Goal: Task Accomplishment & Management: Complete application form

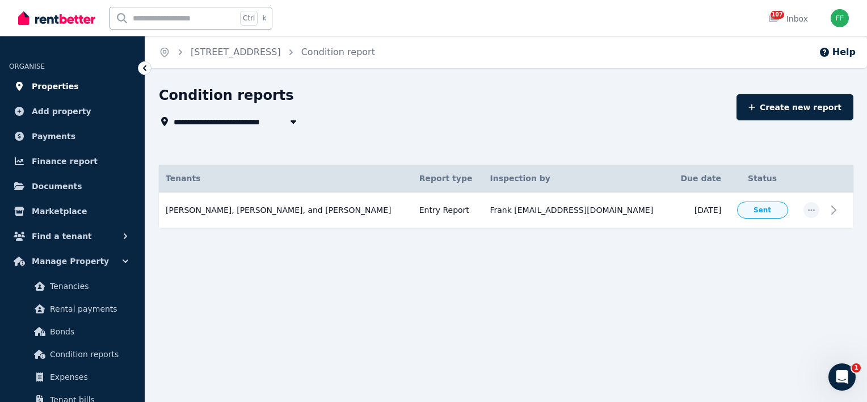
click at [50, 87] on span "Properties" at bounding box center [55, 86] width 47 height 14
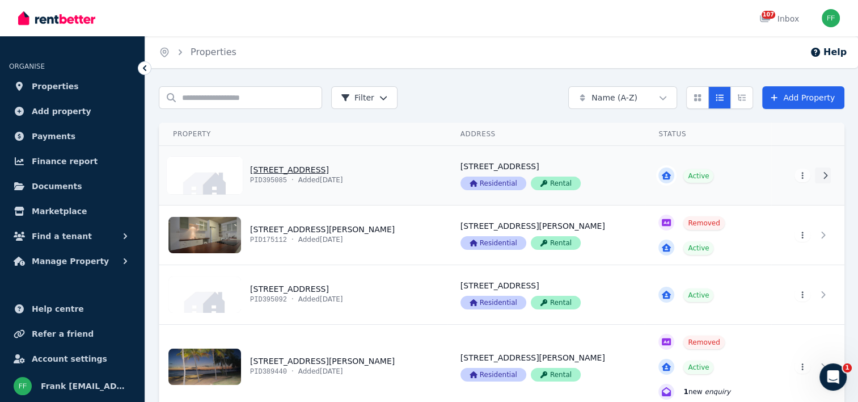
click at [823, 177] on icon at bounding box center [824, 175] width 11 height 8
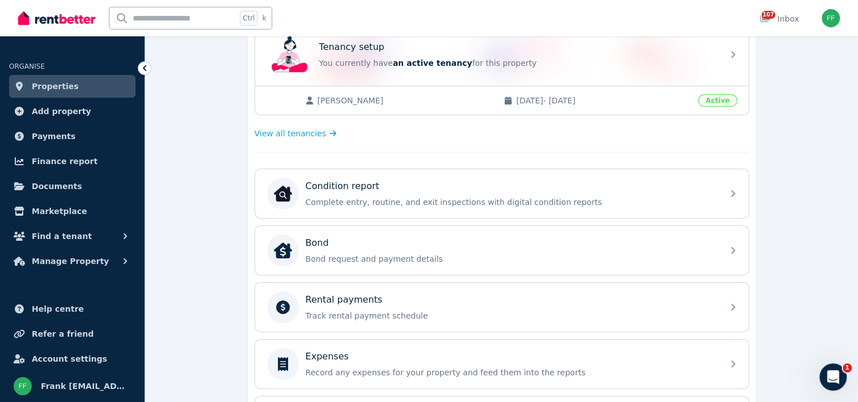
scroll to position [227, 0]
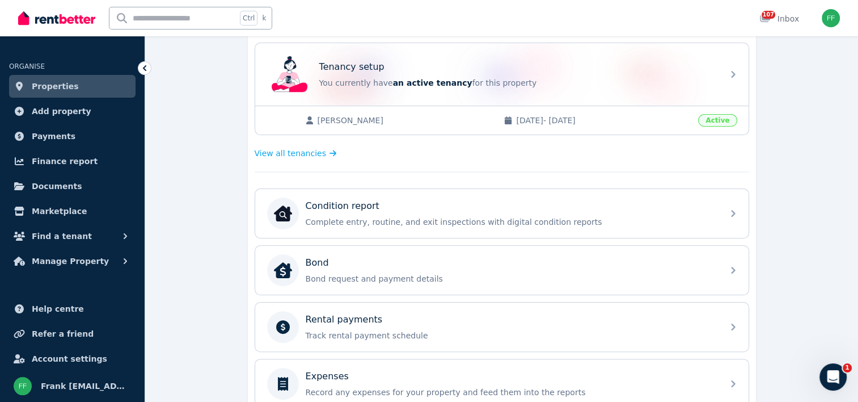
click at [711, 122] on span "Active" at bounding box center [717, 120] width 39 height 12
click at [343, 118] on span "[PERSON_NAME]" at bounding box center [405, 120] width 175 height 11
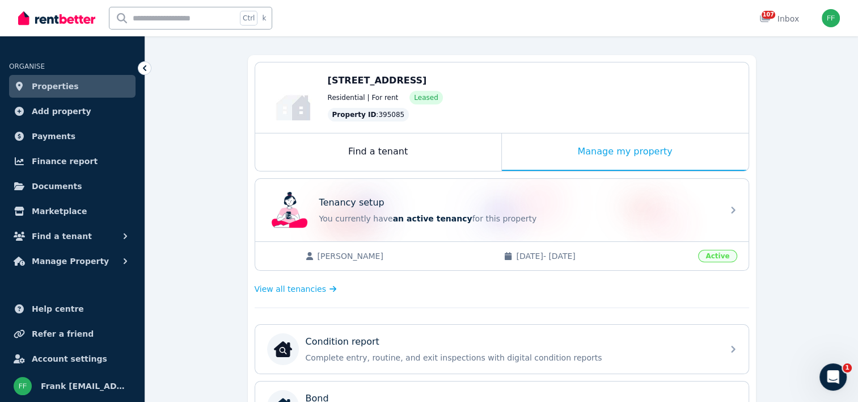
scroll to position [0, 0]
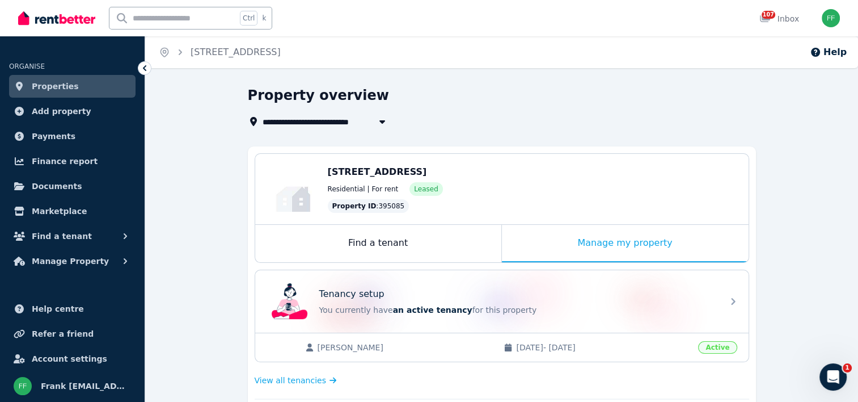
click at [291, 120] on span "[STREET_ADDRESS]" at bounding box center [312, 122] width 99 height 14
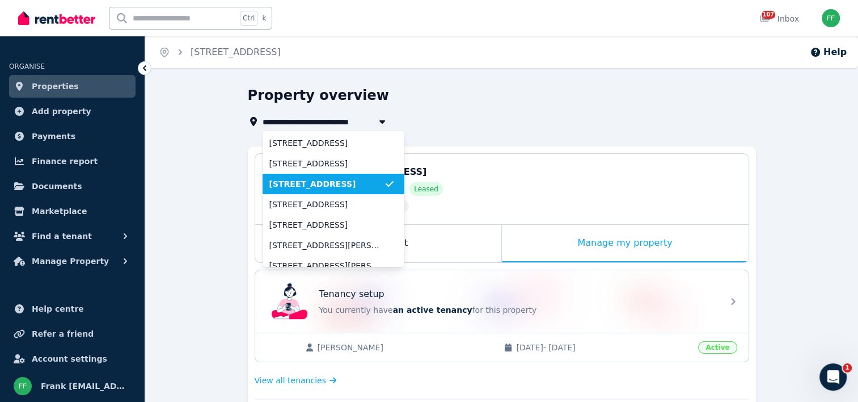
click at [291, 120] on span "[STREET_ADDRESS]" at bounding box center [312, 122] width 99 height 14
type input "**********"
click at [506, 115] on div "**********" at bounding box center [498, 122] width 501 height 14
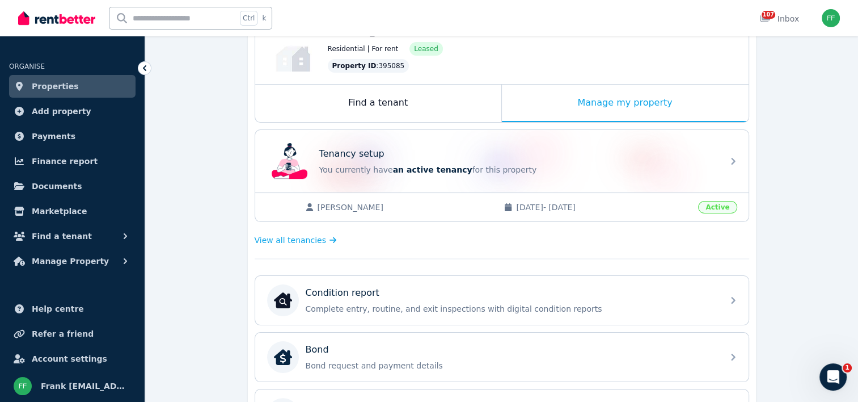
scroll to position [170, 0]
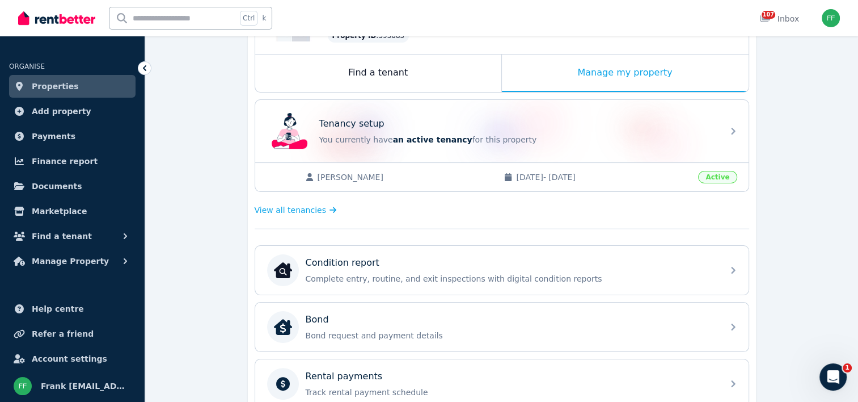
click at [352, 178] on span "[PERSON_NAME]" at bounding box center [405, 176] width 175 height 11
drag, startPoint x: 352, startPoint y: 178, endPoint x: 403, endPoint y: 179, distance: 51.6
click at [403, 179] on span "[PERSON_NAME]" at bounding box center [405, 176] width 175 height 11
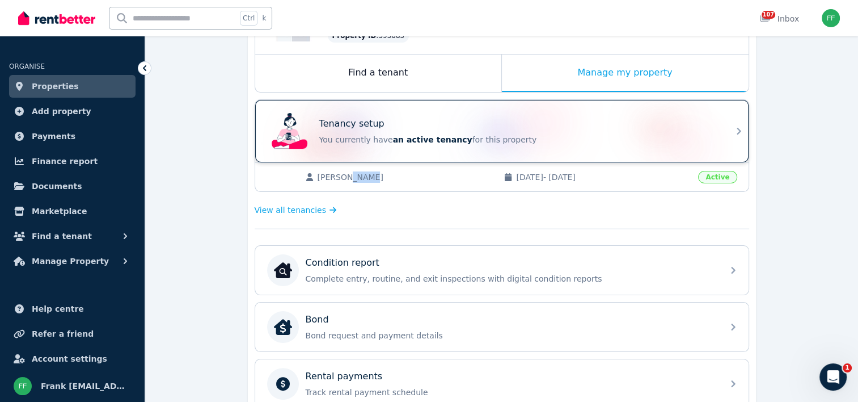
click at [738, 127] on icon at bounding box center [739, 131] width 14 height 14
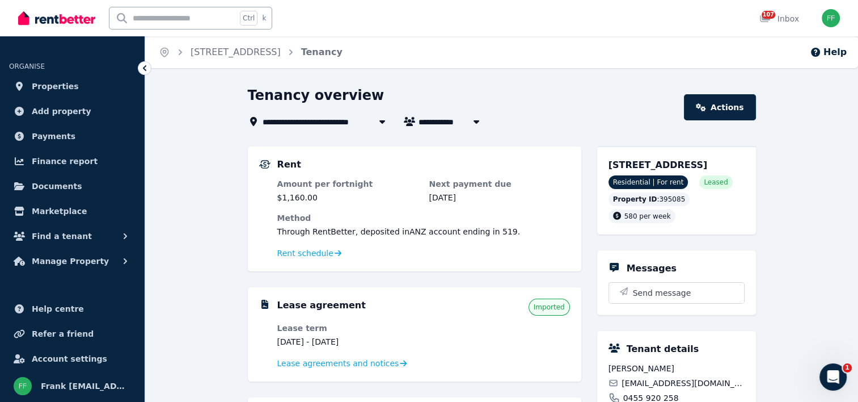
click at [474, 122] on icon "button" at bounding box center [476, 121] width 11 height 9
type input "**********"
click at [341, 125] on span "[STREET_ADDRESS]" at bounding box center [312, 122] width 99 height 14
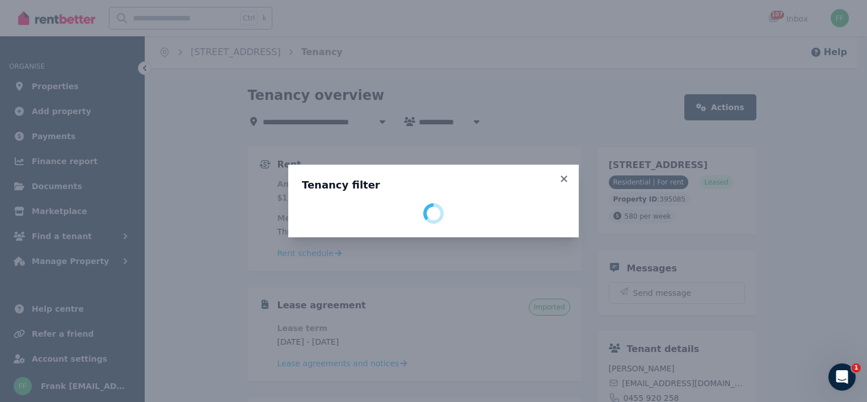
select select "**********"
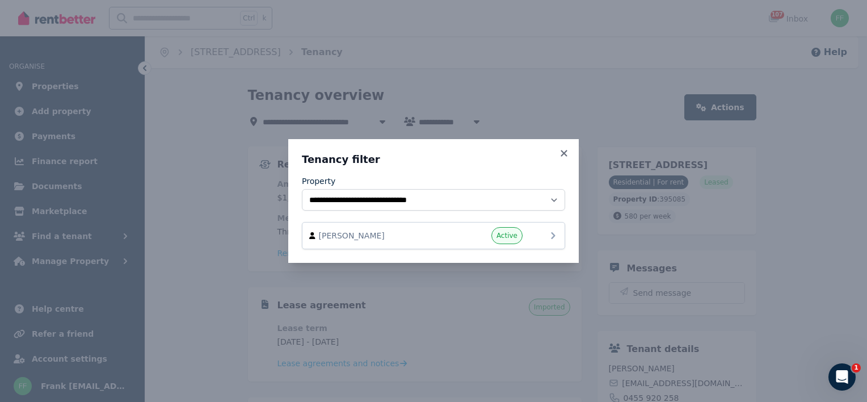
click at [550, 236] on icon at bounding box center [553, 236] width 14 height 14
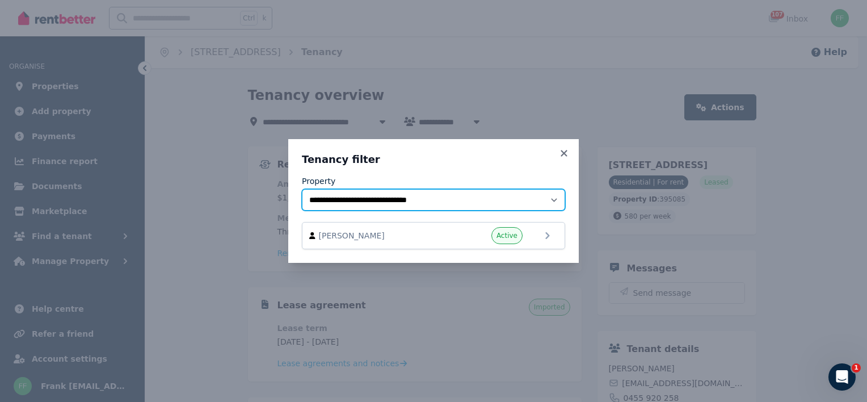
click at [551, 198] on select "**********" at bounding box center [433, 200] width 263 height 22
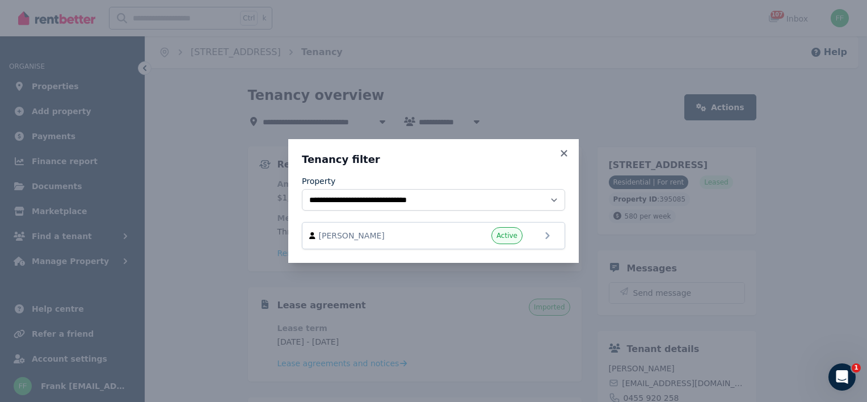
click at [595, 208] on div "**********" at bounding box center [433, 201] width 867 height 402
click at [607, 84] on div "**********" at bounding box center [433, 201] width 867 height 402
click at [564, 152] on icon at bounding box center [563, 153] width 6 height 6
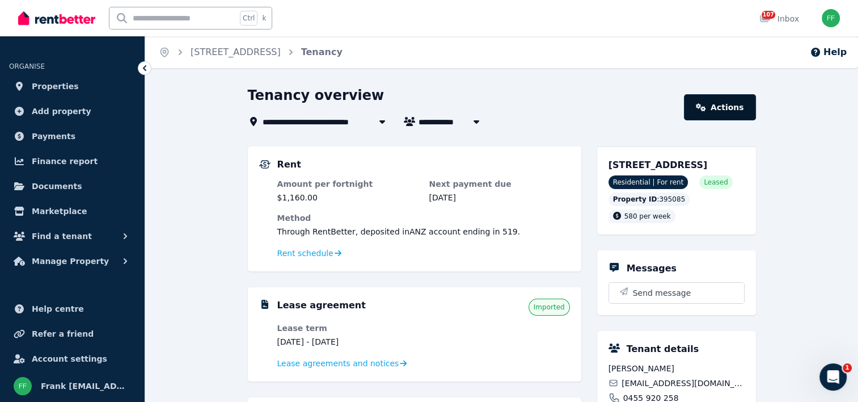
click at [704, 108] on icon at bounding box center [701, 107] width 10 height 8
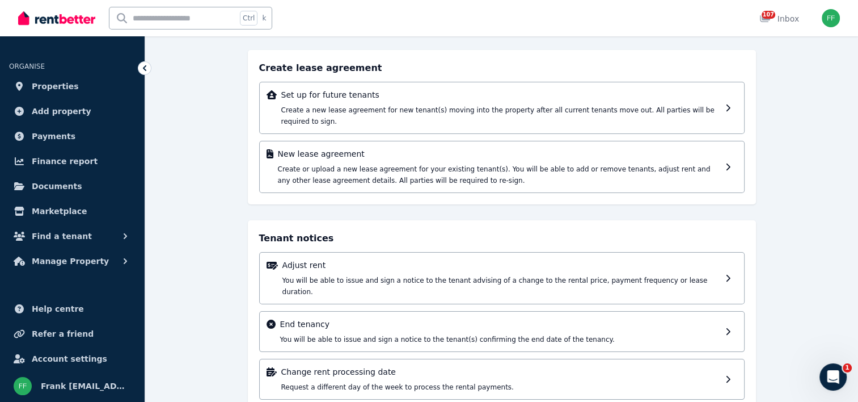
scroll to position [74, 0]
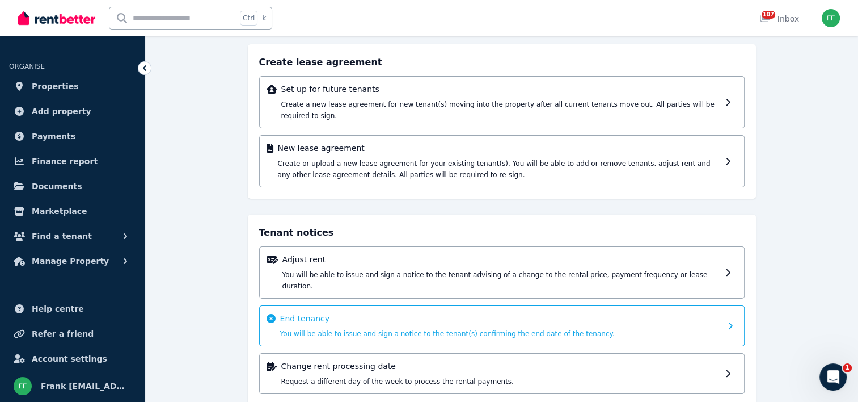
click at [730, 322] on icon at bounding box center [730, 325] width 4 height 7
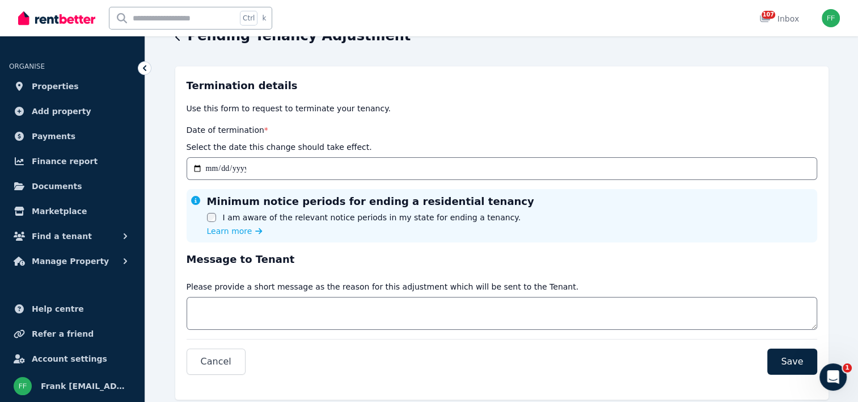
scroll to position [88, 0]
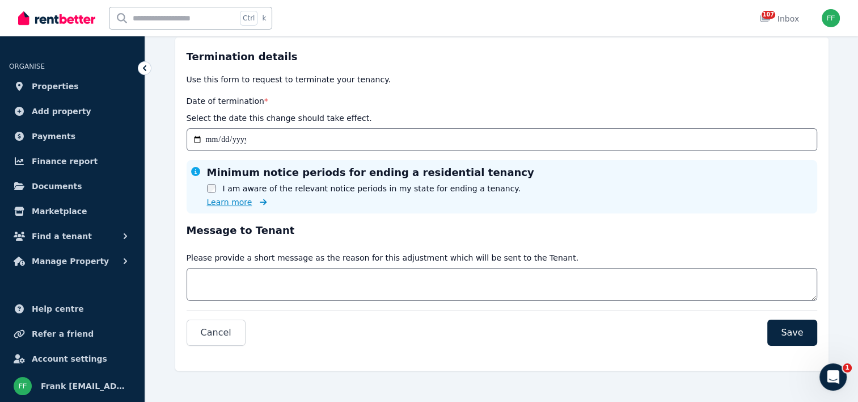
click at [233, 204] on span "Learn more" at bounding box center [229, 201] width 45 height 11
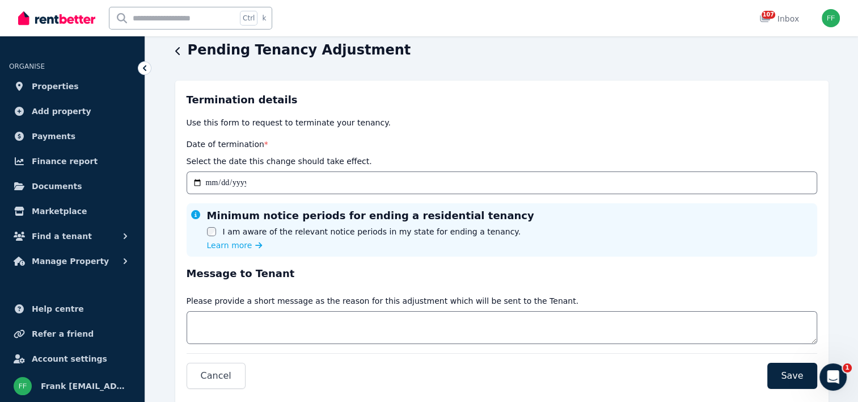
scroll to position [0, 0]
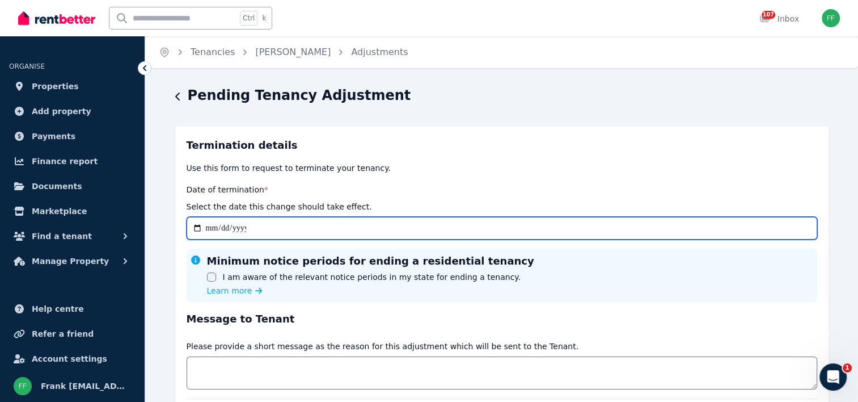
click at [201, 230] on input "Date of termination *" at bounding box center [502, 228] width 631 height 23
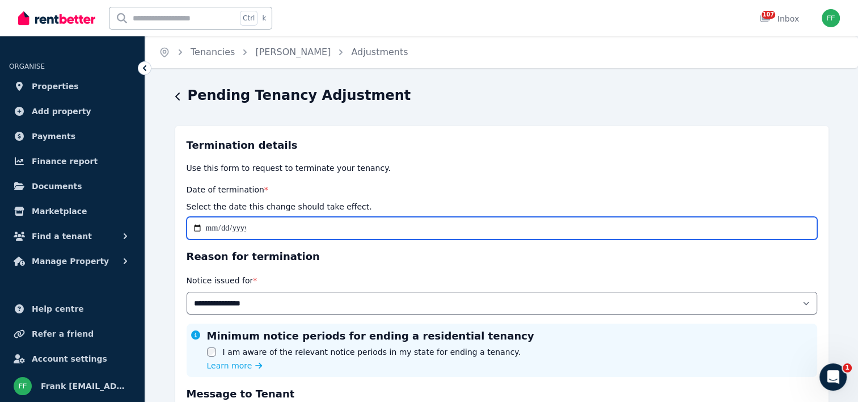
type input "**********"
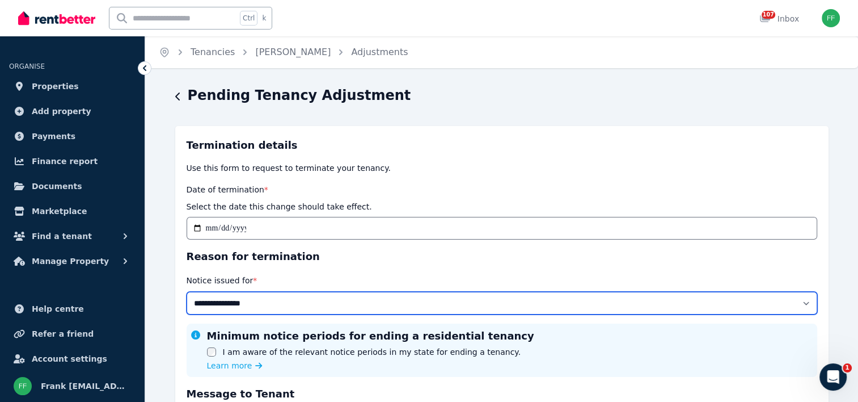
click at [805, 302] on select "**********" at bounding box center [502, 302] width 631 height 23
select select "*********"
click at [187, 291] on select "**********" at bounding box center [502, 302] width 631 height 23
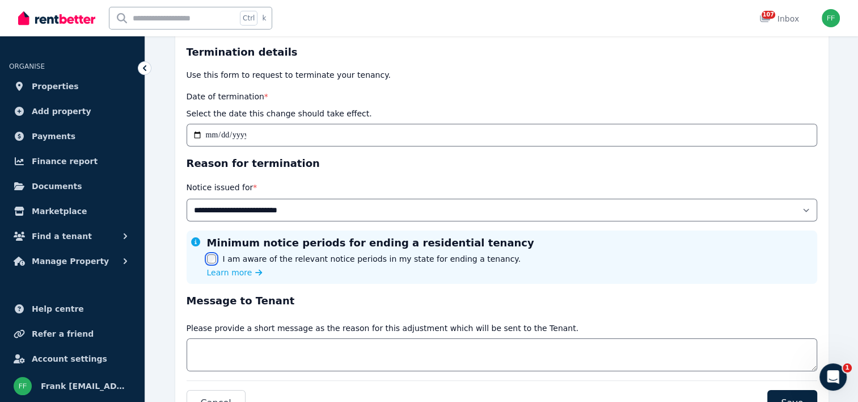
scroll to position [113, 0]
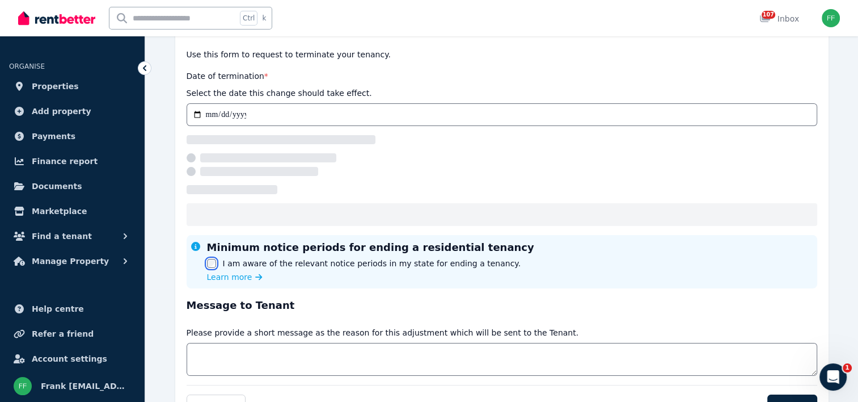
select select "*********"
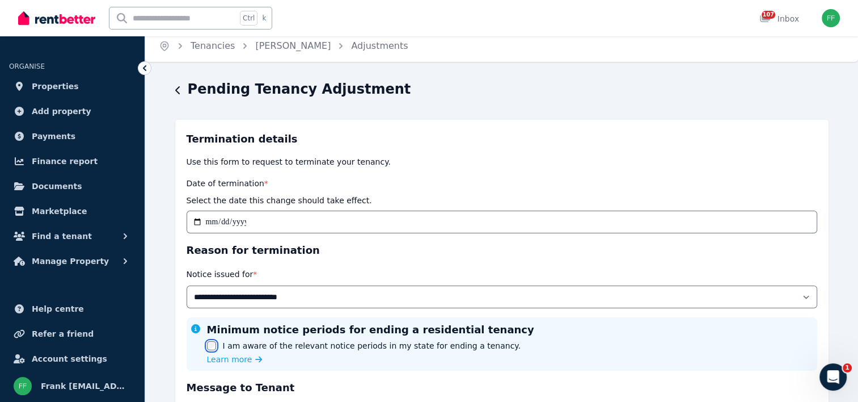
scroll to position [0, 0]
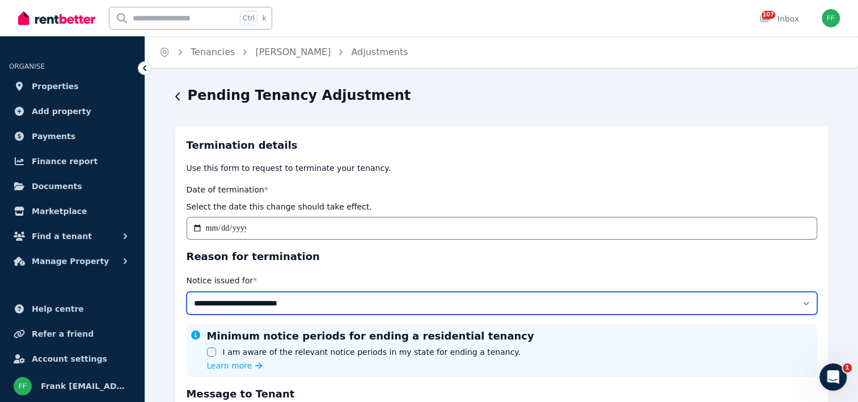
click at [810, 303] on select "**********" at bounding box center [502, 302] width 631 height 23
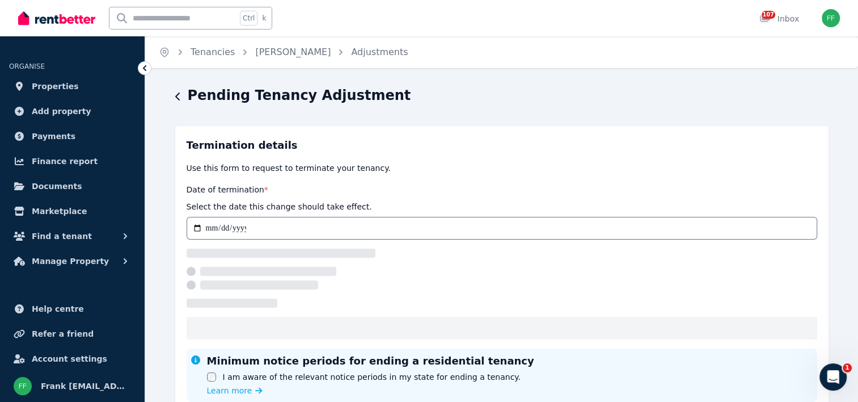
select select "*********"
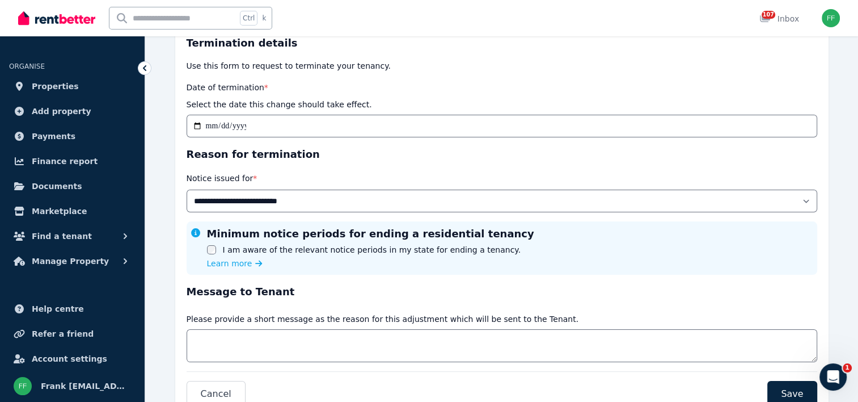
scroll to position [113, 0]
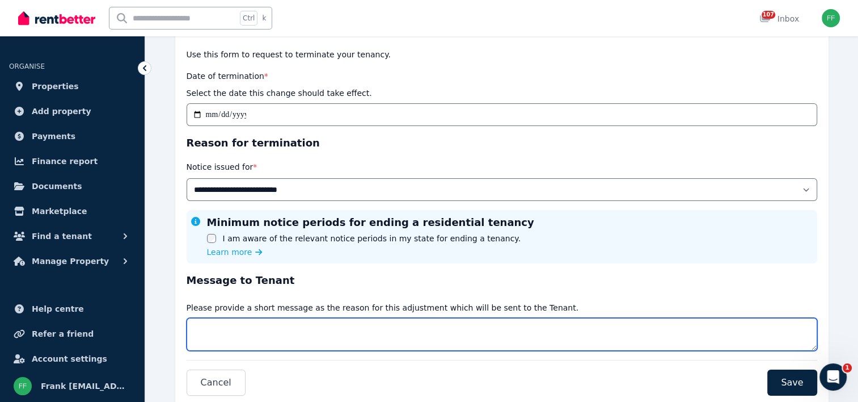
paste textarea "**********"
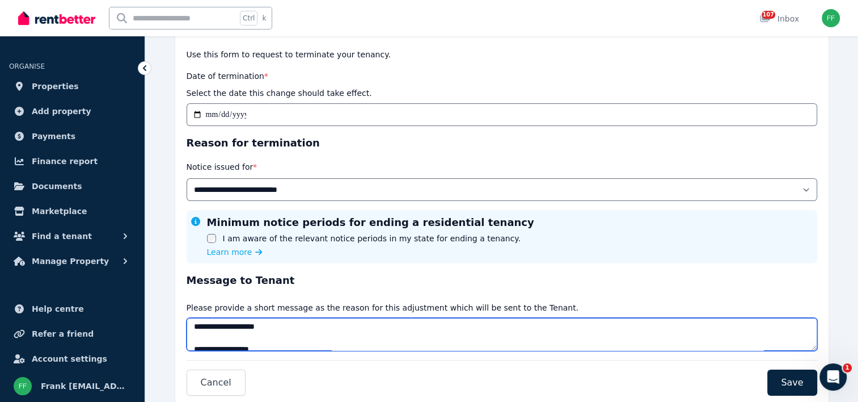
scroll to position [0, 0]
click at [268, 329] on textarea "**********" at bounding box center [502, 334] width 631 height 33
click at [216, 327] on textarea "**********" at bounding box center [502, 334] width 631 height 33
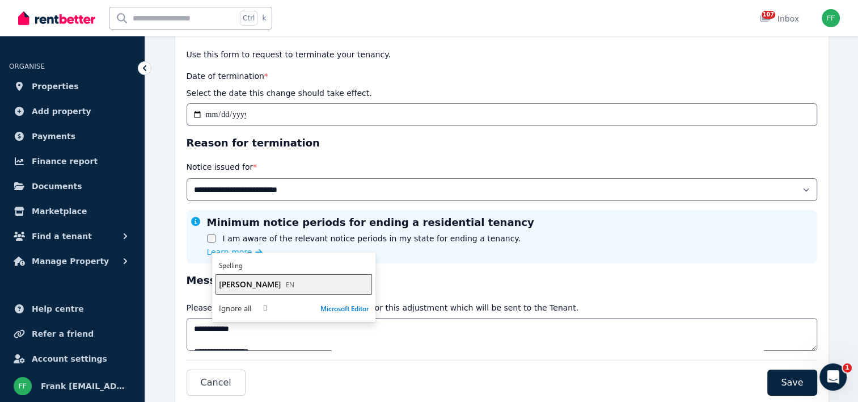
click at [227, 286] on span "[PERSON_NAME]" at bounding box center [250, 283] width 62 height 11
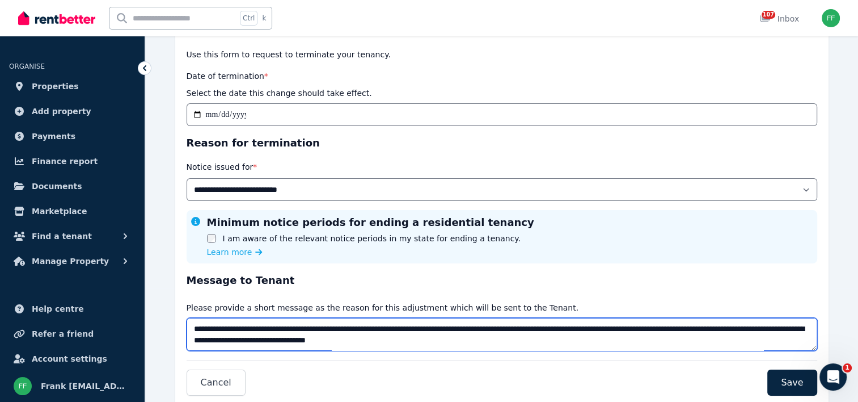
click at [433, 329] on textarea "**********" at bounding box center [502, 334] width 631 height 33
click at [529, 329] on textarea "**********" at bounding box center [502, 334] width 631 height 33
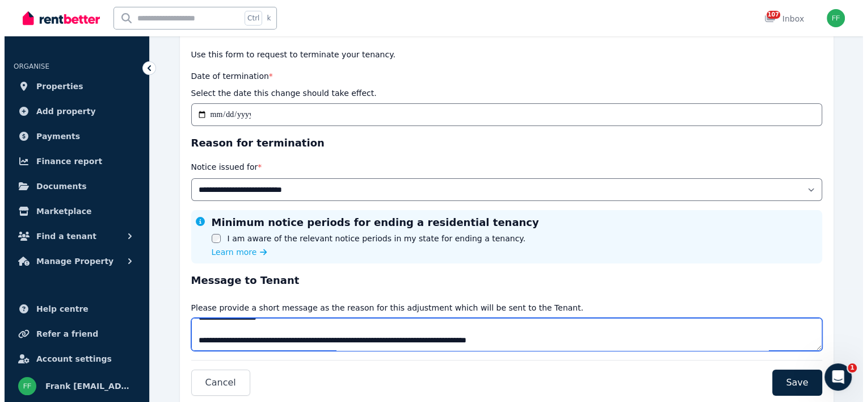
scroll to position [163, 0]
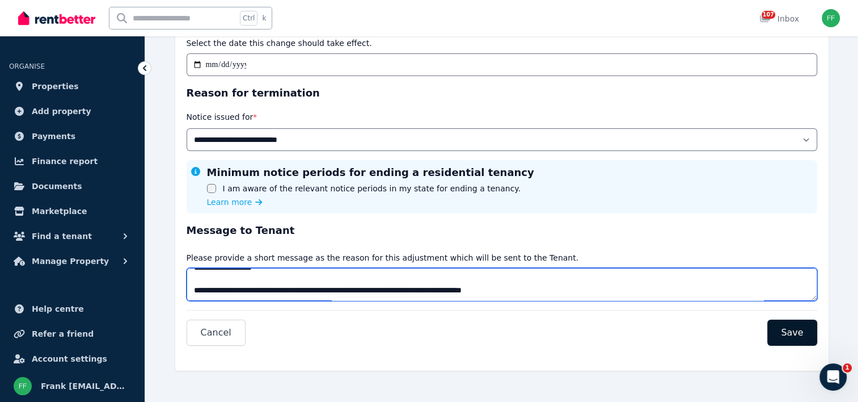
type textarea "**********"
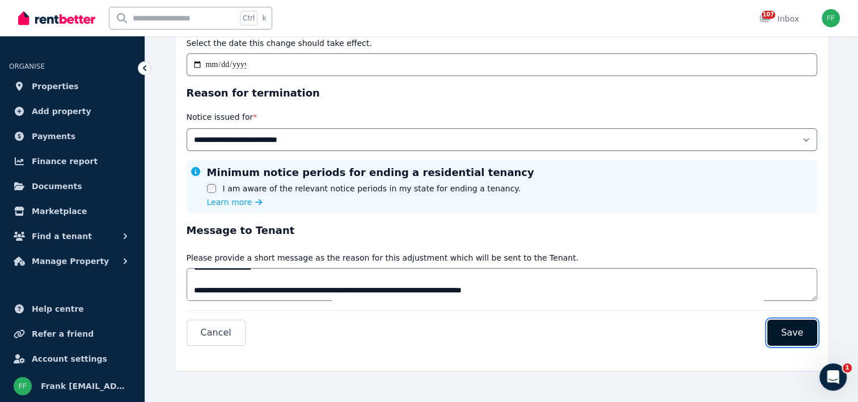
click at [787, 337] on span "Save" at bounding box center [792, 333] width 22 height 14
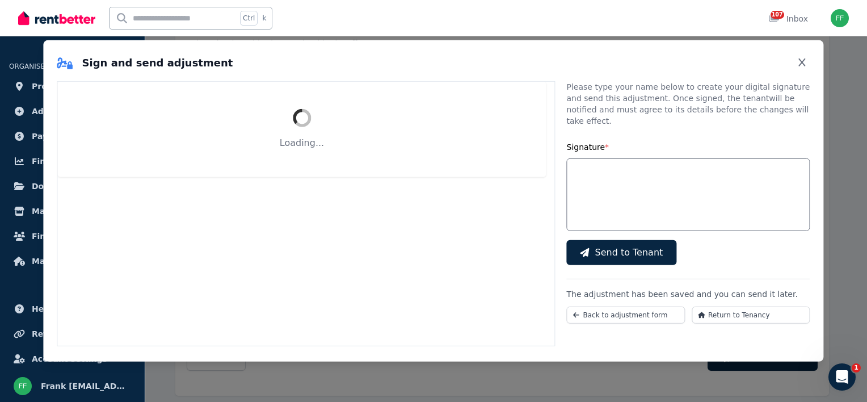
select select "*********"
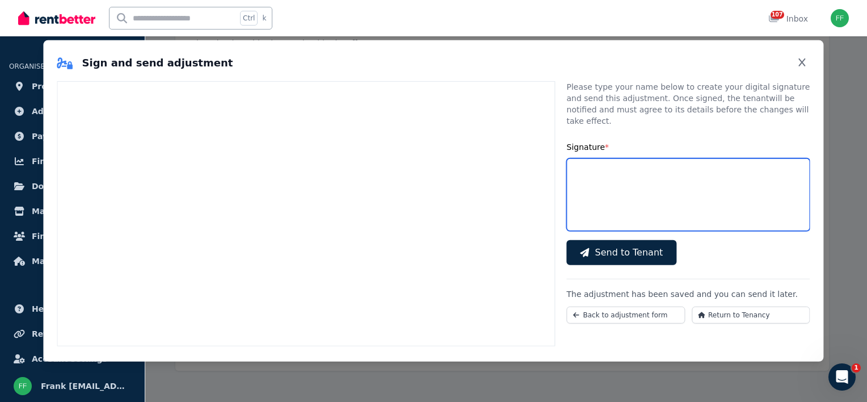
click at [584, 197] on input "Signature *" at bounding box center [688, 194] width 243 height 73
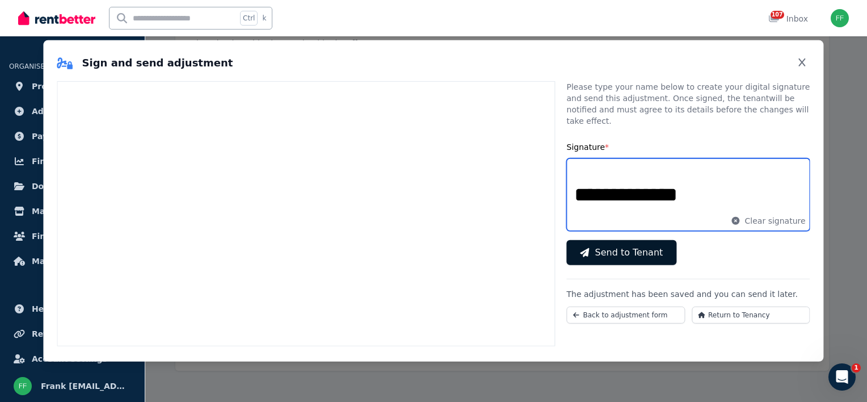
type input "**********"
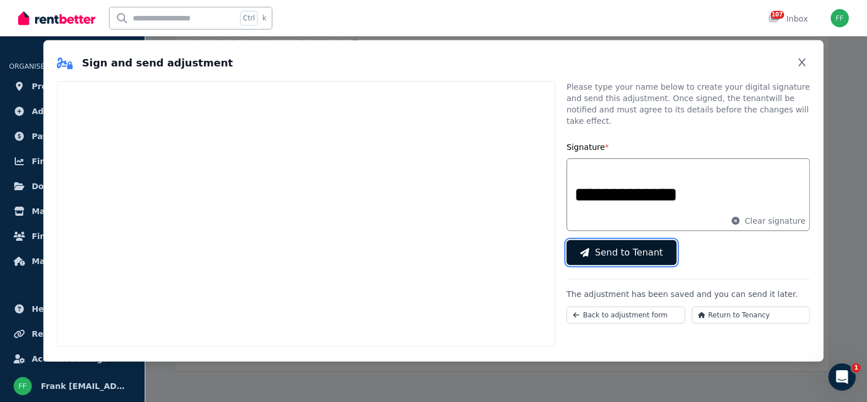
click at [598, 246] on span "Send to Tenant" at bounding box center [629, 253] width 68 height 14
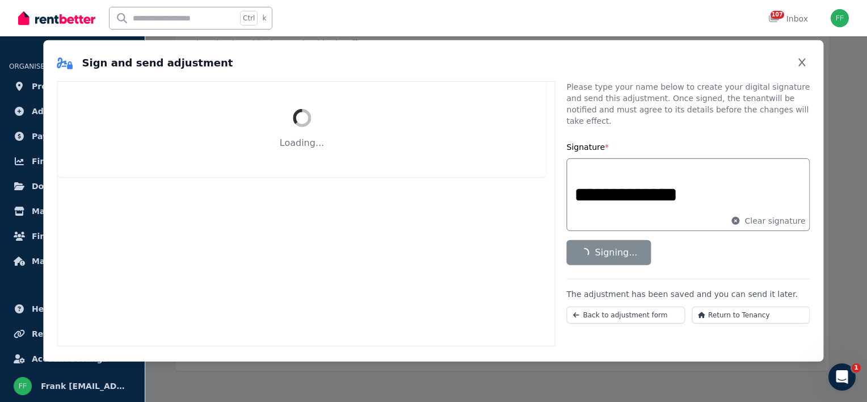
scroll to position [0, 0]
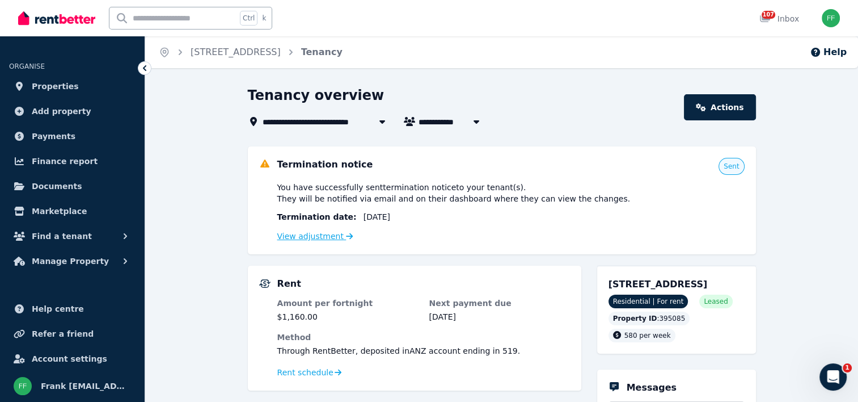
click at [346, 238] on icon at bounding box center [349, 236] width 7 height 8
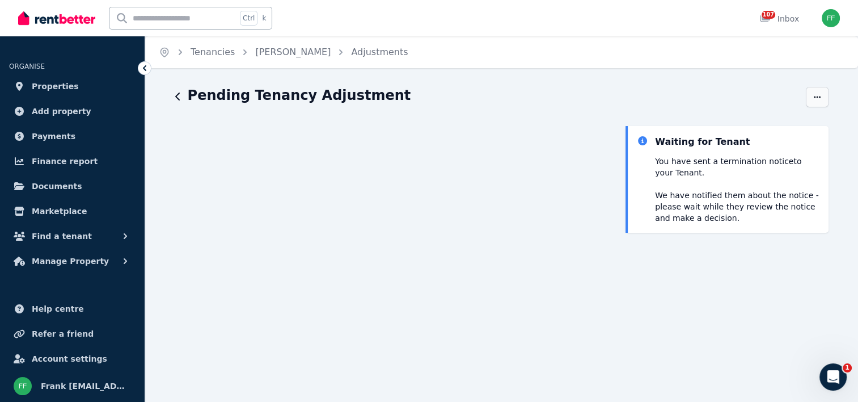
click at [810, 99] on span "button" at bounding box center [817, 97] width 23 height 20
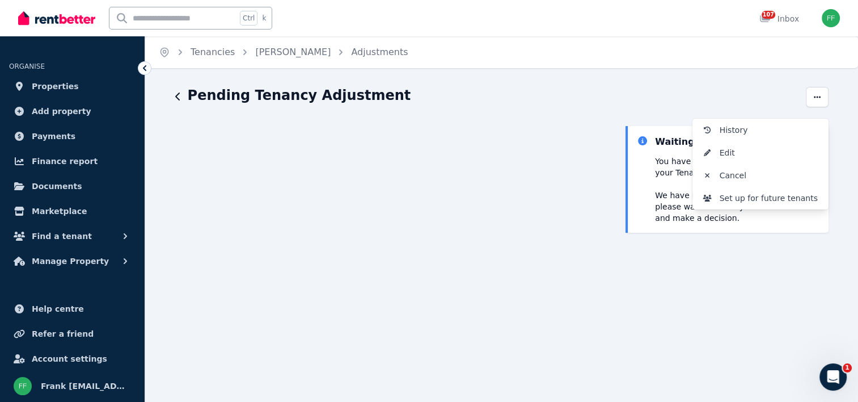
click at [678, 98] on div "Pending Tenancy Adjustment" at bounding box center [487, 97] width 624 height 22
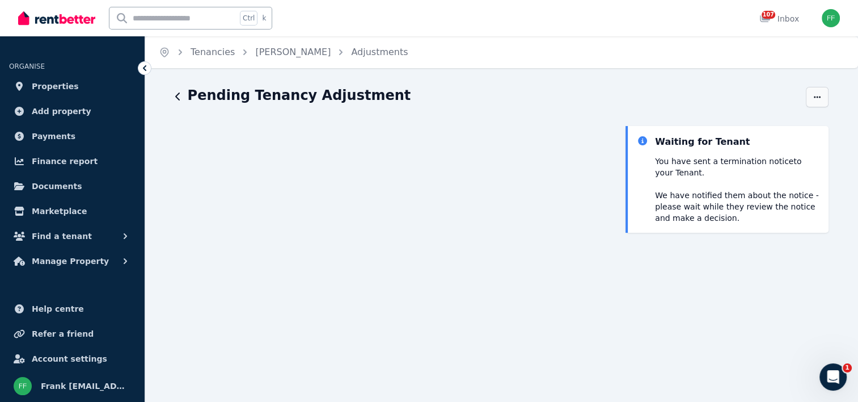
click at [812, 101] on span "button" at bounding box center [817, 97] width 23 height 20
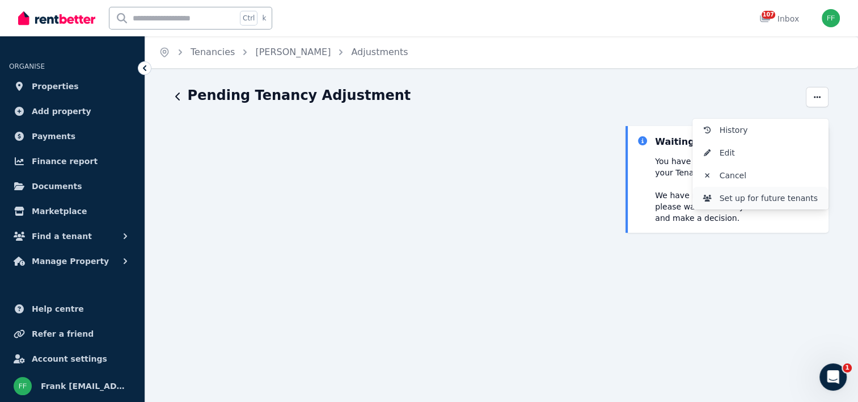
click at [744, 202] on span "Set up for future tenants" at bounding box center [770, 198] width 100 height 14
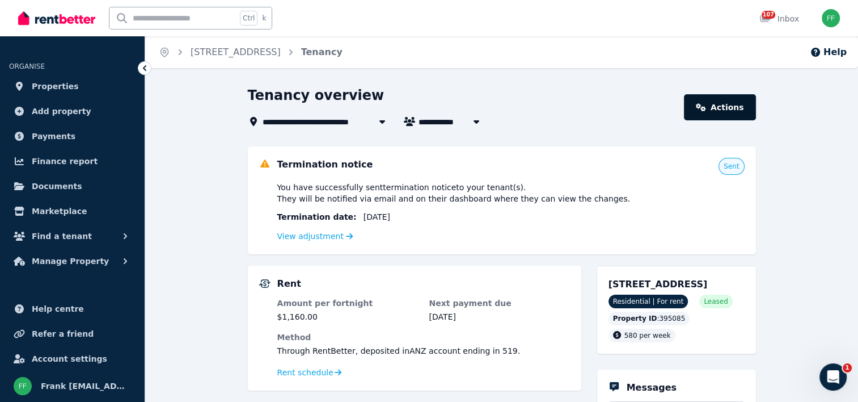
click at [706, 109] on icon at bounding box center [701, 107] width 10 height 8
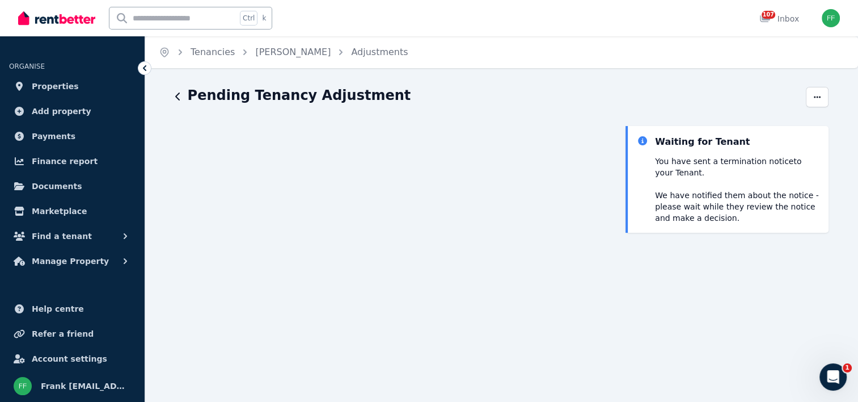
click at [145, 69] on icon at bounding box center [144, 68] width 3 height 6
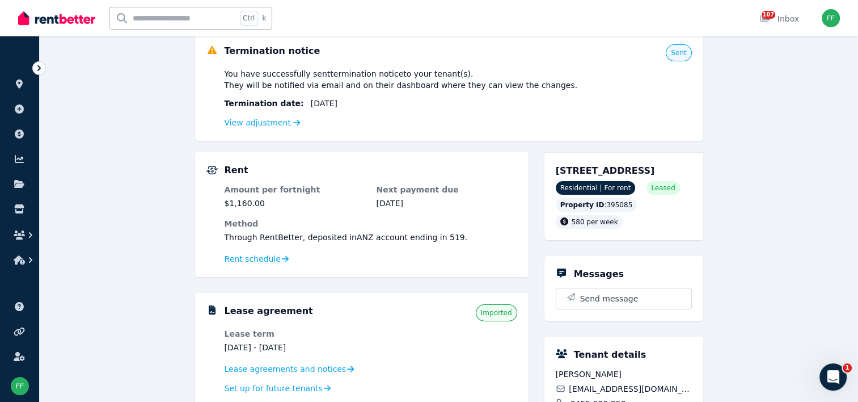
scroll to position [170, 0]
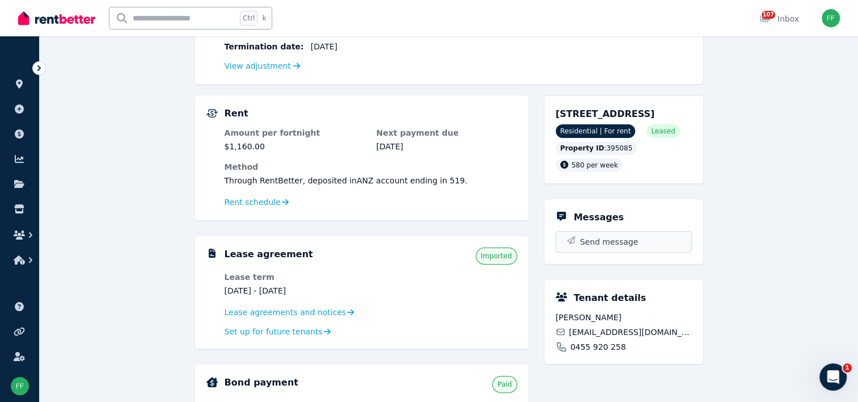
click at [582, 247] on span "Send message" at bounding box center [609, 241] width 58 height 11
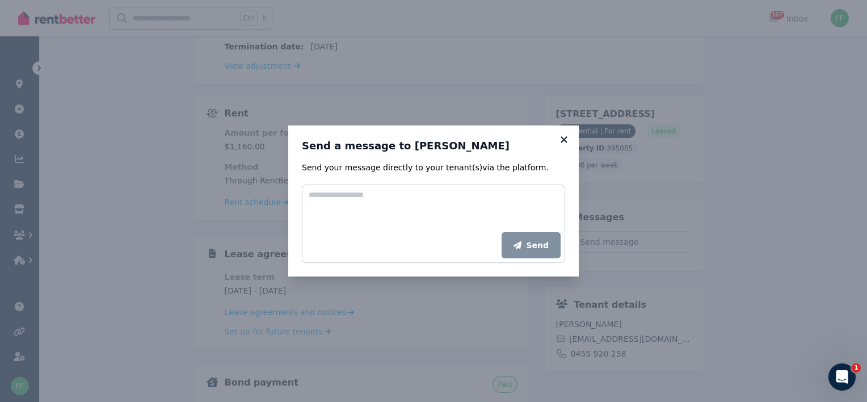
click at [561, 138] on icon at bounding box center [563, 139] width 11 height 10
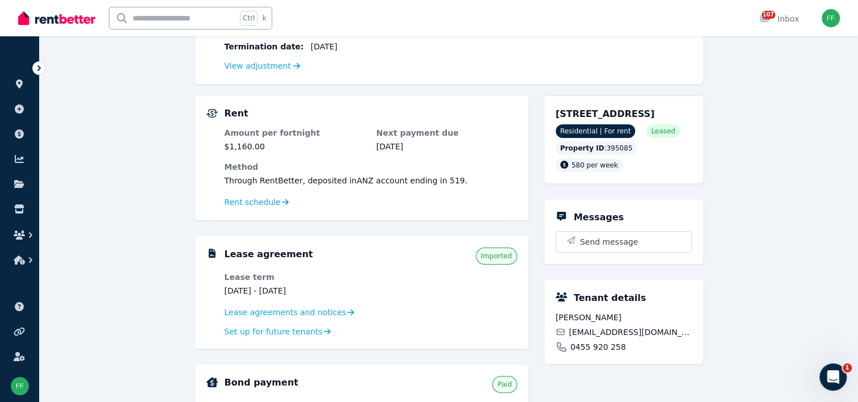
click at [561, 221] on icon at bounding box center [561, 216] width 9 height 9
click at [586, 224] on h5 "Messages" at bounding box center [599, 217] width 50 height 14
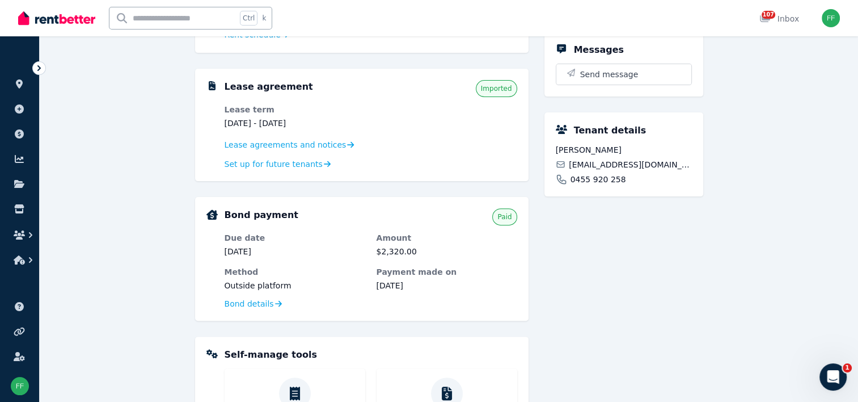
scroll to position [340, 0]
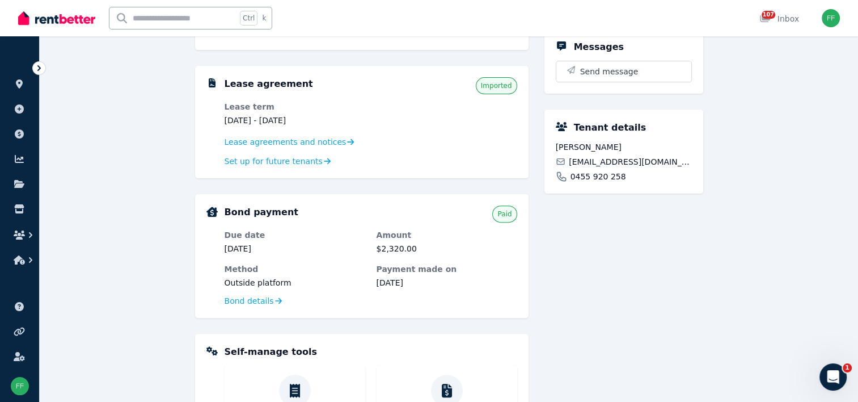
click at [565, 131] on icon at bounding box center [561, 126] width 11 height 9
click at [590, 134] on h5 "Tenant details" at bounding box center [610, 128] width 73 height 14
click at [561, 131] on icon at bounding box center [561, 126] width 11 height 9
click at [581, 134] on h5 "Tenant details" at bounding box center [610, 128] width 73 height 14
click at [588, 77] on span "Send message" at bounding box center [609, 71] width 58 height 11
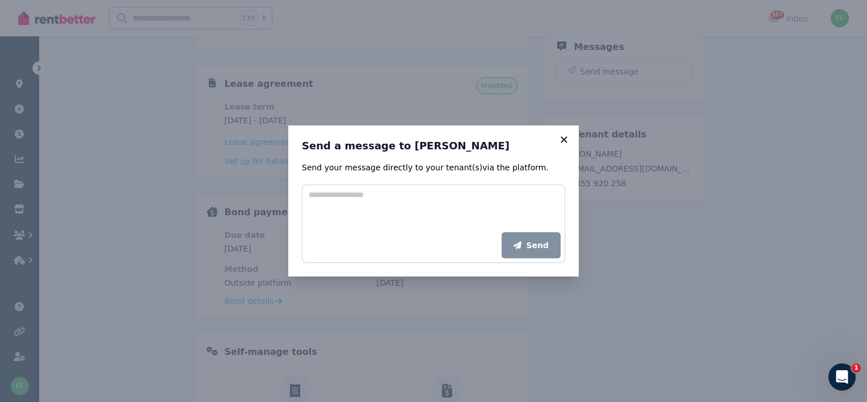
click at [560, 140] on icon at bounding box center [563, 139] width 11 height 10
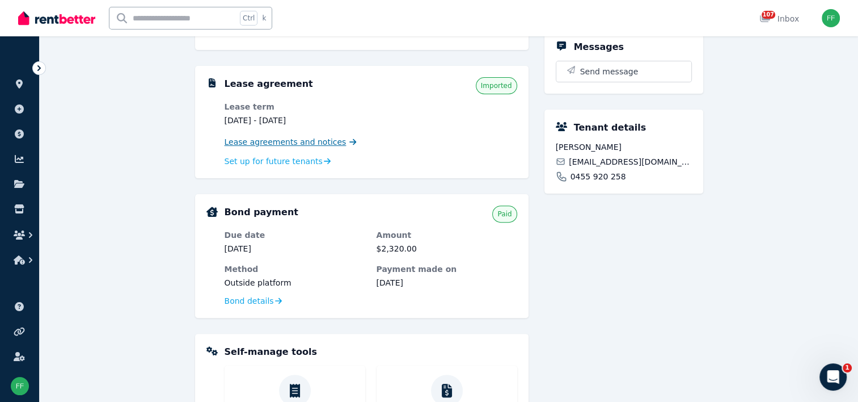
click at [297, 144] on span "Lease agreements and notices" at bounding box center [286, 141] width 122 height 11
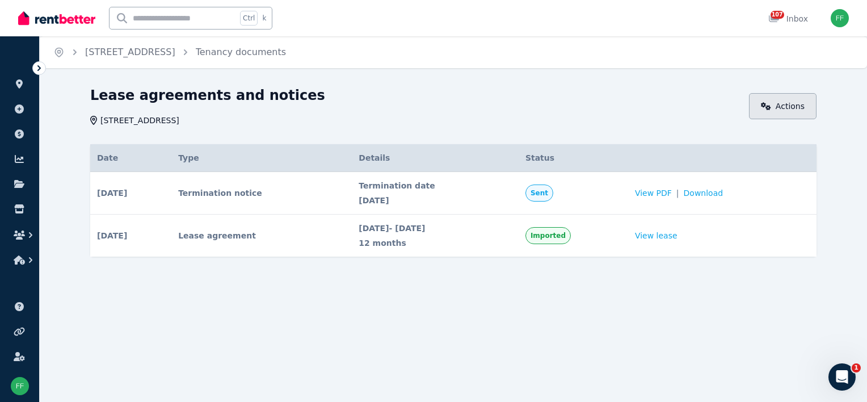
click at [767, 113] on link "Actions" at bounding box center [782, 106] width 67 height 26
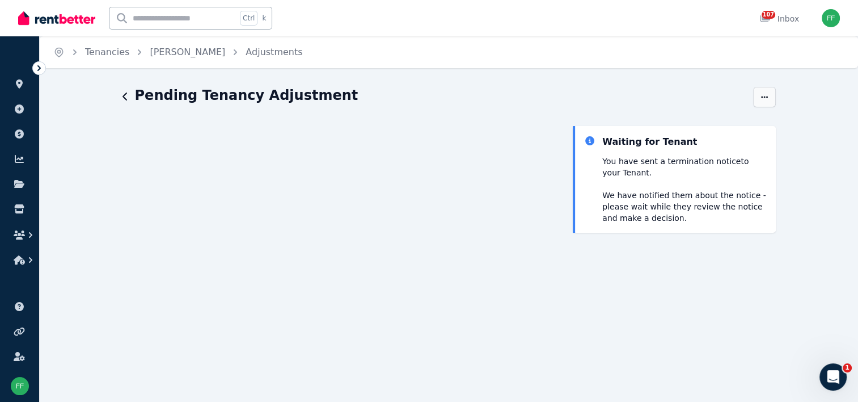
click at [767, 98] on icon "button" at bounding box center [764, 97] width 9 height 8
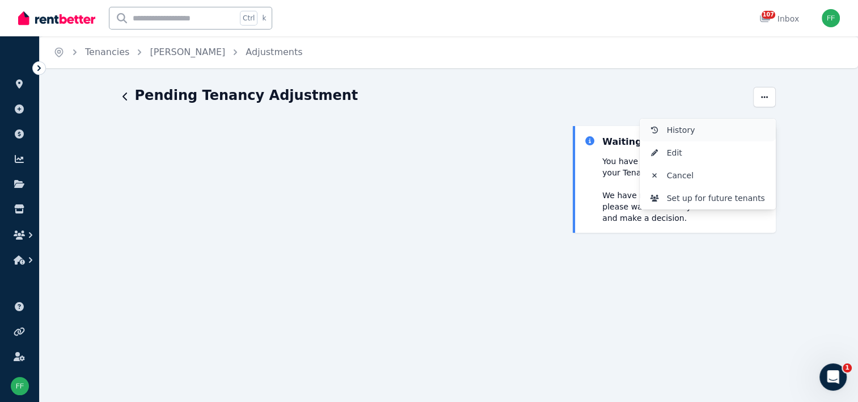
click at [675, 129] on span "History" at bounding box center [717, 130] width 100 height 14
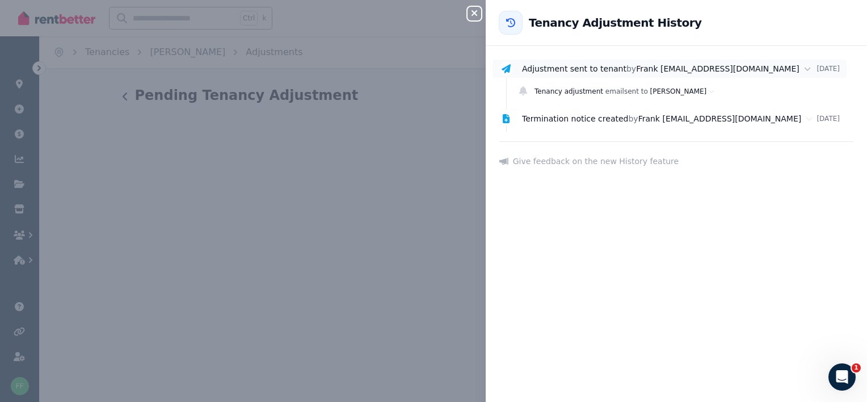
click at [649, 72] on span "Frank [EMAIL_ADDRESS][DOMAIN_NAME]" at bounding box center [717, 68] width 163 height 9
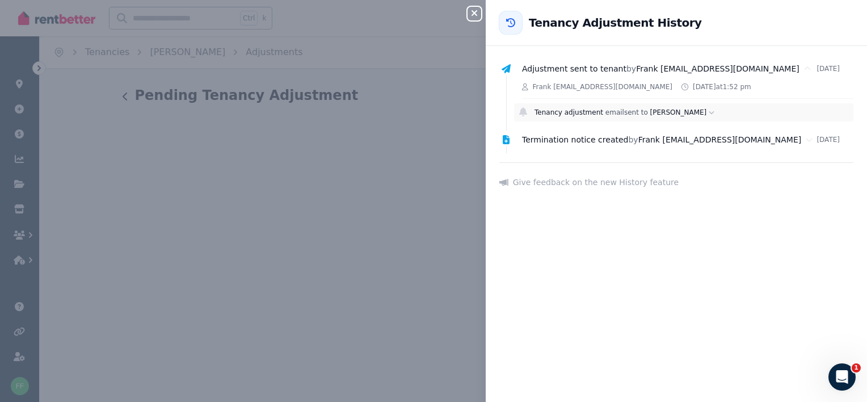
click at [650, 111] on span "[PERSON_NAME]" at bounding box center [678, 112] width 57 height 8
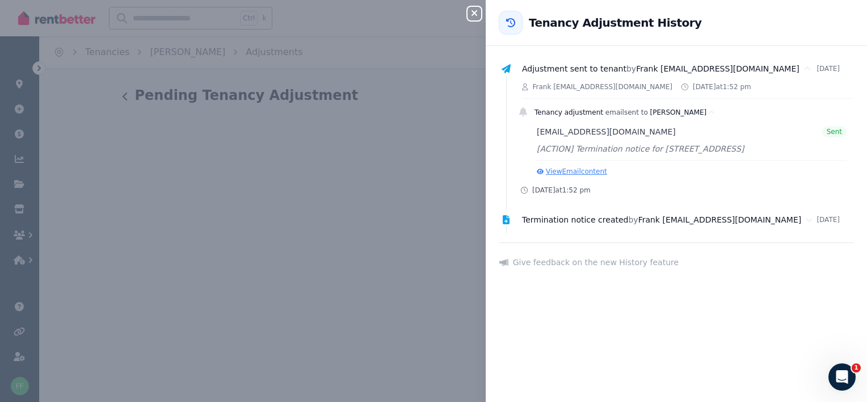
click at [581, 172] on button "View Email content" at bounding box center [571, 171] width 70 height 9
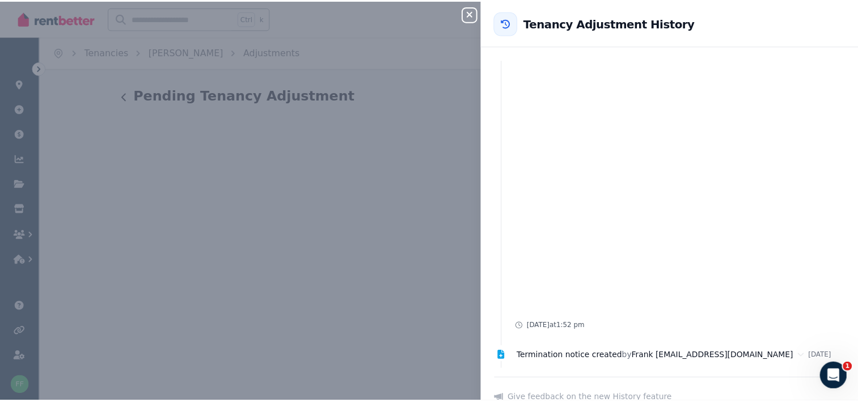
scroll to position [115, 0]
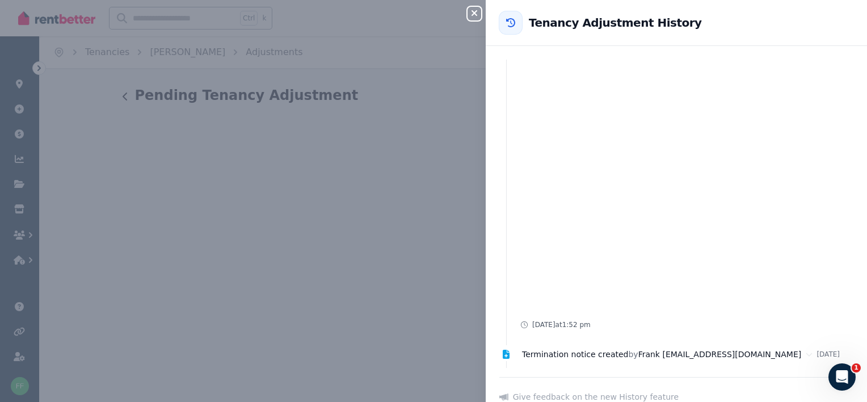
click at [471, 15] on icon "button" at bounding box center [474, 13] width 14 height 9
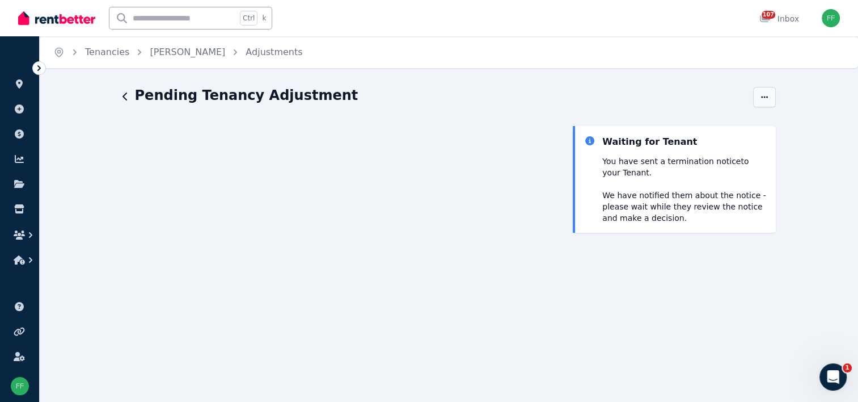
click at [761, 98] on icon "button" at bounding box center [764, 97] width 9 height 8
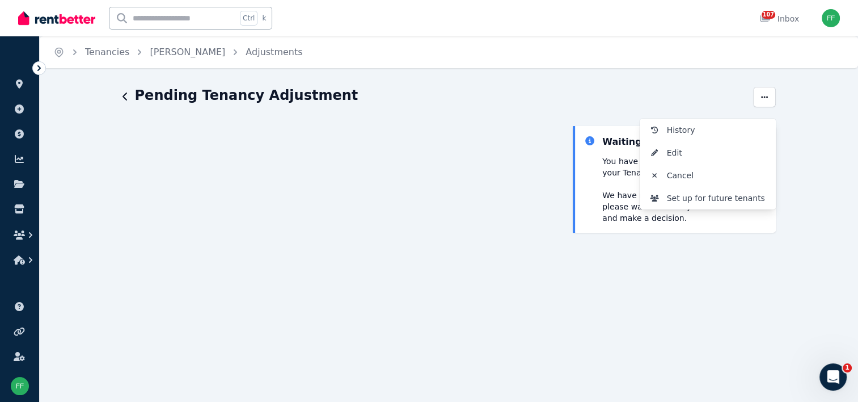
click at [617, 95] on div "Pending Tenancy Adjustment" at bounding box center [434, 97] width 624 height 22
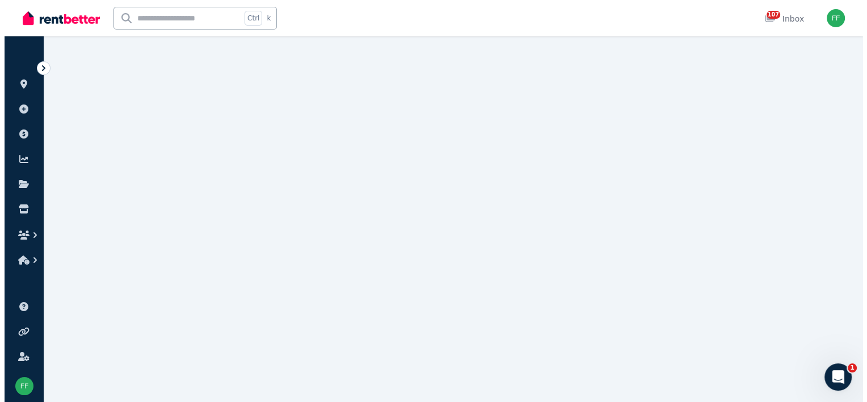
scroll to position [0, 0]
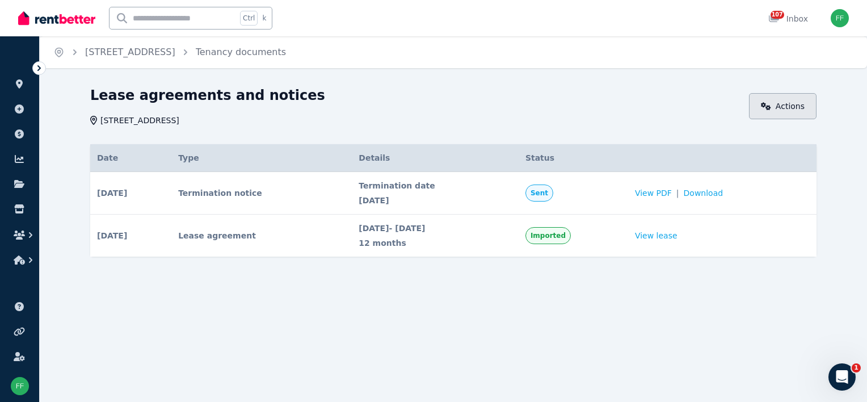
click at [767, 109] on icon at bounding box center [766, 106] width 10 height 8
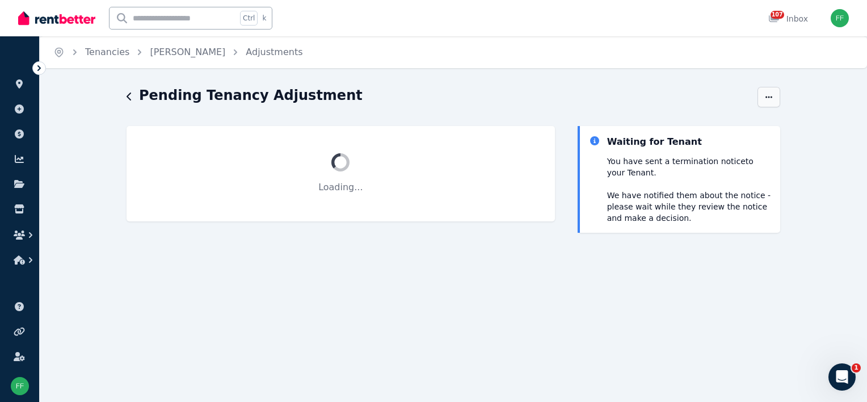
click at [770, 98] on icon "button" at bounding box center [768, 97] width 9 height 8
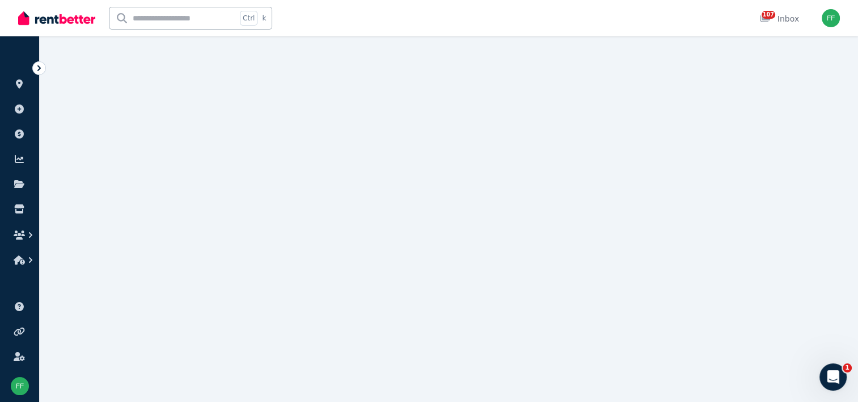
scroll to position [12, 0]
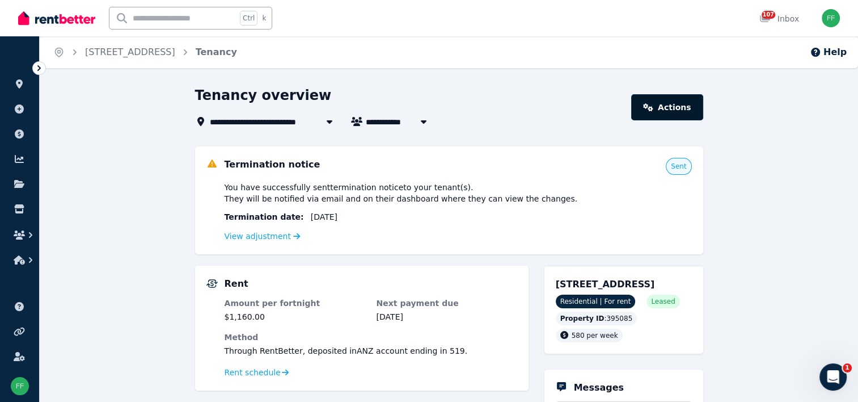
click at [663, 114] on link "Actions" at bounding box center [666, 107] width 71 height 26
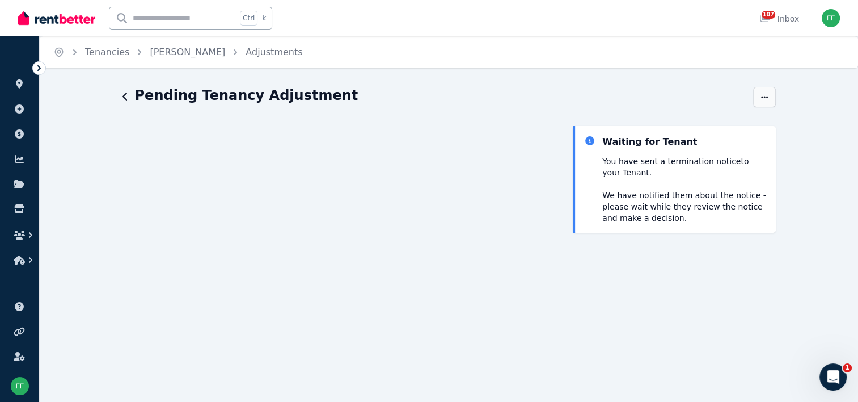
click at [761, 98] on icon "button" at bounding box center [764, 97] width 9 height 8
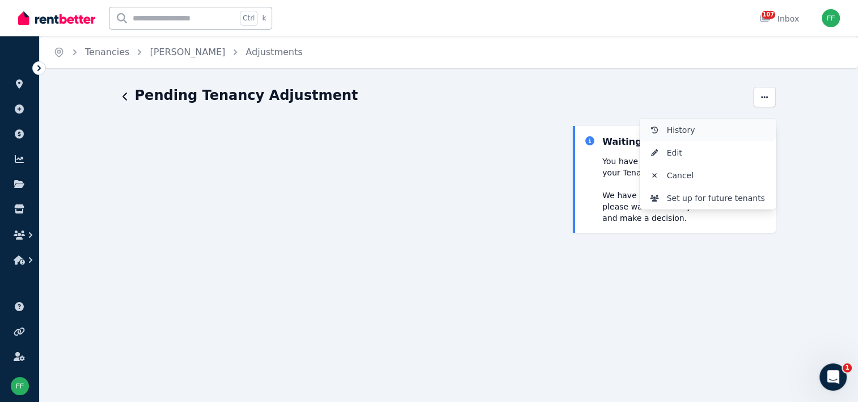
click at [671, 129] on span "History" at bounding box center [717, 130] width 100 height 14
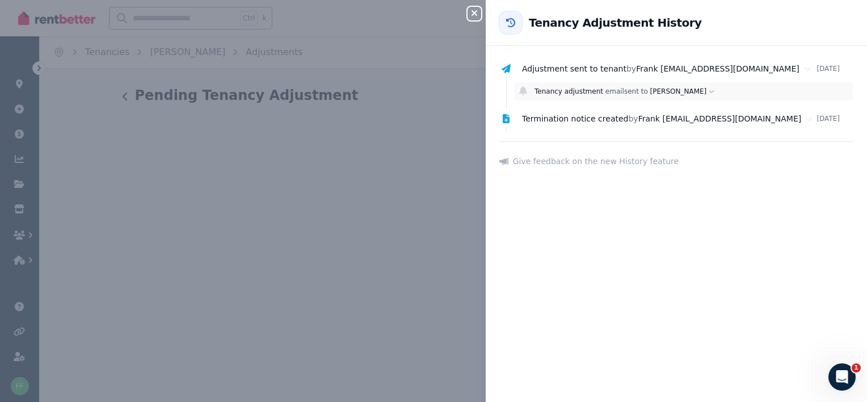
click at [635, 92] on div "Tenancy adjustment email sent to [PERSON_NAME]" at bounding box center [691, 91] width 314 height 9
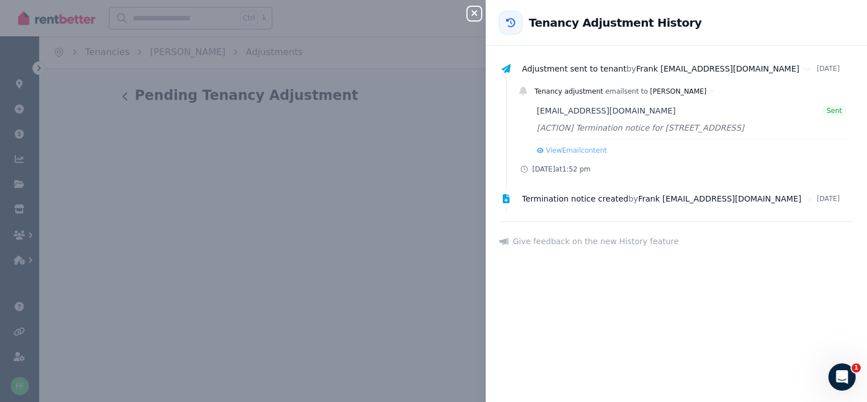
click at [476, 18] on button "Close panel" at bounding box center [474, 14] width 14 height 14
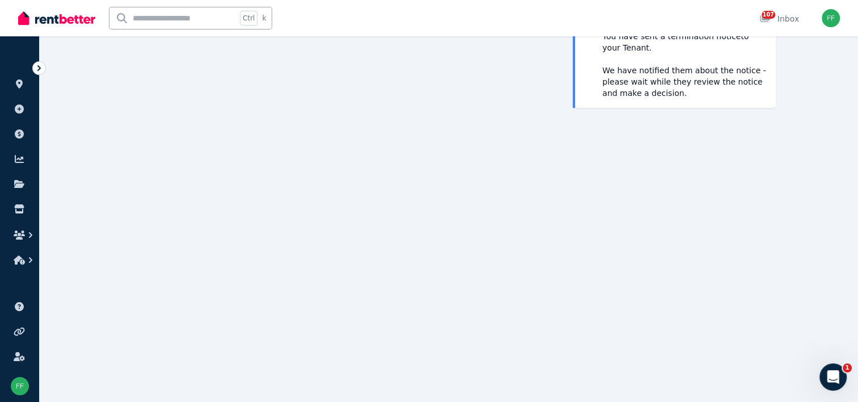
scroll to position [126, 0]
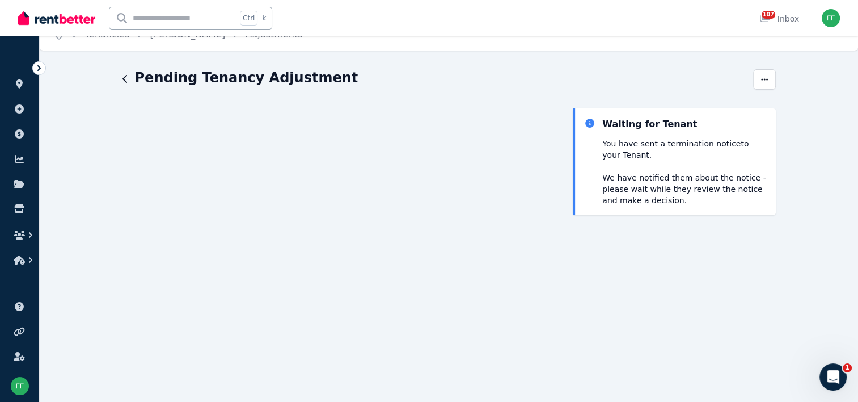
scroll to position [62, 0]
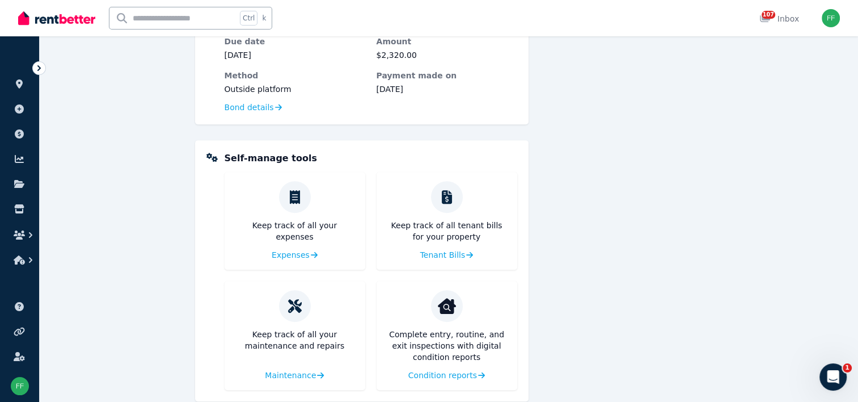
scroll to position [553, 0]
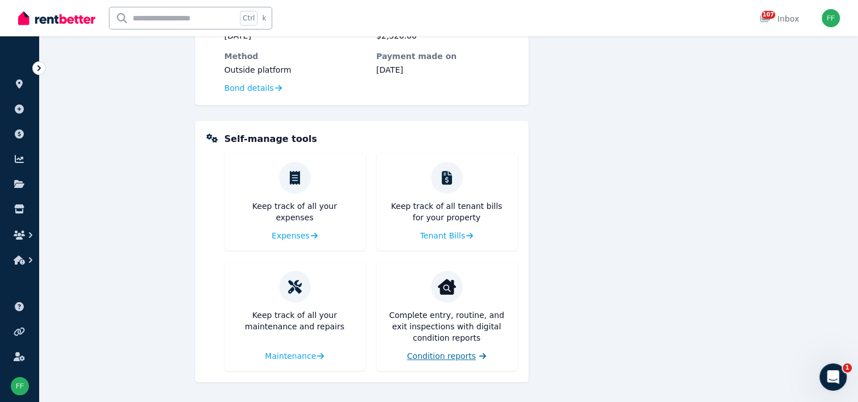
click at [439, 357] on span "Condition reports" at bounding box center [441, 355] width 69 height 11
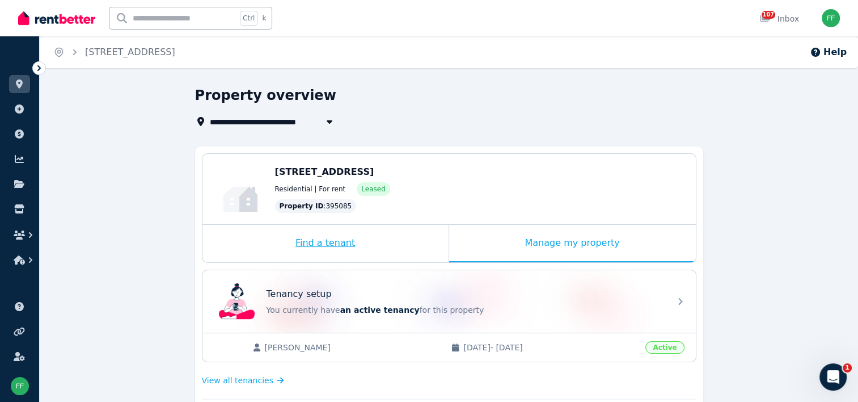
click at [333, 246] on div "Find a tenant" at bounding box center [325, 243] width 246 height 37
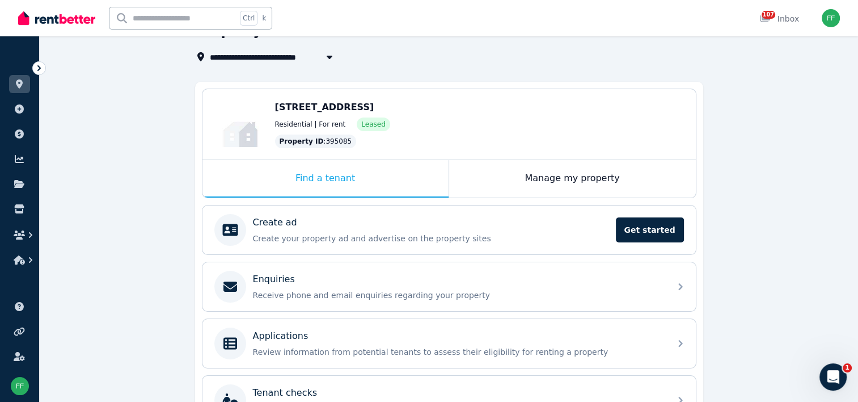
scroll to position [22, 0]
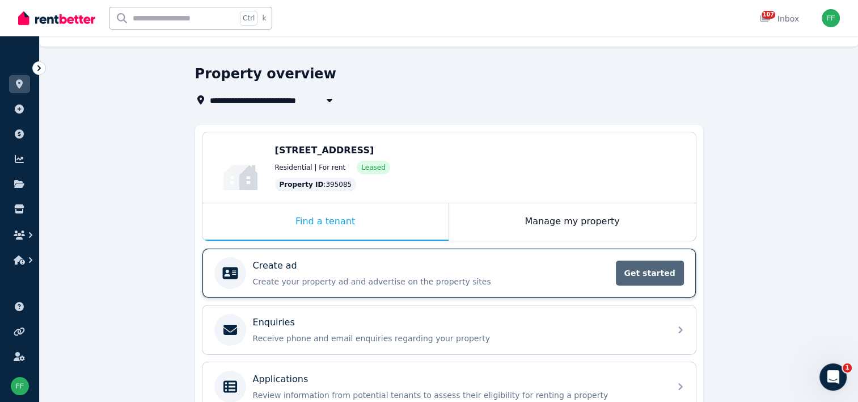
click at [638, 271] on span "Get started" at bounding box center [650, 272] width 68 height 25
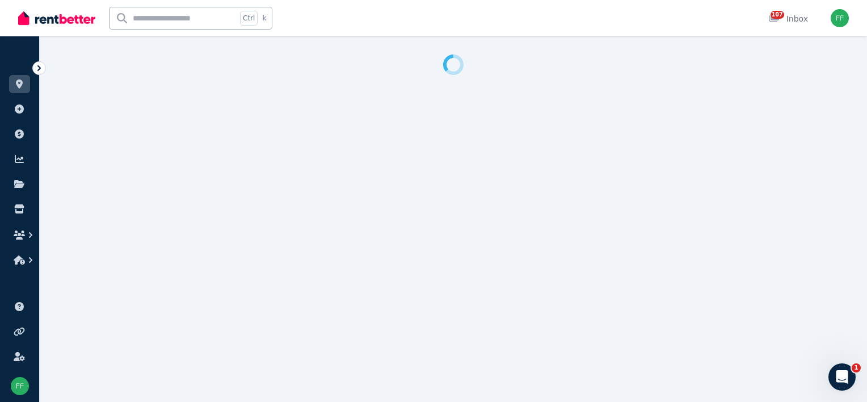
select select "***"
select select "**********"
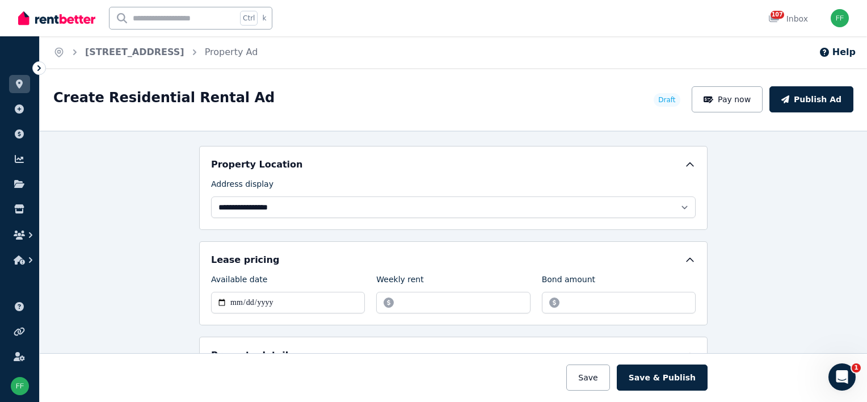
scroll to position [284, 0]
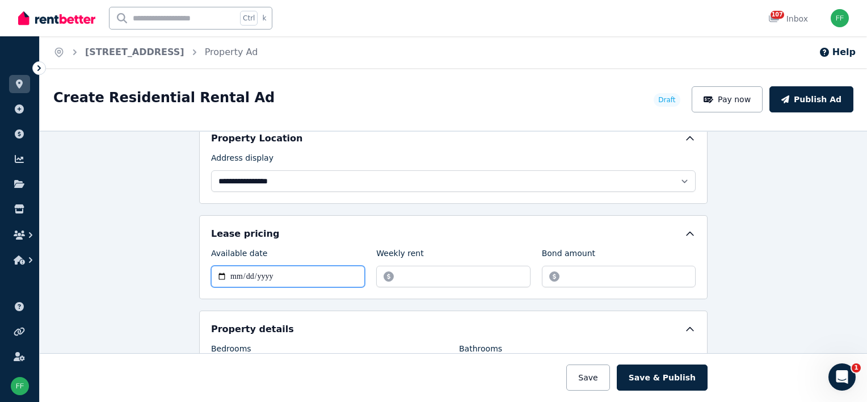
click at [268, 272] on input "Available date" at bounding box center [288, 276] width 154 height 22
click at [223, 272] on input "Available date" at bounding box center [288, 276] width 154 height 22
click at [218, 272] on input "Available date" at bounding box center [288, 276] width 154 height 22
type input "**********"
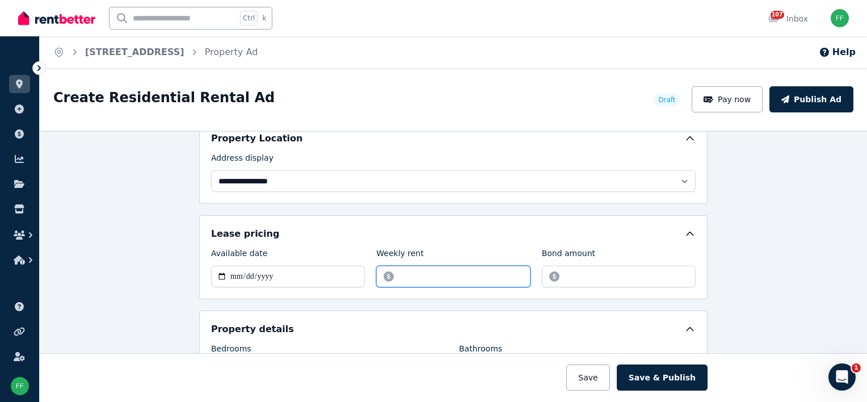
click at [415, 273] on input "Weekly rent" at bounding box center [453, 276] width 154 height 22
type input "******"
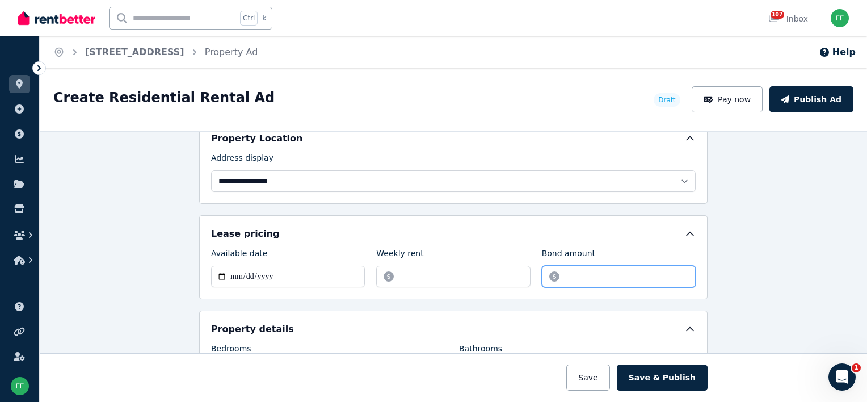
click at [591, 272] on input "Bond amount" at bounding box center [619, 276] width 154 height 22
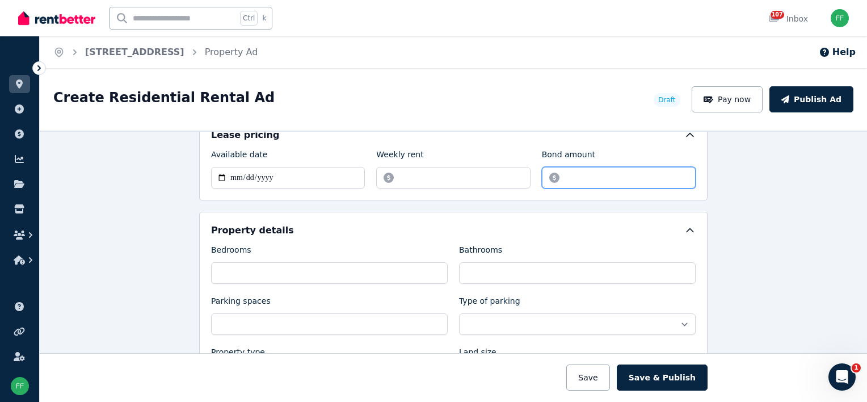
scroll to position [397, 0]
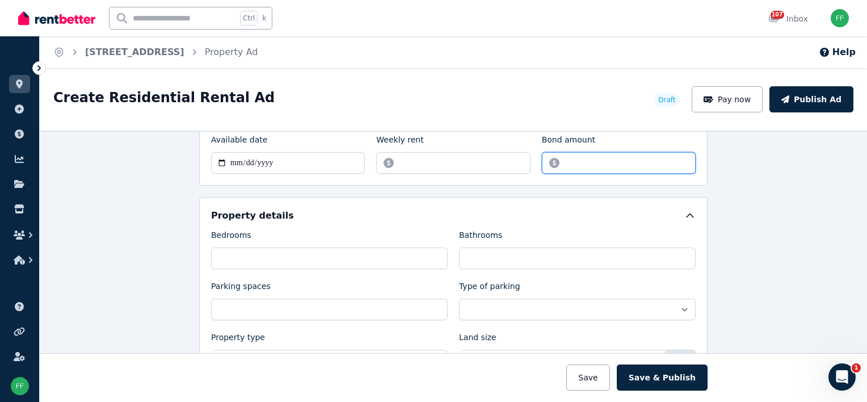
type input "*******"
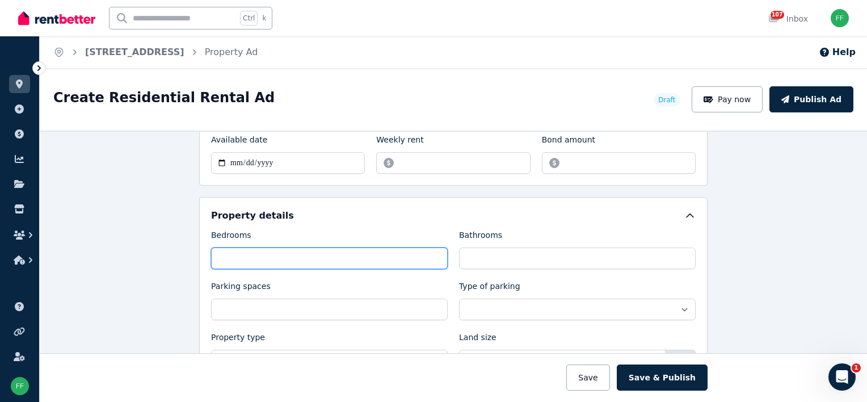
click at [339, 259] on input "Bedrooms" at bounding box center [329, 258] width 236 height 22
type input "*"
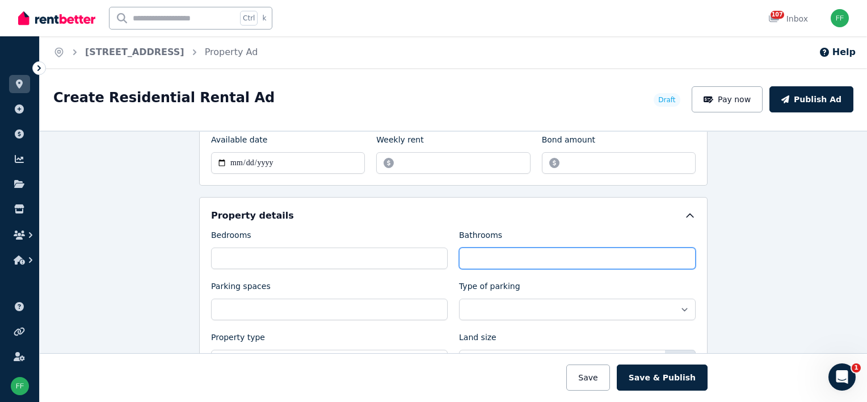
click at [465, 251] on input "Bathrooms" at bounding box center [577, 258] width 236 height 22
type input "*"
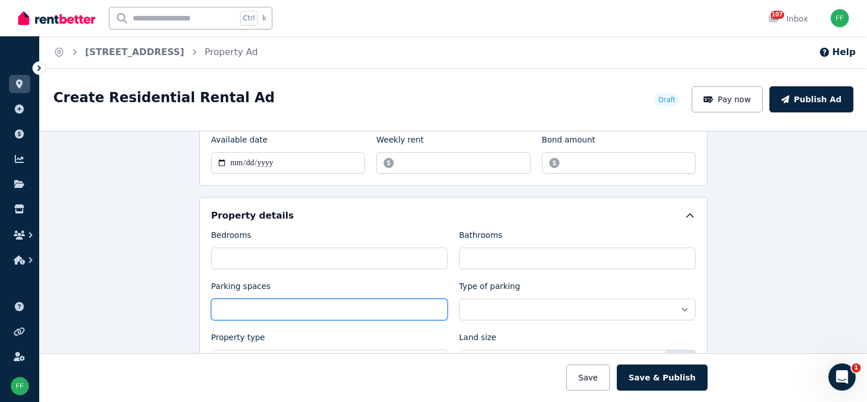
click at [312, 306] on input "Parking spaces" at bounding box center [329, 309] width 236 height 22
type input "*"
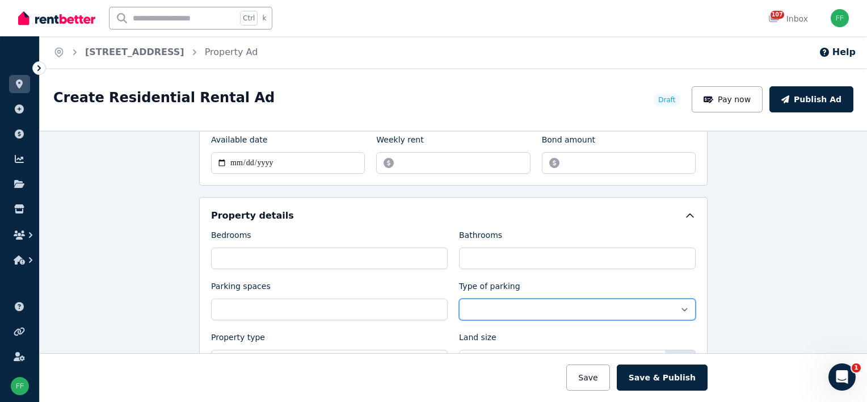
click at [679, 306] on select "**********" at bounding box center [577, 309] width 236 height 22
select select "**********"
click at [459, 298] on select "**********" at bounding box center [577, 309] width 236 height 22
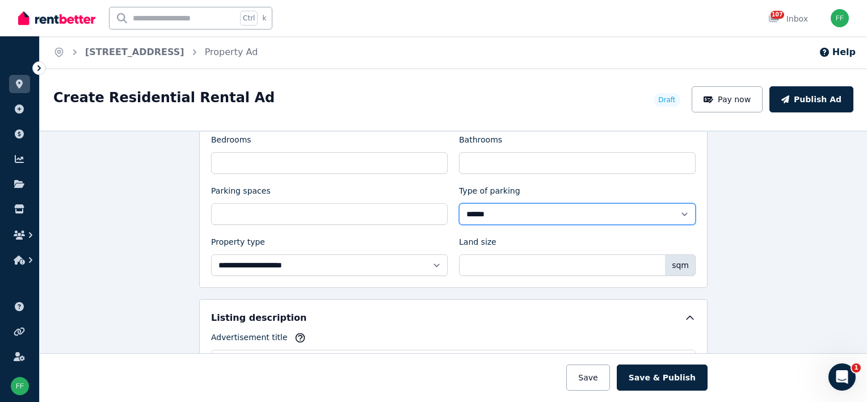
scroll to position [510, 0]
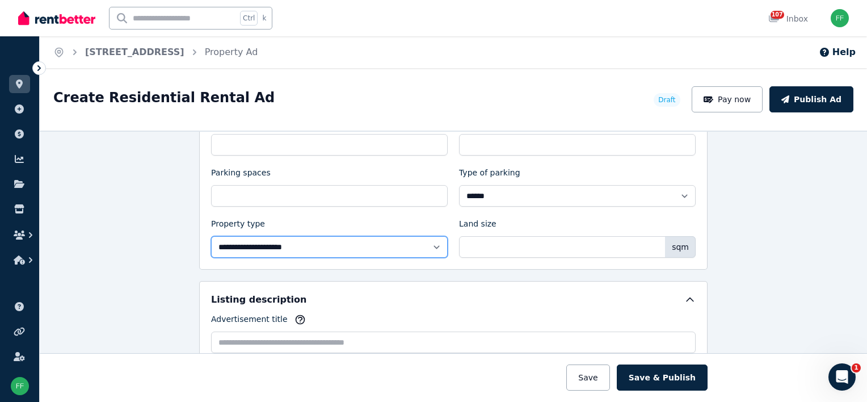
click at [432, 242] on select "**********" at bounding box center [329, 247] width 236 height 22
select select "**********"
click at [211, 236] on select "**********" at bounding box center [329, 247] width 236 height 22
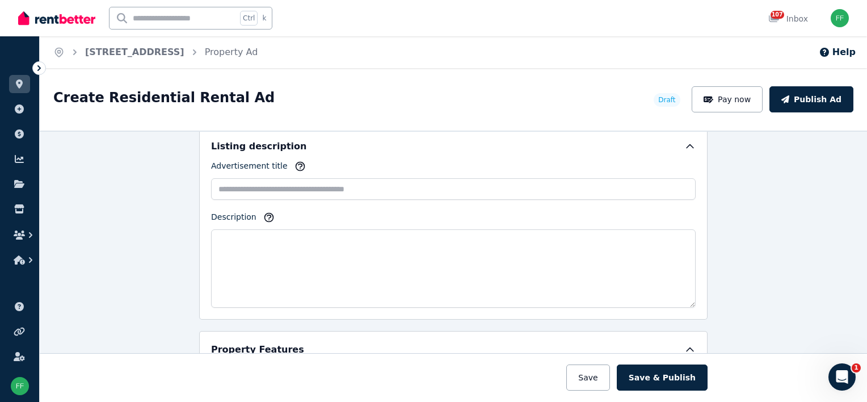
scroll to position [681, 0]
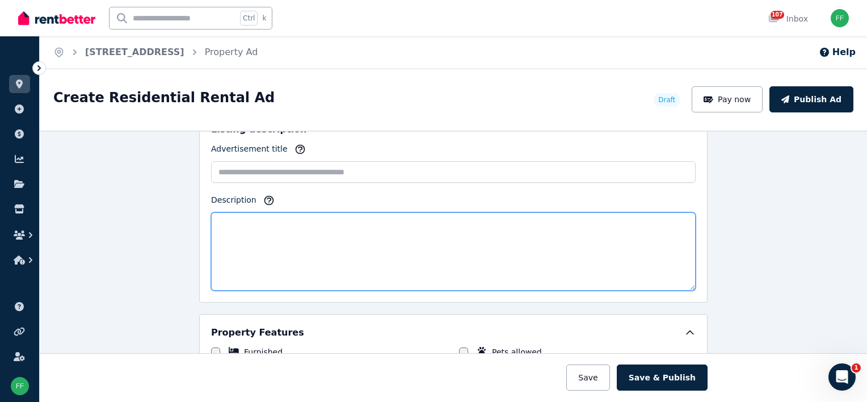
paste textarea "**********"
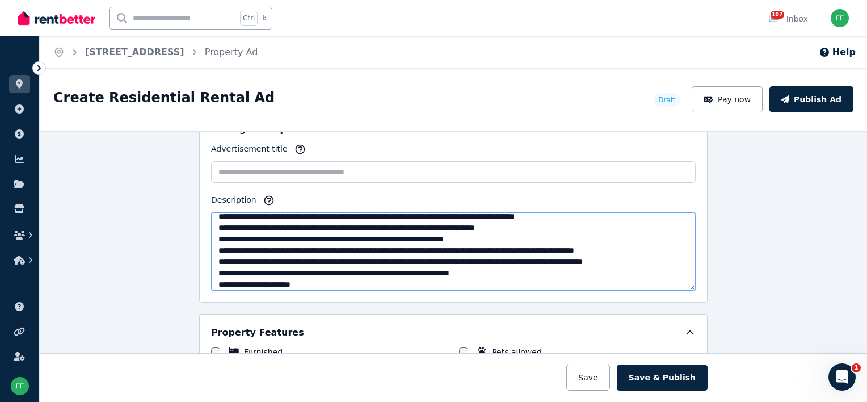
scroll to position [153, 0]
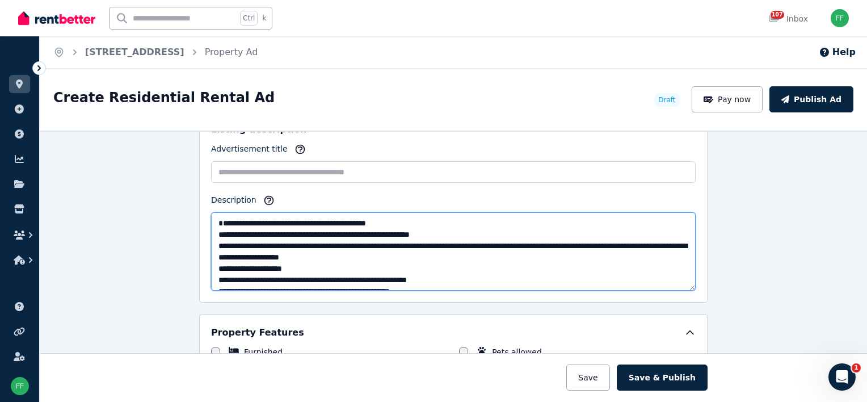
drag, startPoint x: 401, startPoint y: 218, endPoint x: 213, endPoint y: 219, distance: 188.3
click at [213, 219] on textarea "Description" at bounding box center [453, 251] width 484 height 78
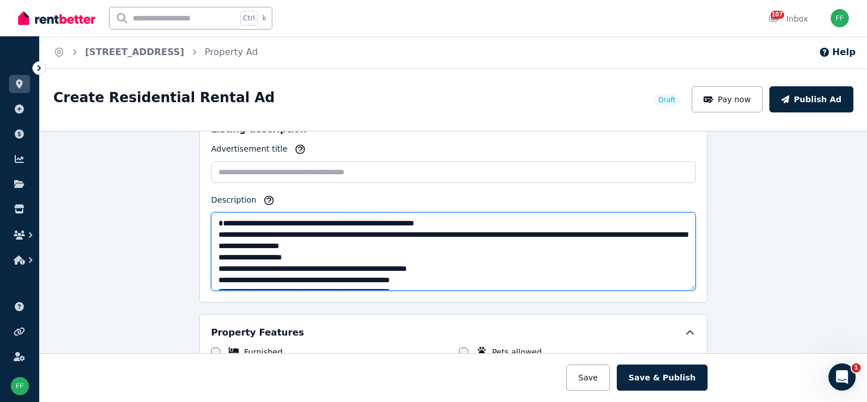
type textarea "**********"
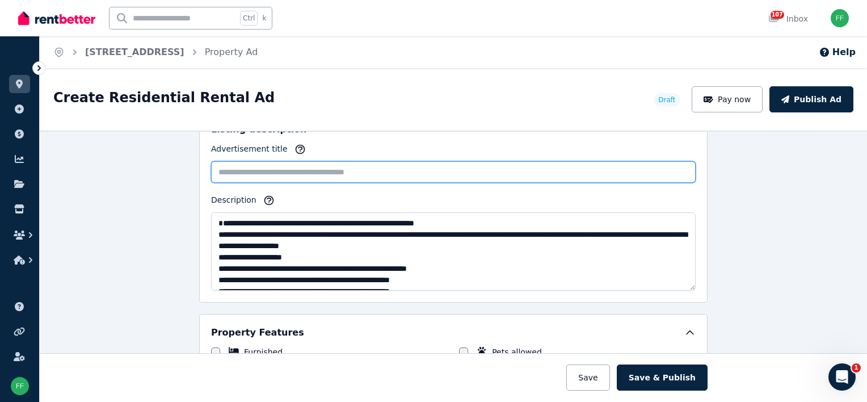
paste input "**********"
type input "**********"
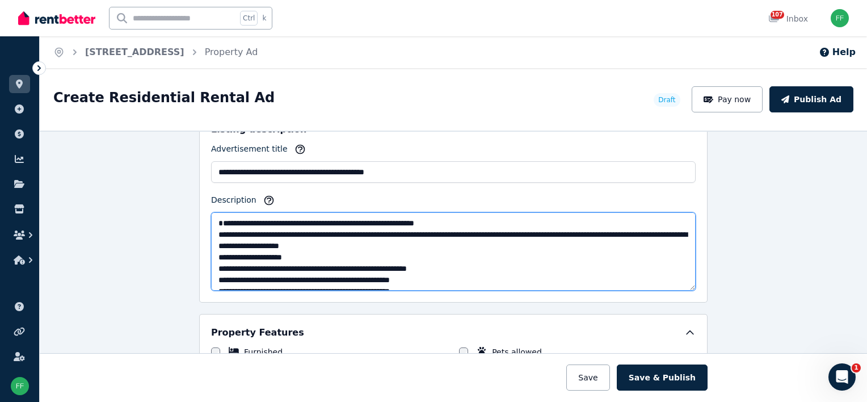
click at [271, 231] on textarea "Description" at bounding box center [453, 251] width 484 height 78
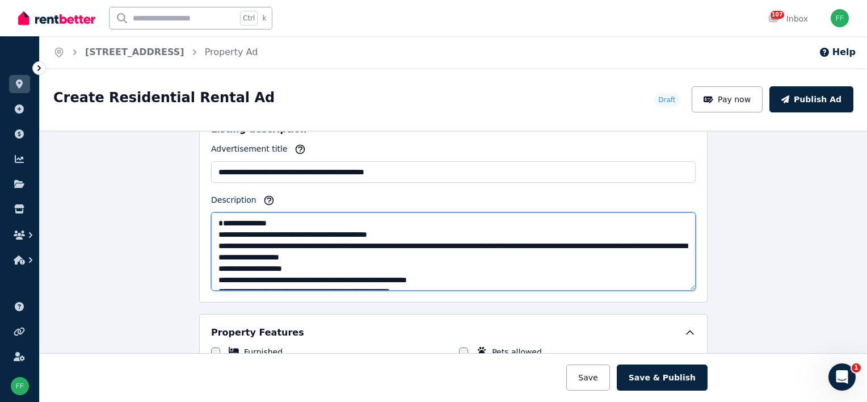
click at [306, 243] on textarea "Description" at bounding box center [453, 251] width 484 height 78
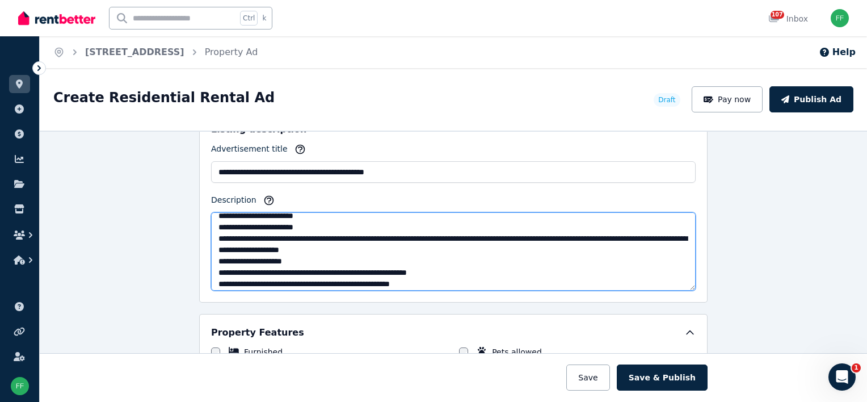
scroll to position [0, 0]
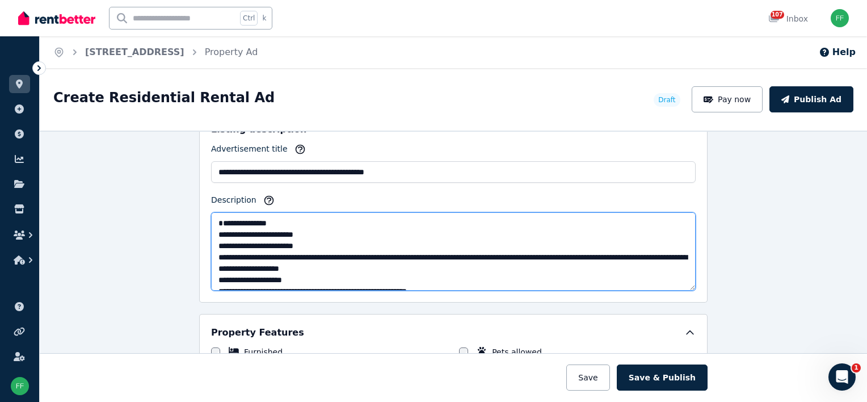
click at [307, 243] on textarea "Description" at bounding box center [453, 251] width 484 height 78
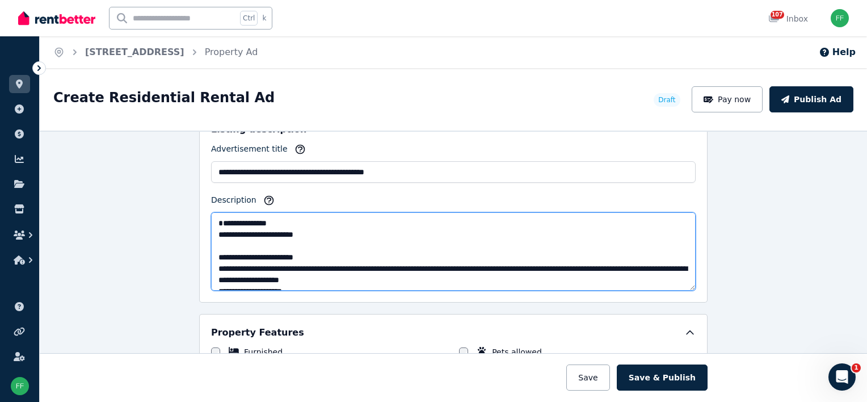
click at [218, 242] on textarea "Description" at bounding box center [453, 251] width 484 height 78
click at [301, 242] on textarea "Description" at bounding box center [453, 251] width 484 height 78
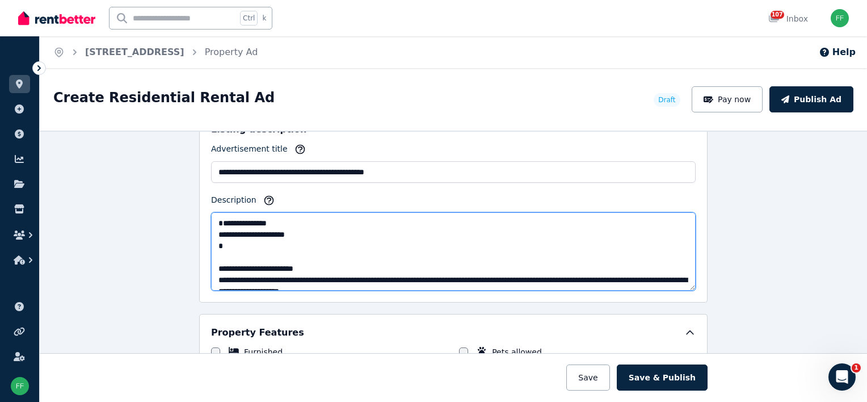
click at [296, 244] on textarea "Description" at bounding box center [453, 251] width 484 height 78
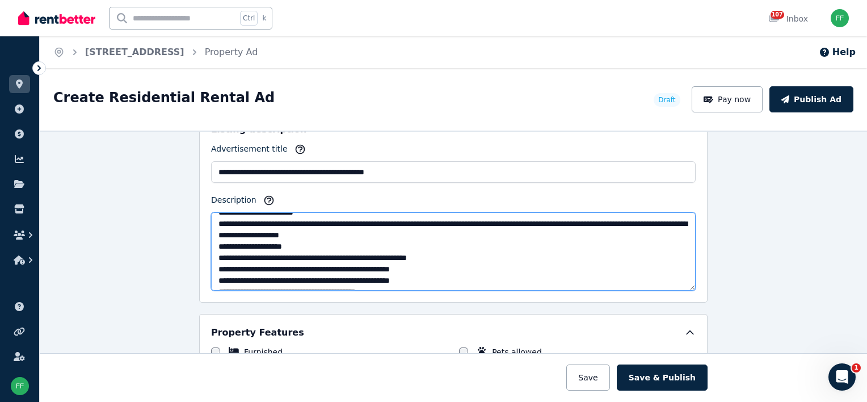
scroll to position [57, 0]
click at [212, 220] on textarea "Description" at bounding box center [453, 251] width 484 height 78
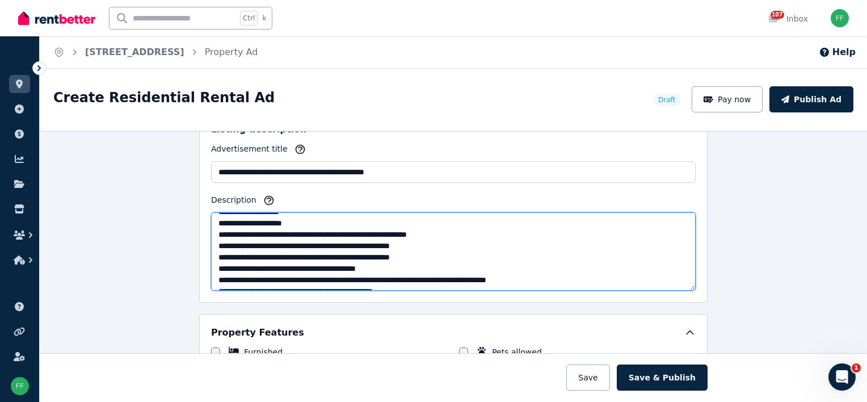
click at [227, 232] on textarea "Description" at bounding box center [453, 251] width 484 height 78
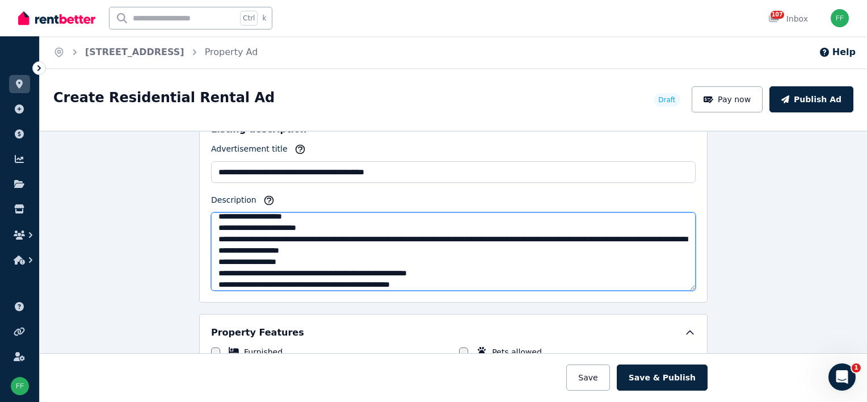
scroll to position [0, 0]
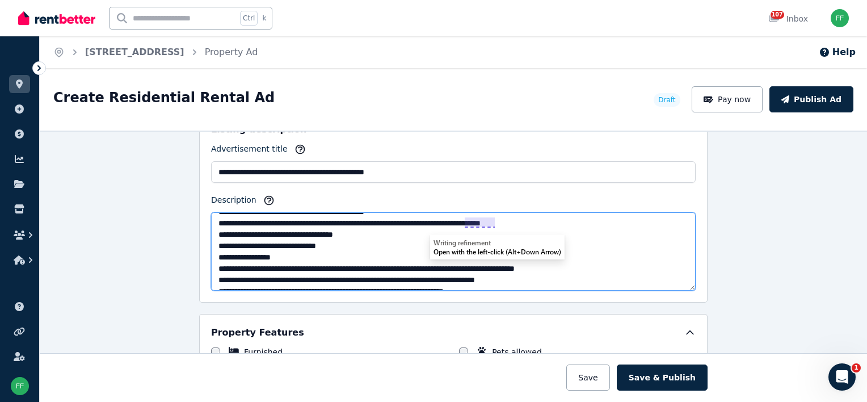
drag, startPoint x: 439, startPoint y: 229, endPoint x: 415, endPoint y: 252, distance: 32.9
click at [415, 252] on textarea "Description" at bounding box center [453, 251] width 484 height 78
click at [222, 264] on textarea "Description" at bounding box center [453, 251] width 484 height 78
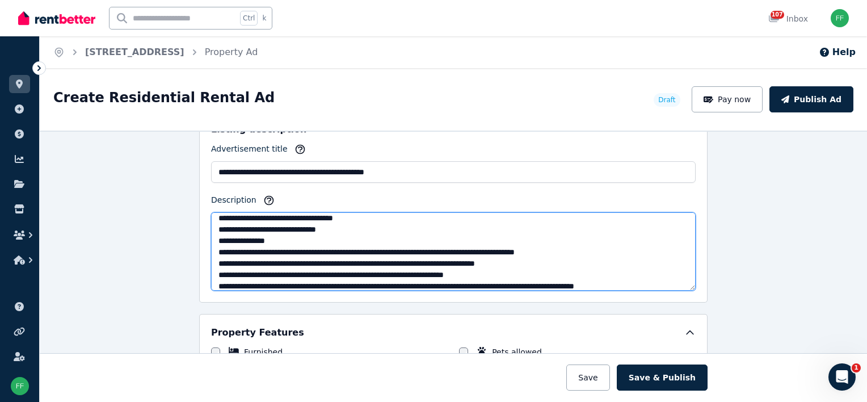
scroll to position [170, 0]
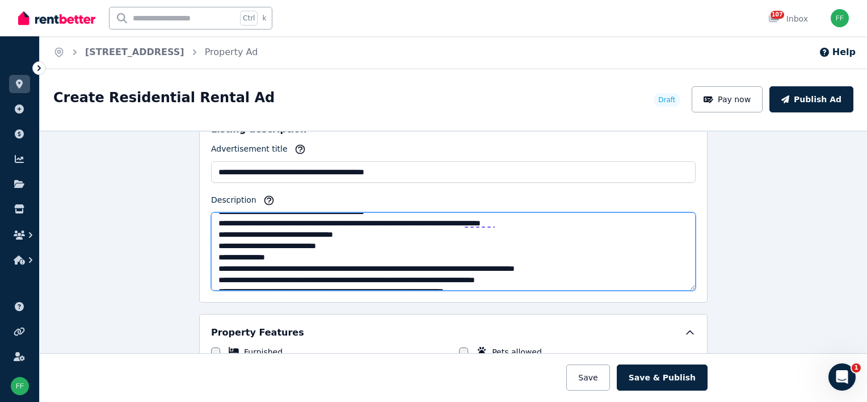
click at [347, 252] on textarea "Description" at bounding box center [453, 251] width 484 height 78
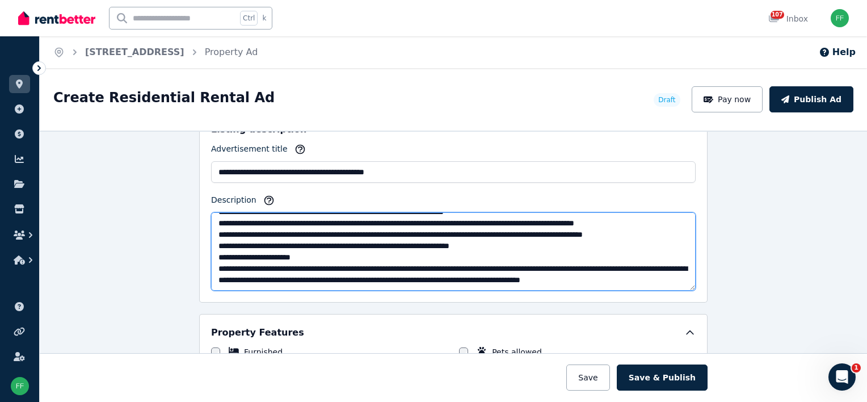
scroll to position [284, 0]
click at [225, 255] on textarea "Description" at bounding box center [453, 251] width 484 height 78
click at [502, 241] on textarea "Description" at bounding box center [453, 251] width 484 height 78
click at [521, 246] on textarea "Description" at bounding box center [453, 251] width 484 height 78
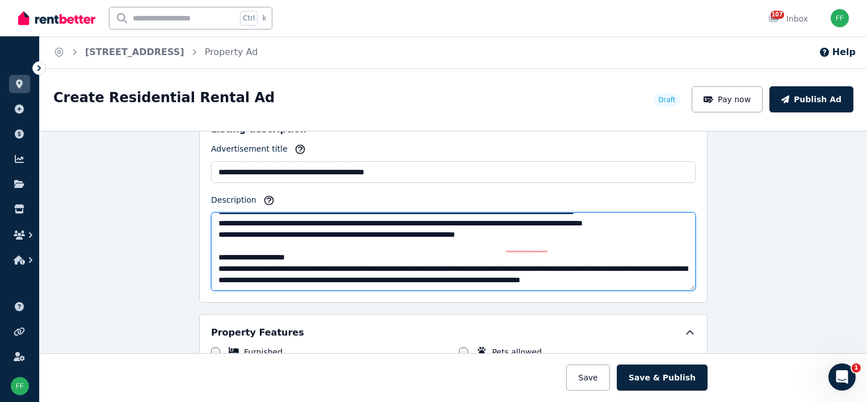
scroll to position [316, 0]
click at [400, 241] on textarea "Description" at bounding box center [453, 251] width 484 height 78
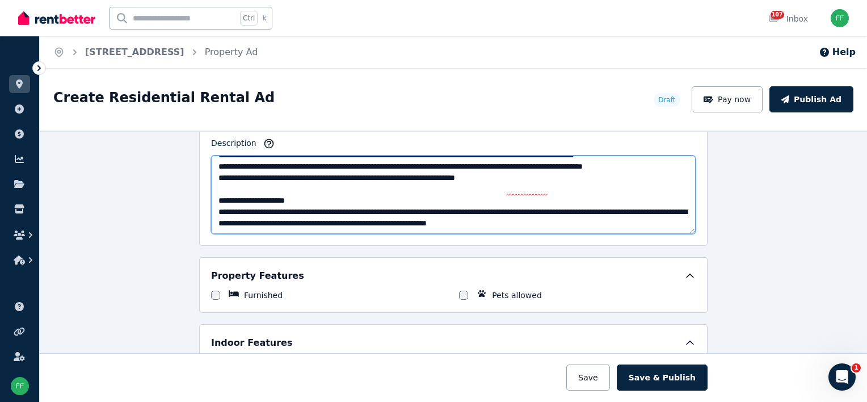
drag, startPoint x: 475, startPoint y: 161, endPoint x: 453, endPoint y: 178, distance: 27.1
click at [453, 178] on textarea "Description" at bounding box center [453, 194] width 484 height 78
click at [472, 166] on textarea "Description" at bounding box center [453, 194] width 484 height 78
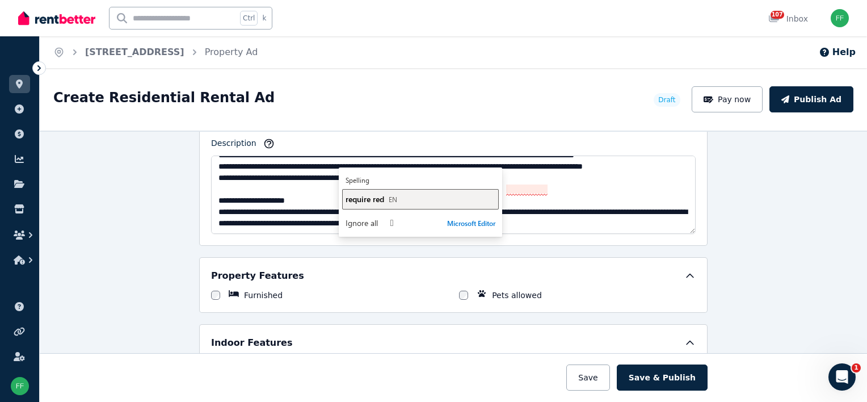
click at [366, 200] on span "require red" at bounding box center [364, 198] width 39 height 11
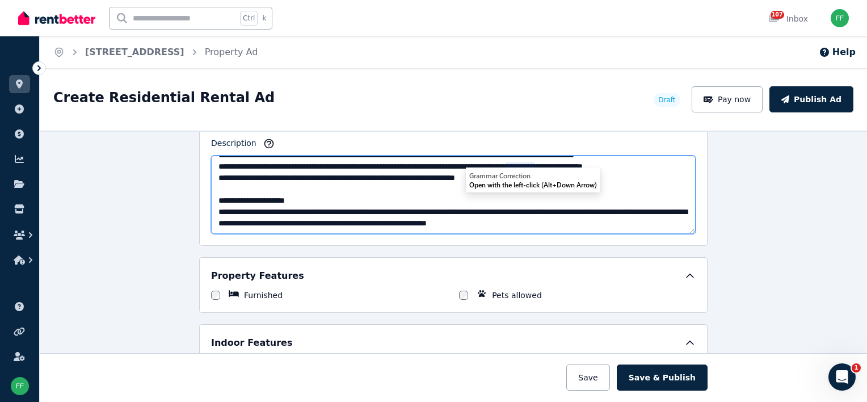
click at [508, 163] on textarea "Description" at bounding box center [453, 194] width 484 height 78
click at [574, 209] on textarea "Description" at bounding box center [453, 194] width 484 height 78
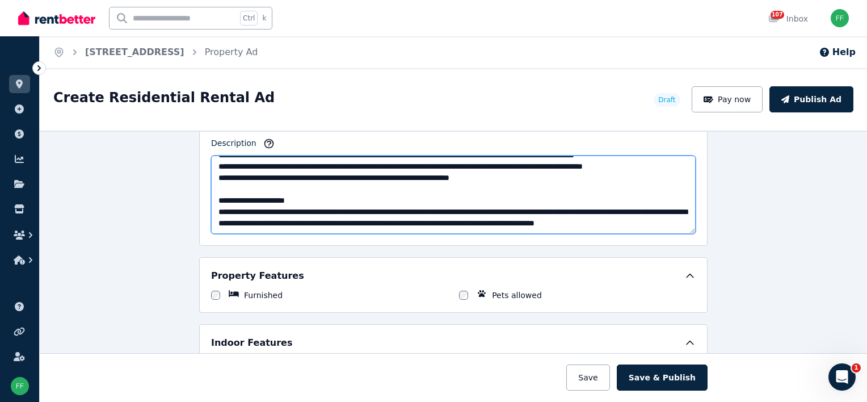
click at [261, 218] on textarea "Description" at bounding box center [453, 194] width 484 height 78
paste textarea "**********"
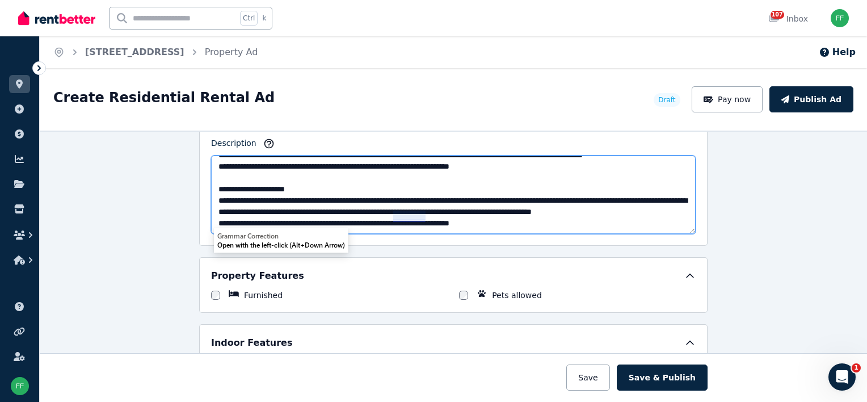
click at [524, 222] on textarea "Description" at bounding box center [453, 194] width 484 height 78
click at [303, 225] on textarea "Description" at bounding box center [453, 194] width 484 height 78
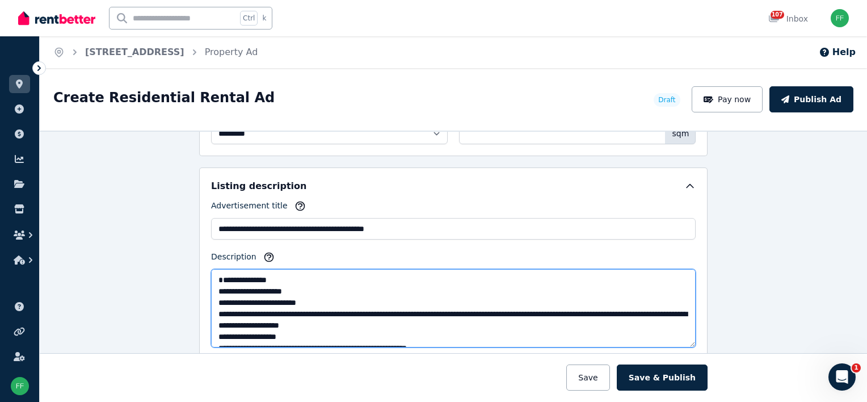
scroll to position [681, 0]
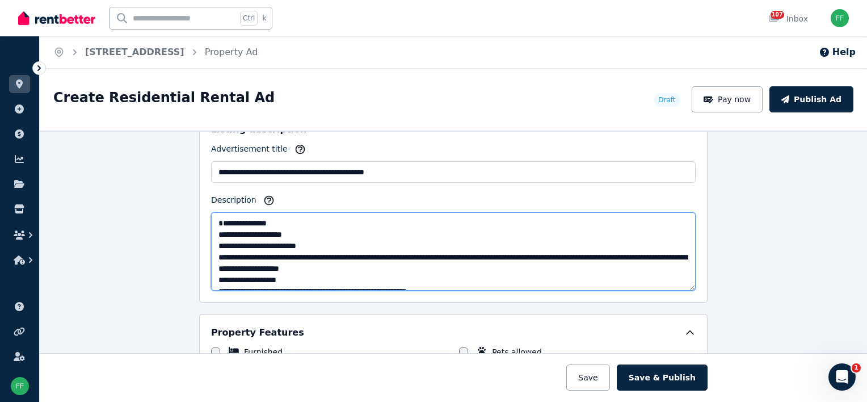
type textarea "**********"
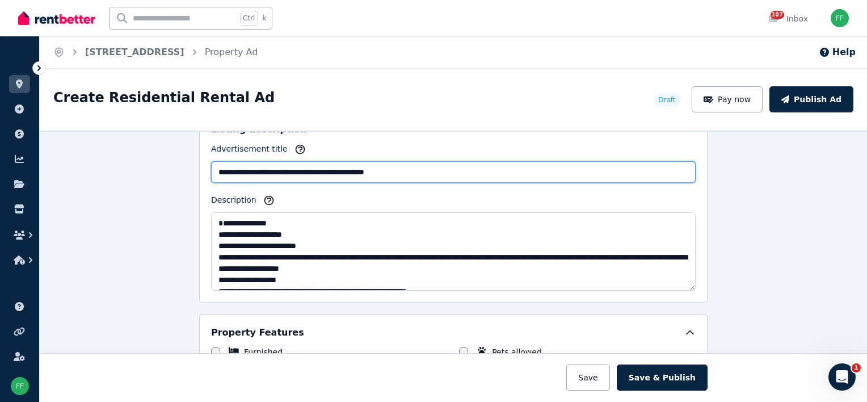
click at [406, 168] on input "**********" at bounding box center [453, 172] width 484 height 22
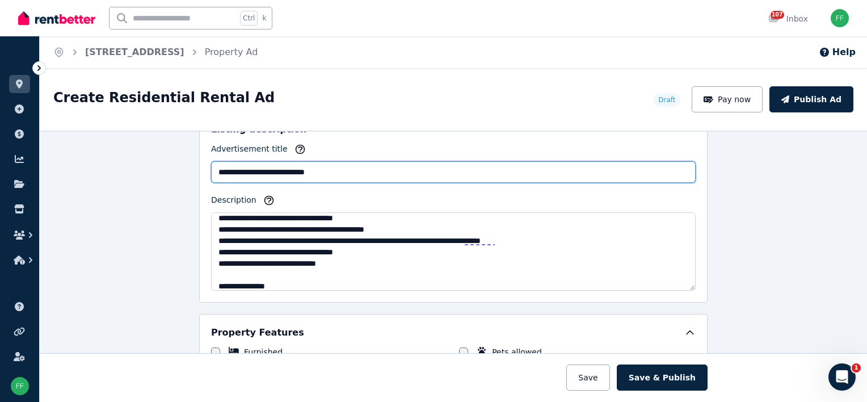
scroll to position [170, 0]
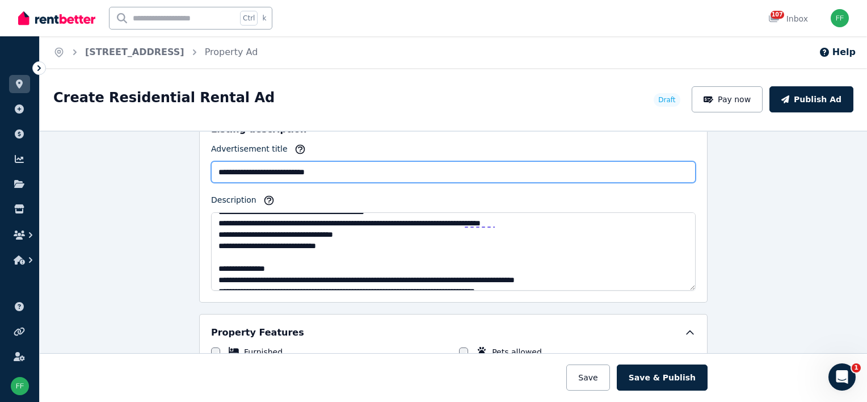
type input "**********"
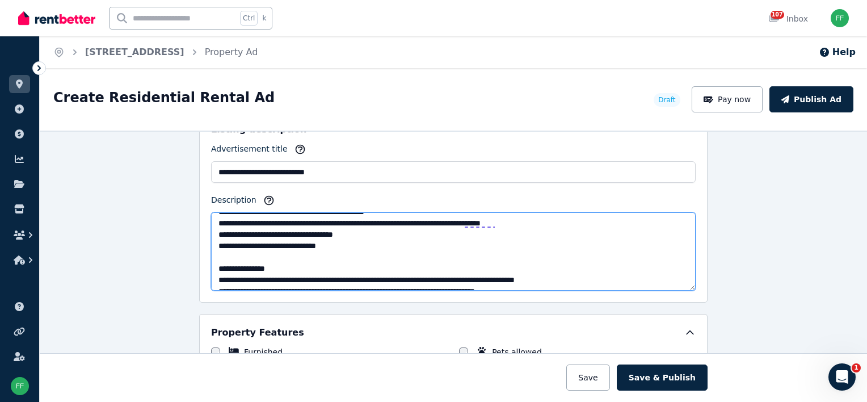
click at [263, 242] on textarea "Description" at bounding box center [453, 251] width 484 height 78
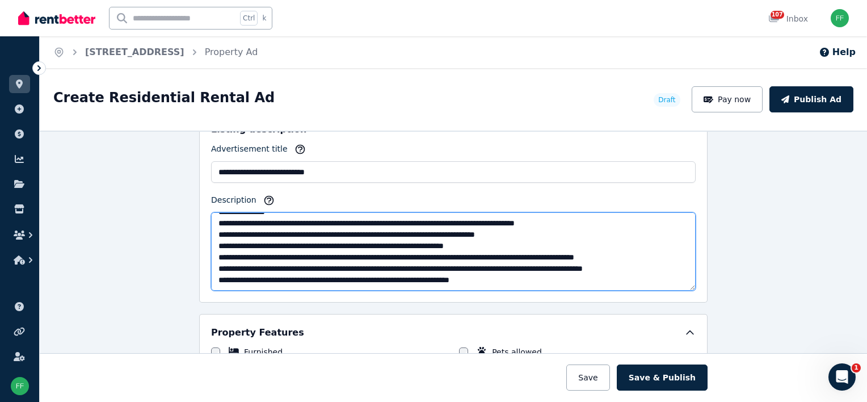
scroll to position [284, 0]
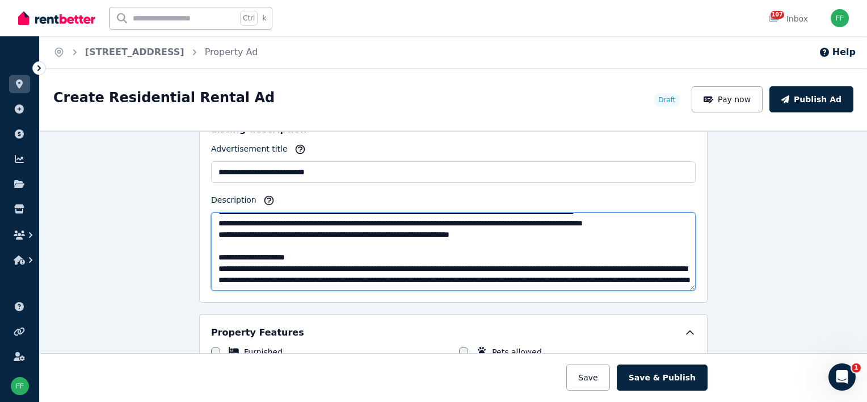
click at [263, 220] on textarea "Description" at bounding box center [453, 251] width 484 height 78
click at [293, 220] on textarea "Description" at bounding box center [453, 251] width 484 height 78
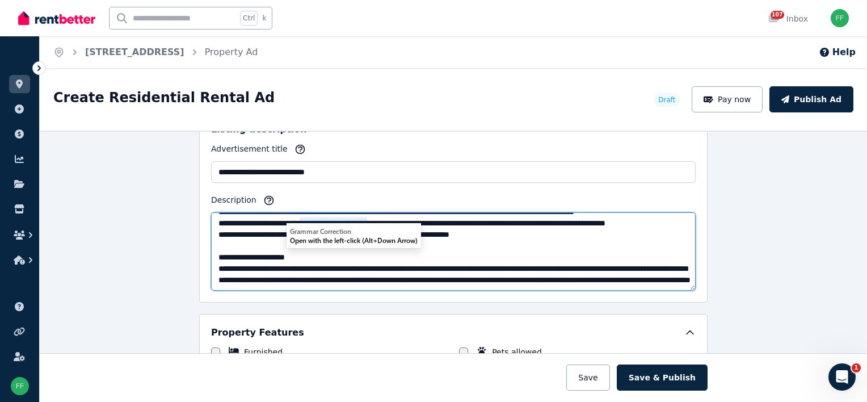
click at [284, 220] on textarea "Description" at bounding box center [453, 251] width 484 height 78
click at [288, 234] on textarea "Description" at bounding box center [453, 251] width 484 height 78
click at [312, 218] on textarea "Description" at bounding box center [453, 251] width 484 height 78
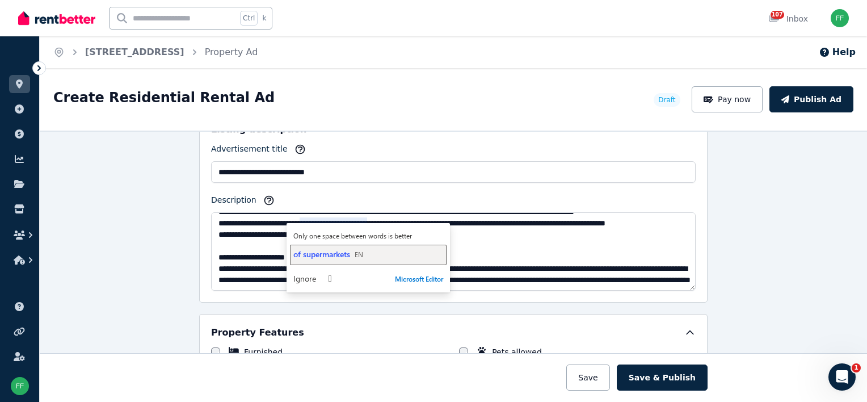
click at [307, 254] on span "of supermarkets" at bounding box center [321, 253] width 57 height 11
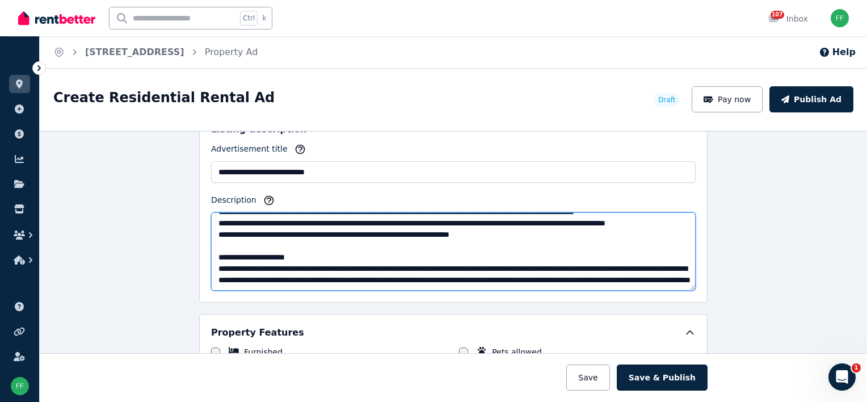
click at [495, 244] on textarea "Description" at bounding box center [453, 251] width 484 height 78
click at [226, 242] on textarea "Description" at bounding box center [453, 251] width 484 height 78
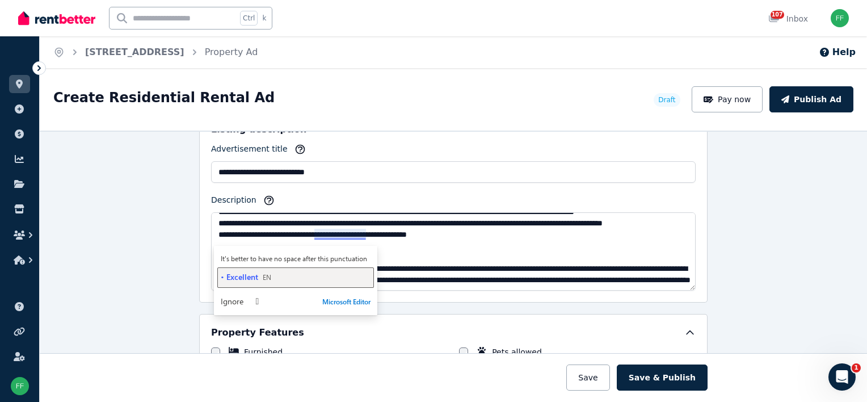
click at [238, 274] on span "• Excellent" at bounding box center [239, 276] width 37 height 11
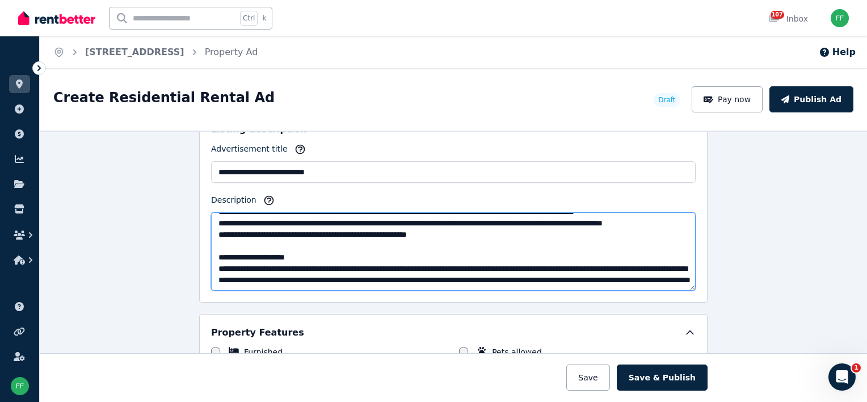
scroll to position [318, 0]
click at [582, 242] on textarea "Description" at bounding box center [453, 251] width 484 height 78
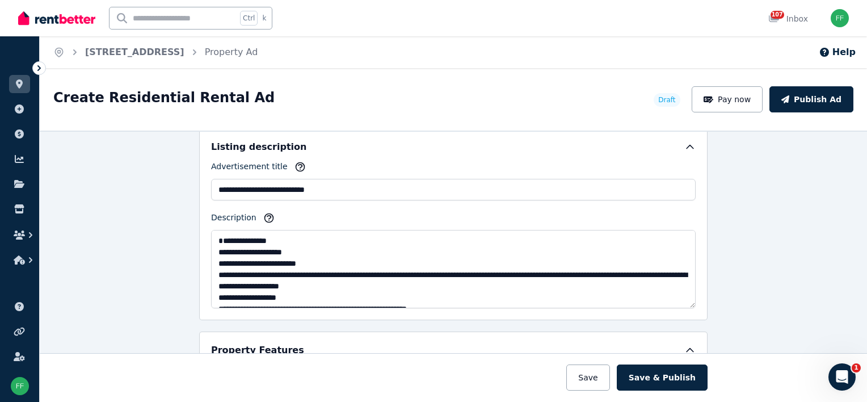
scroll to position [681, 0]
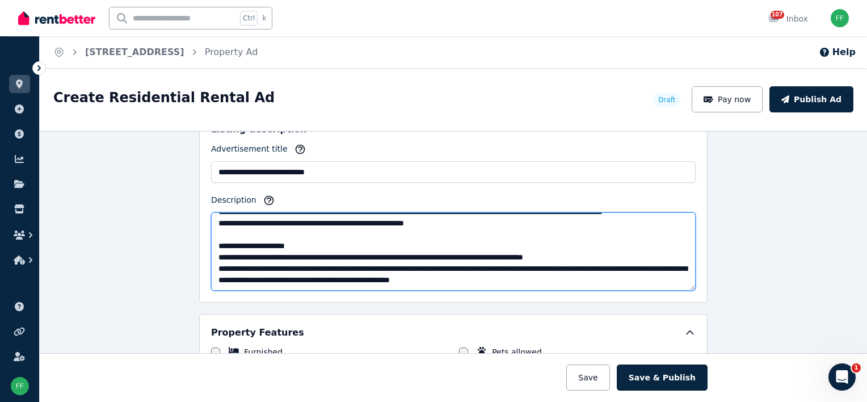
click at [659, 252] on textarea "Description" at bounding box center [453, 251] width 484 height 78
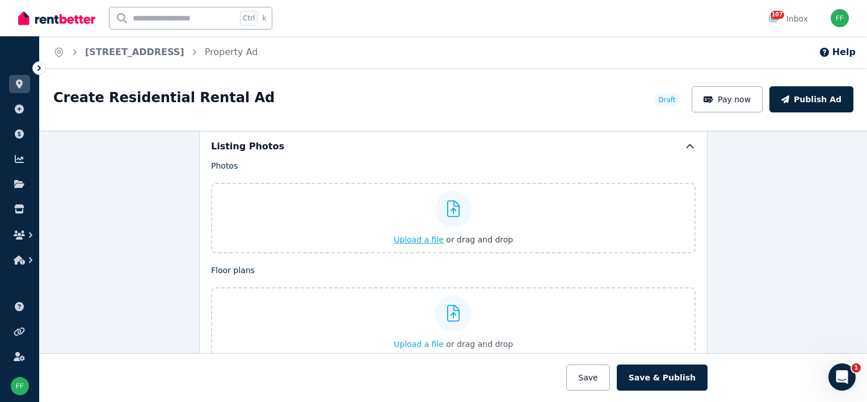
type textarea "**********"
click at [416, 235] on span "Upload a file" at bounding box center [419, 239] width 50 height 9
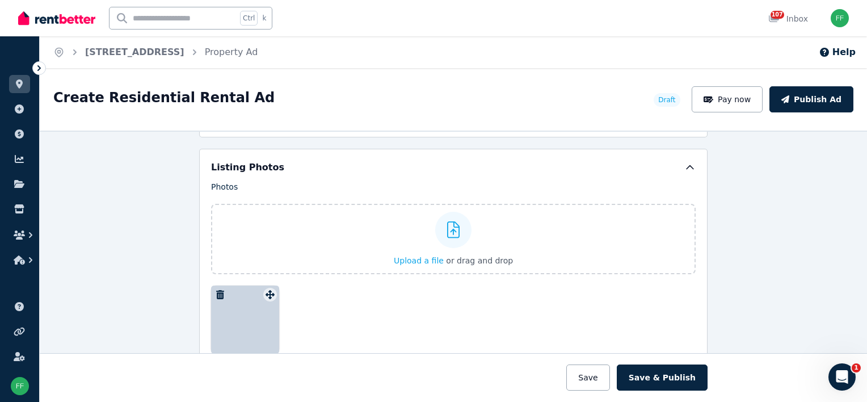
scroll to position [1389, 0]
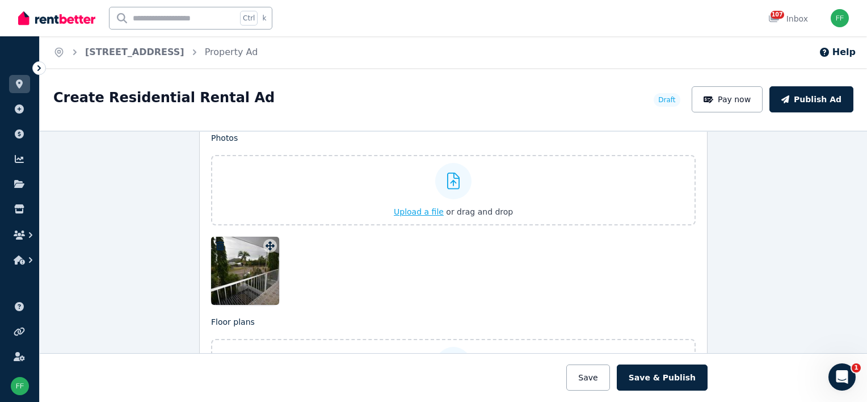
click at [410, 207] on span "Upload a file" at bounding box center [419, 211] width 50 height 9
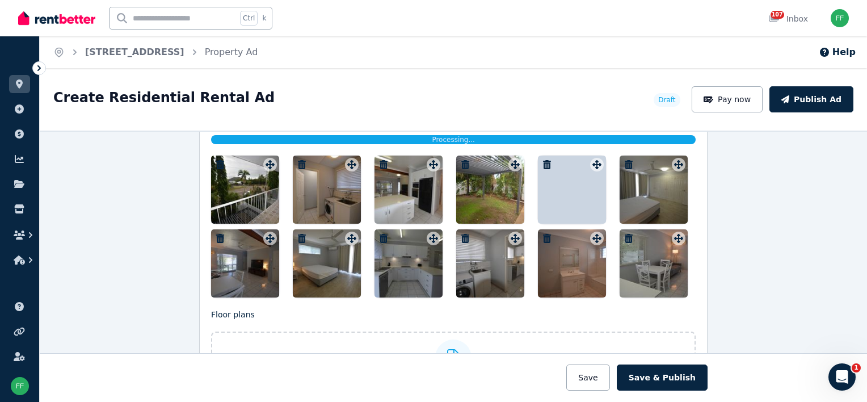
scroll to position [1484, 0]
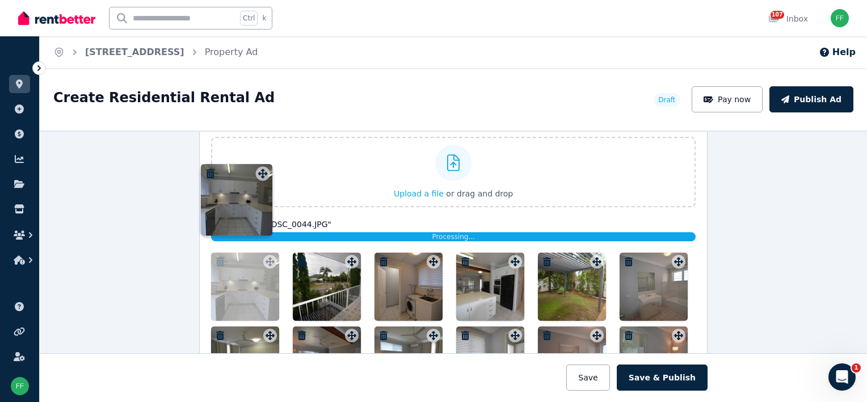
drag, startPoint x: 427, startPoint y: 254, endPoint x: 260, endPoint y: 166, distance: 189.3
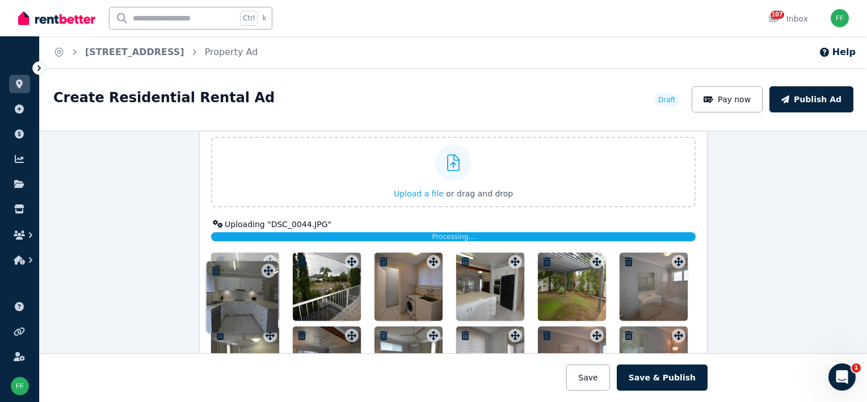
click at [260, 166] on div "Photos Upload a file or drag and drop Uploaded " DSC_0019.JPG " Uploaded " DSC_…" at bounding box center [453, 254] width 484 height 280
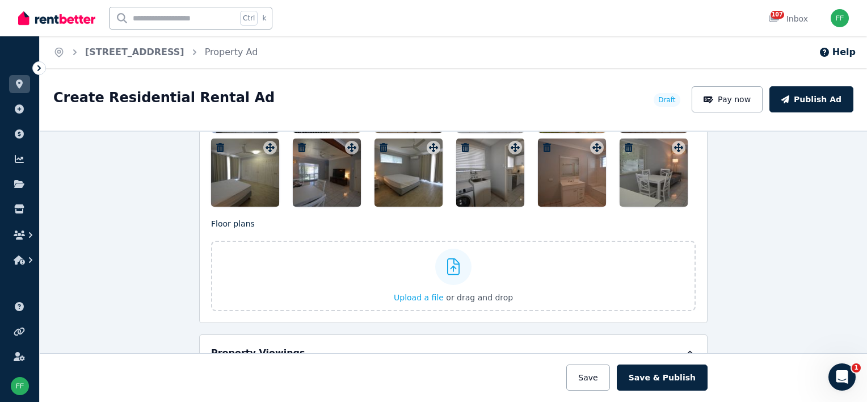
scroll to position [1620, 0]
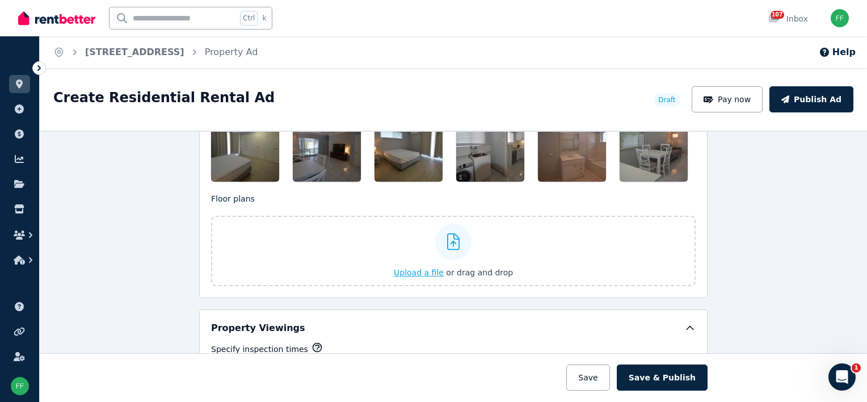
click at [405, 268] on span "Upload a file" at bounding box center [419, 272] width 50 height 9
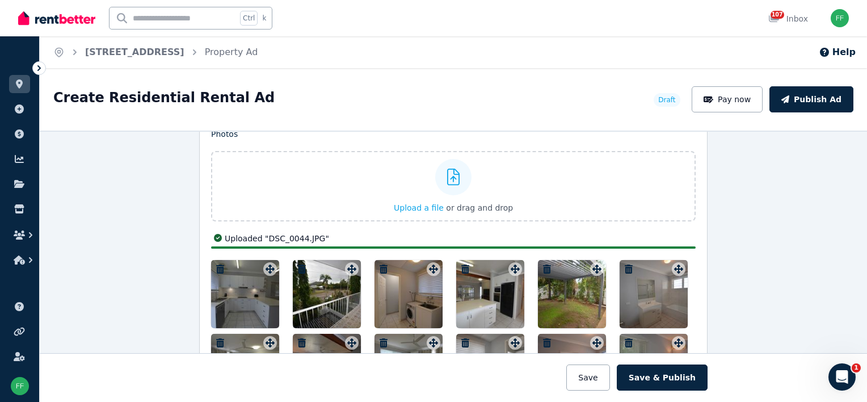
scroll to position [1450, 0]
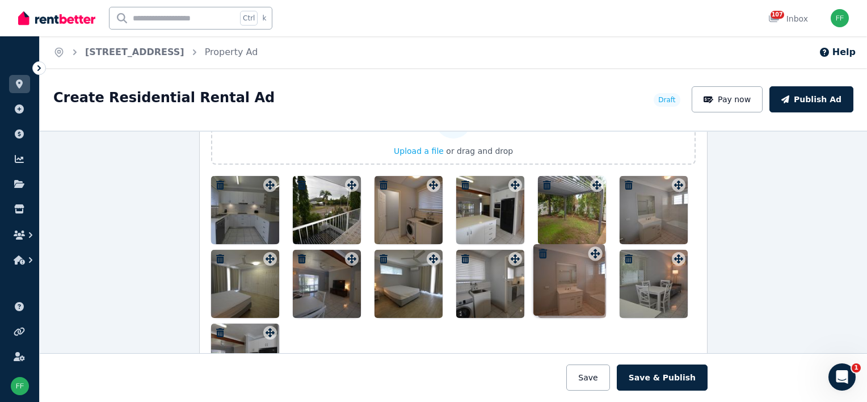
click at [591, 256] on div "Photos Upload a file or drag and drop Uploaded " DSC_0019.JPG " Uploaded " DSC_…" at bounding box center [453, 231] width 484 height 320
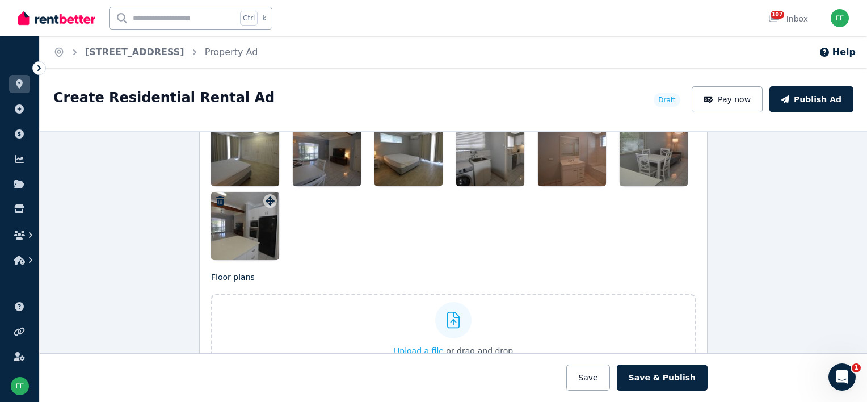
scroll to position [1620, 0]
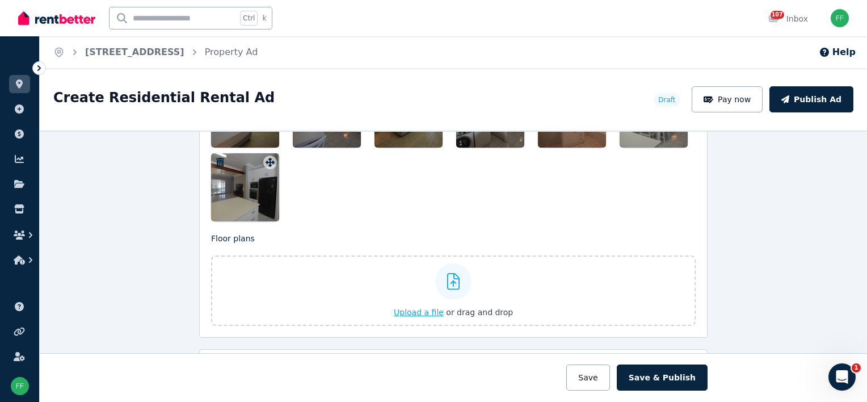
click at [417, 307] on span "Upload a file" at bounding box center [419, 311] width 50 height 9
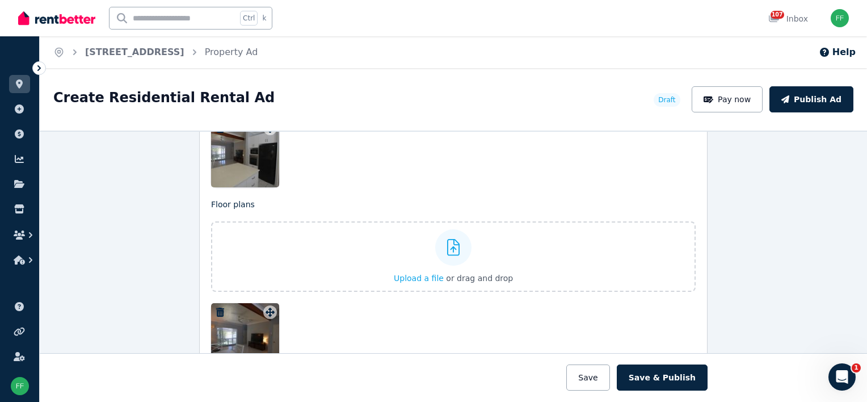
scroll to position [1676, 0]
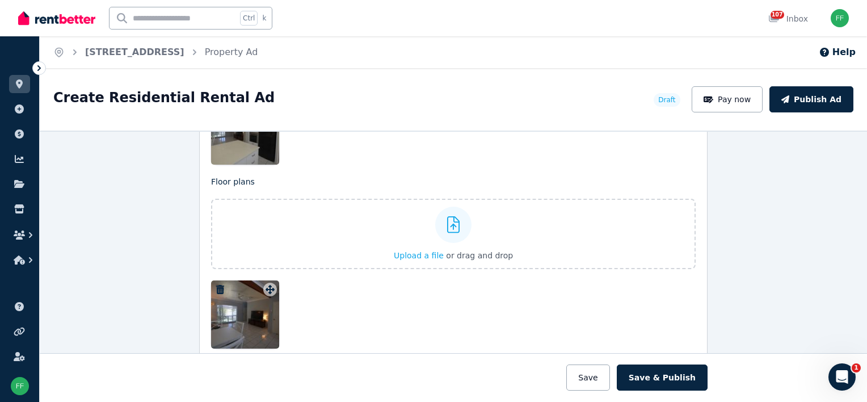
click at [214, 285] on icon "button" at bounding box center [219, 289] width 11 height 9
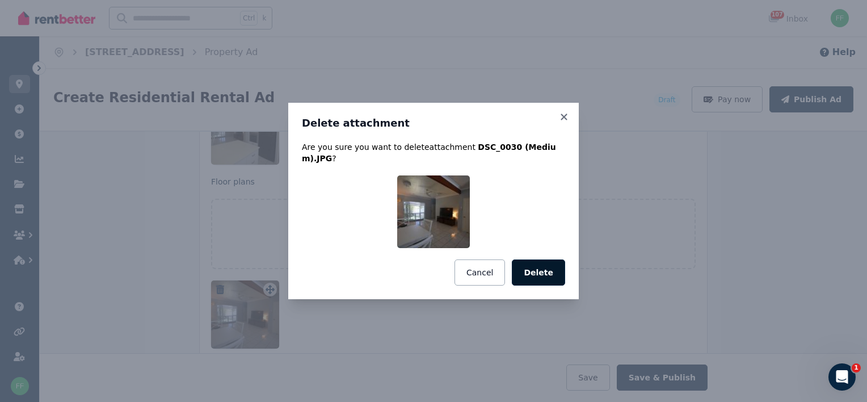
click at [529, 272] on button "Delete" at bounding box center [538, 272] width 53 height 26
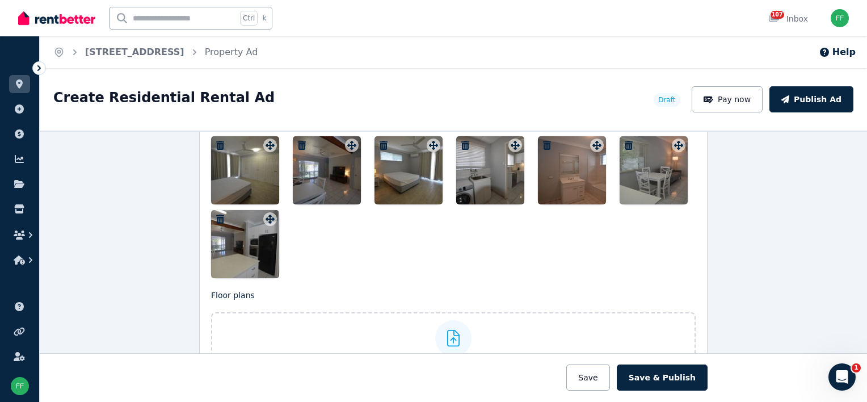
scroll to position [1620, 0]
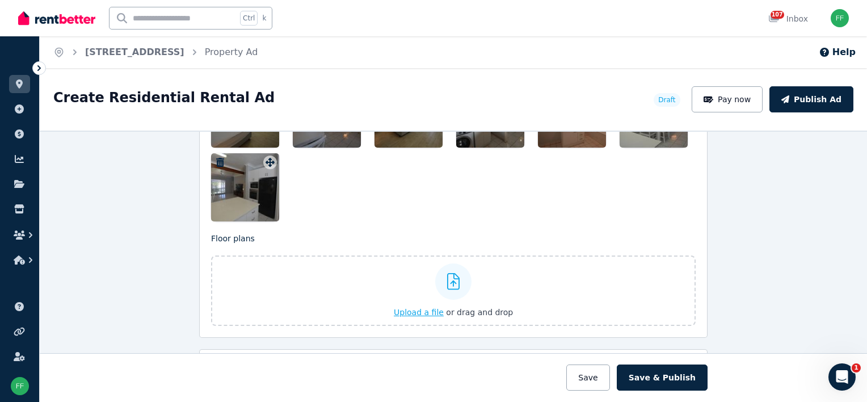
click at [409, 307] on span "Upload a file" at bounding box center [419, 311] width 50 height 9
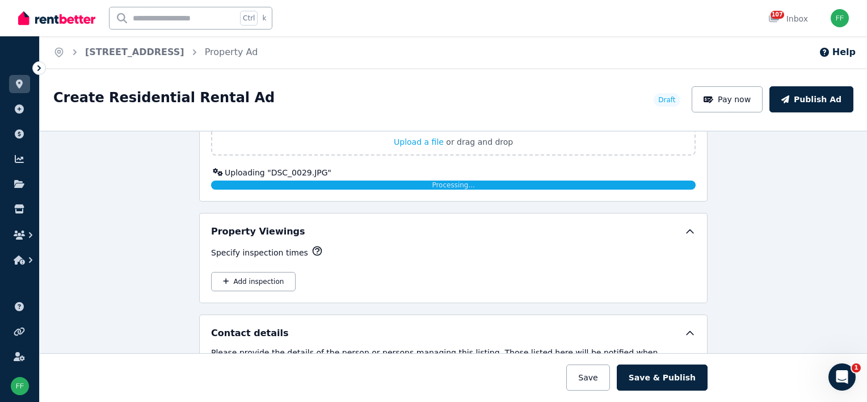
scroll to position [1733, 0]
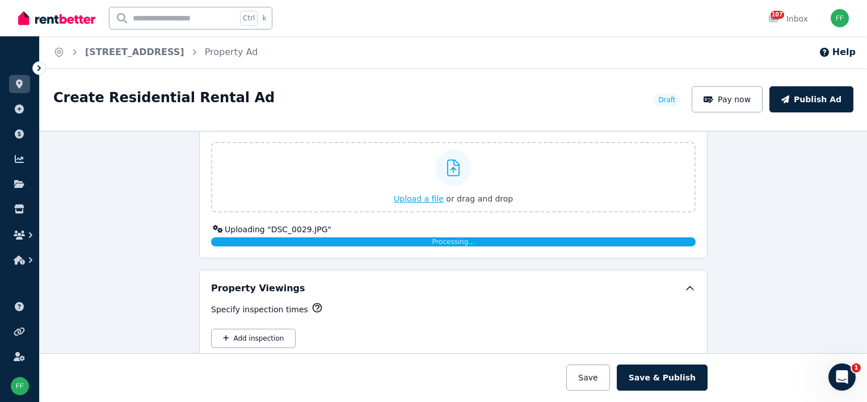
click at [405, 197] on span "Upload a file" at bounding box center [419, 198] width 50 height 9
click at [412, 194] on span "Upload a file" at bounding box center [419, 198] width 50 height 9
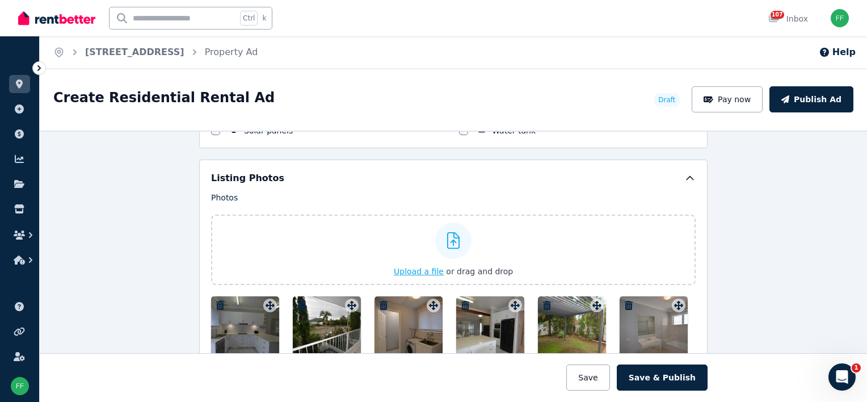
scroll to position [1309, 0]
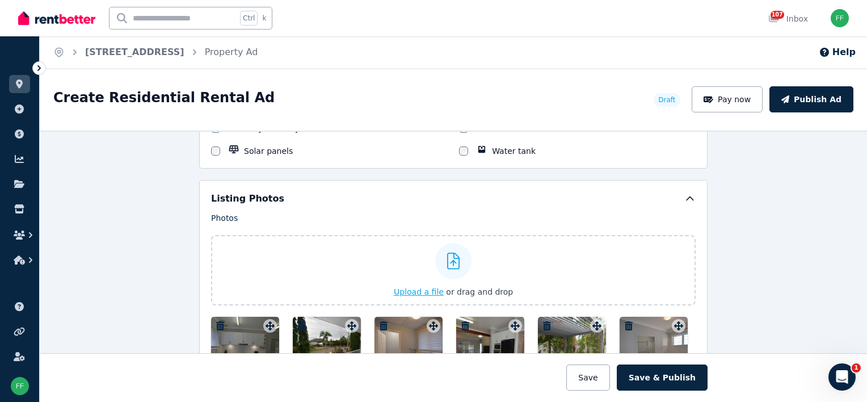
click at [412, 287] on span "Upload a file" at bounding box center [419, 291] width 50 height 9
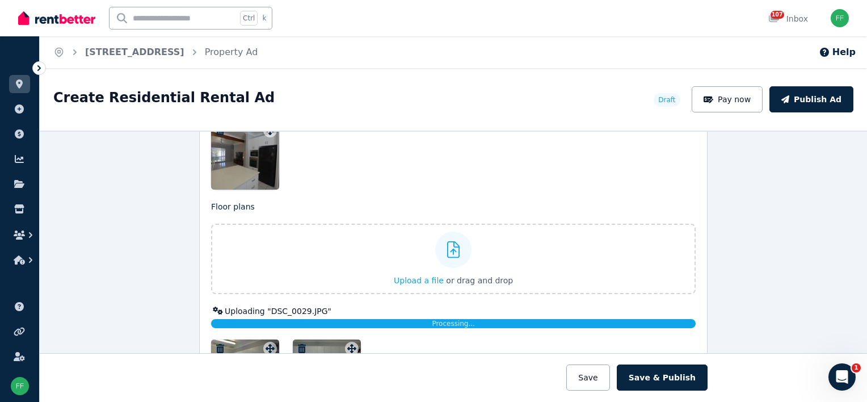
scroll to position [1833, 0]
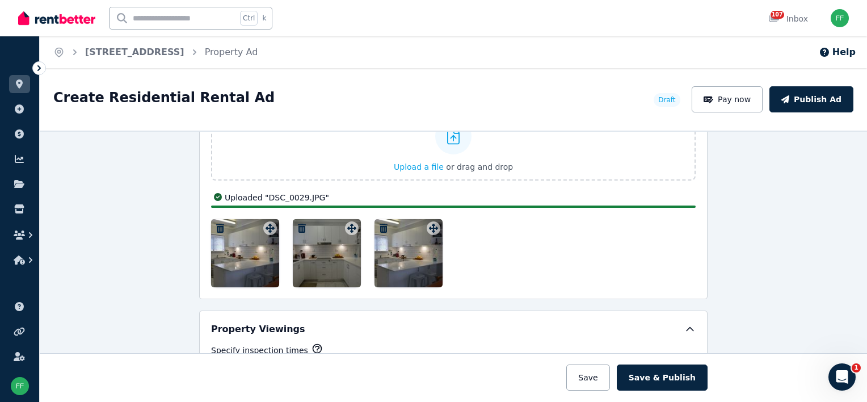
click at [296, 223] on icon "button" at bounding box center [301, 227] width 11 height 9
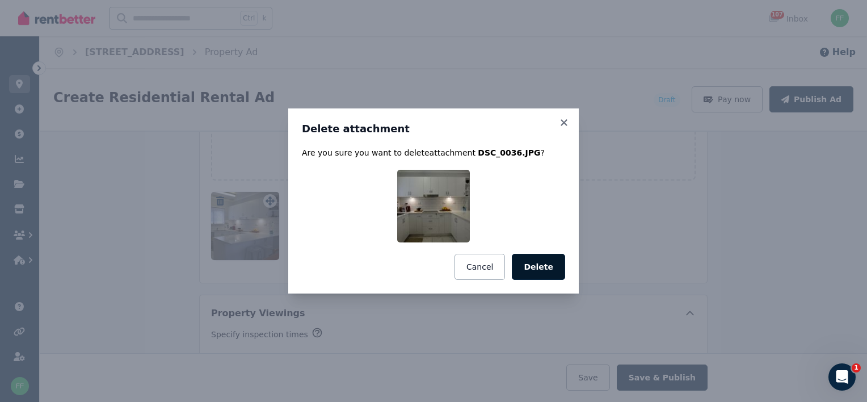
click at [551, 267] on button "Delete" at bounding box center [538, 267] width 53 height 26
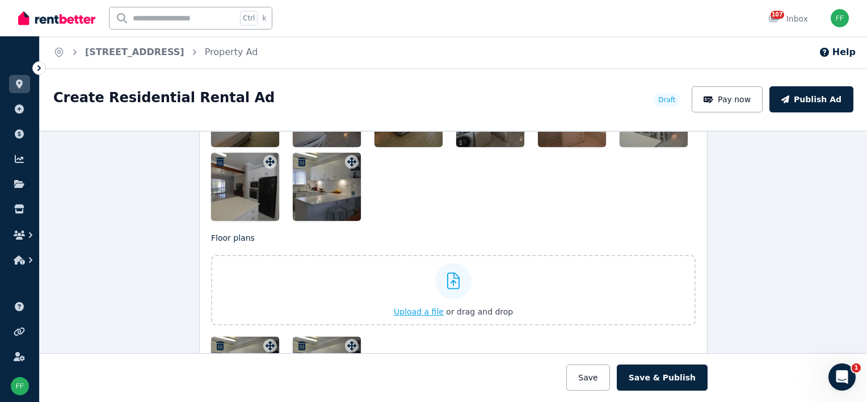
scroll to position [1685, 0]
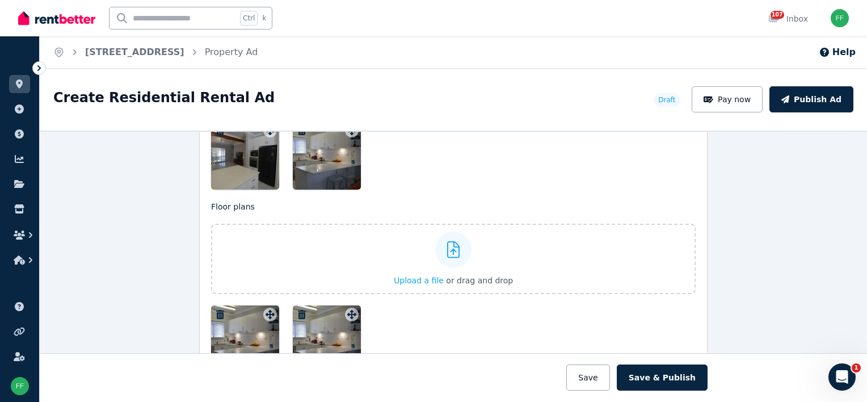
click at [214, 310] on icon "button" at bounding box center [219, 314] width 11 height 9
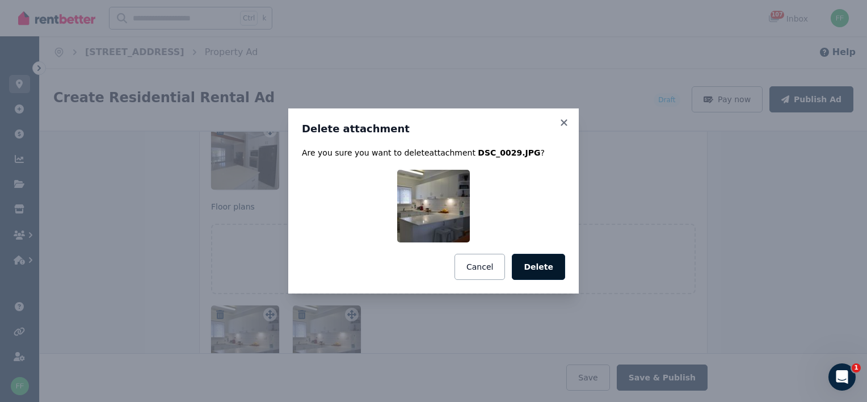
click at [534, 258] on button "Delete" at bounding box center [538, 267] width 53 height 26
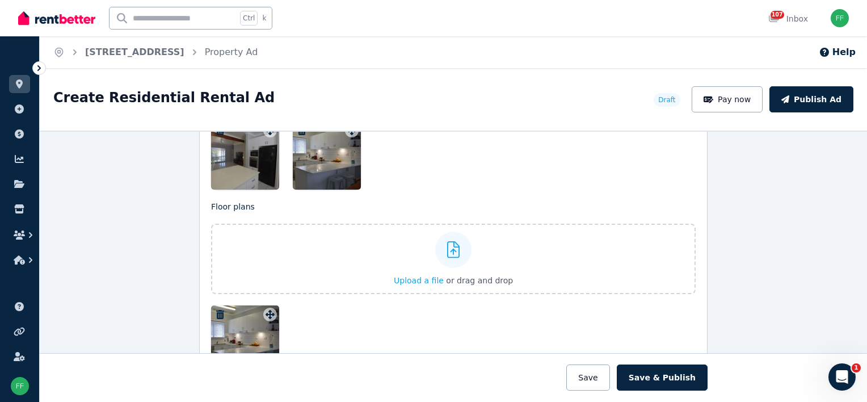
click at [218, 310] on icon "button" at bounding box center [220, 314] width 8 height 9
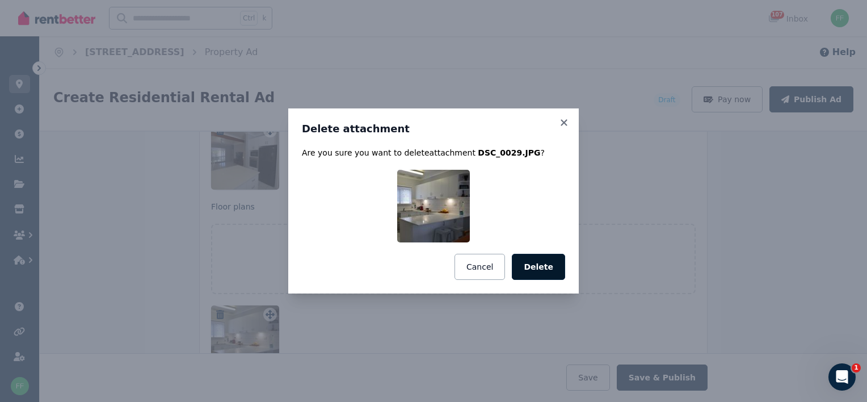
click at [547, 269] on button "Delete" at bounding box center [538, 267] width 53 height 26
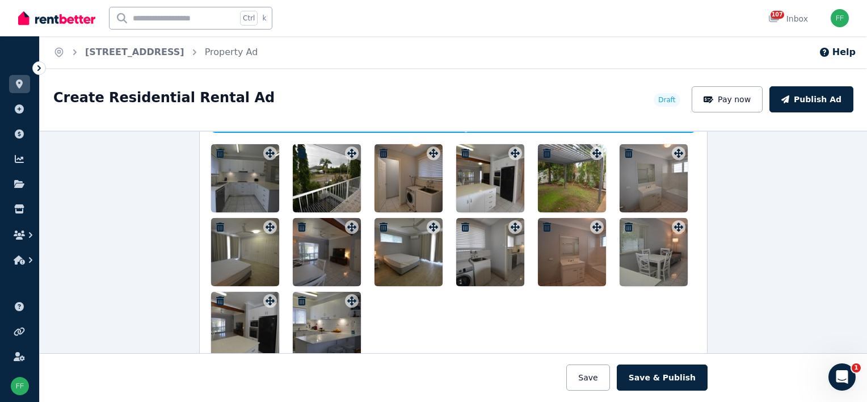
scroll to position [1629, 0]
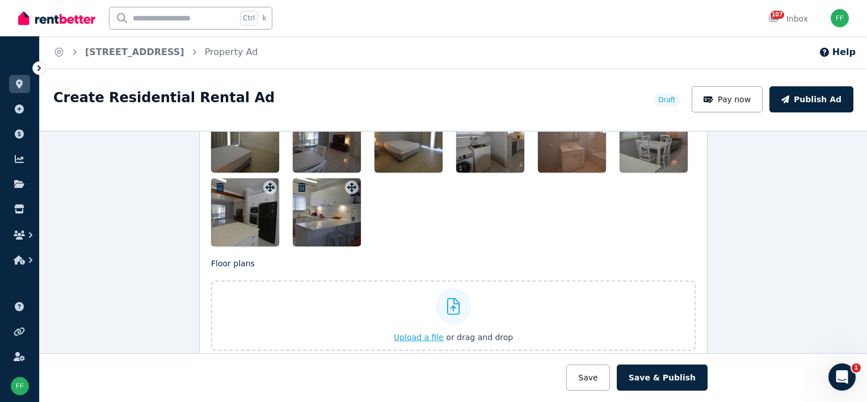
click at [425, 332] on span "Upload a file" at bounding box center [419, 336] width 50 height 9
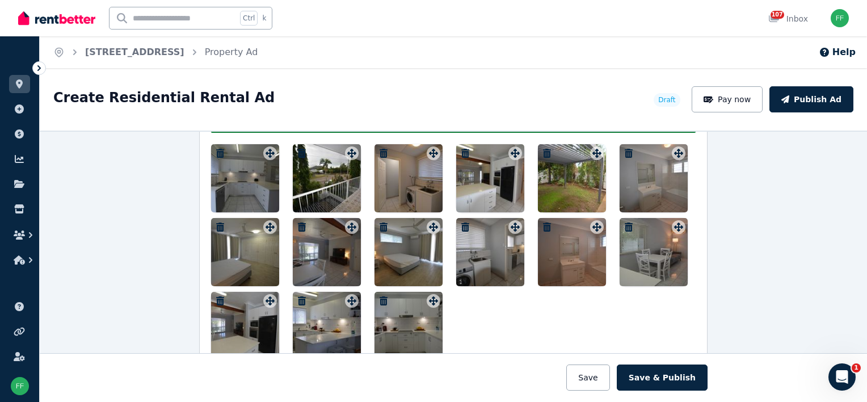
scroll to position [1481, 0]
click at [216, 149] on icon "button" at bounding box center [219, 153] width 11 height 9
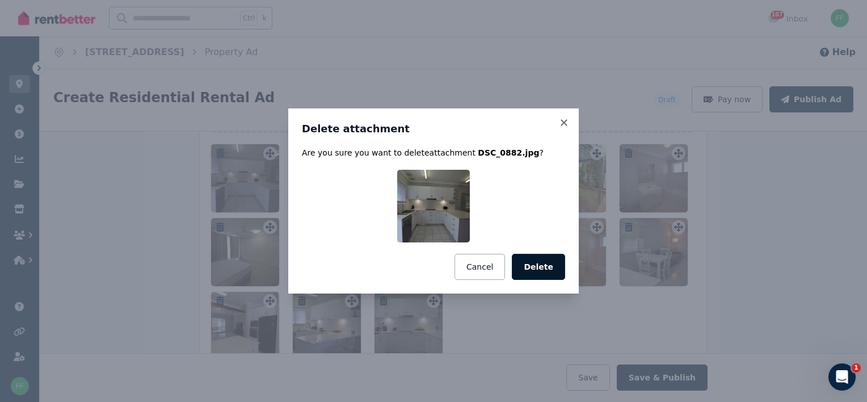
click at [535, 272] on button "Delete" at bounding box center [538, 267] width 53 height 26
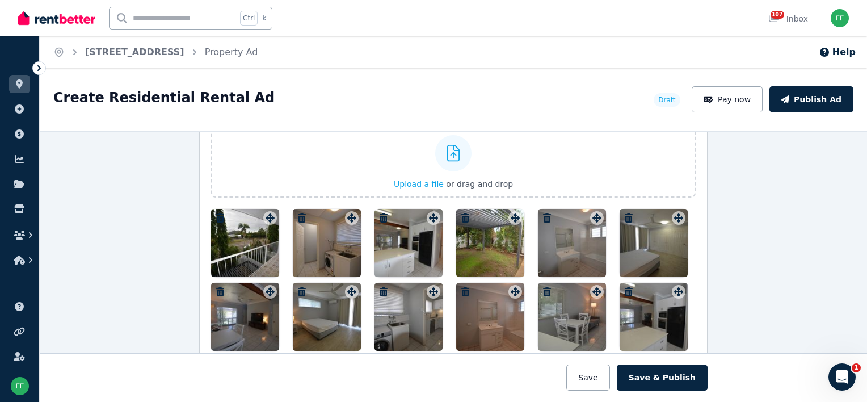
scroll to position [1425, 0]
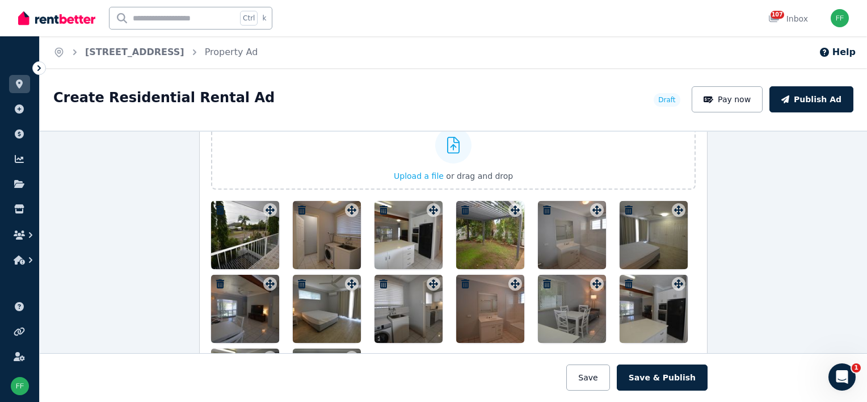
click at [296, 279] on icon "button" at bounding box center [301, 283] width 11 height 9
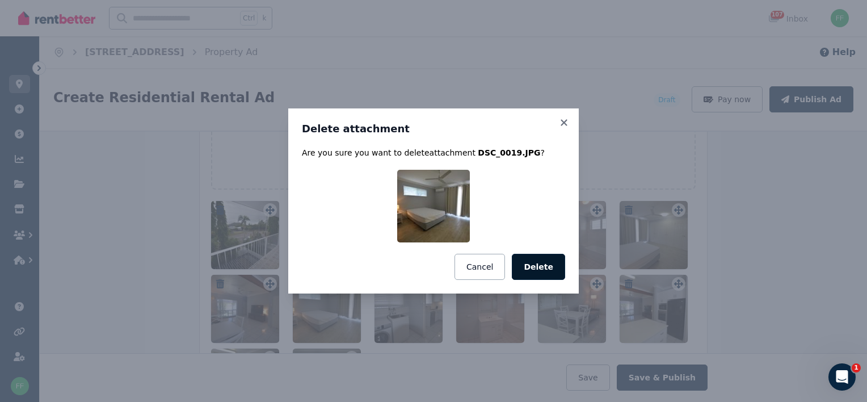
click at [536, 266] on button "Delete" at bounding box center [538, 267] width 53 height 26
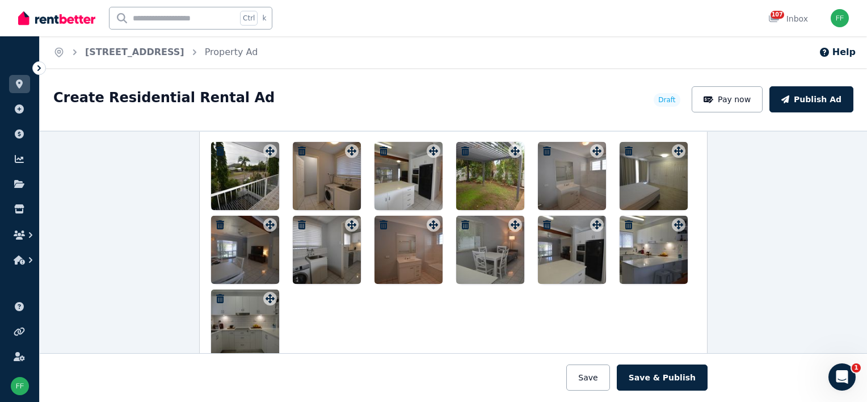
scroll to position [1368, 0]
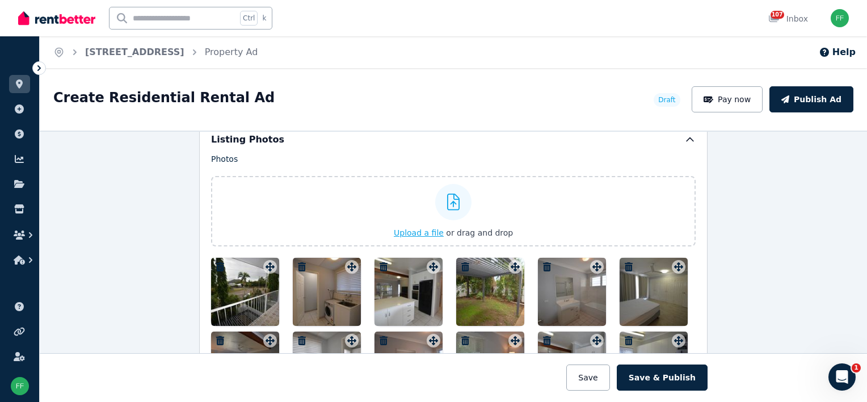
click at [413, 228] on span "Upload a file" at bounding box center [419, 232] width 50 height 9
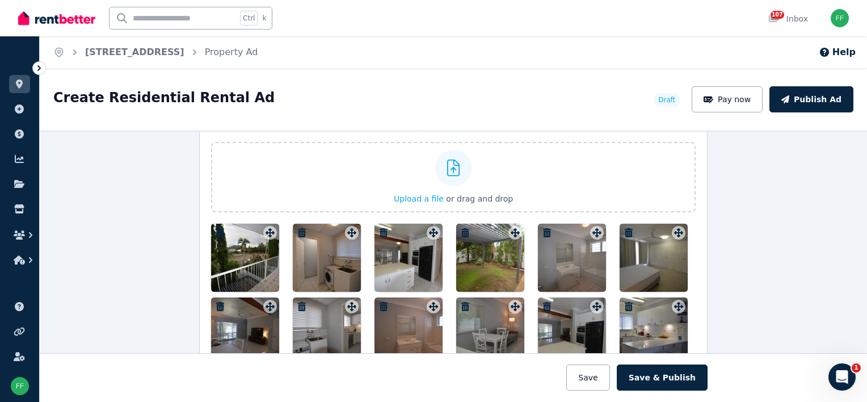
scroll to position [1341, 0]
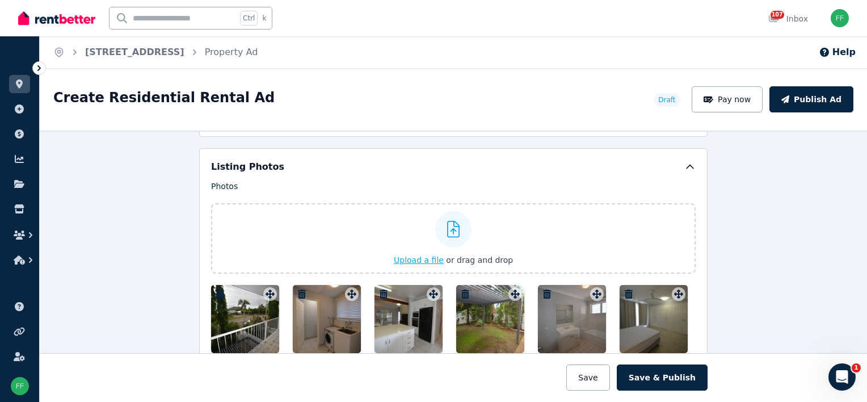
click at [401, 256] on span "Upload a file" at bounding box center [419, 259] width 50 height 9
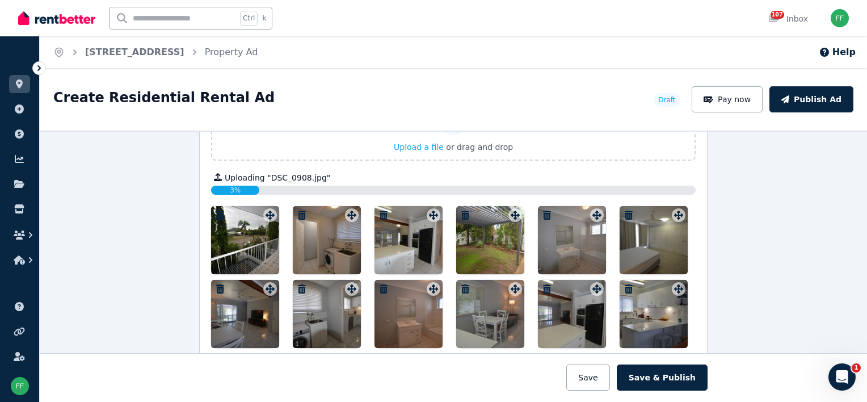
scroll to position [1454, 0]
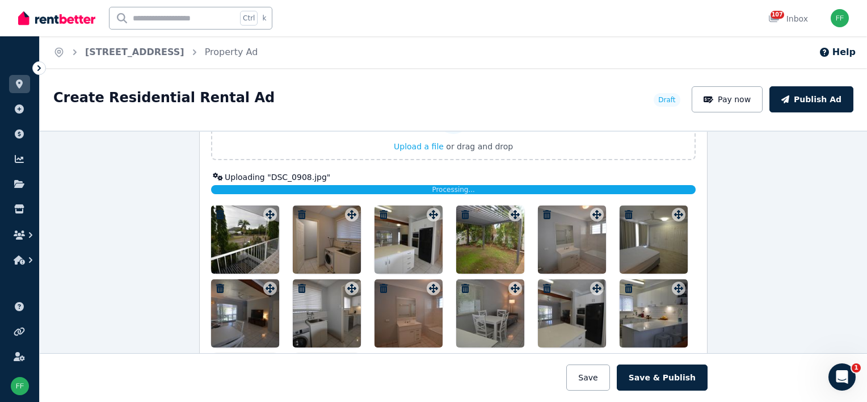
click at [543, 210] on icon "button" at bounding box center [547, 214] width 8 height 9
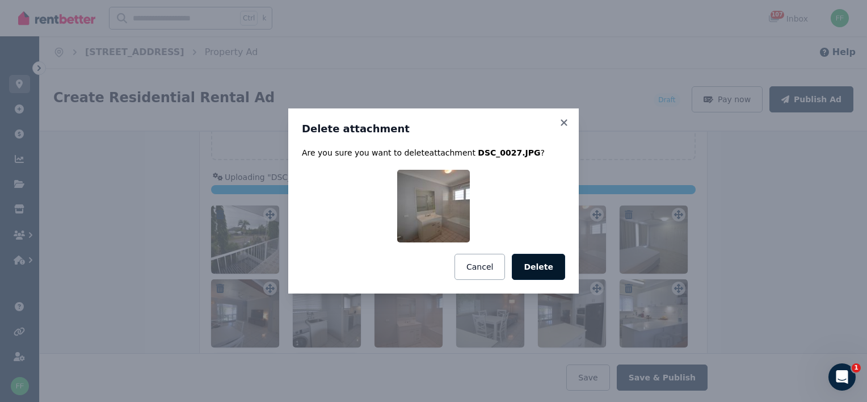
click at [530, 263] on button "Delete" at bounding box center [538, 267] width 53 height 26
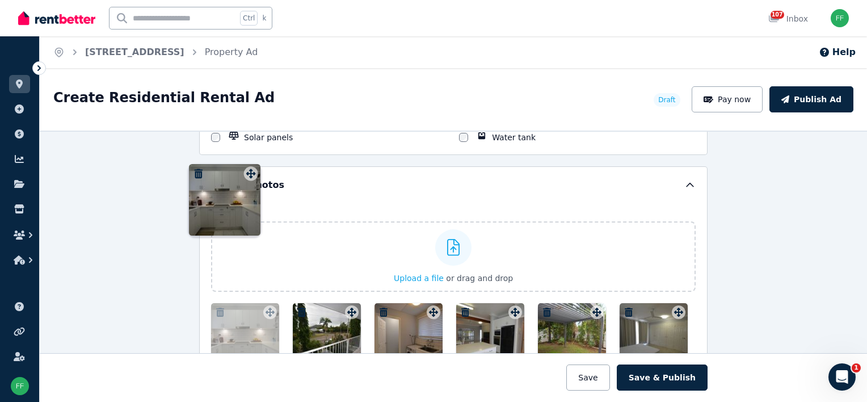
scroll to position [1315, 0]
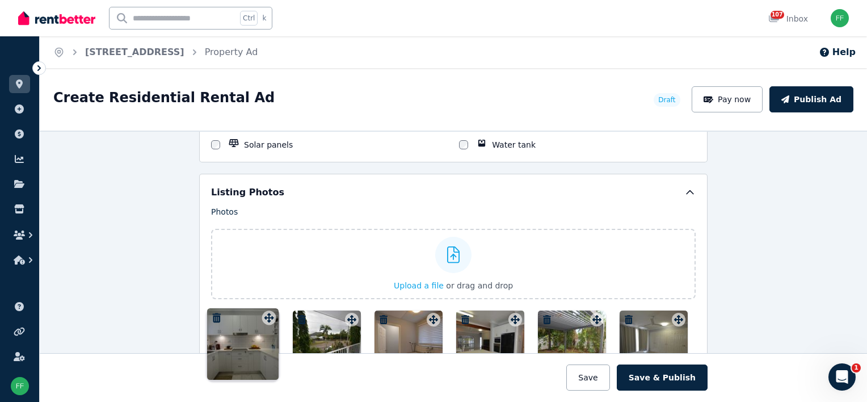
drag, startPoint x: 675, startPoint y: 251, endPoint x: 269, endPoint y: 310, distance: 410.9
click at [269, 310] on div "Photos Upload a file or drag and drop Uploaded " DSC_0019.JPG " Uploaded " DSC_…" at bounding box center [453, 366] width 484 height 320
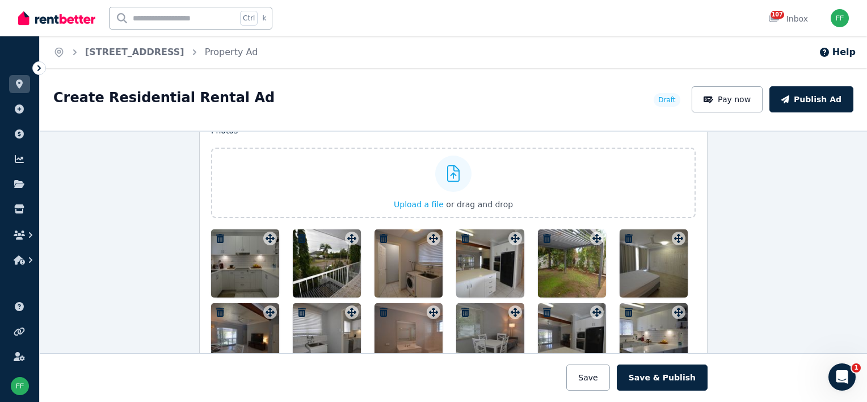
scroll to position [1429, 0]
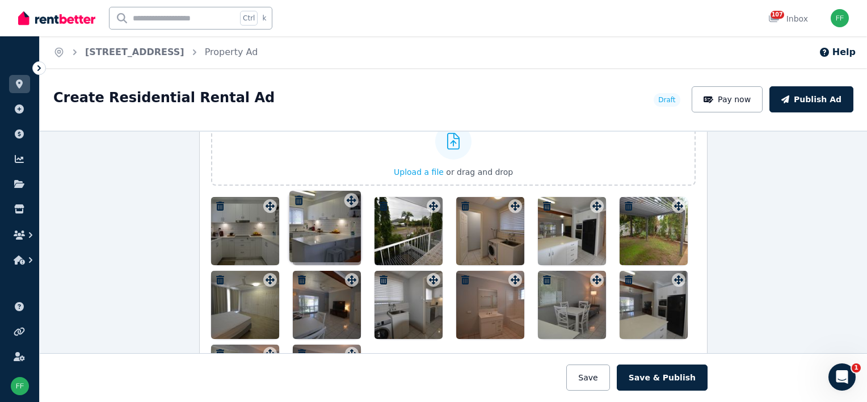
drag, startPoint x: 675, startPoint y: 276, endPoint x: 351, endPoint y: 192, distance: 334.9
click at [351, 192] on div "Photos Upload a file or drag and drop Uploaded " DSC_0019.JPG " Uploaded " DSC_…" at bounding box center [453, 252] width 484 height 320
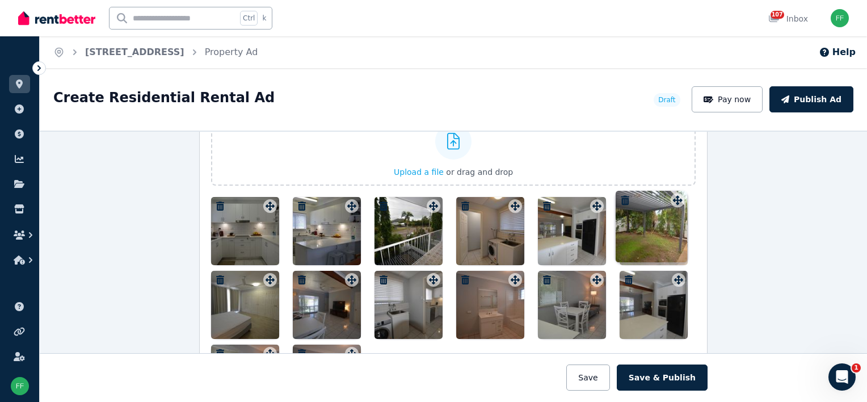
click at [672, 201] on div "Photos Upload a file or drag and drop Uploaded " DSC_0019.JPG " Uploaded " DSC_…" at bounding box center [453, 252] width 484 height 320
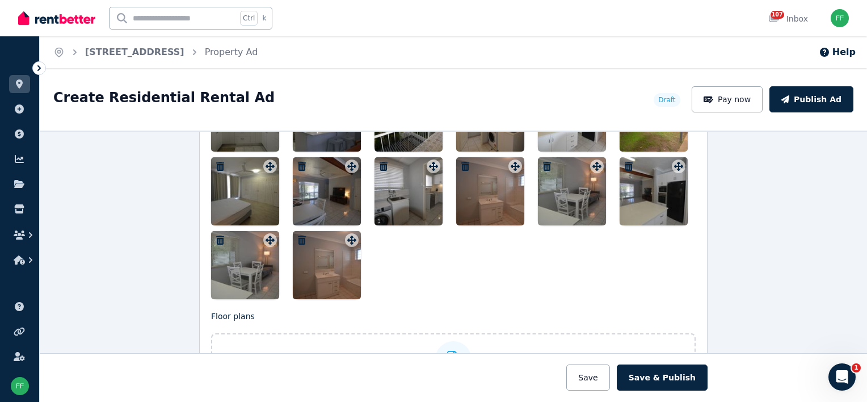
scroll to position [1485, 0]
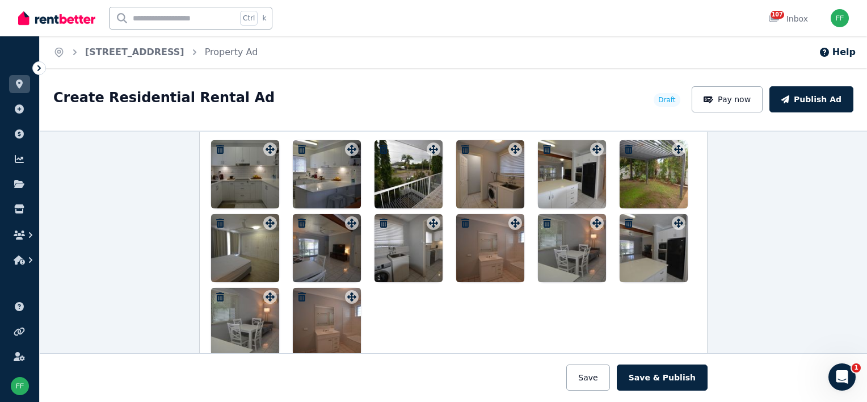
click at [217, 292] on icon "button" at bounding box center [220, 296] width 8 height 9
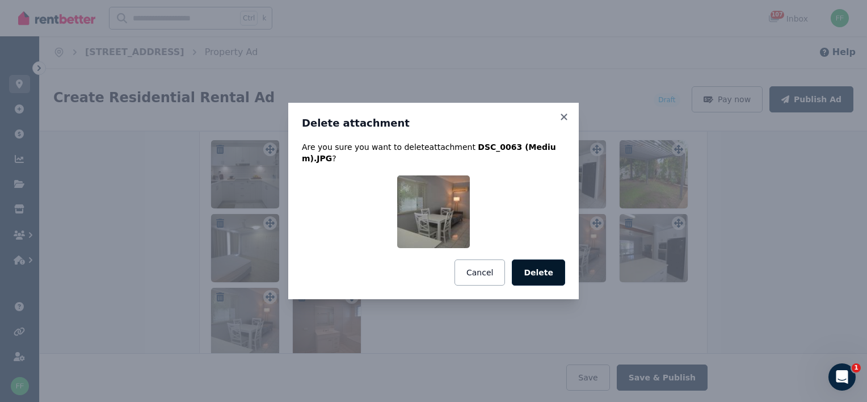
click at [545, 272] on button "Delete" at bounding box center [538, 272] width 53 height 26
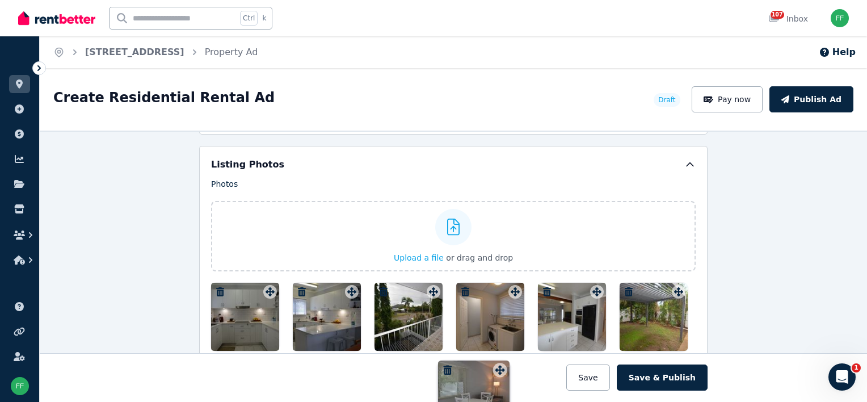
scroll to position [1346, 0]
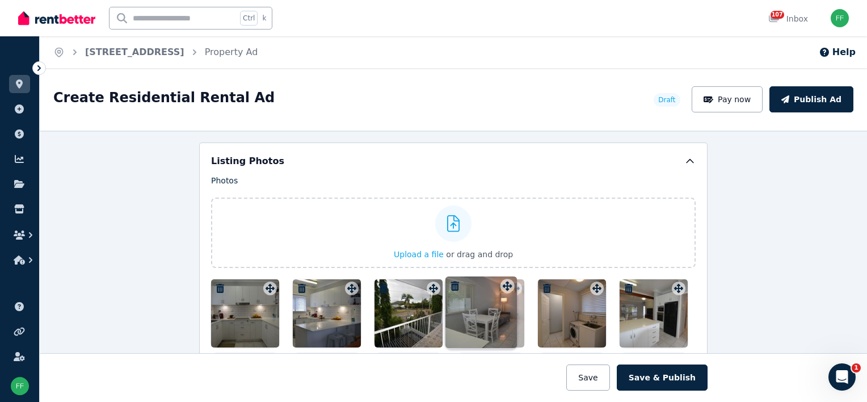
drag, startPoint x: 592, startPoint y: 220, endPoint x: 506, endPoint y: 278, distance: 104.1
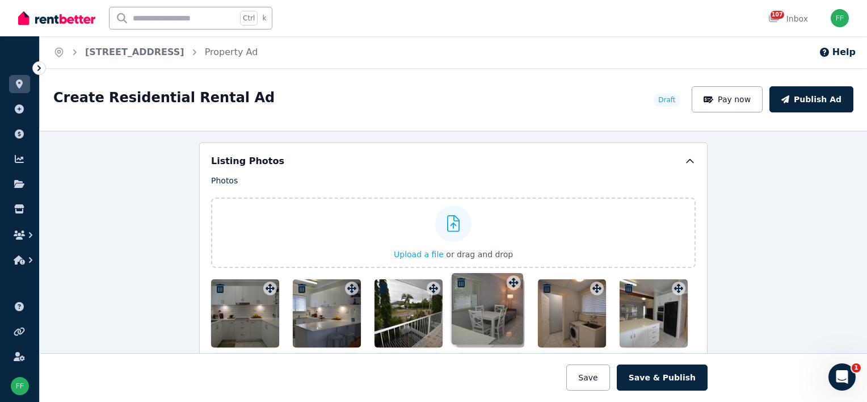
click at [506, 278] on div "Photos Upload a file or drag and drop Uploaded " DSC_0019.JPG " Uploaded " DSC_…" at bounding box center [453, 335] width 484 height 320
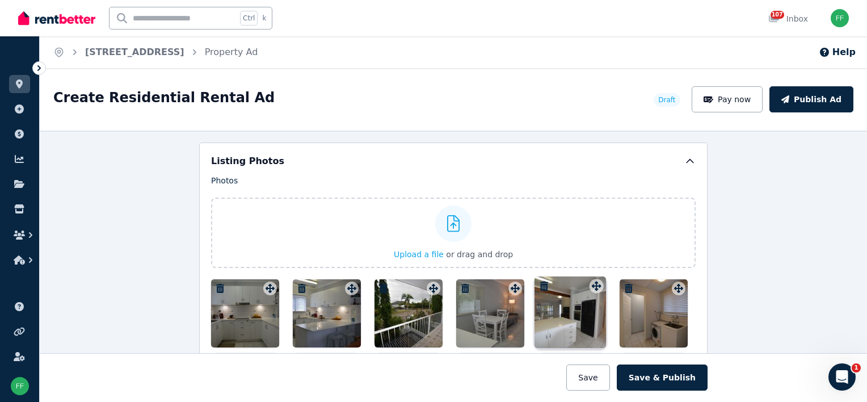
drag, startPoint x: 673, startPoint y: 283, endPoint x: 594, endPoint y: 277, distance: 79.6
click at [594, 277] on div "Photos Upload a file or drag and drop Uploaded " DSC_0019.JPG " Uploaded " DSC_…" at bounding box center [453, 335] width 484 height 320
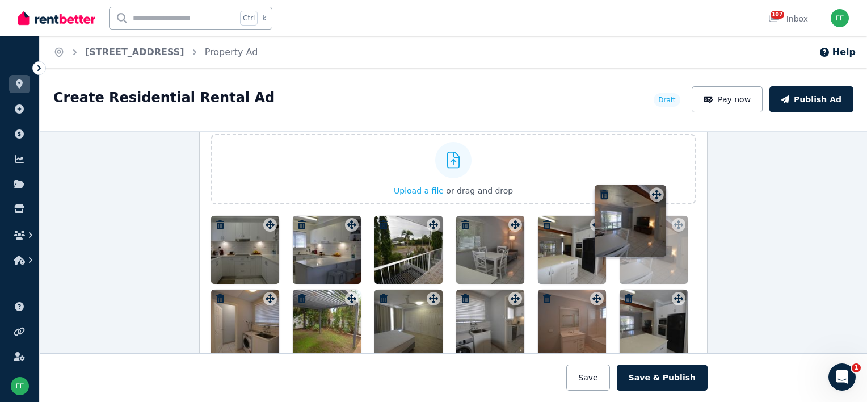
scroll to position [1407, 0]
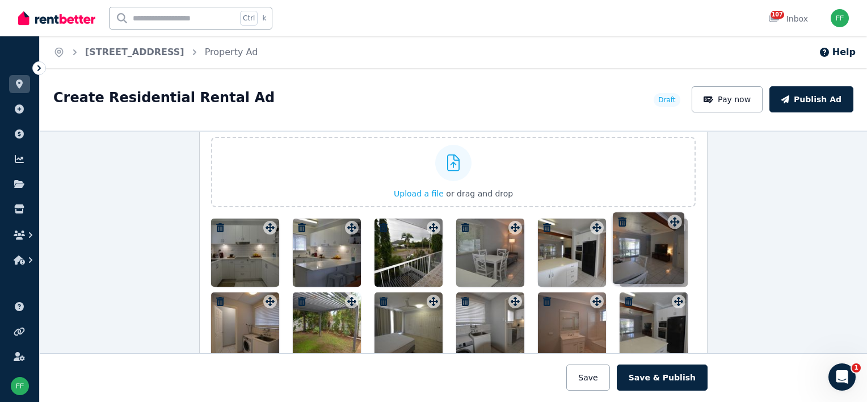
drag, startPoint x: 429, startPoint y: 244, endPoint x: 674, endPoint y: 213, distance: 246.3
click at [674, 213] on div "Photos Upload a file or drag and drop Uploaded " DSC_0019.JPG " Uploaded " DSC_…" at bounding box center [453, 274] width 484 height 320
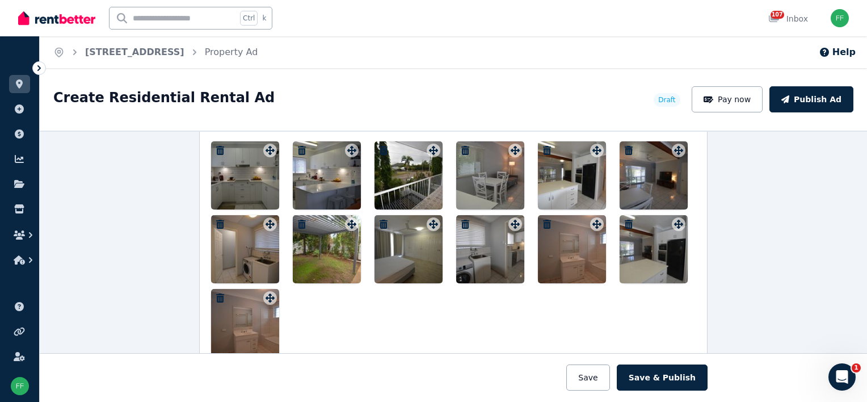
scroll to position [1464, 0]
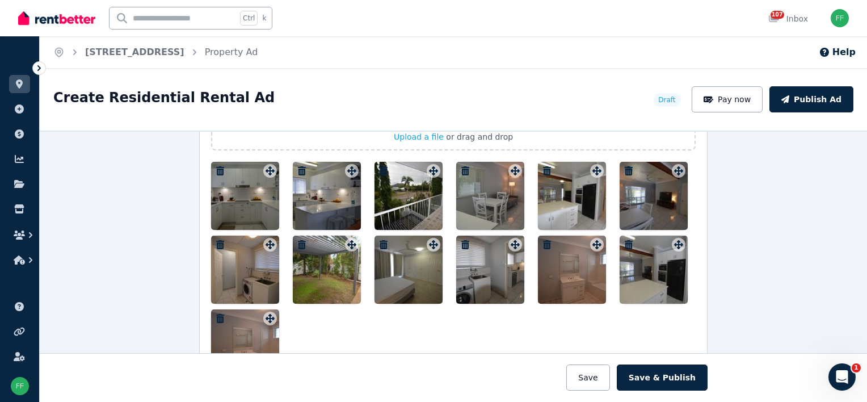
click at [624, 240] on icon "button" at bounding box center [628, 244] width 8 height 9
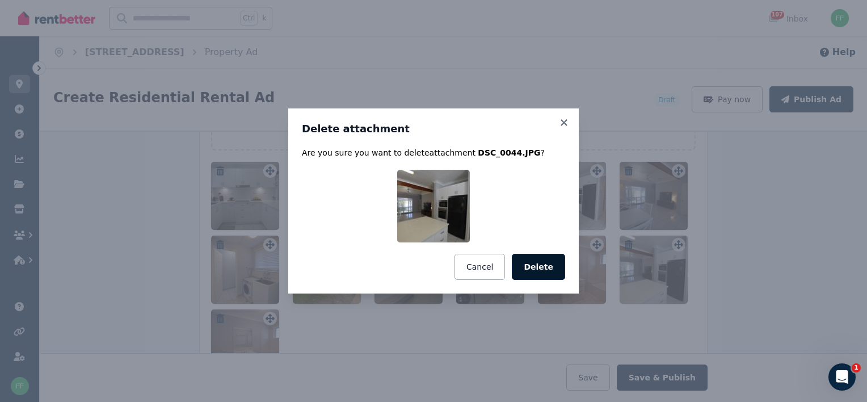
click at [546, 263] on button "Delete" at bounding box center [538, 267] width 53 height 26
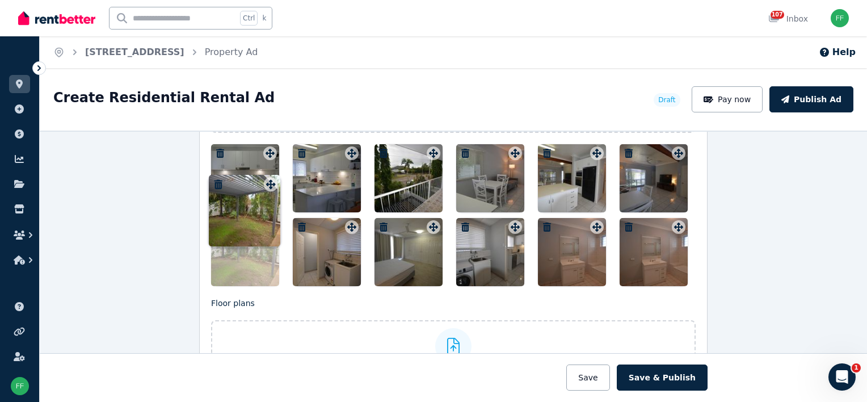
scroll to position [1479, 0]
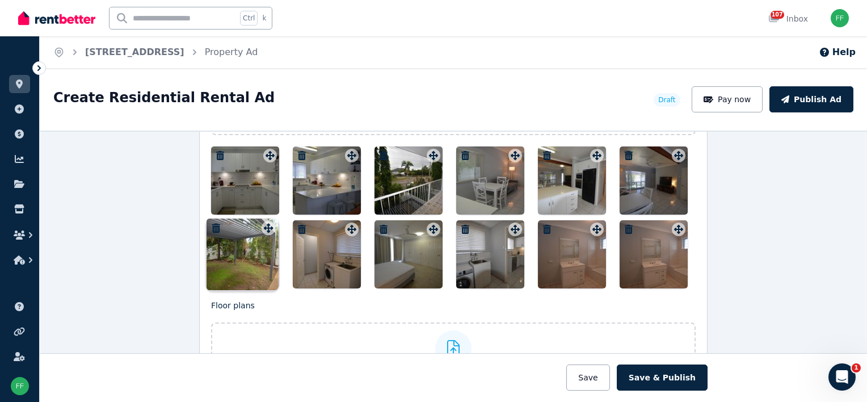
drag, startPoint x: 348, startPoint y: 184, endPoint x: 268, endPoint y: 220, distance: 87.8
click at [268, 220] on div "Photos Upload a file or drag and drop Uploaded " DSC_0019.JPG " Uploaded " DSC_…" at bounding box center [453, 165] width 484 height 246
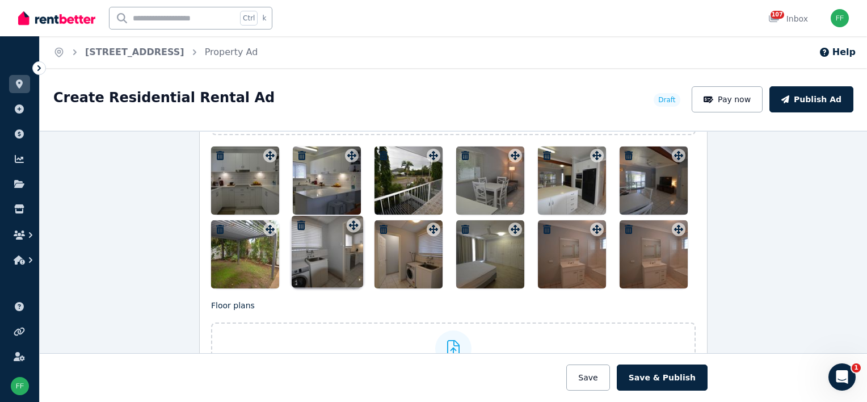
drag, startPoint x: 510, startPoint y: 225, endPoint x: 352, endPoint y: 216, distance: 158.5
click at [352, 216] on div "Photos Upload a file or drag and drop Uploaded " DSC_0019.JPG " Uploaded " DSC_…" at bounding box center [453, 165] width 484 height 246
click at [541, 225] on icon "button" at bounding box center [546, 229] width 11 height 9
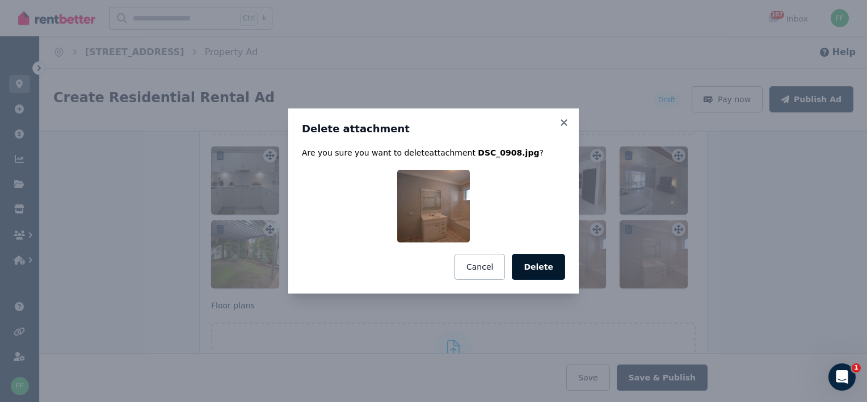
click at [542, 269] on button "Delete" at bounding box center [538, 267] width 53 height 26
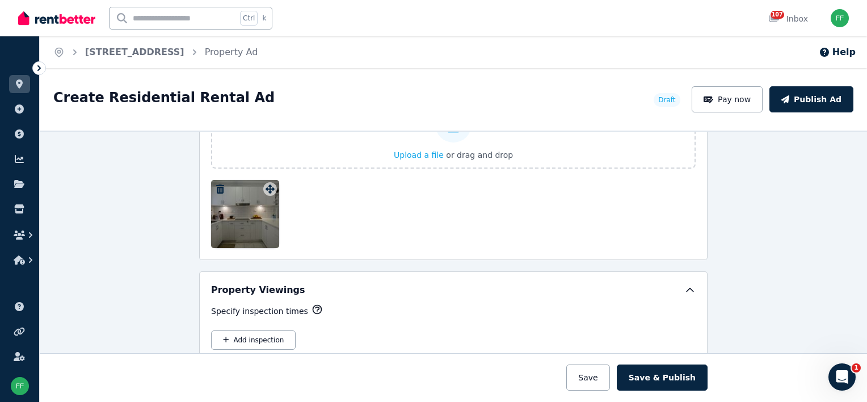
scroll to position [1706, 0]
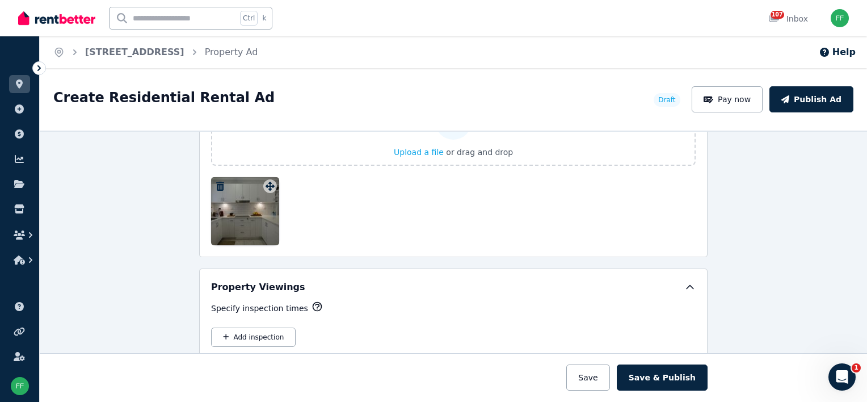
click at [214, 181] on icon "button" at bounding box center [219, 185] width 11 height 9
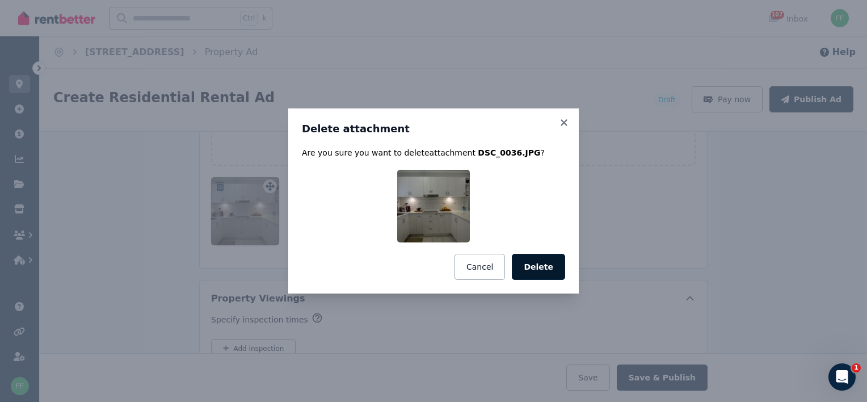
click at [528, 271] on button "Delete" at bounding box center [538, 267] width 53 height 26
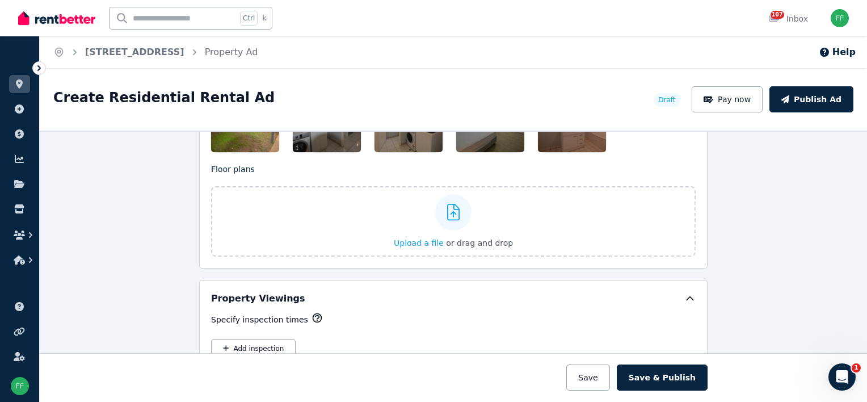
scroll to position [1592, 0]
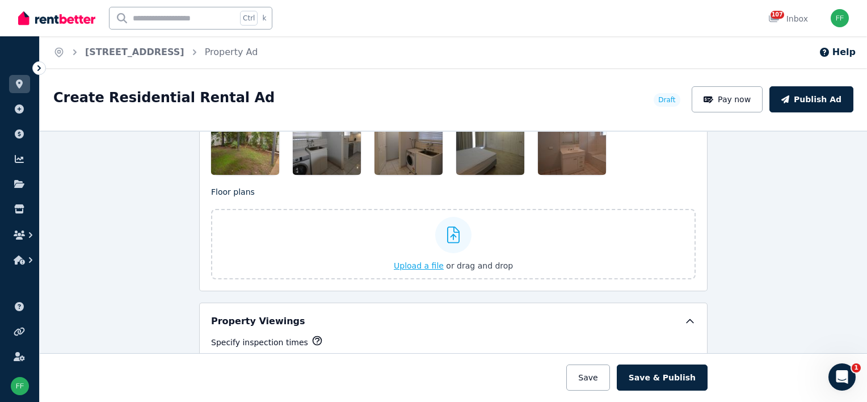
click at [419, 261] on span "Upload a file" at bounding box center [419, 265] width 50 height 9
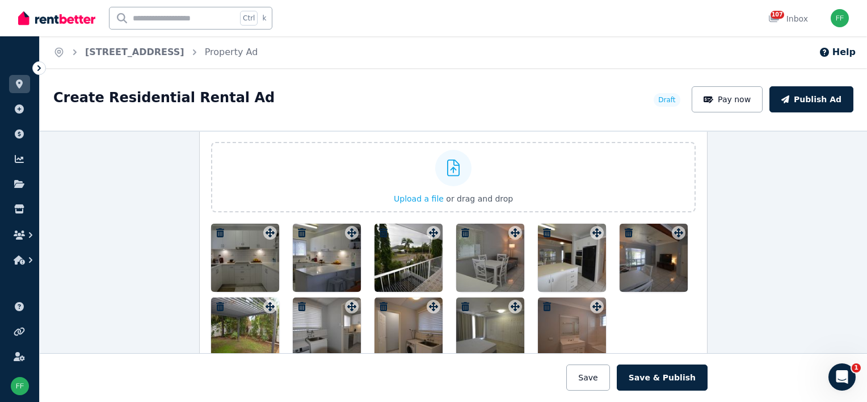
scroll to position [1309, 0]
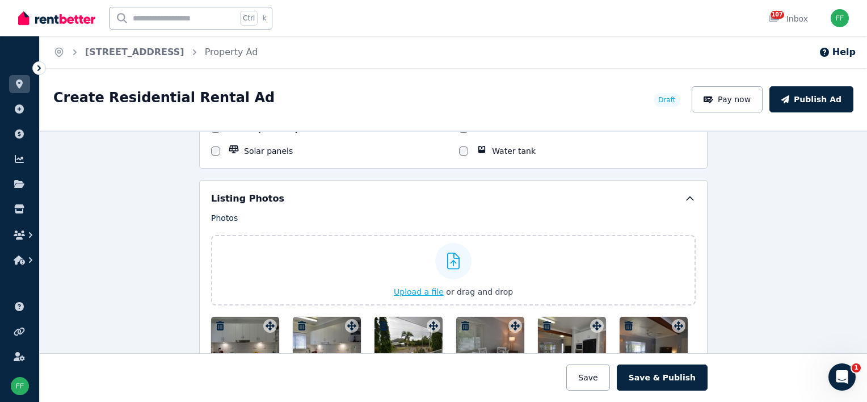
click at [411, 287] on span "Upload a file" at bounding box center [419, 291] width 50 height 9
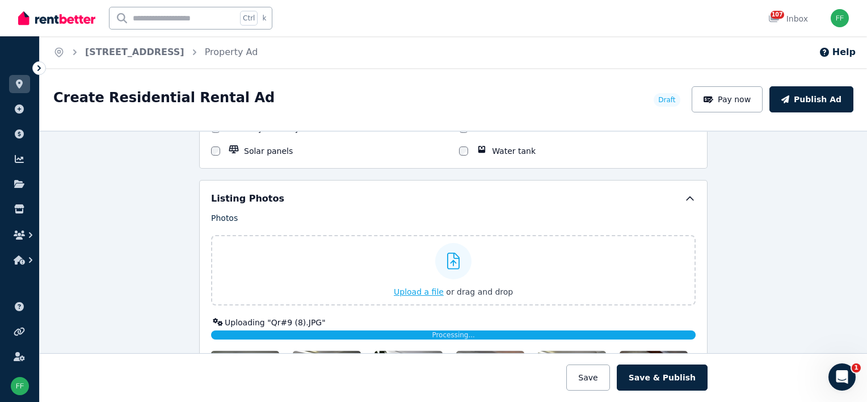
click at [407, 288] on span "Upload a file" at bounding box center [419, 291] width 50 height 9
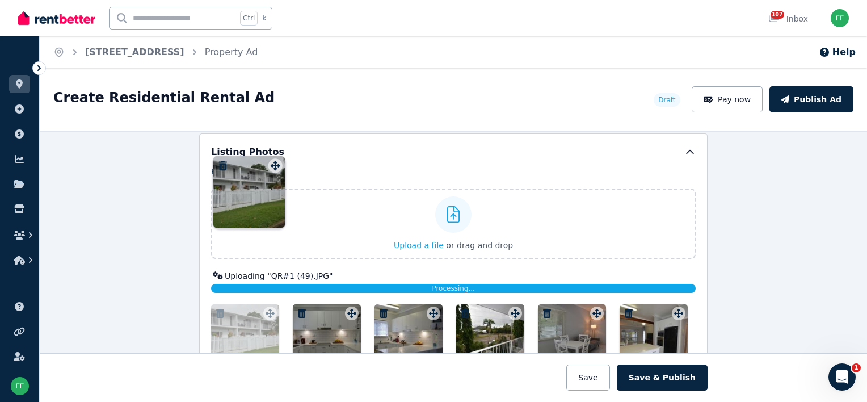
scroll to position [1322, 0]
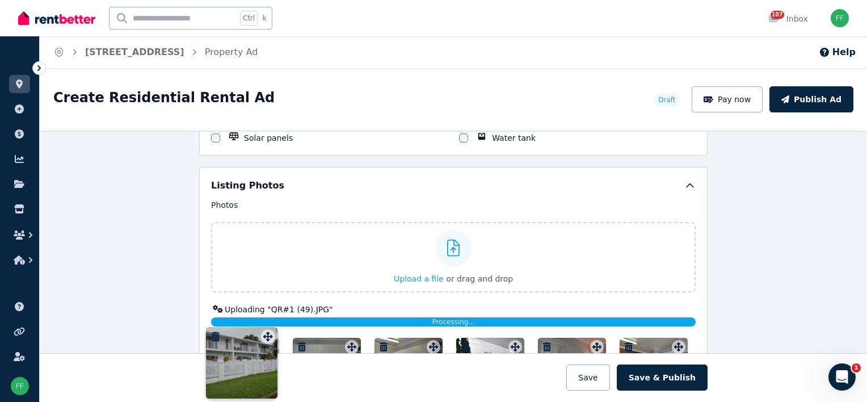
drag, startPoint x: 429, startPoint y: 305, endPoint x: 267, endPoint y: 329, distance: 164.0
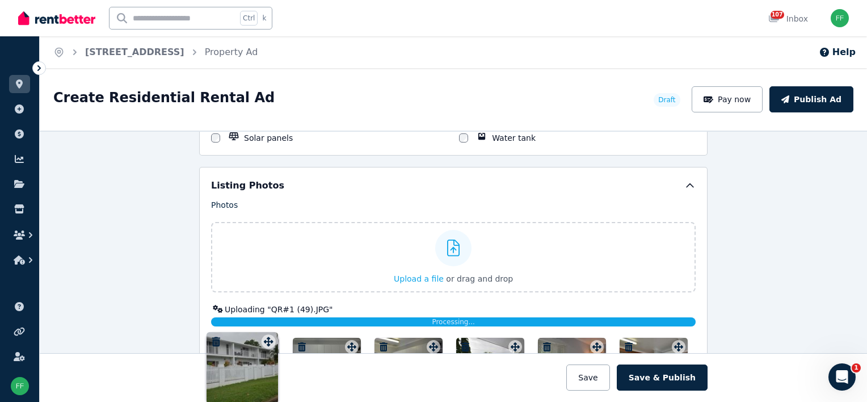
click at [267, 329] on div "Photos Upload a file or drag and drop Uploaded " DSC_0019.JPG " Uploaded " DSC_…" at bounding box center [453, 376] width 484 height 354
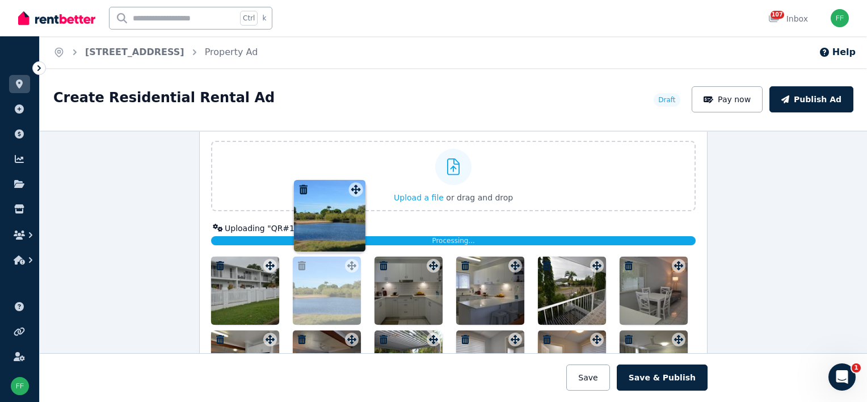
scroll to position [1387, 0]
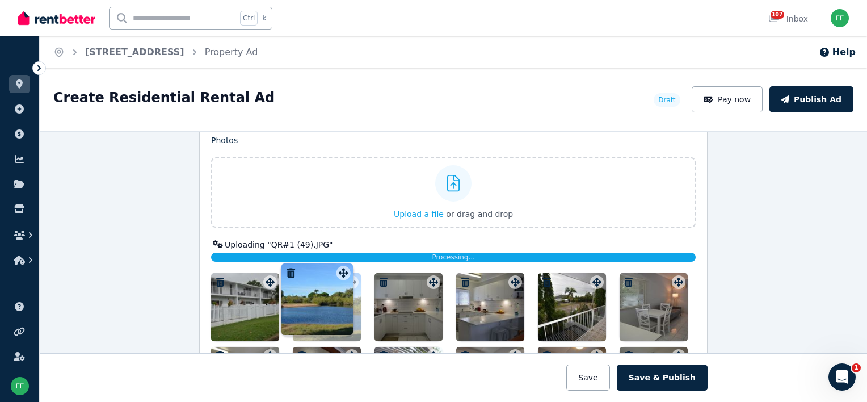
drag, startPoint x: 429, startPoint y: 263, endPoint x: 343, endPoint y: 265, distance: 86.8
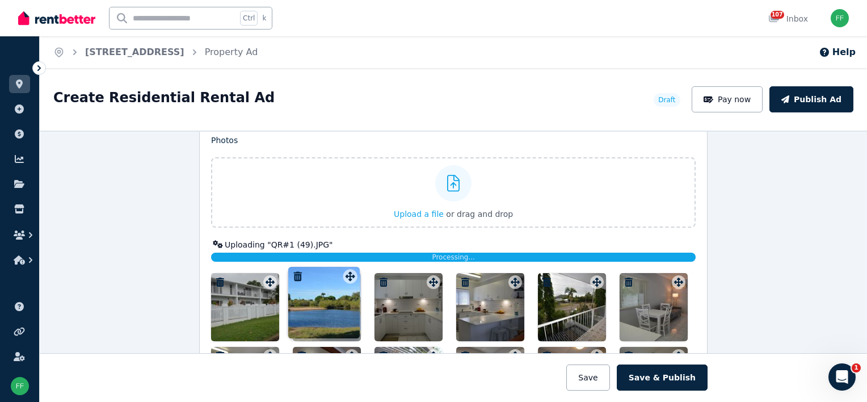
click at [343, 265] on div "Photos Upload a file or drag and drop Uploaded " DSC_0019.JPG " Uploaded " DSC_…" at bounding box center [453, 311] width 484 height 354
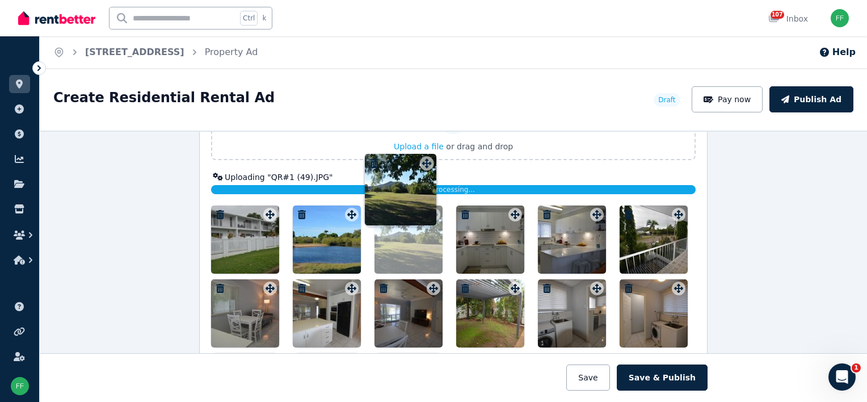
scroll to position [1359, 0]
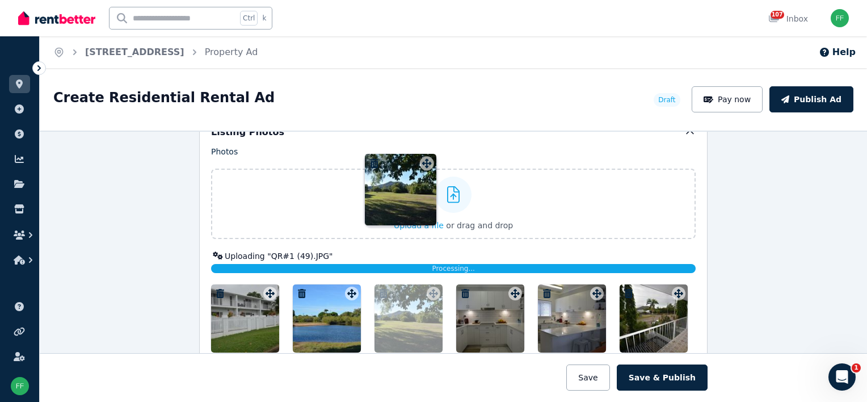
drag, startPoint x: 427, startPoint y: 256, endPoint x: 424, endPoint y: 157, distance: 99.9
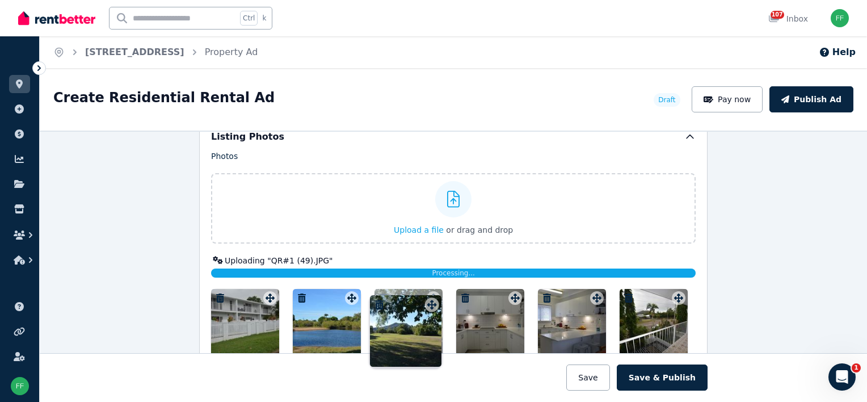
click at [424, 157] on div "Photos Upload a file or drag and drop Uploaded " DSC_0019.JPG " Uploaded " DSC_…" at bounding box center [453, 327] width 484 height 354
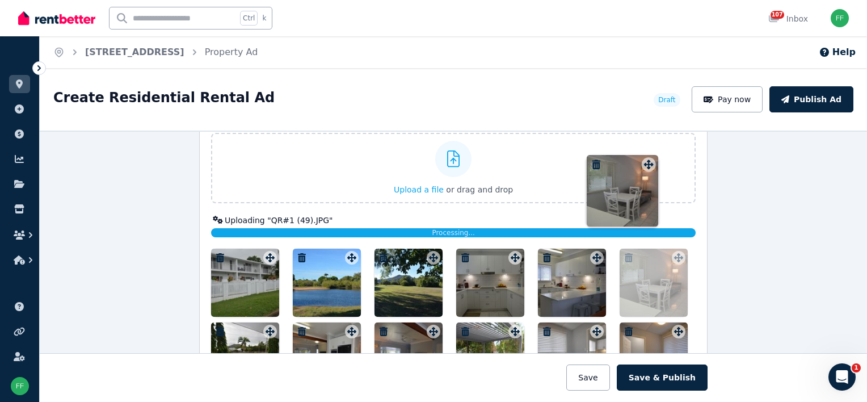
scroll to position [1401, 0]
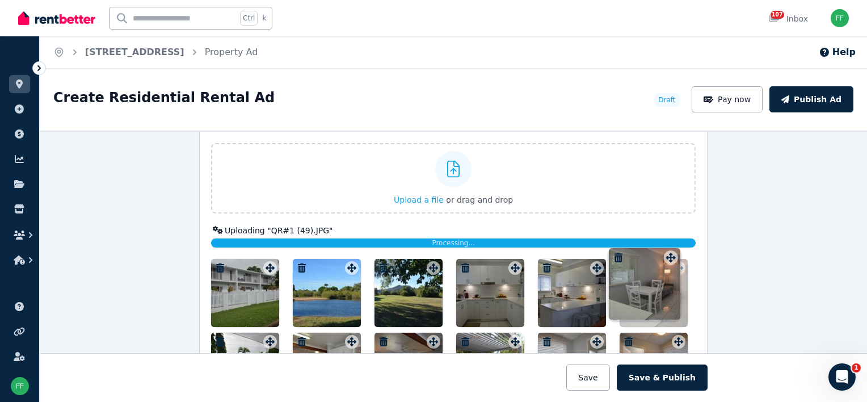
drag, startPoint x: 269, startPoint y: 209, endPoint x: 673, endPoint y: 248, distance: 405.7
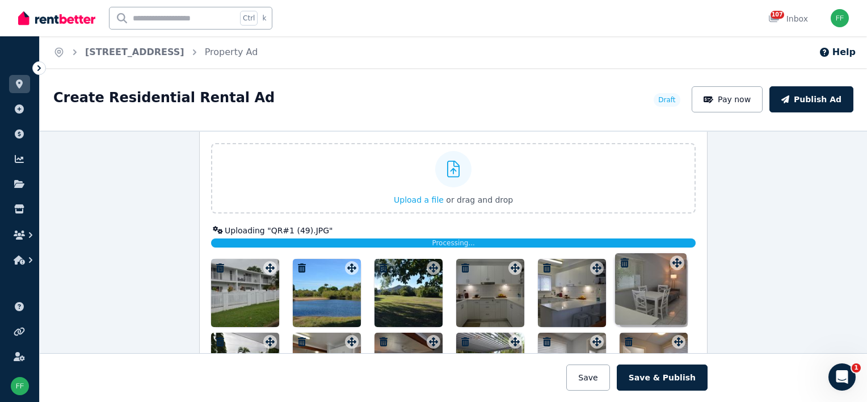
click at [673, 248] on div "Photos Upload a file or drag and drop Uploaded " DSC_0019.JPG " Uploaded " DSC_…" at bounding box center [453, 297] width 484 height 354
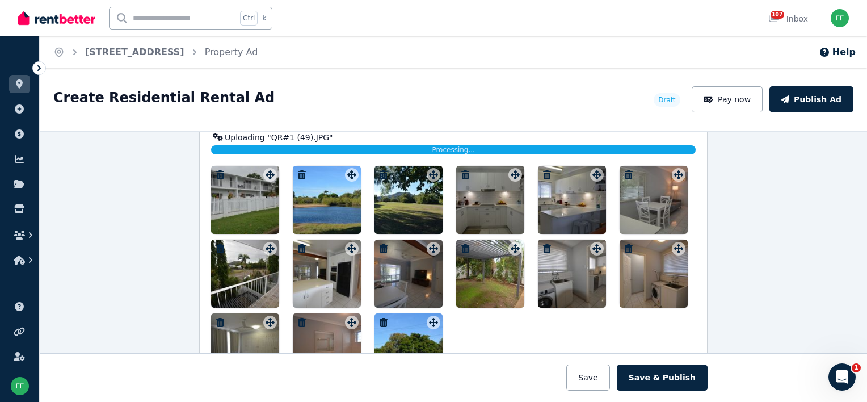
scroll to position [1514, 0]
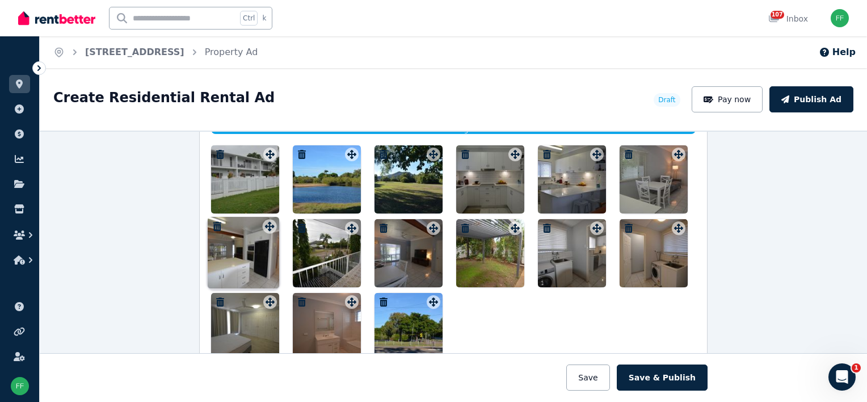
drag, startPoint x: 347, startPoint y: 222, endPoint x: 268, endPoint y: 217, distance: 79.0
click at [268, 217] on div "Photos Upload a file or drag and drop Uploaded " DSC_0019.JPG " Uploaded " DSC_…" at bounding box center [453, 184] width 484 height 354
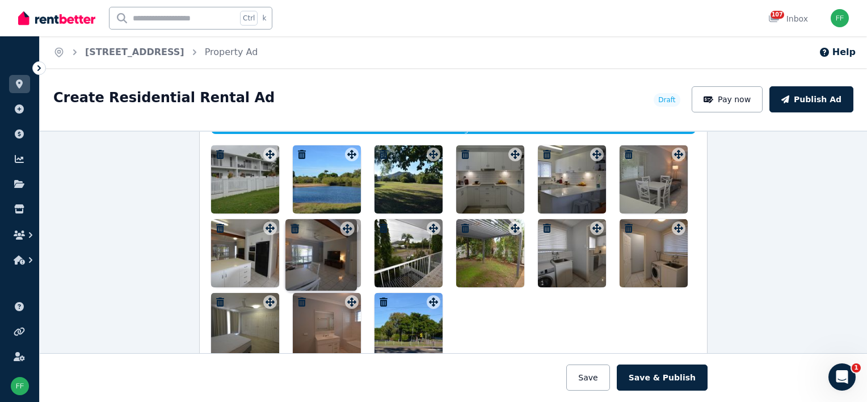
drag, startPoint x: 429, startPoint y: 221, endPoint x: 347, endPoint y: 217, distance: 82.9
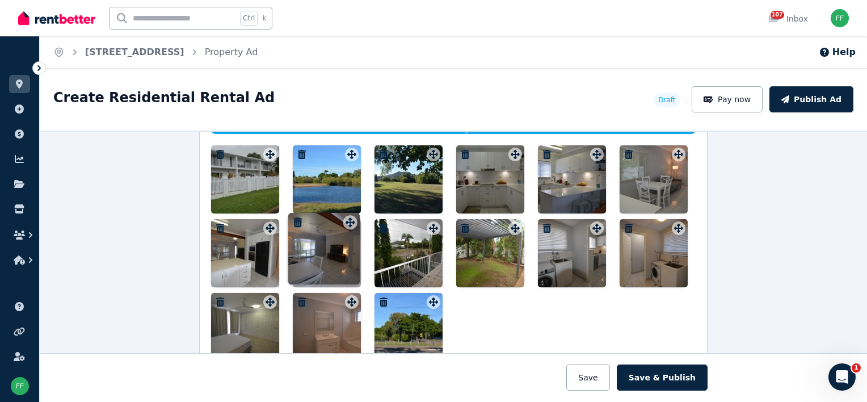
click at [347, 223] on icon at bounding box center [351, 227] width 11 height 9
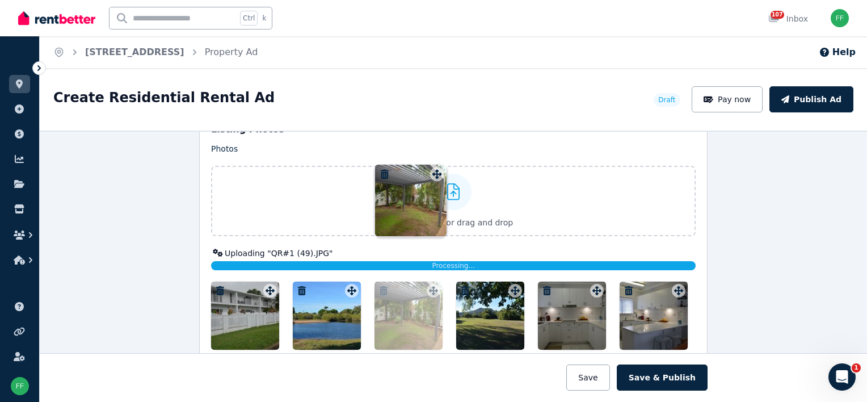
scroll to position [1354, 0]
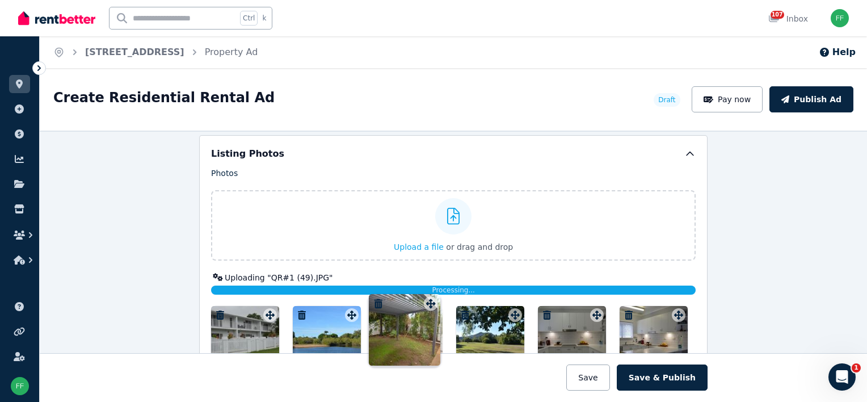
drag, startPoint x: 510, startPoint y: 223, endPoint x: 429, endPoint y: 295, distance: 108.1
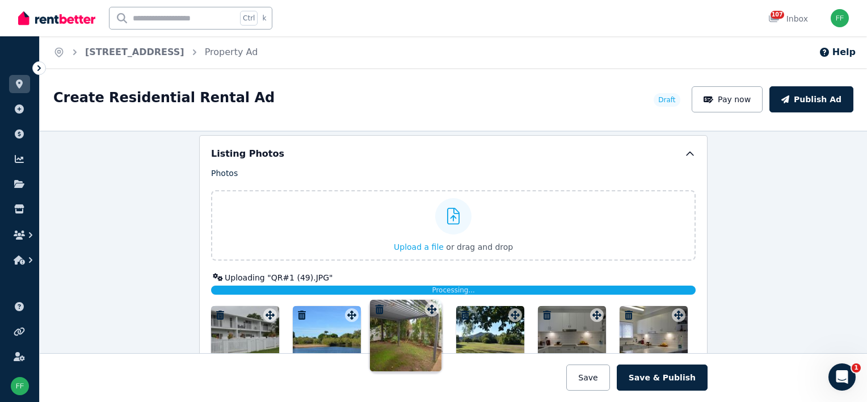
click at [429, 295] on div "Photos Upload a file or drag and drop Uploaded " DSC_0019.JPG " Uploaded " DSC_…" at bounding box center [453, 344] width 484 height 354
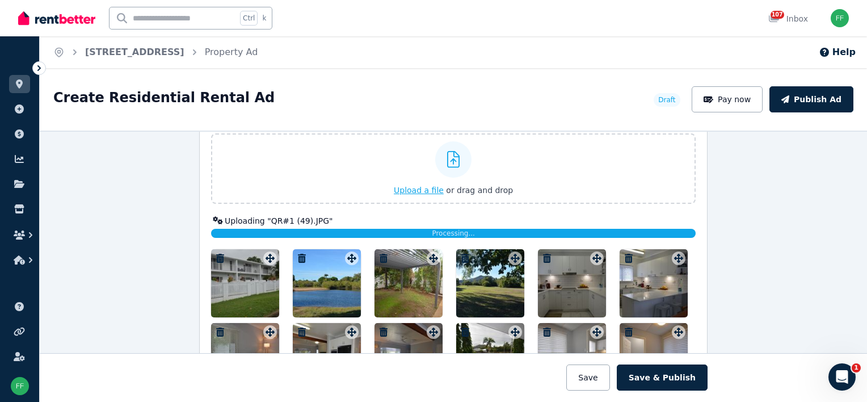
scroll to position [1467, 0]
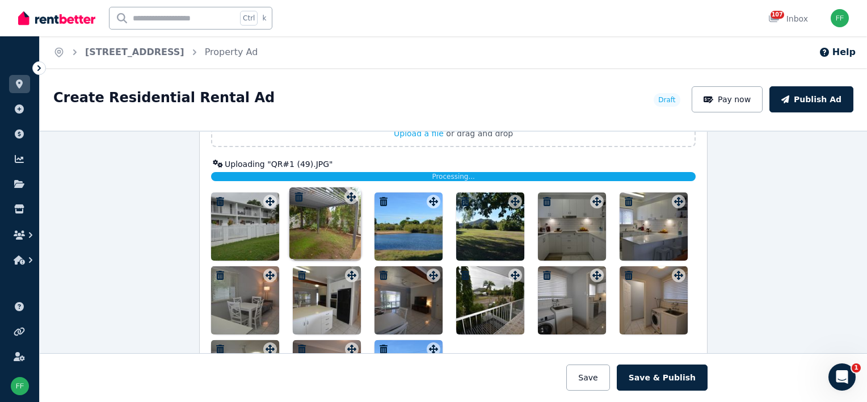
drag, startPoint x: 426, startPoint y: 200, endPoint x: 347, endPoint y: 192, distance: 79.3
click at [347, 192] on div "Photos Upload a file or drag and drop Uploaded " DSC_0019.JPG " Uploaded " DSC_…" at bounding box center [453, 231] width 484 height 354
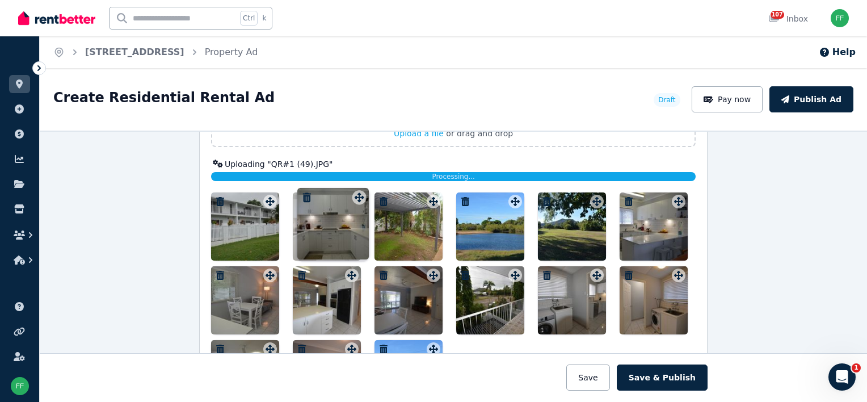
drag, startPoint x: 592, startPoint y: 196, endPoint x: 357, endPoint y: 188, distance: 234.9
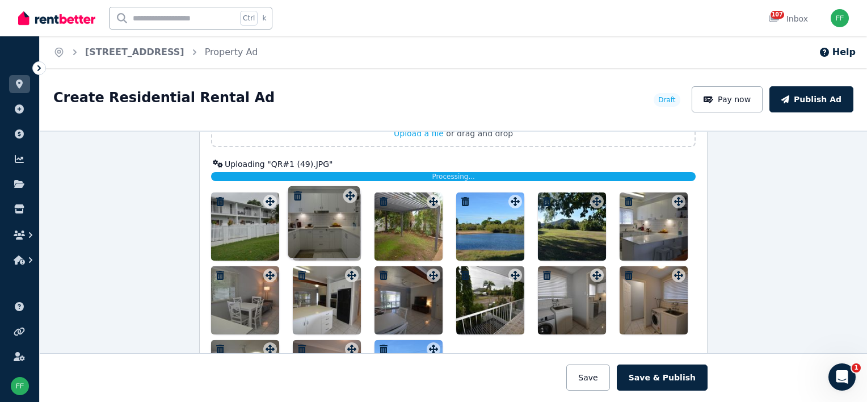
click at [357, 188] on div "Photos Upload a file or drag and drop Uploaded " DSC_0019.JPG " Uploaded " DSC_…" at bounding box center [453, 231] width 484 height 354
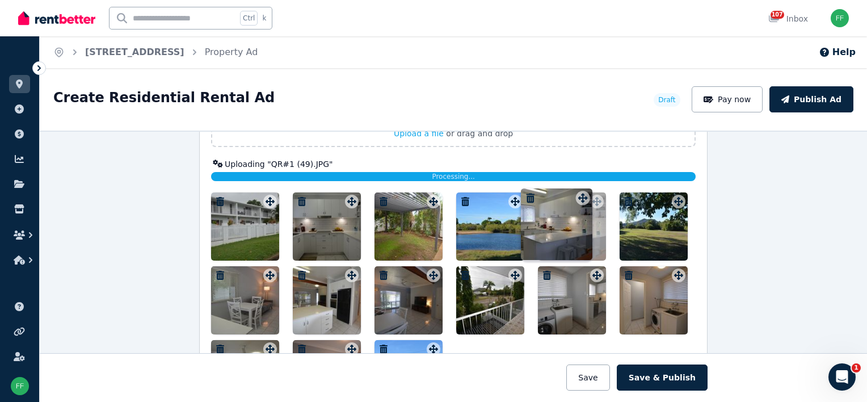
drag, startPoint x: 674, startPoint y: 196, endPoint x: 581, endPoint y: 189, distance: 93.3
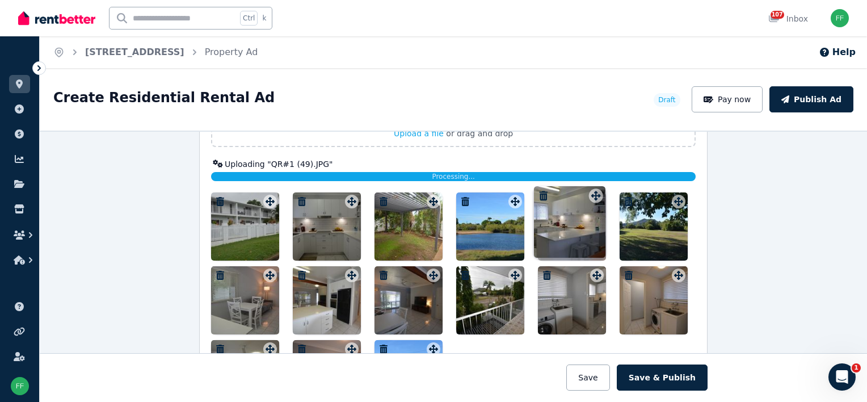
click at [581, 189] on div "Photos Upload a file or drag and drop Uploaded " DSC_0019.JPG " Uploaded " DSC_…" at bounding box center [453, 231] width 484 height 354
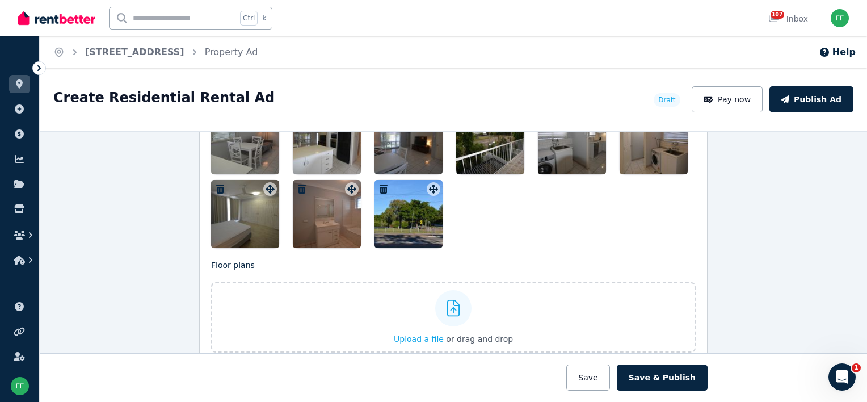
scroll to position [1570, 0]
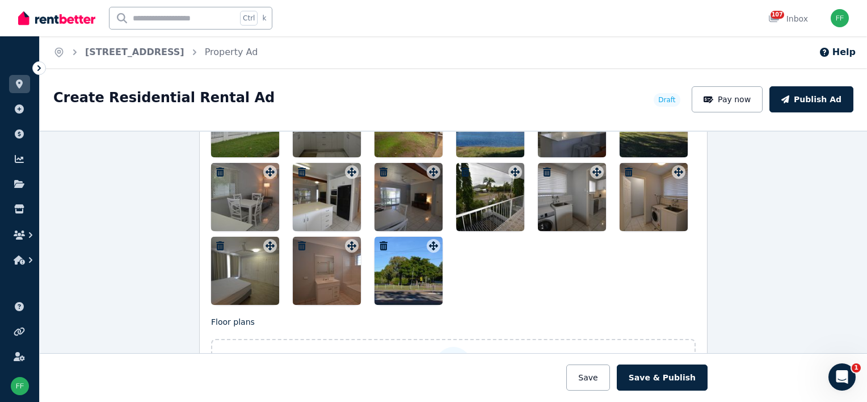
click at [543, 167] on icon "button" at bounding box center [547, 171] width 8 height 9
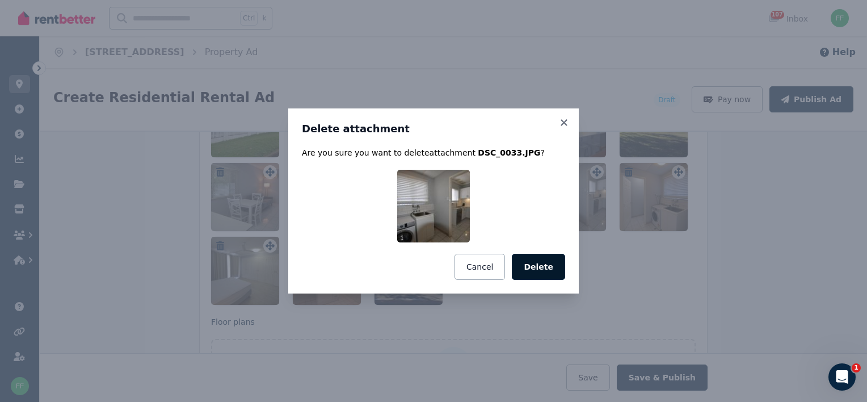
click at [538, 270] on button "Delete" at bounding box center [538, 267] width 53 height 26
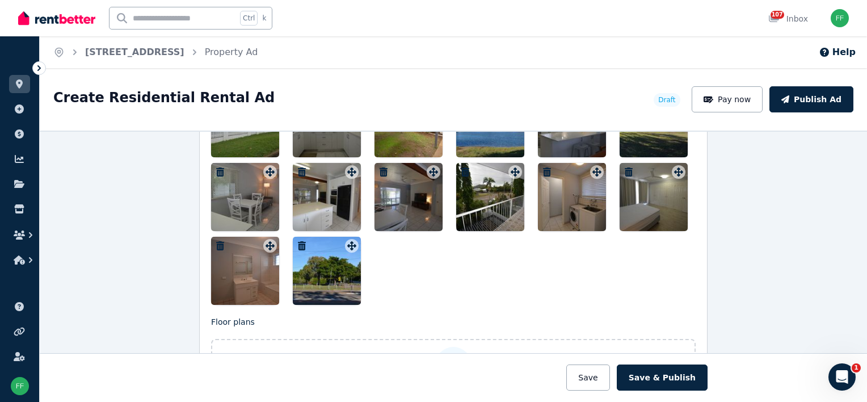
scroll to position [1514, 0]
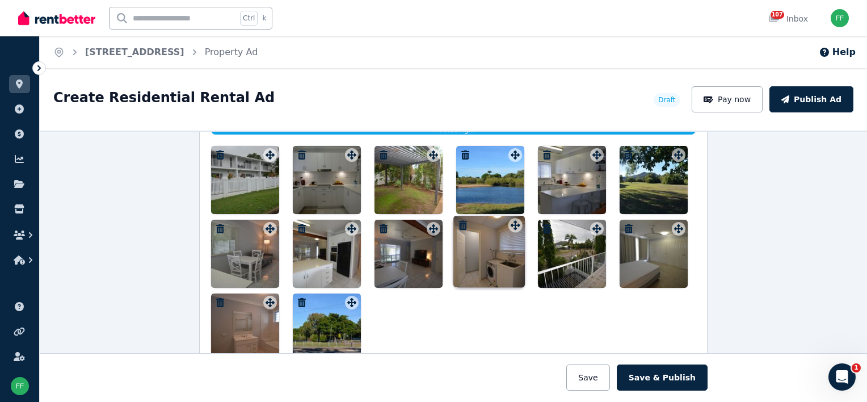
drag, startPoint x: 594, startPoint y: 225, endPoint x: 516, endPoint y: 217, distance: 78.6
click at [516, 217] on div "Photos Upload a file or drag and drop Uploaded " DSC_0019.JPG " Uploaded " DSC_…" at bounding box center [453, 184] width 484 height 354
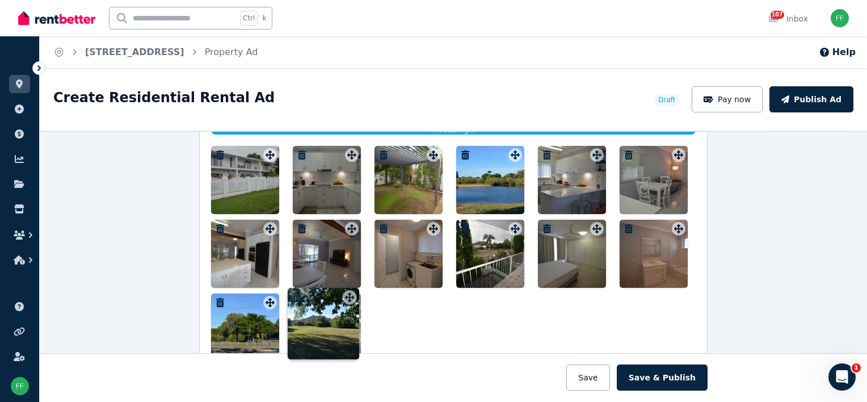
drag, startPoint x: 674, startPoint y: 154, endPoint x: 348, endPoint y: 292, distance: 354.2
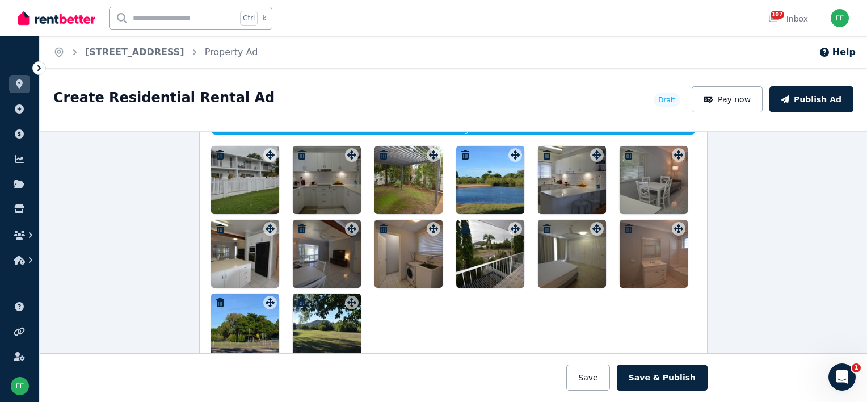
click at [216, 298] on icon "button" at bounding box center [220, 302] width 8 height 9
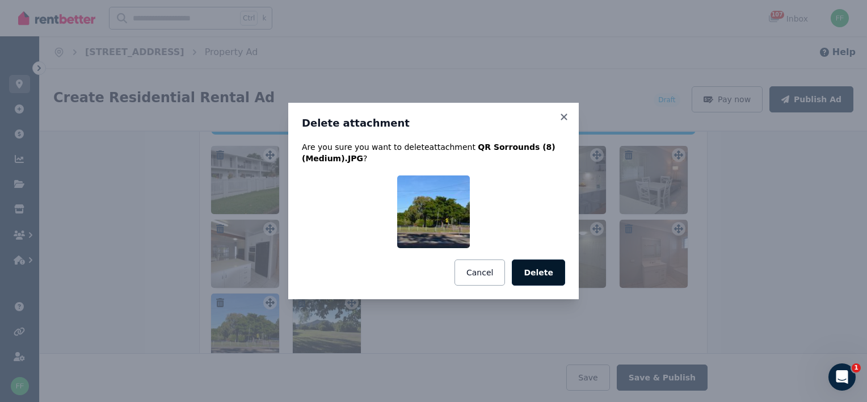
click at [545, 277] on button "Delete" at bounding box center [538, 272] width 53 height 26
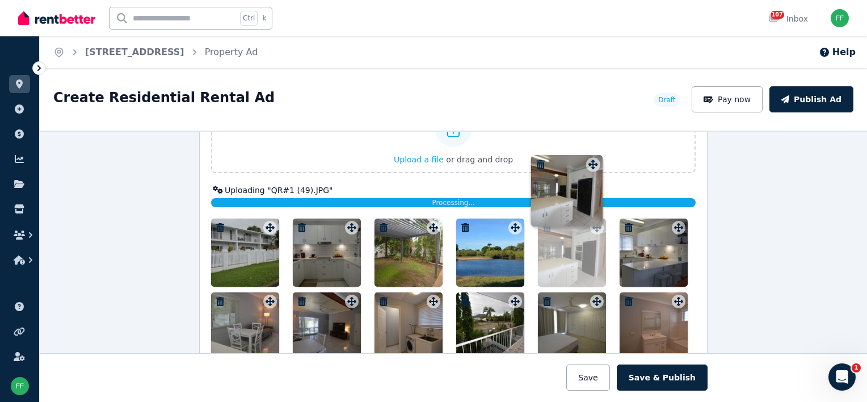
scroll to position [1403, 0]
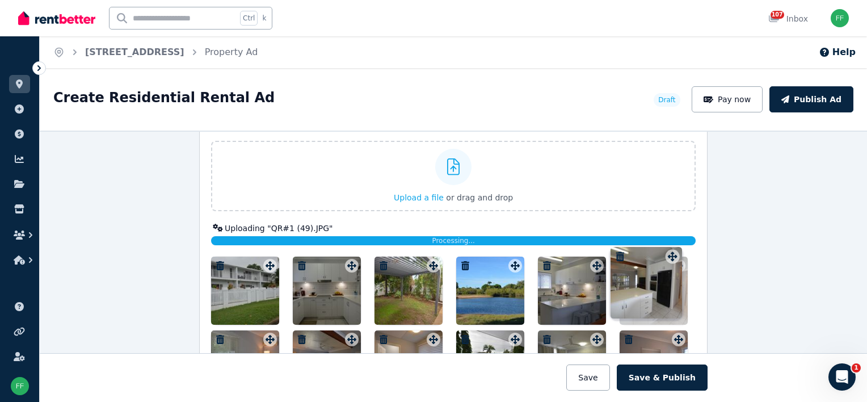
drag, startPoint x: 266, startPoint y: 225, endPoint x: 671, endPoint y: 248, distance: 406.2
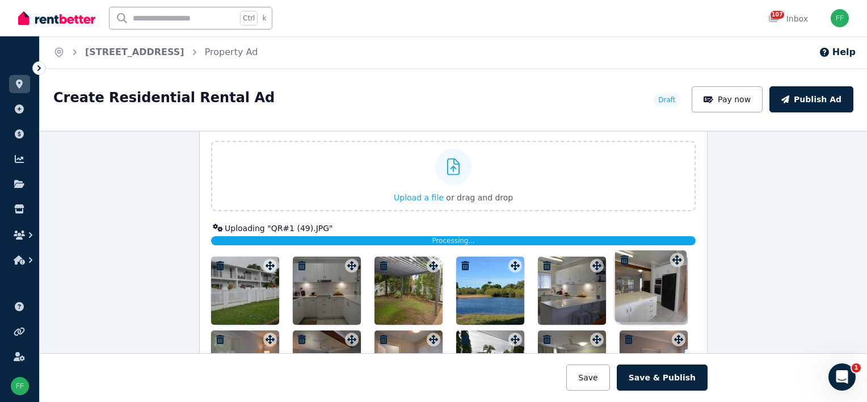
click at [671, 248] on div "Photos Upload a file or drag and drop Uploaded " DSC_0019.JPG " Uploaded " DSC_…" at bounding box center [453, 295] width 484 height 354
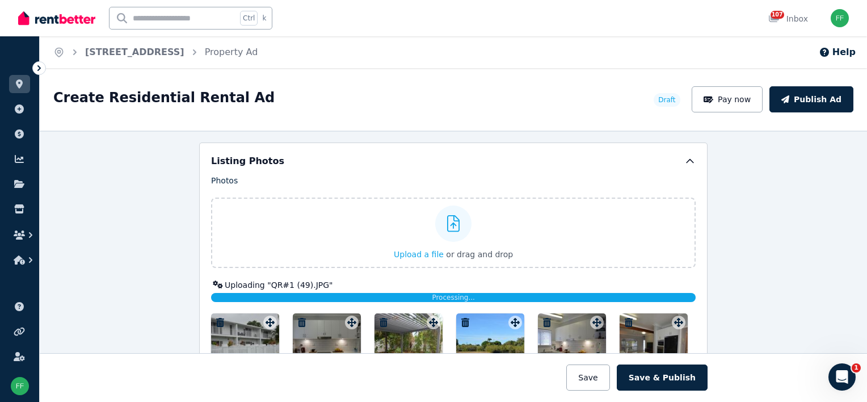
scroll to position [1119, 0]
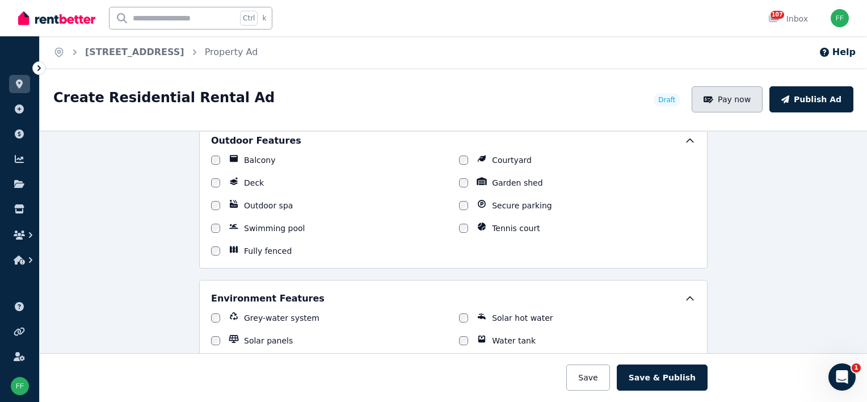
click at [736, 103] on button "Pay now" at bounding box center [726, 99] width 71 height 26
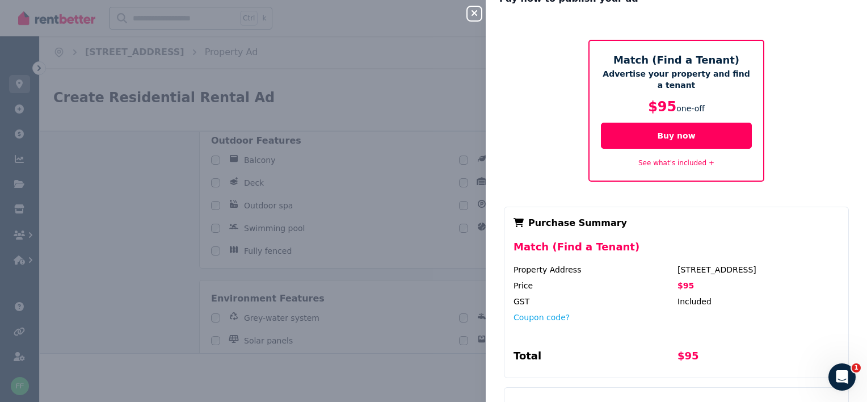
scroll to position [0, 0]
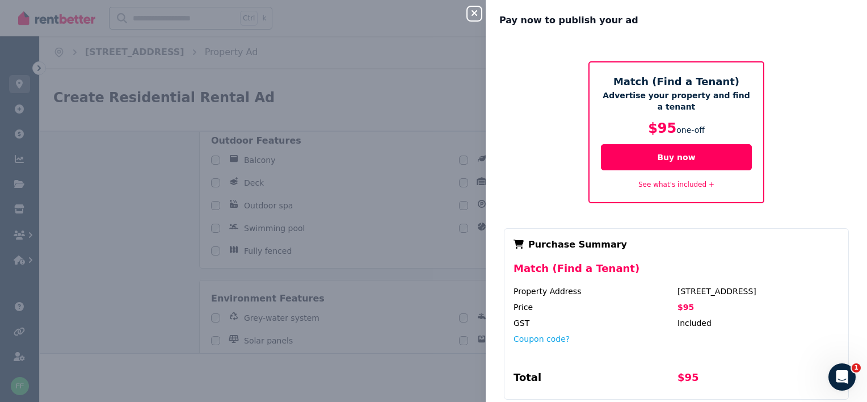
click at [474, 16] on icon "button" at bounding box center [474, 13] width 14 height 9
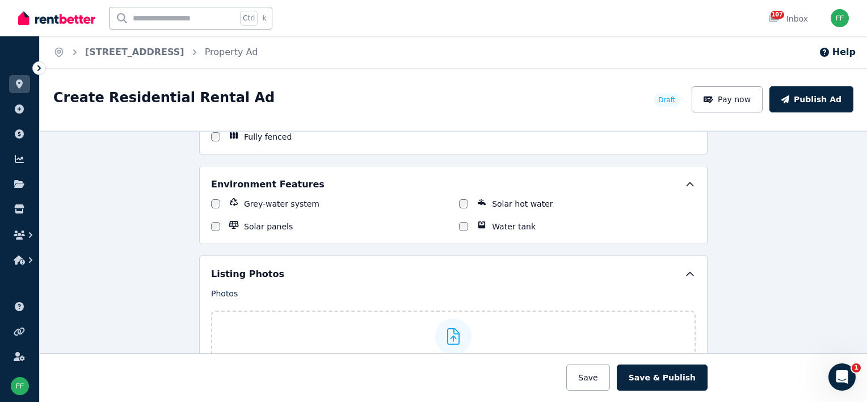
scroll to position [1418, 0]
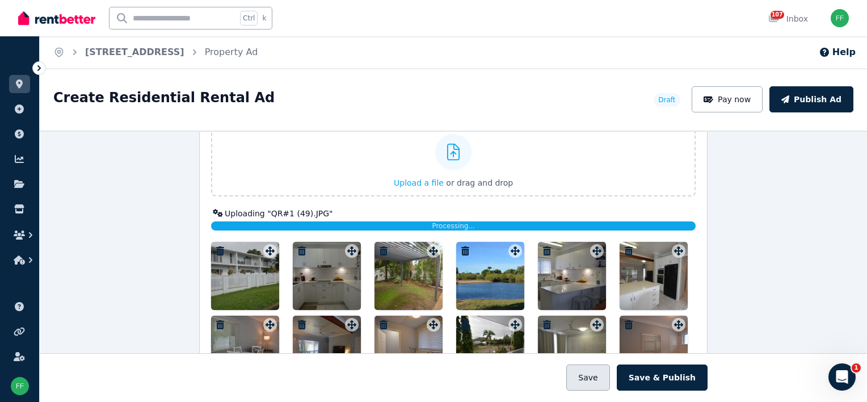
click at [595, 384] on button "Save" at bounding box center [587, 377] width 43 height 26
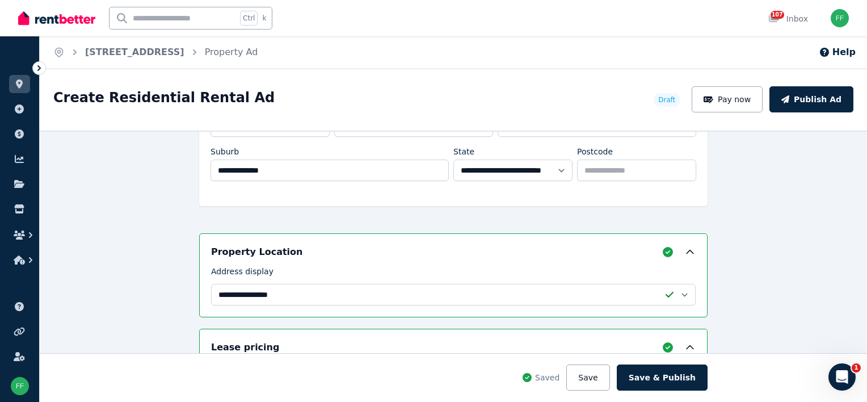
scroll to position [0, 0]
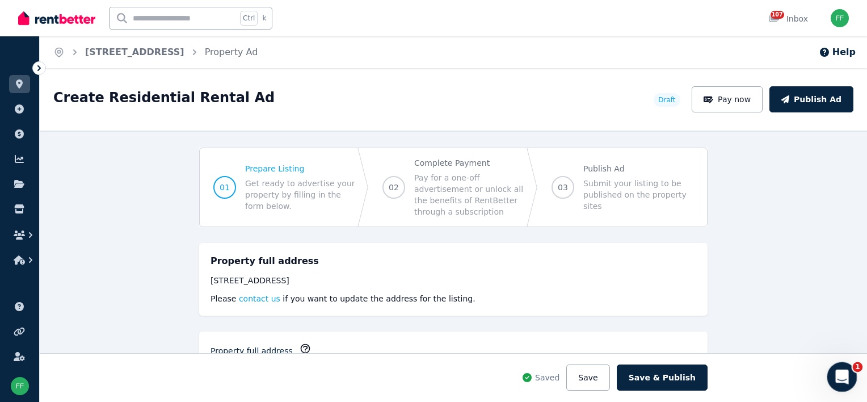
click at [839, 375] on icon "Open Intercom Messenger" at bounding box center [840, 375] width 19 height 19
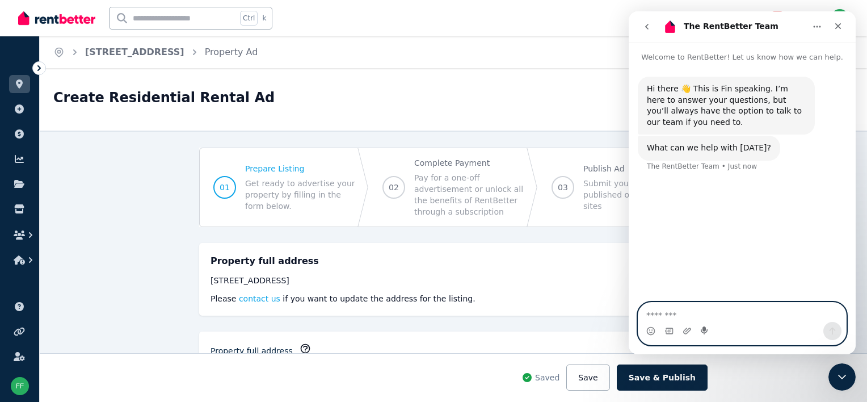
click at [705, 331] on icon "Start recording" at bounding box center [704, 330] width 9 height 9
click at [704, 329] on icon "Start recording" at bounding box center [703, 330] width 7 height 8
click at [703, 330] on icon "Start recording" at bounding box center [703, 330] width 7 height 8
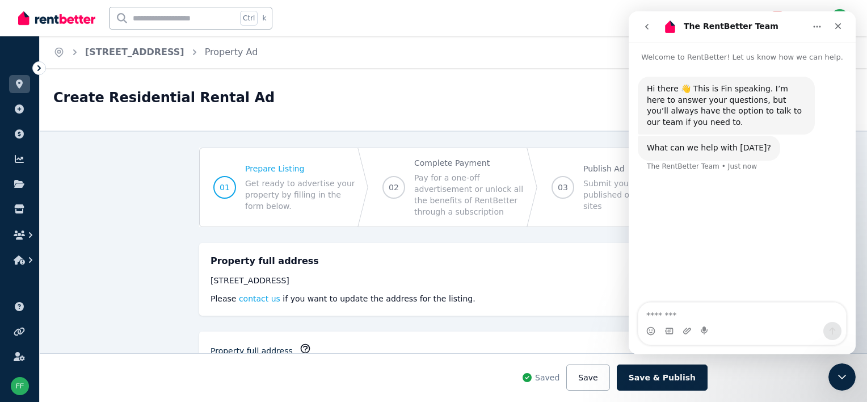
click at [730, 327] on div "Intercom messenger" at bounding box center [742, 331] width 208 height 18
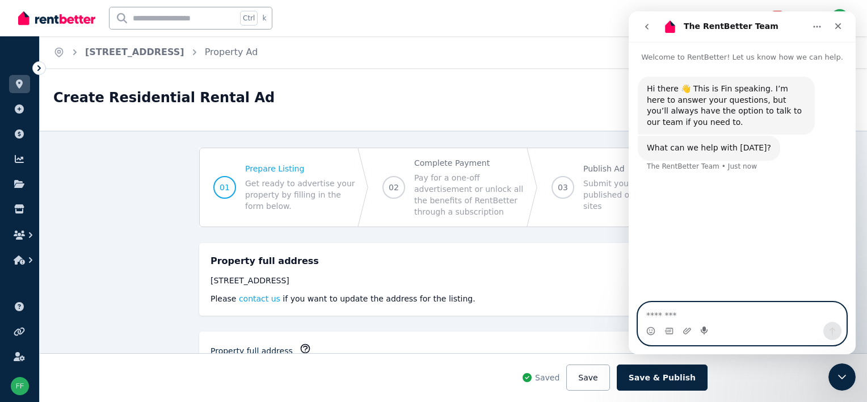
click at [704, 329] on icon "Start recording" at bounding box center [703, 330] width 7 height 8
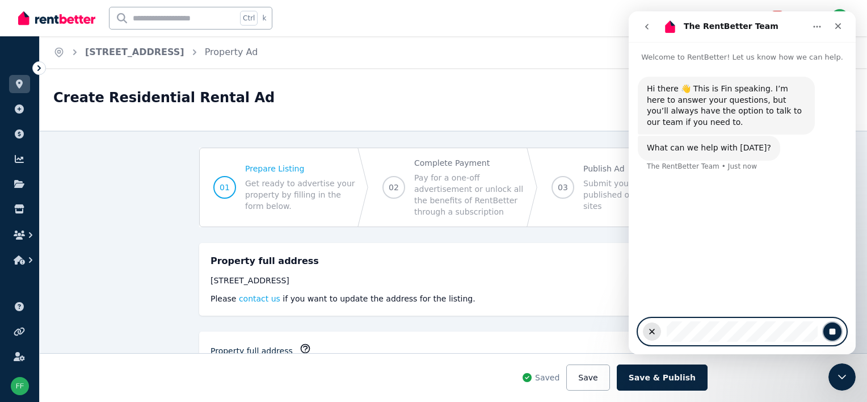
click at [830, 335] on icon "Stop recording" at bounding box center [831, 331] width 9 height 9
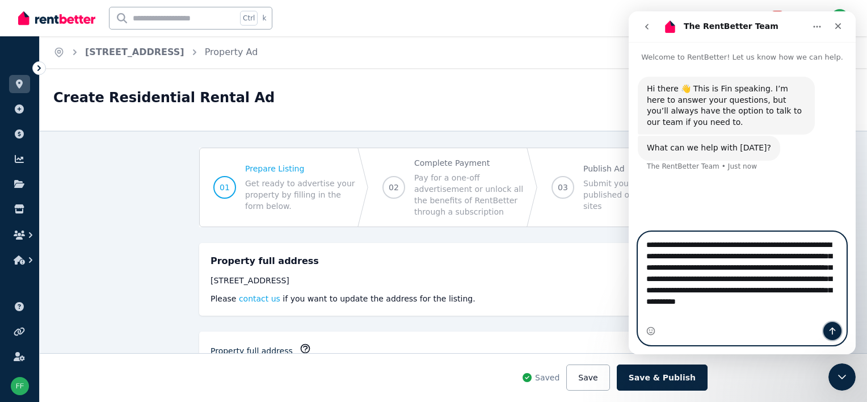
click at [834, 332] on icon "Send a message…" at bounding box center [831, 330] width 9 height 9
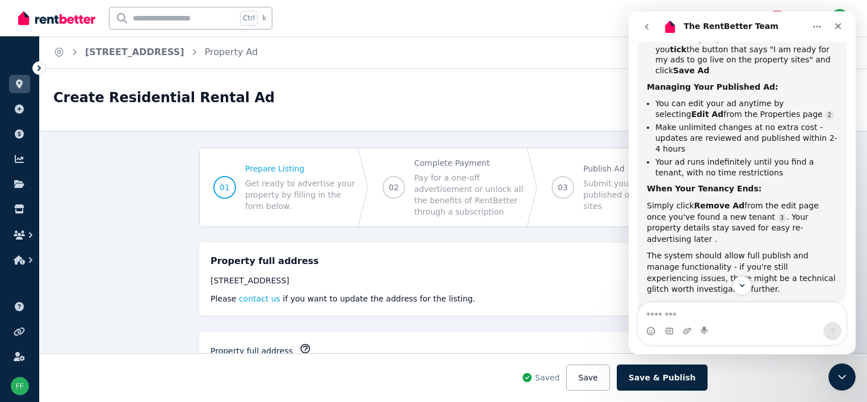
scroll to position [463, 0]
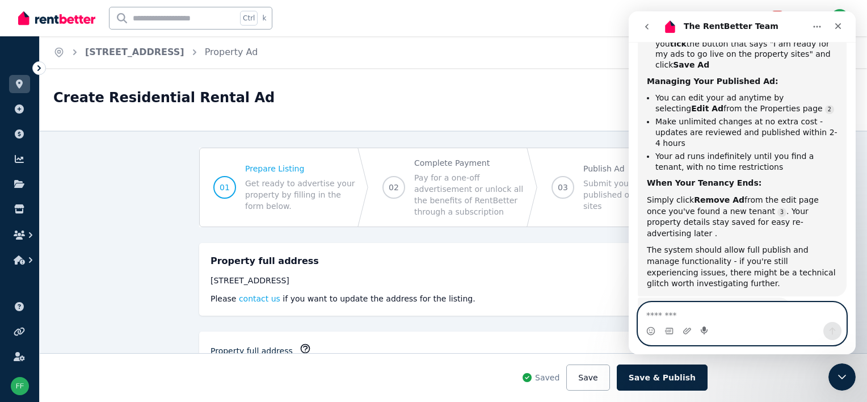
click at [705, 329] on icon "Start recording" at bounding box center [703, 330] width 7 height 8
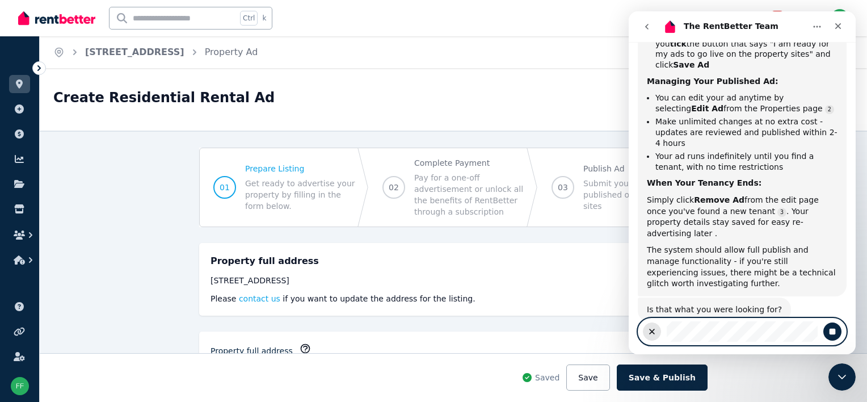
scroll to position [447, 0]
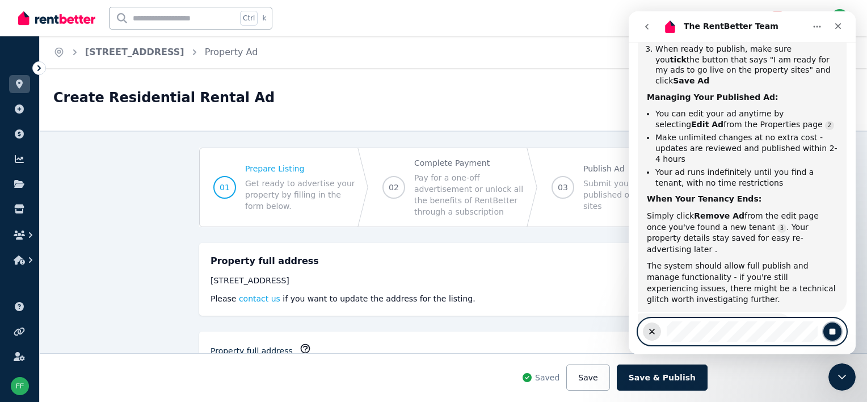
click at [829, 336] on button "Stop recording" at bounding box center [832, 331] width 18 height 18
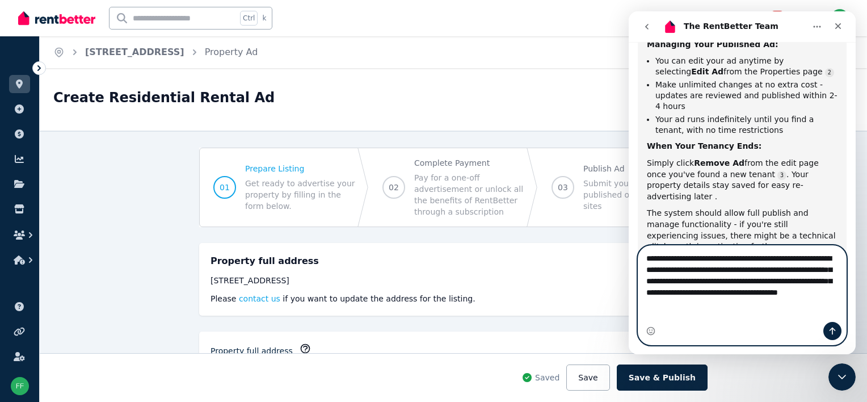
scroll to position [508, 0]
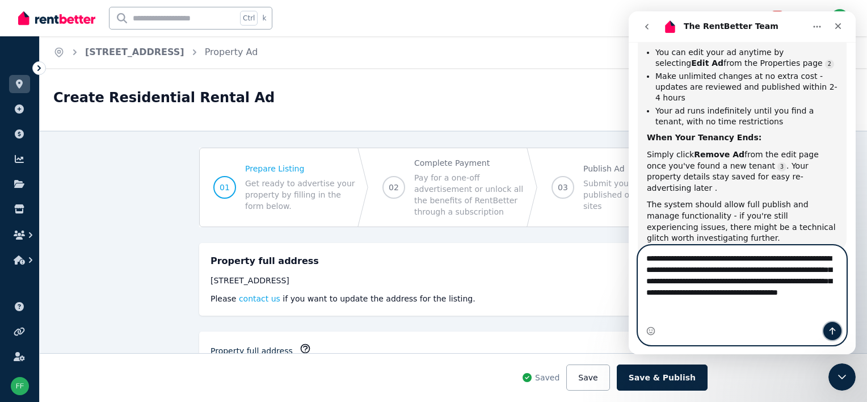
click at [830, 327] on icon "Send a message…" at bounding box center [831, 330] width 9 height 9
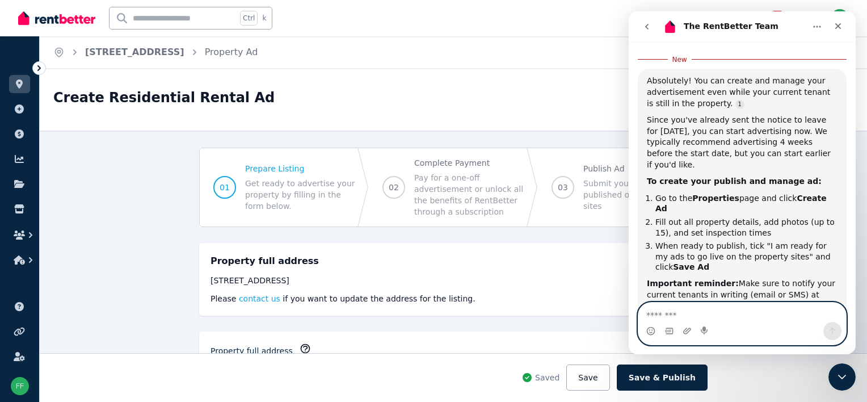
scroll to position [808, 0]
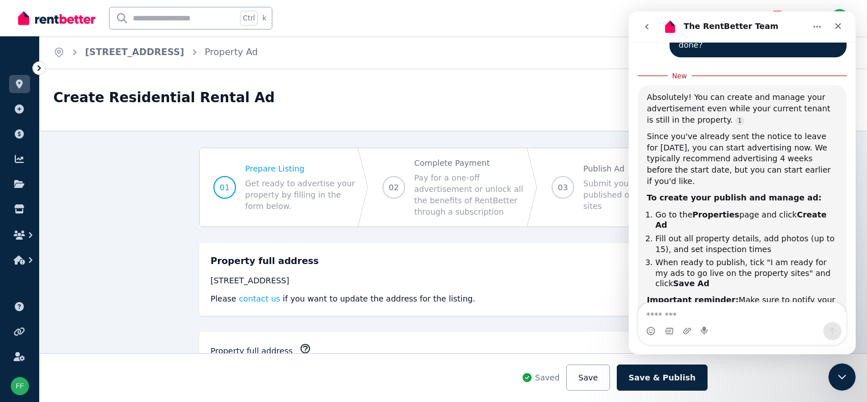
click at [595, 286] on div "[STREET_ADDRESS] Please contact us if you want to update the address for the li…" at bounding box center [452, 288] width 485 height 29
click at [837, 29] on icon "Close" at bounding box center [837, 26] width 9 height 9
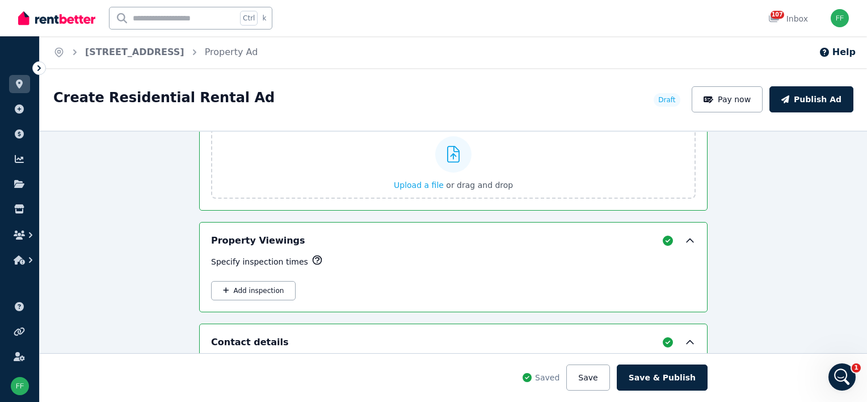
scroll to position [2056, 0]
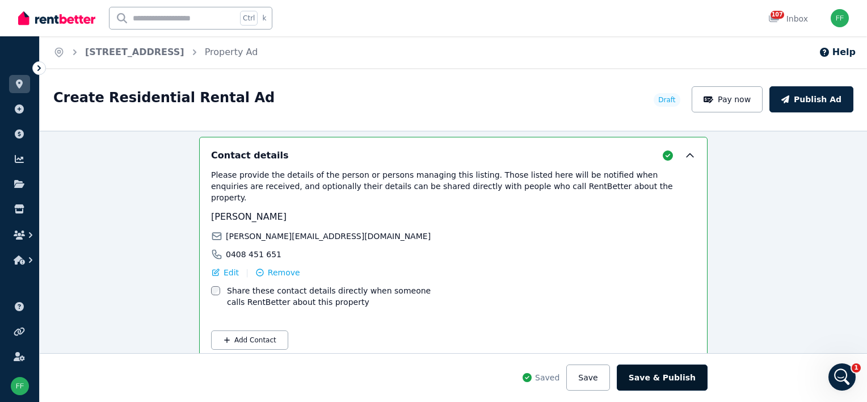
click at [653, 374] on button "Save & Publish" at bounding box center [661, 377] width 91 height 26
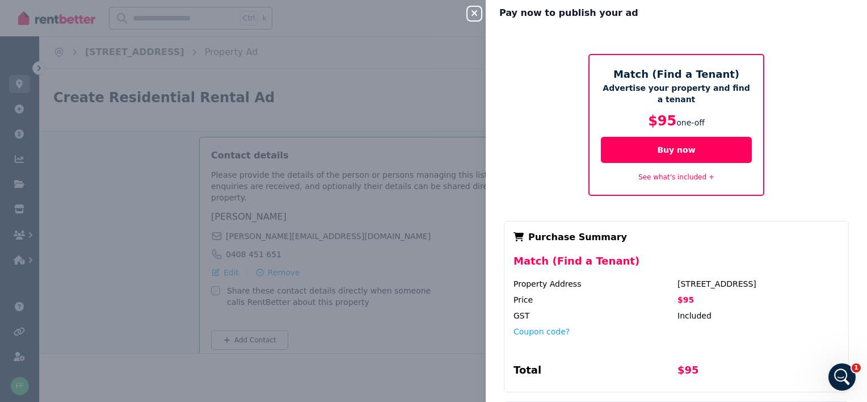
scroll to position [0, 0]
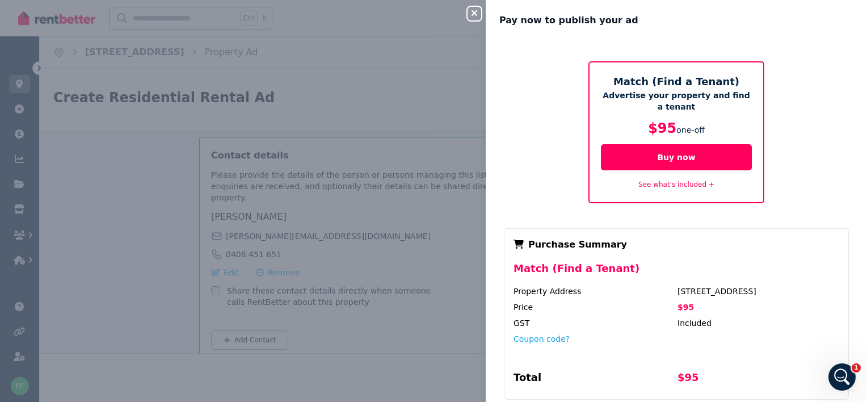
click at [472, 14] on icon "button" at bounding box center [474, 13] width 14 height 9
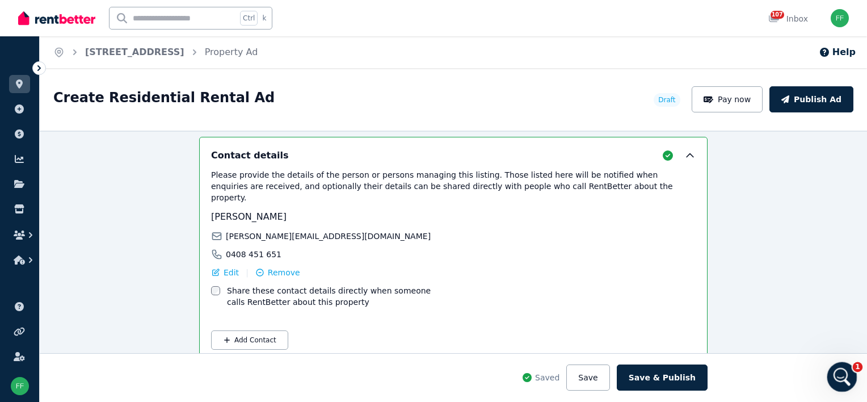
click at [832, 378] on icon "Open Intercom Messenger" at bounding box center [840, 375] width 19 height 19
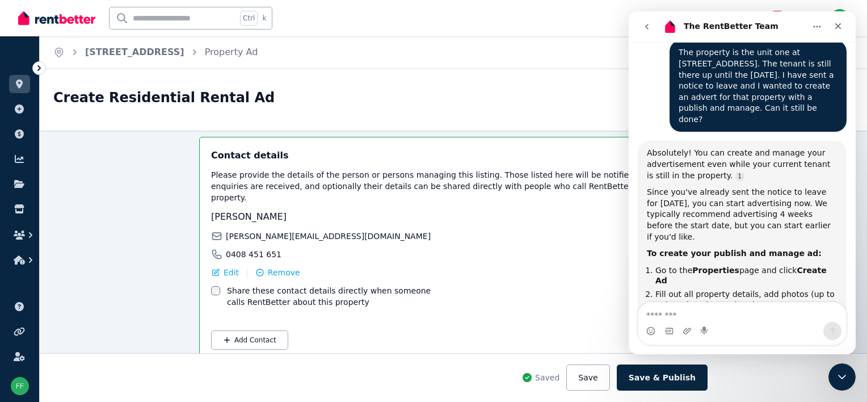
scroll to position [733, 0]
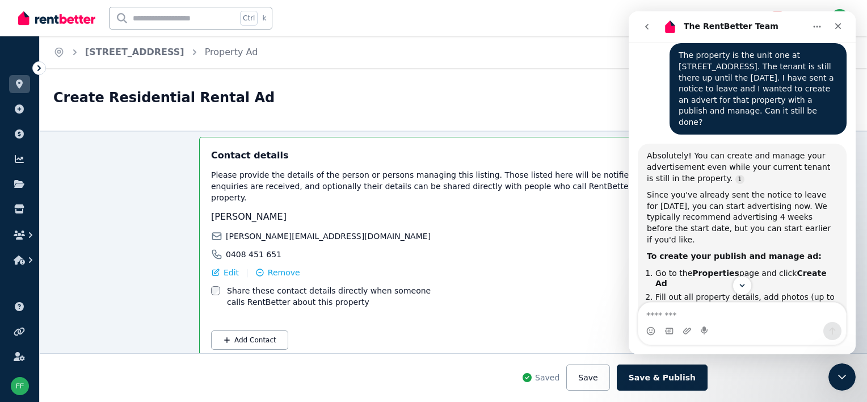
click at [565, 240] on div "[PERSON_NAME] [PERSON_NAME][EMAIL_ADDRESS][DOMAIN_NAME] 0408 451 651 Edit | Rem…" at bounding box center [453, 259] width 484 height 98
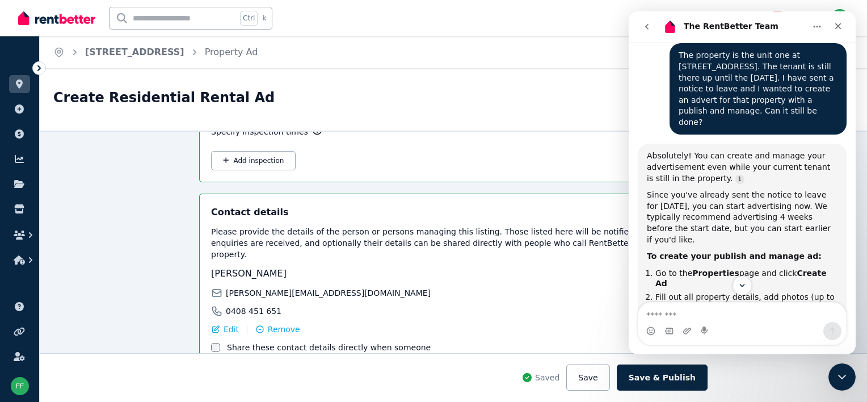
scroll to position [2056, 0]
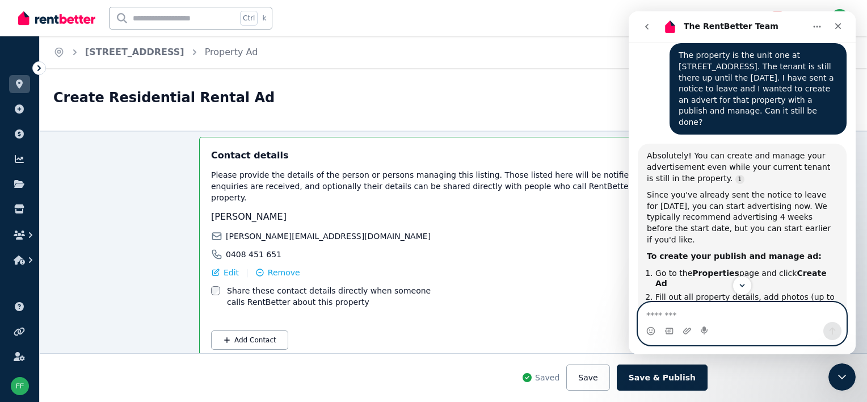
click at [704, 329] on icon "Start recording" at bounding box center [703, 330] width 7 height 8
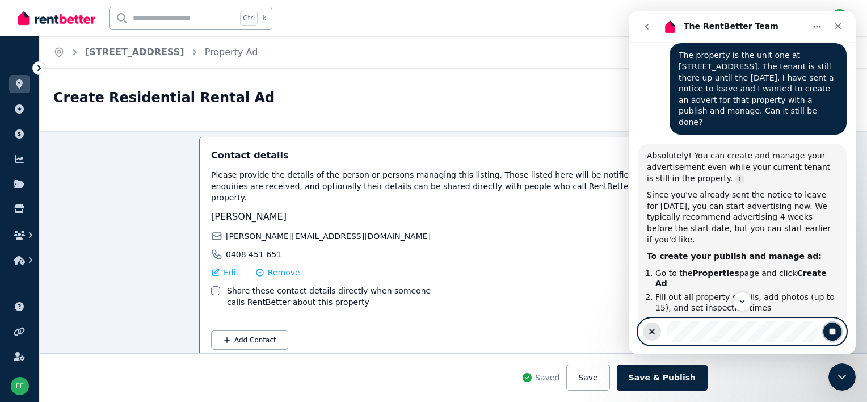
click at [831, 333] on icon "Stop recording" at bounding box center [832, 331] width 6 height 6
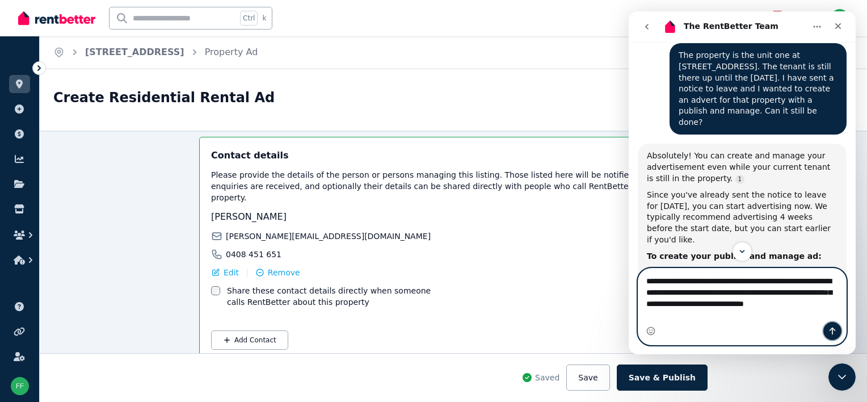
click at [830, 333] on icon "Send a message…" at bounding box center [831, 330] width 9 height 9
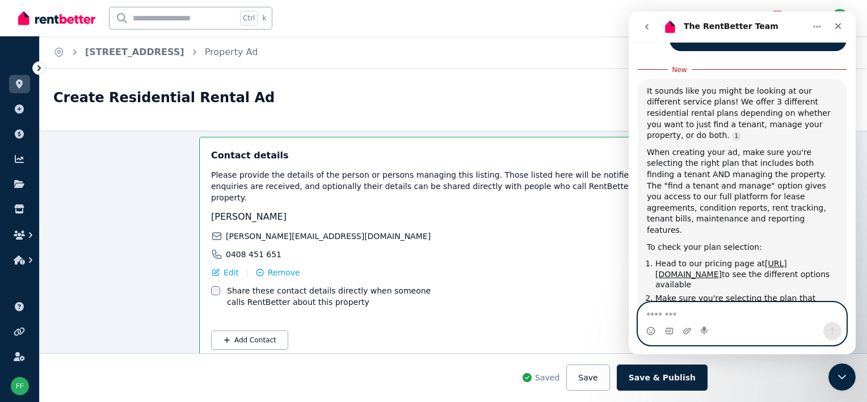
scroll to position [1248, 0]
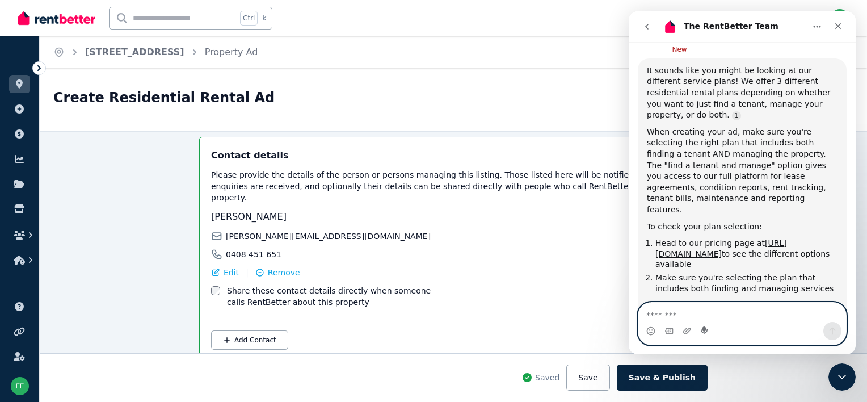
click at [700, 331] on icon "Start recording" at bounding box center [704, 330] width 9 height 9
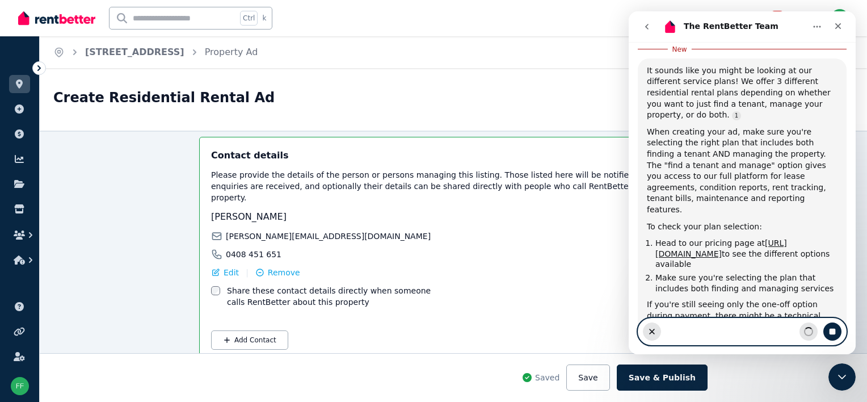
scroll to position [1232, 0]
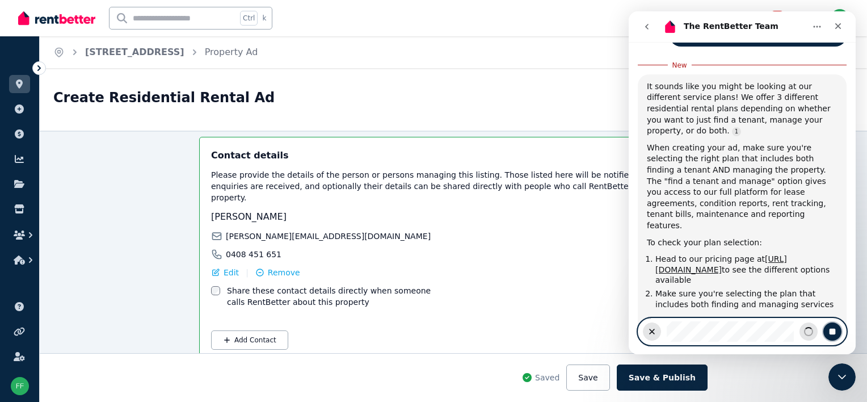
click at [834, 333] on icon "Stop recording" at bounding box center [832, 331] width 6 height 6
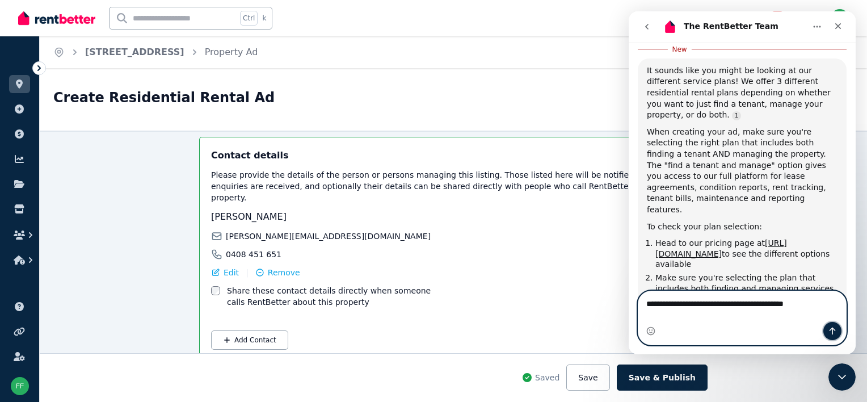
click at [834, 335] on icon "Send a message…" at bounding box center [831, 330] width 9 height 9
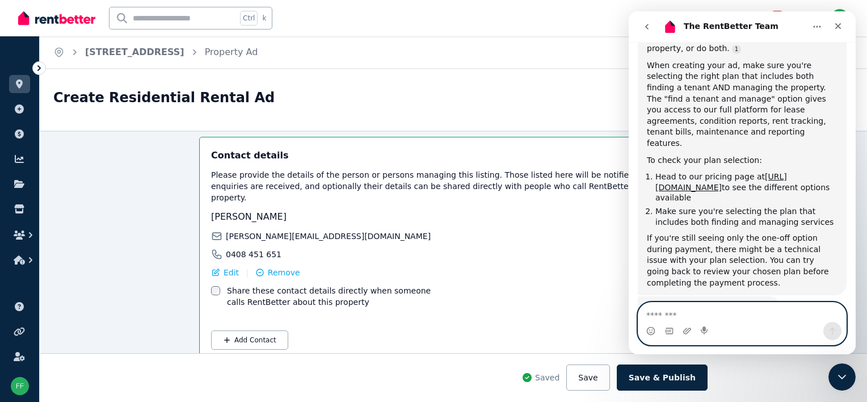
scroll to position [1311, 0]
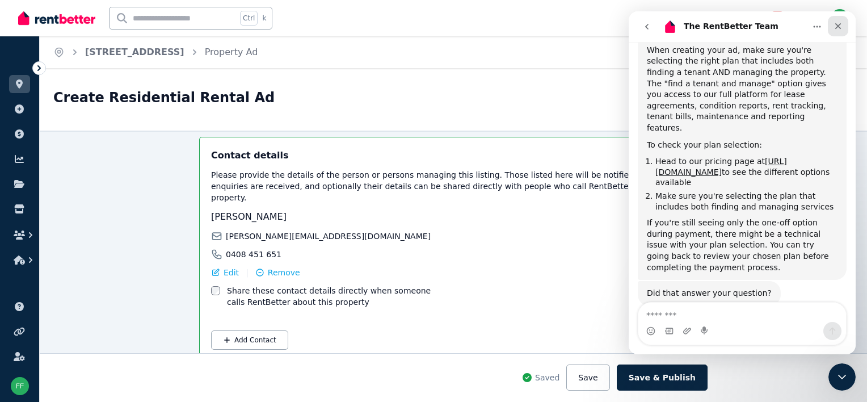
click at [840, 27] on icon "Close" at bounding box center [837, 26] width 9 height 9
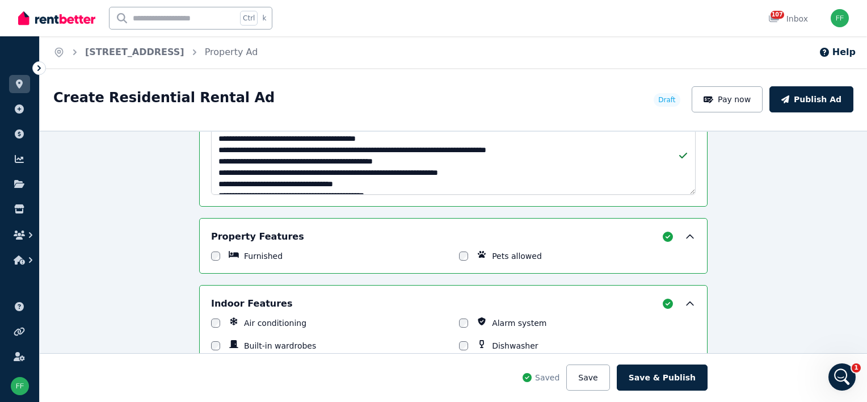
scroll to position [1477, 0]
click at [247, 52] on link "Property Ad" at bounding box center [231, 52] width 53 height 11
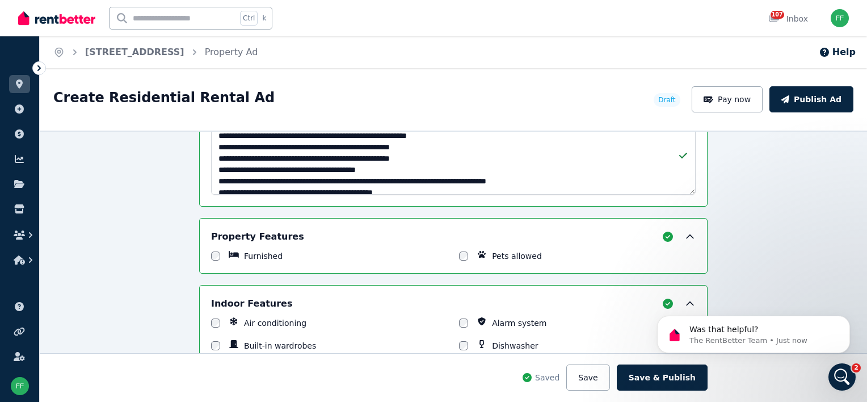
scroll to position [0, 0]
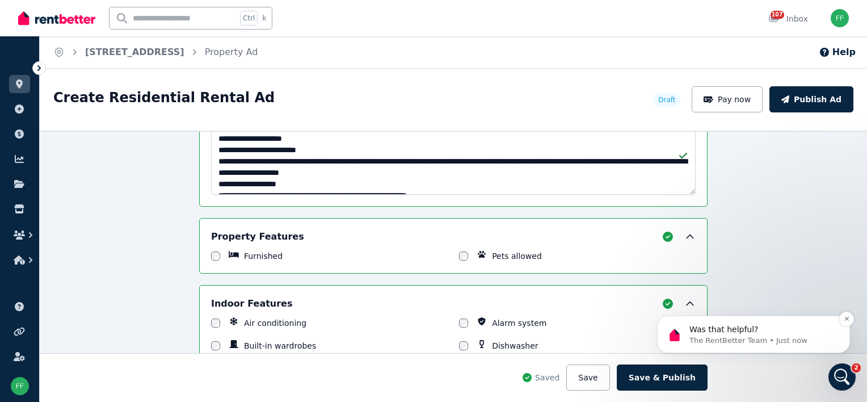
click at [774, 340] on p "The RentBetter Team • Just now" at bounding box center [762, 340] width 146 height 10
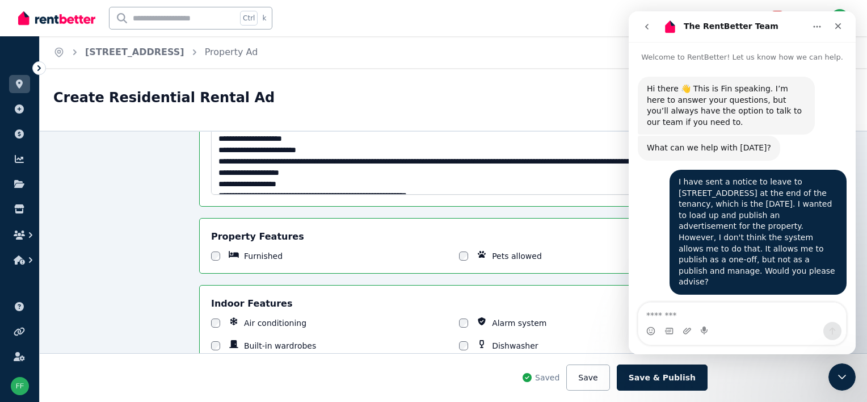
scroll to position [1591, 0]
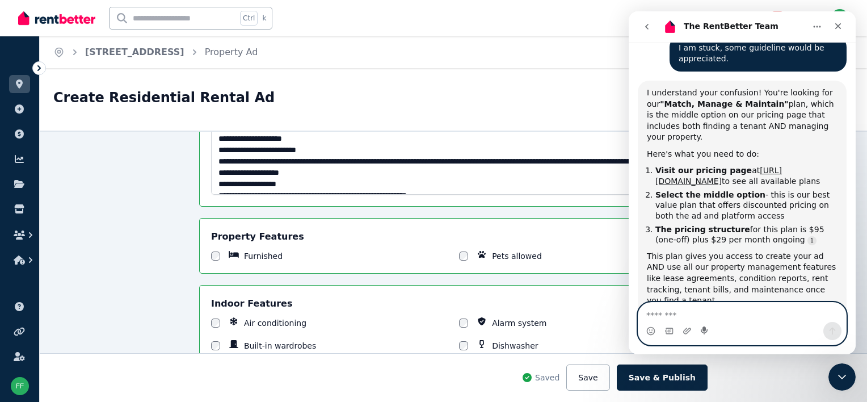
click at [703, 328] on icon "Start recording" at bounding box center [703, 330] width 7 height 8
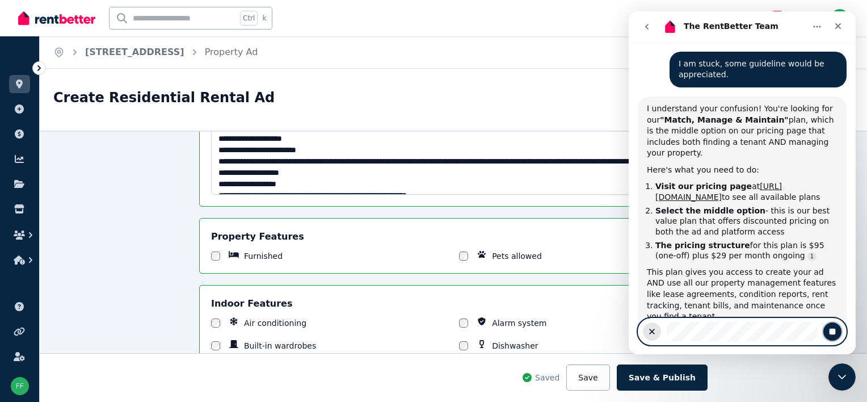
click at [827, 329] on button "Stop recording" at bounding box center [832, 331] width 18 height 18
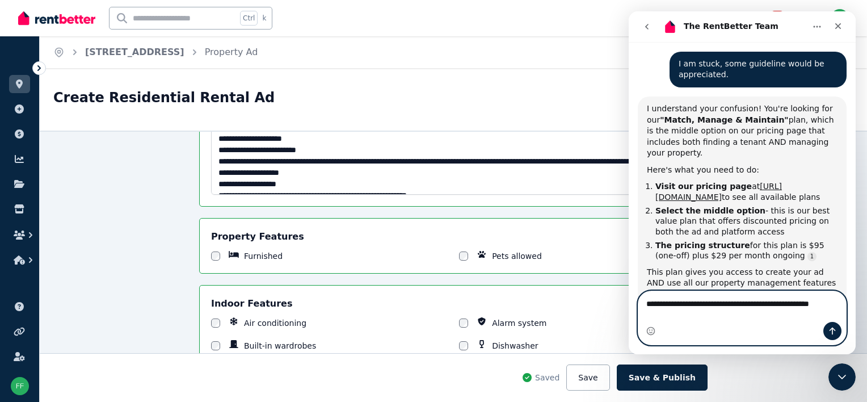
scroll to position [1591, 0]
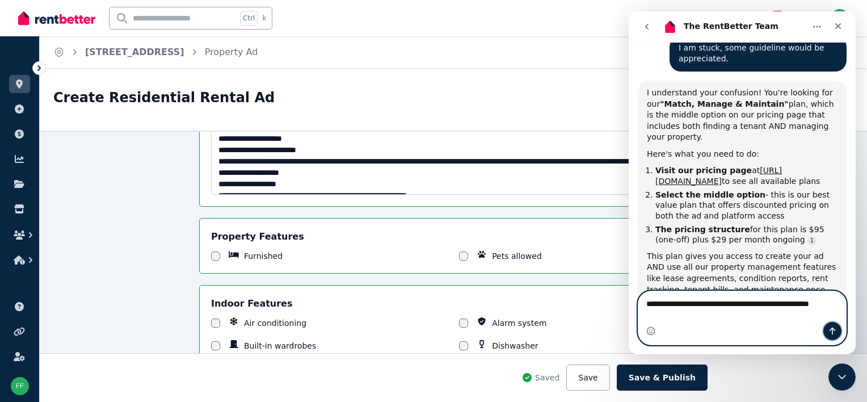
click at [827, 329] on button "Send a message…" at bounding box center [832, 331] width 18 height 18
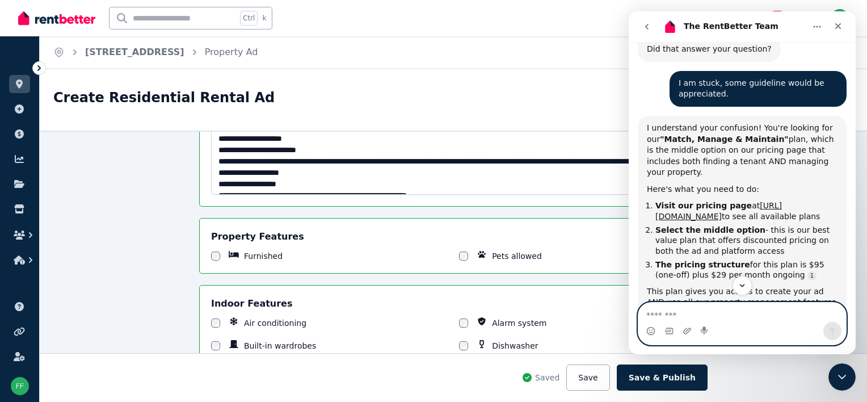
scroll to position [1503, 0]
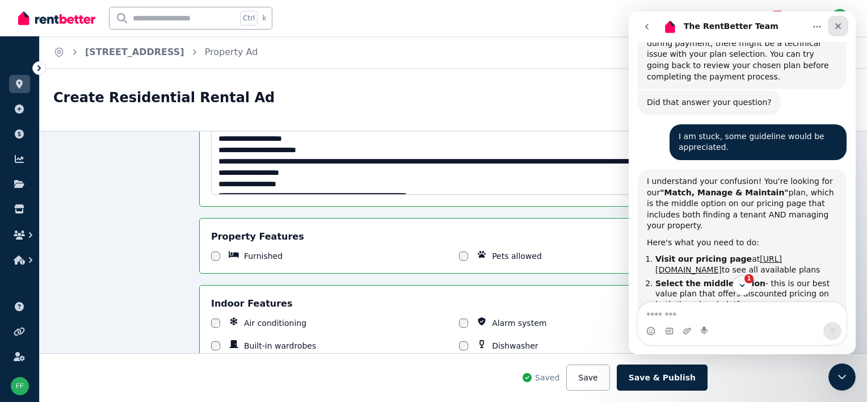
click at [838, 29] on icon "Close" at bounding box center [837, 26] width 9 height 9
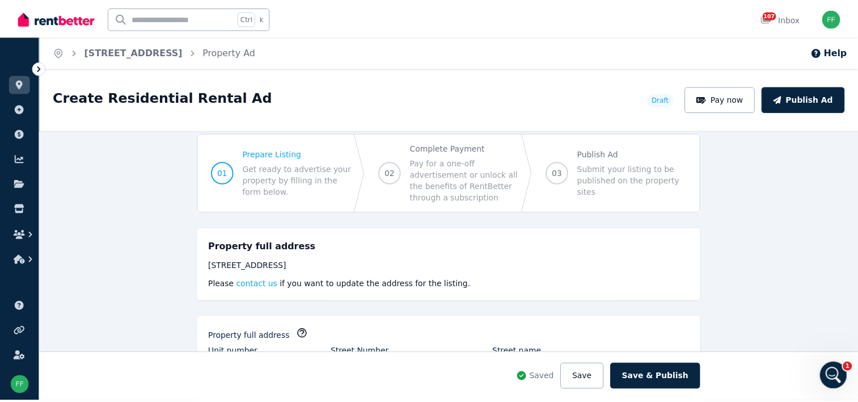
scroll to position [0, 0]
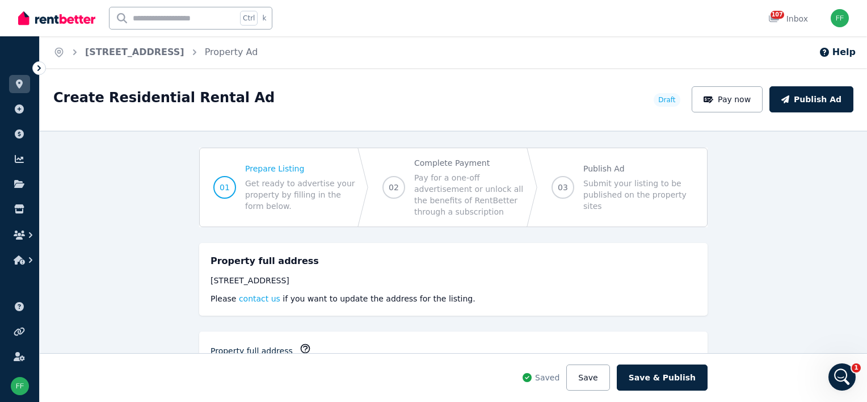
click at [265, 171] on span "Prepare Listing" at bounding box center [300, 168] width 110 height 11
click at [222, 188] on span "01" at bounding box center [224, 186] width 10 height 11
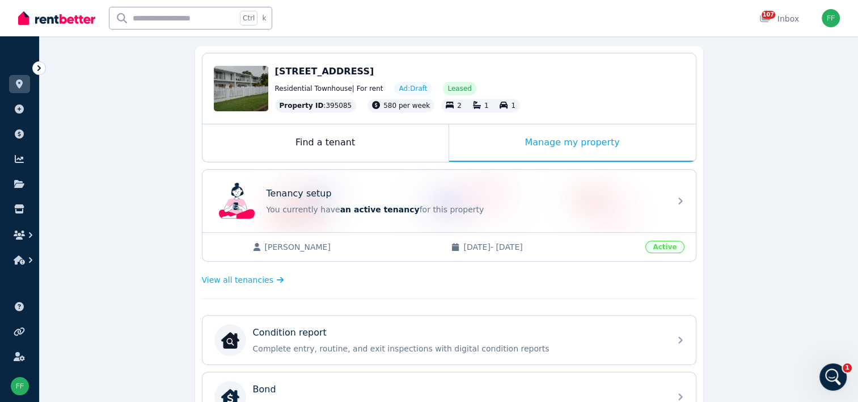
scroll to position [113, 0]
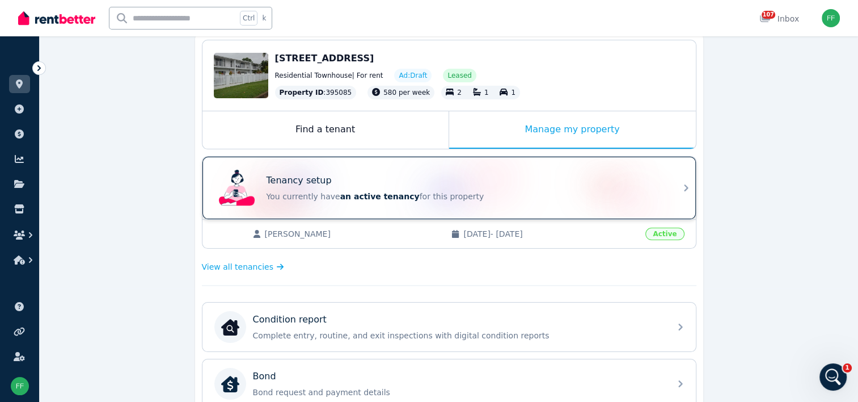
click at [686, 188] on icon at bounding box center [686, 187] width 4 height 7
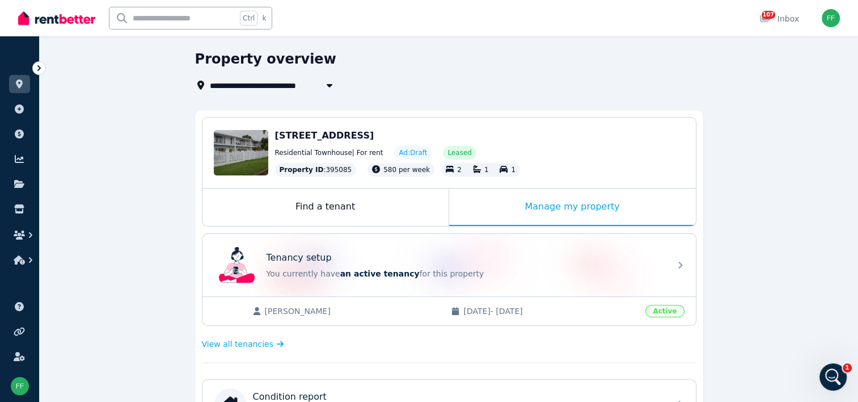
scroll to position [57, 0]
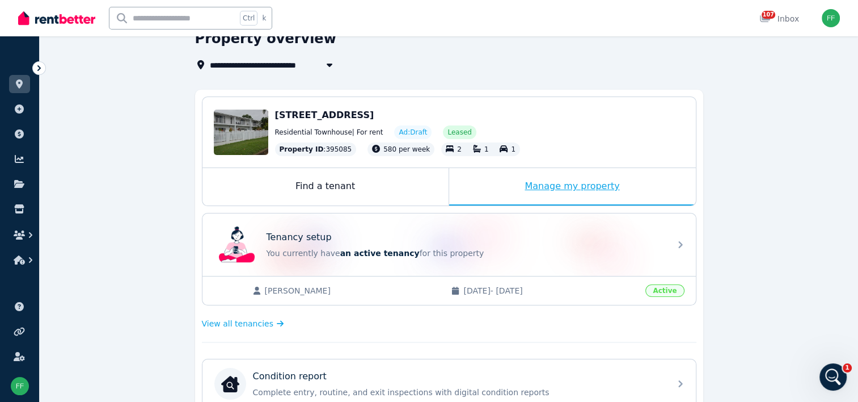
click at [535, 192] on div "Manage my property" at bounding box center [572, 186] width 247 height 37
click at [550, 186] on div "Manage my property" at bounding box center [572, 186] width 247 height 37
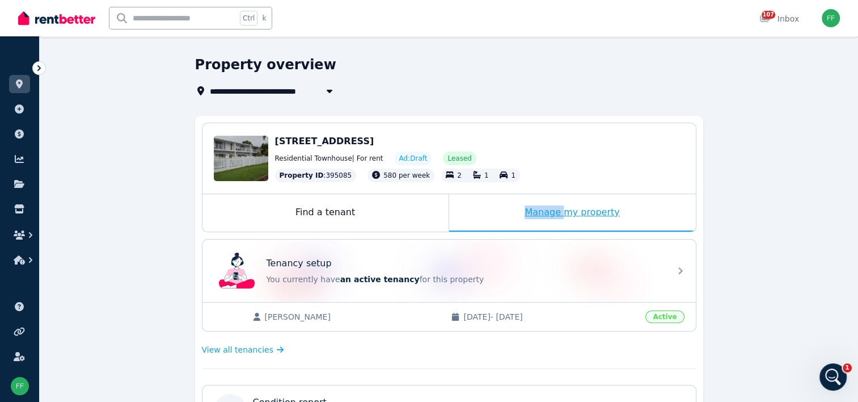
scroll to position [0, 0]
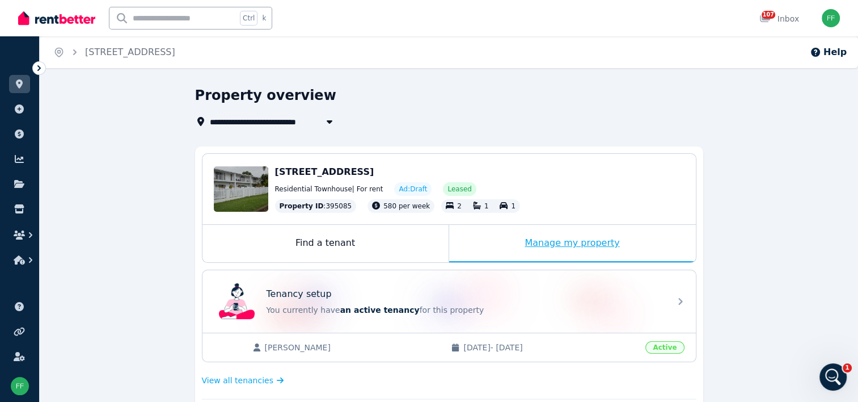
click at [595, 235] on div "Manage my property" at bounding box center [572, 243] width 247 height 37
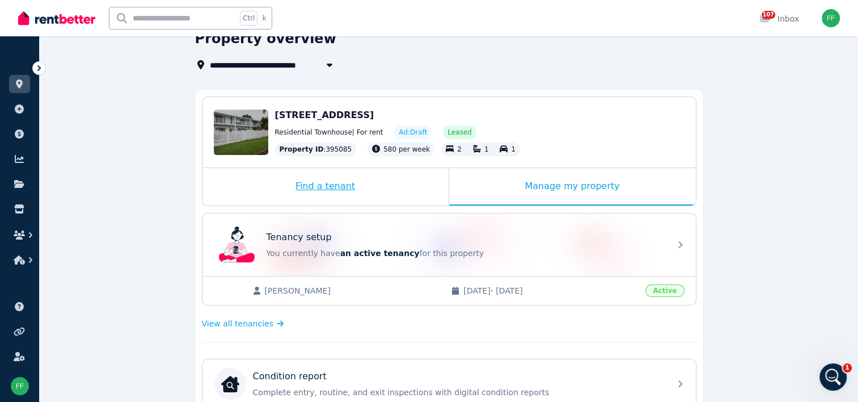
click at [335, 189] on div "Find a tenant" at bounding box center [325, 186] width 246 height 37
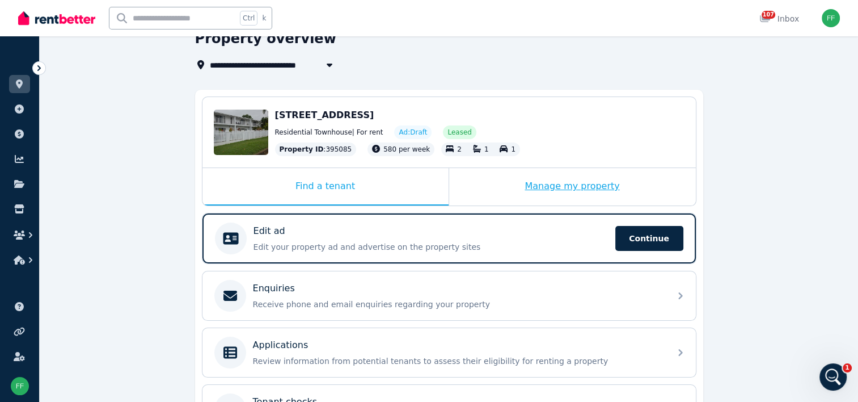
click at [522, 188] on div "Manage my property" at bounding box center [572, 186] width 247 height 37
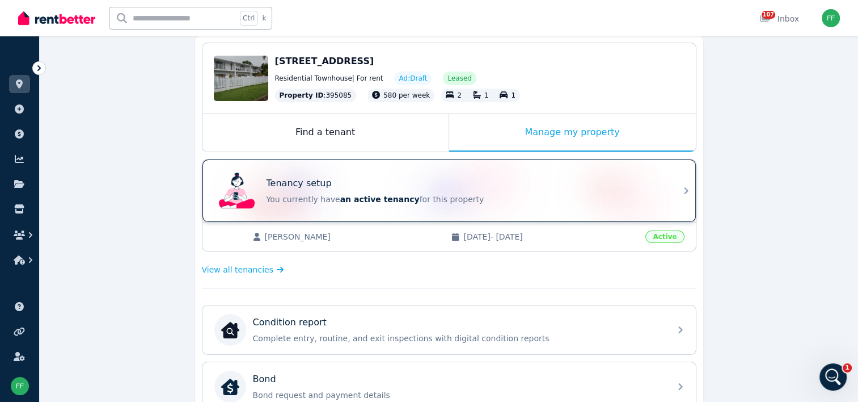
scroll to position [113, 0]
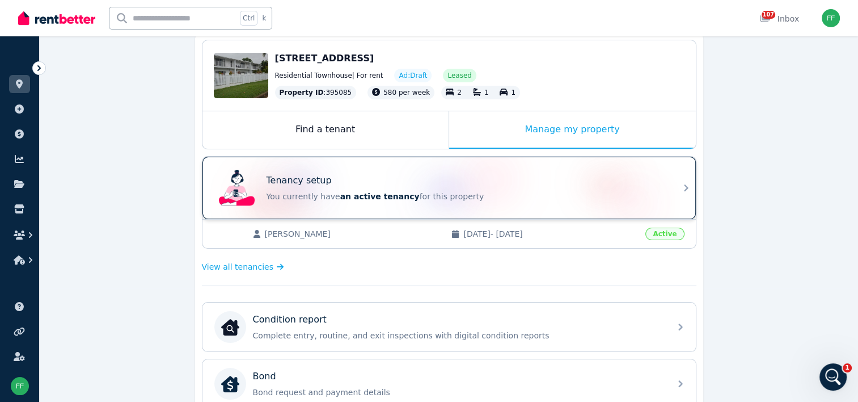
click at [683, 189] on icon at bounding box center [686, 188] width 14 height 14
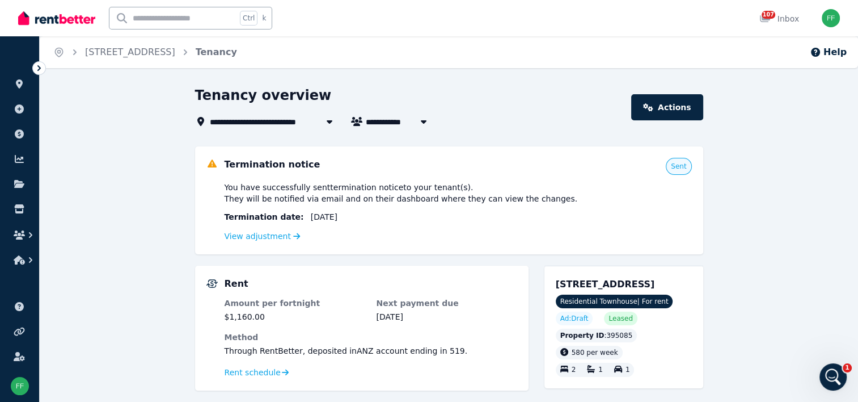
click at [255, 123] on span "[STREET_ADDRESS]" at bounding box center [259, 122] width 99 height 14
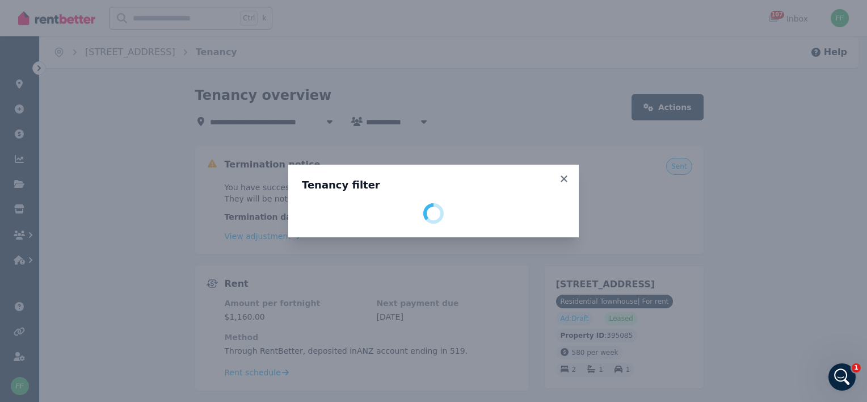
select select "**********"
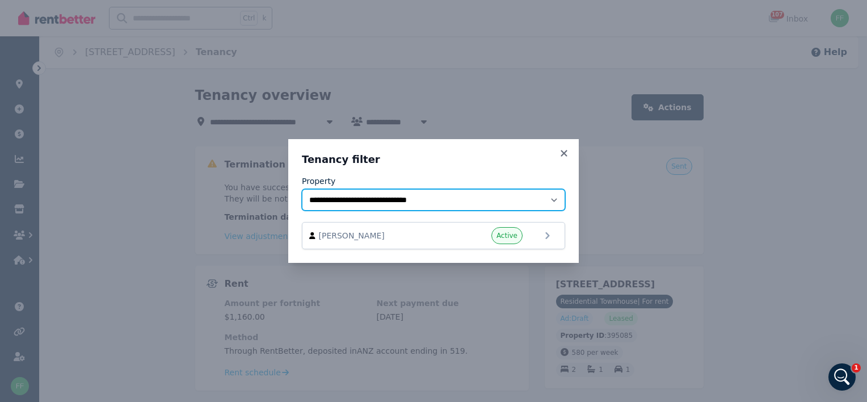
click at [552, 200] on select "**********" at bounding box center [433, 200] width 263 height 22
click at [302, 189] on select "**********" at bounding box center [433, 200] width 263 height 22
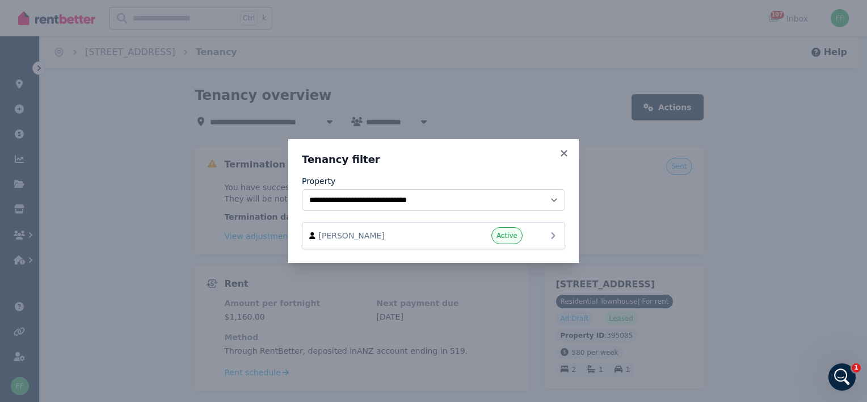
click at [550, 236] on icon at bounding box center [553, 236] width 14 height 14
click at [552, 236] on icon at bounding box center [553, 236] width 14 height 14
click at [504, 233] on span "Active" at bounding box center [506, 235] width 21 height 9
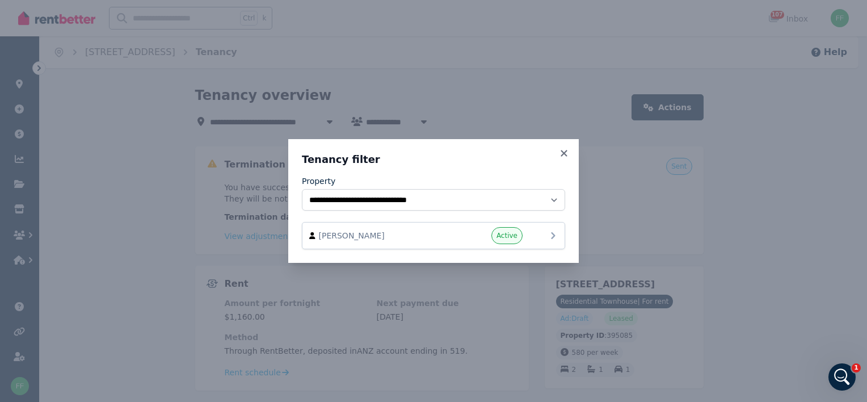
click at [339, 236] on span "[PERSON_NAME]" at bounding box center [383, 235] width 129 height 11
click at [553, 235] on icon at bounding box center [553, 236] width 14 height 14
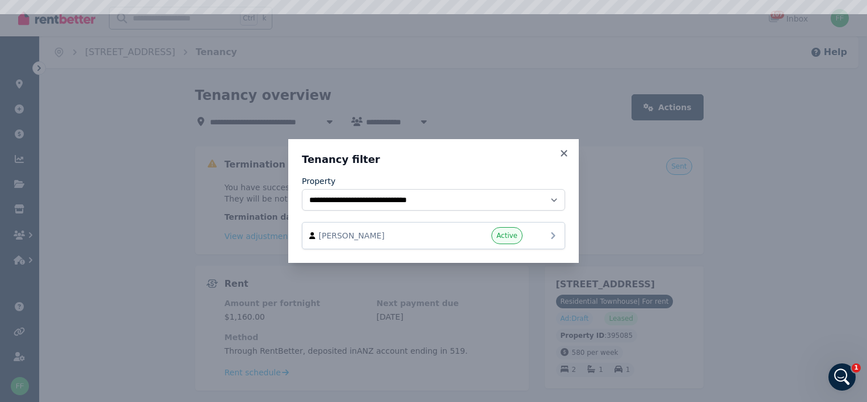
click at [553, 235] on icon at bounding box center [553, 236] width 14 height 14
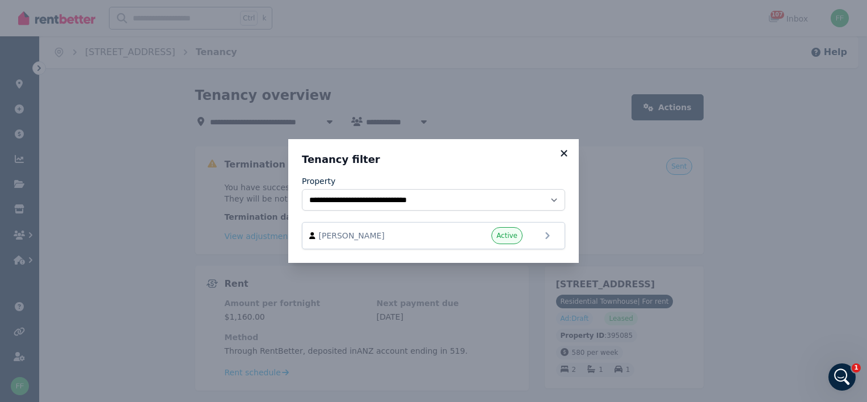
click at [561, 154] on icon at bounding box center [563, 153] width 6 height 6
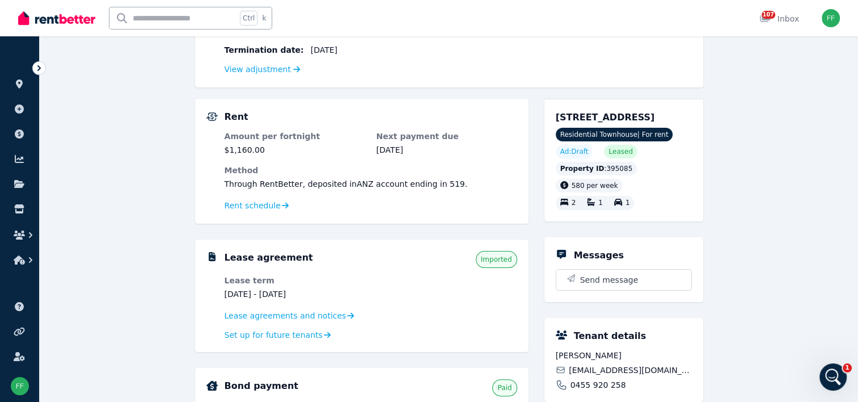
scroll to position [170, 0]
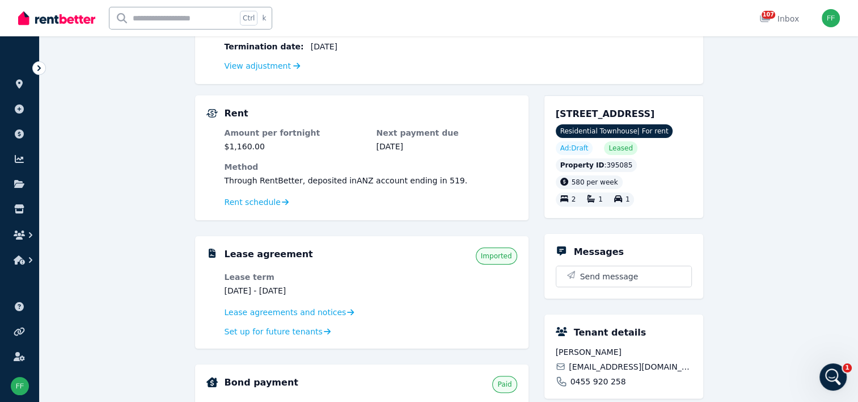
click at [574, 153] on span "Ad: Draft" at bounding box center [574, 147] width 28 height 9
click at [572, 153] on span "Ad: Draft" at bounding box center [574, 147] width 28 height 9
click at [598, 138] on span "Residential Townhouse | For rent" at bounding box center [614, 131] width 117 height 14
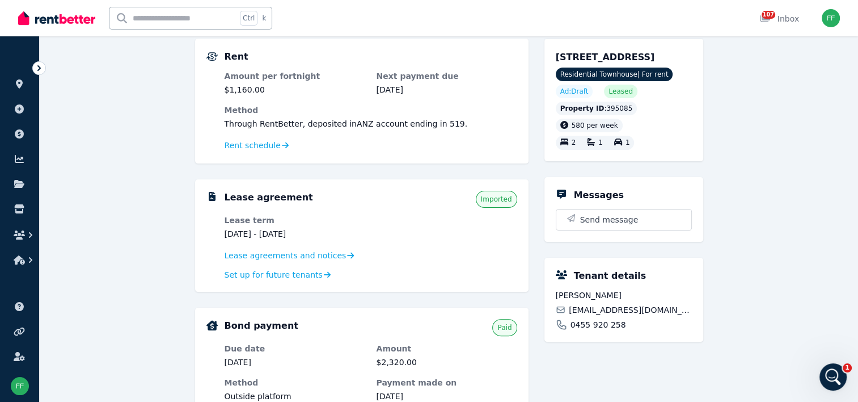
click at [576, 96] on span "Ad: Draft" at bounding box center [574, 91] width 28 height 9
click at [589, 81] on span "Residential Townhouse | For rent" at bounding box center [614, 74] width 117 height 14
click at [600, 57] on span "[STREET_ADDRESS]" at bounding box center [605, 57] width 99 height 11
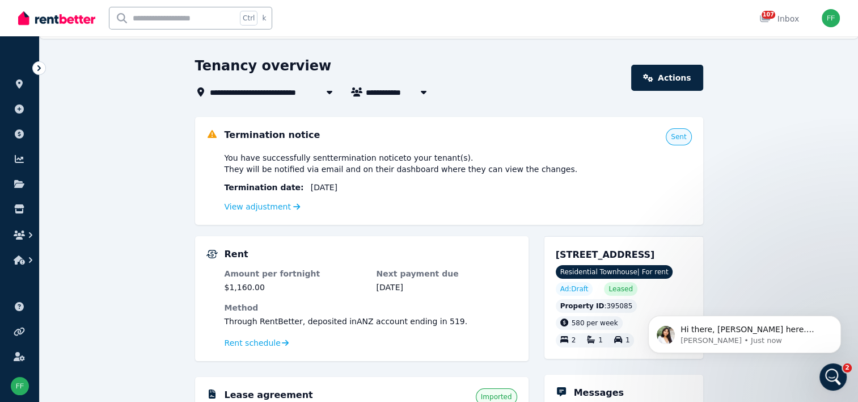
scroll to position [57, 0]
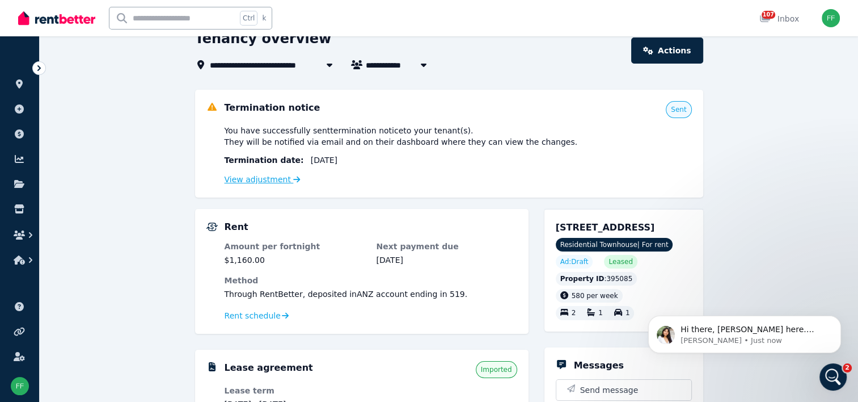
click at [282, 177] on link "View adjustment" at bounding box center [263, 179] width 76 height 9
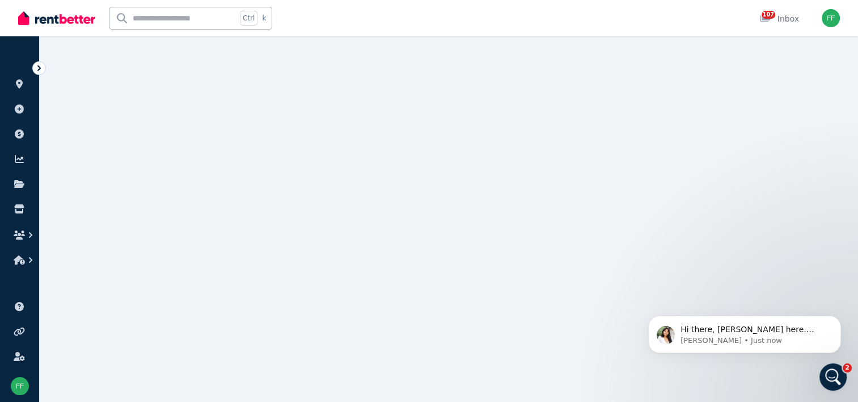
scroll to position [1007, 0]
click at [716, 326] on p "Hi there, [PERSON_NAME] here. Since you're on the Manage and Maintain plan, the…" at bounding box center [754, 329] width 146 height 11
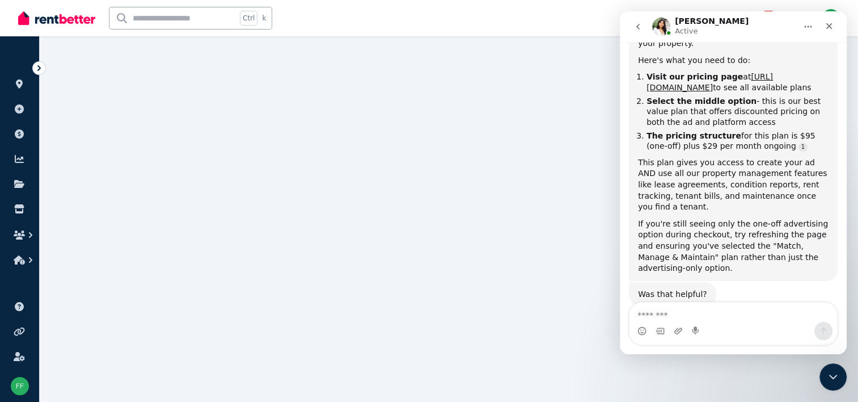
scroll to position [1815, 0]
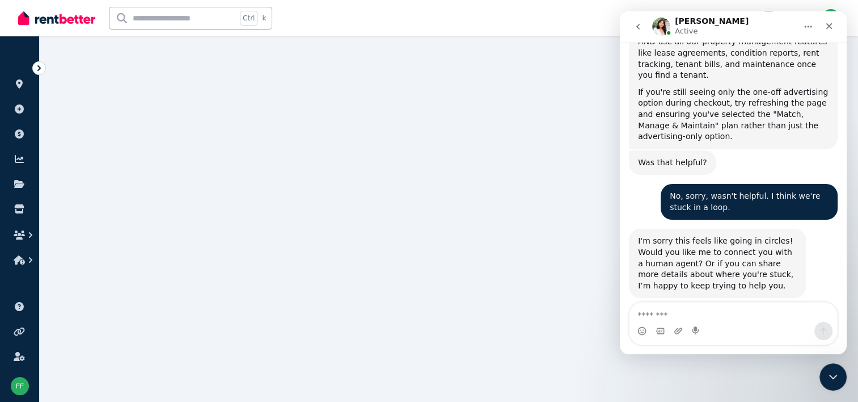
click at [646, 315] on textarea "Message…" at bounding box center [734, 311] width 208 height 19
click at [639, 315] on textarea "*********" at bounding box center [734, 311] width 208 height 19
type textarea "*********"
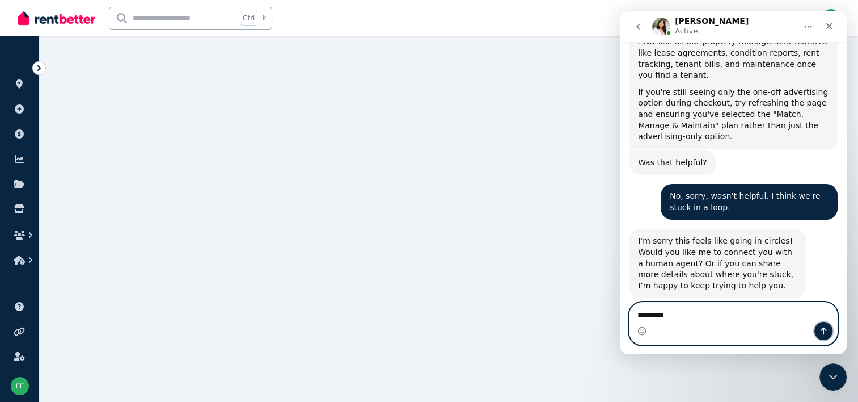
click at [826, 331] on icon "Send a message…" at bounding box center [823, 330] width 9 height 9
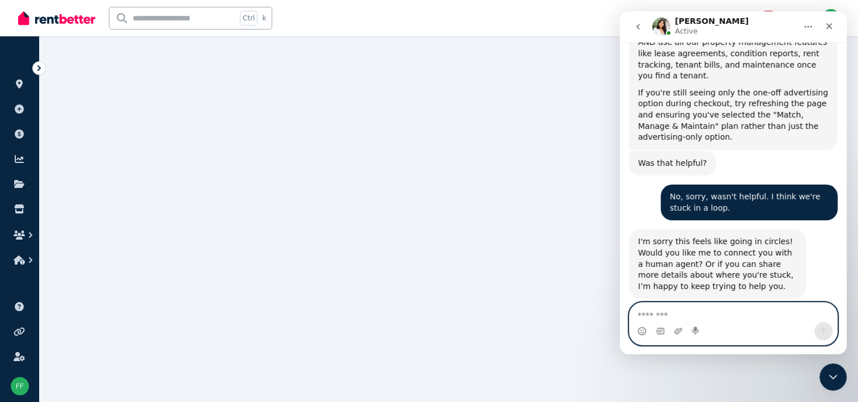
scroll to position [1831, 0]
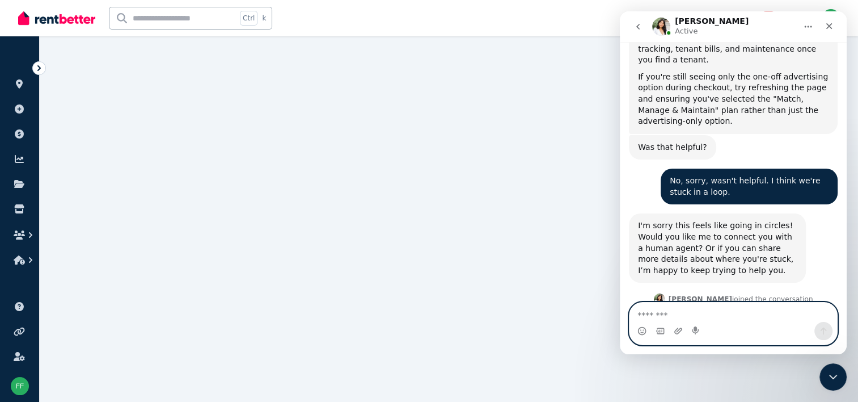
click at [648, 314] on textarea "Message…" at bounding box center [734, 311] width 208 height 19
drag, startPoint x: 603, startPoint y: 215, endPoint x: 597, endPoint y: 212, distance: 7.4
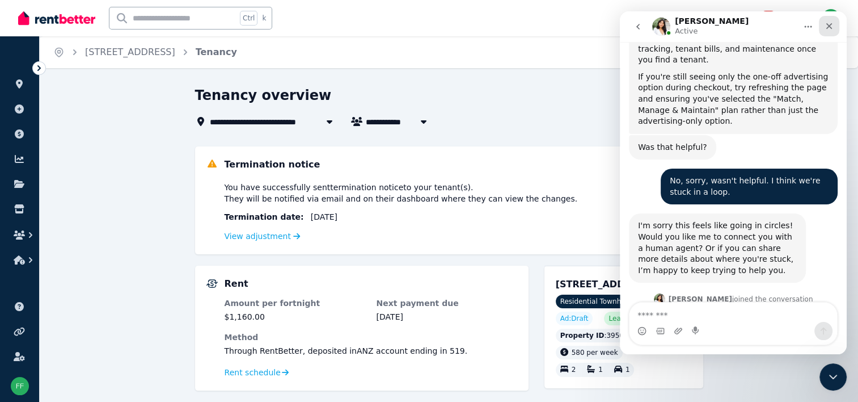
click at [833, 27] on icon "Close" at bounding box center [829, 26] width 9 height 9
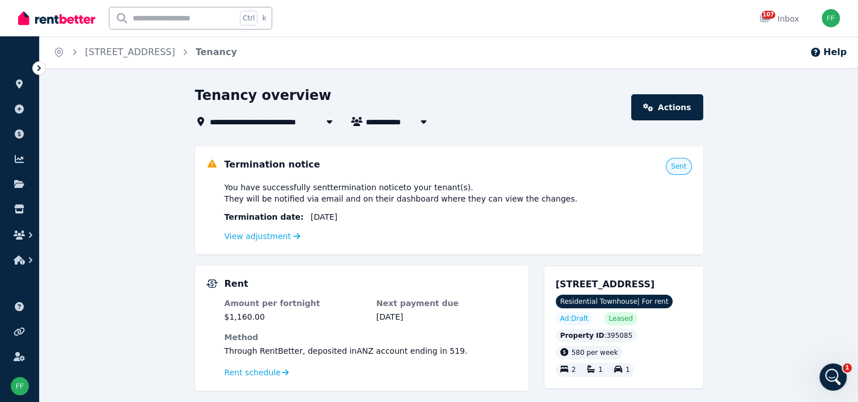
click at [247, 120] on span "[STREET_ADDRESS]" at bounding box center [259, 122] width 99 height 14
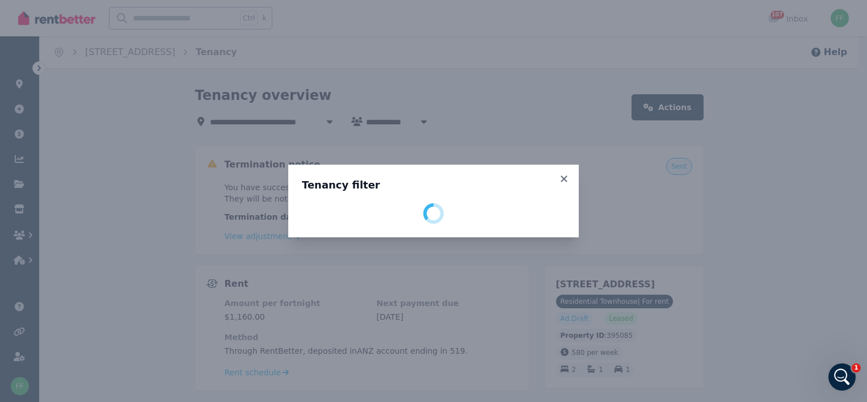
select select "**********"
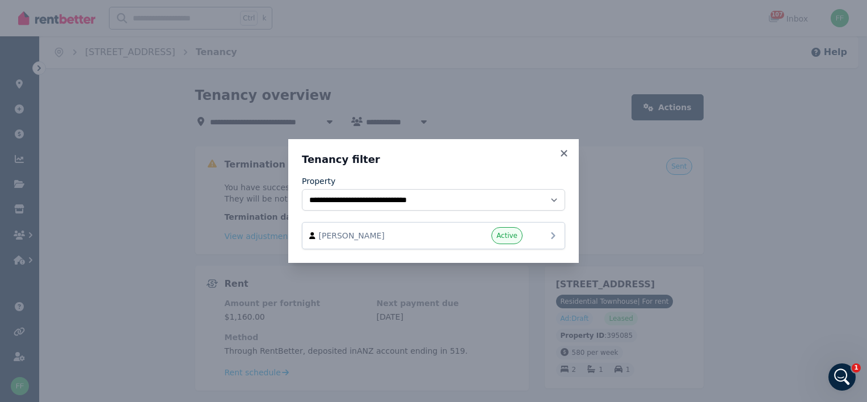
click at [555, 236] on icon at bounding box center [553, 236] width 14 height 14
click at [554, 235] on icon at bounding box center [553, 235] width 4 height 7
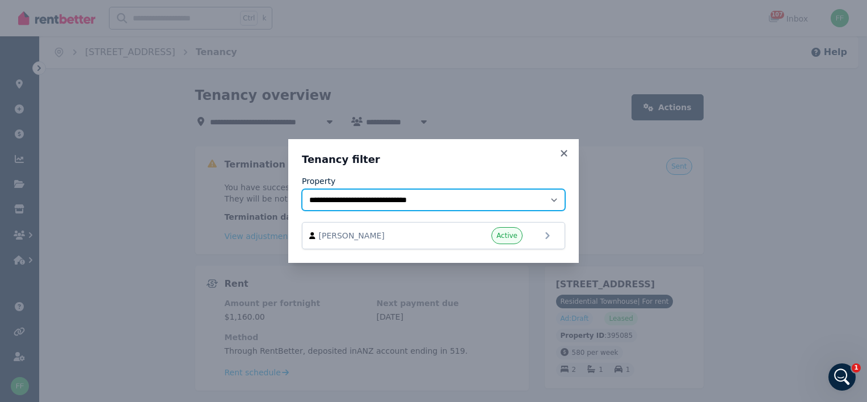
click at [506, 200] on select "**********" at bounding box center [433, 200] width 263 height 22
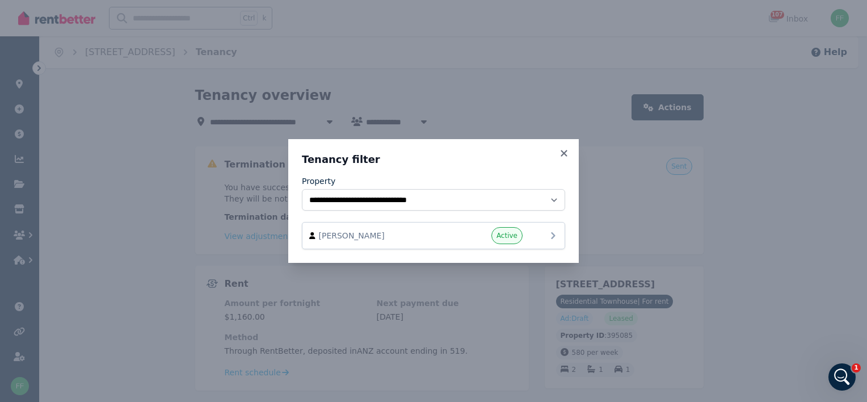
click at [509, 239] on span "Active" at bounding box center [506, 235] width 21 height 9
click at [193, 111] on div "**********" at bounding box center [433, 201] width 867 height 402
click at [562, 154] on icon at bounding box center [563, 153] width 6 height 6
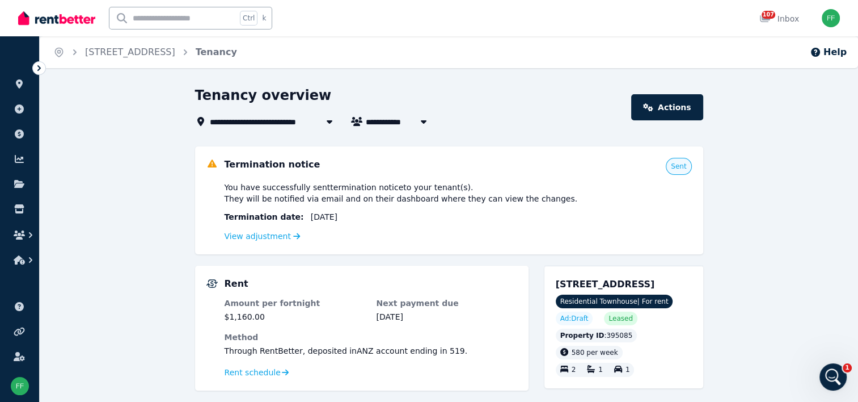
click at [295, 124] on span "[STREET_ADDRESS]" at bounding box center [259, 122] width 99 height 14
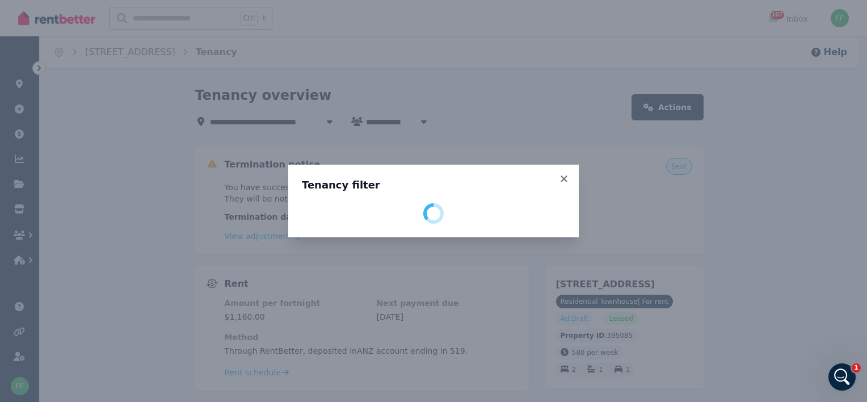
select select "**********"
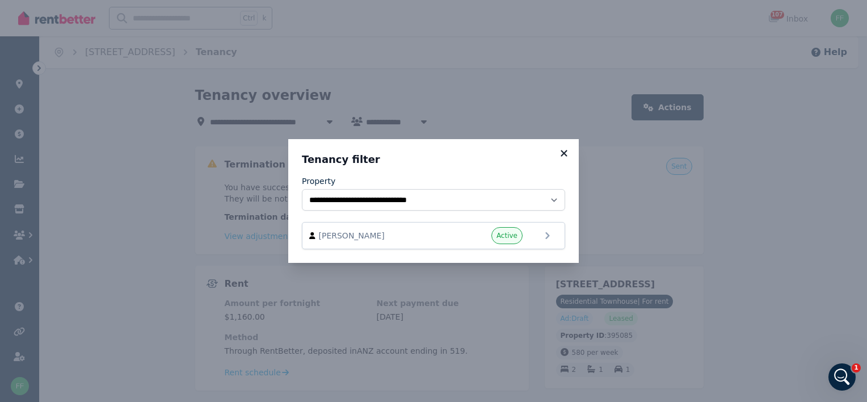
click at [565, 155] on icon at bounding box center [563, 153] width 6 height 6
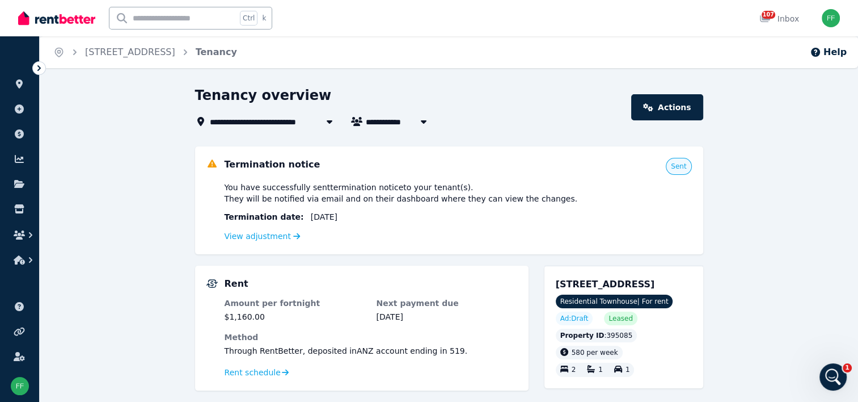
click at [588, 284] on span "[STREET_ADDRESS]" at bounding box center [605, 283] width 99 height 11
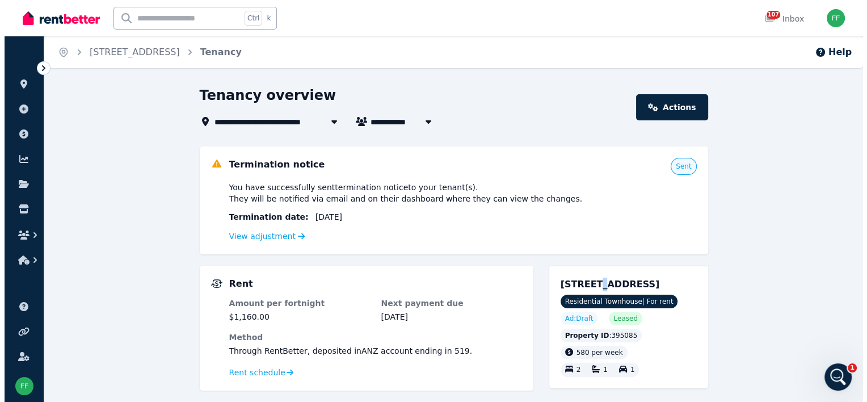
scroll to position [1874, 0]
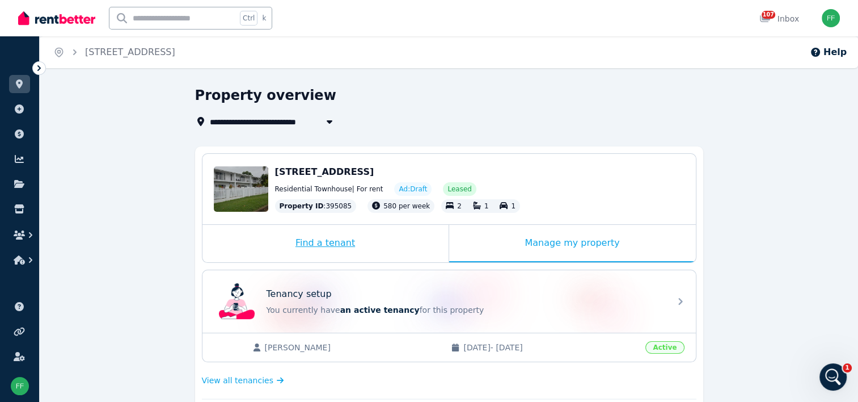
click at [329, 243] on div "Find a tenant" at bounding box center [325, 243] width 246 height 37
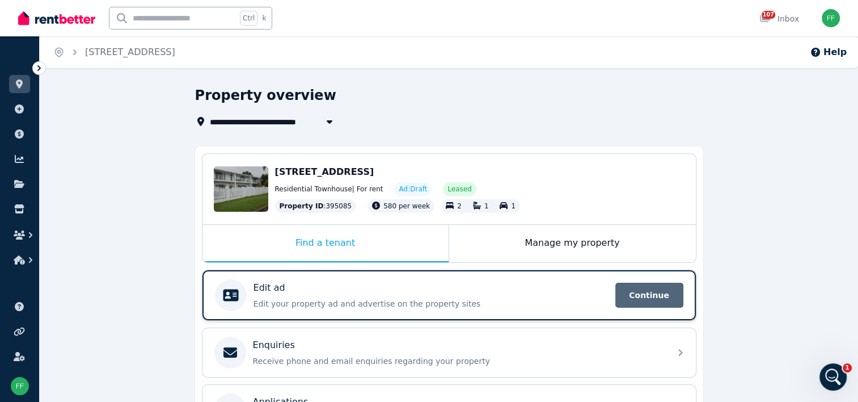
click at [649, 294] on span "Continue" at bounding box center [649, 294] width 68 height 25
select select "***"
select select "**********"
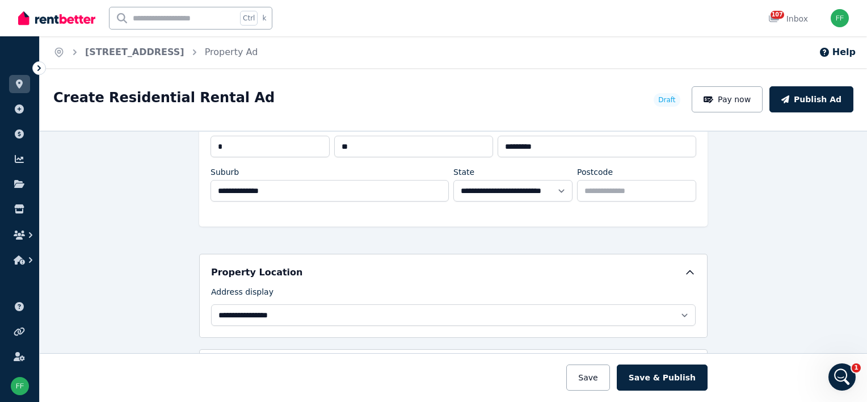
scroll to position [170, 0]
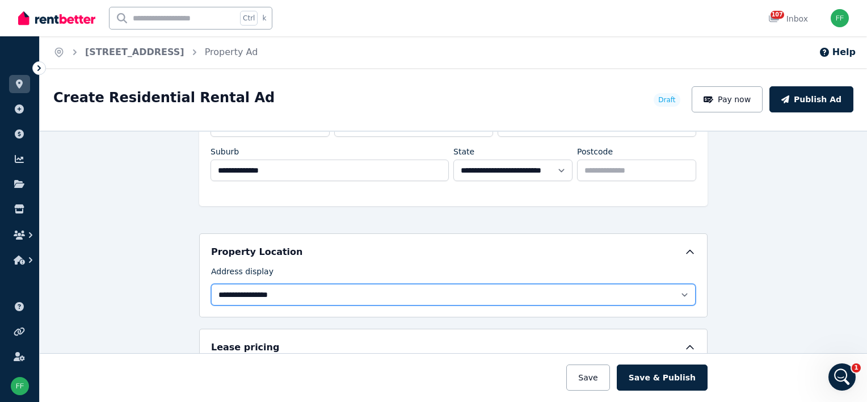
click at [676, 292] on select "**********" at bounding box center [453, 295] width 484 height 22
select select "**********"
click at [211, 284] on select "**********" at bounding box center [453, 295] width 484 height 22
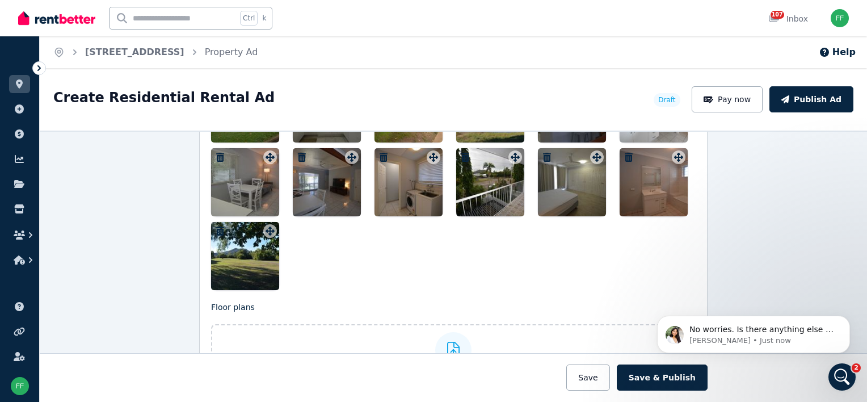
scroll to position [1531, 0]
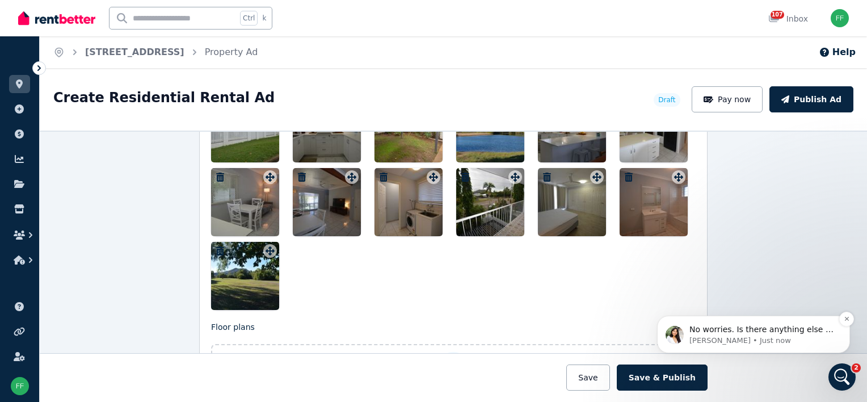
click at [747, 327] on p "No worries. Is there anything else I can help you with?" at bounding box center [762, 329] width 146 height 11
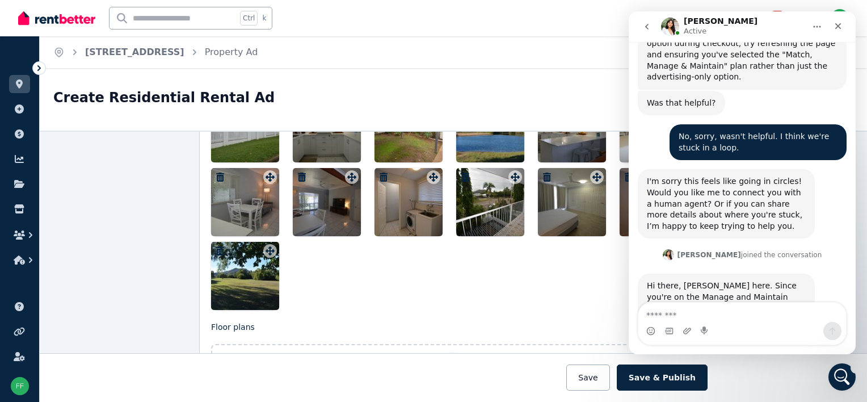
scroll to position [0, 0]
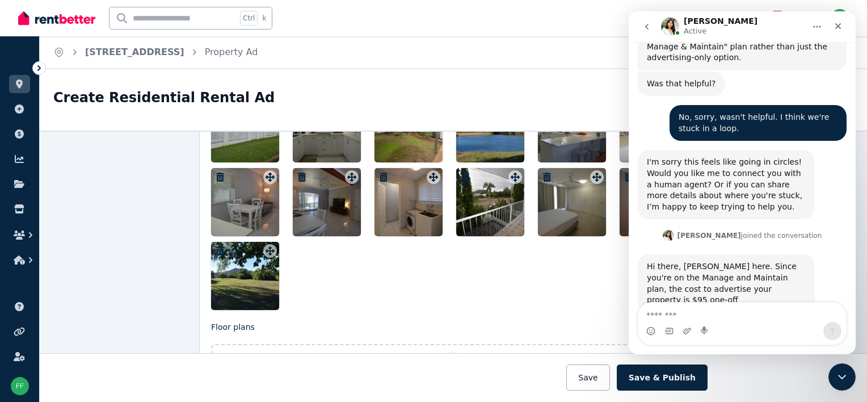
click at [650, 314] on textarea "Message…" at bounding box center [742, 311] width 208 height 19
click at [696, 313] on textarea "**********" at bounding box center [742, 311] width 208 height 19
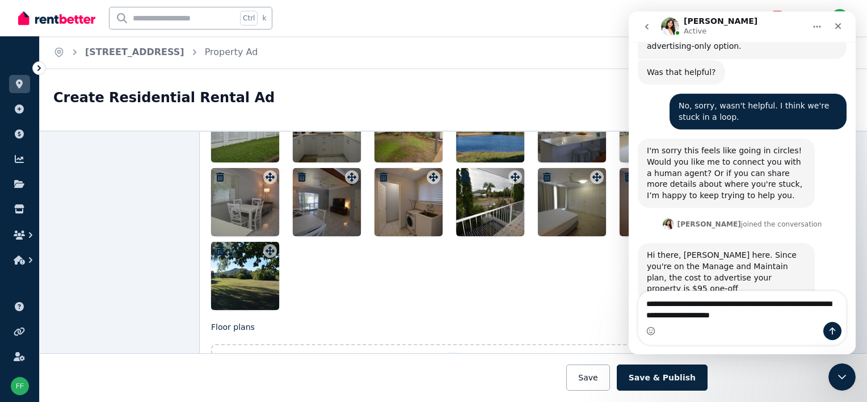
type textarea "**********"
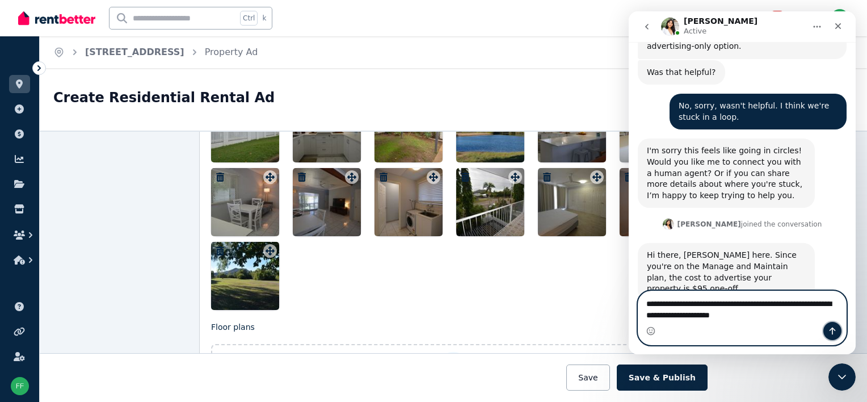
click at [833, 330] on icon "Send a message…" at bounding box center [832, 330] width 6 height 7
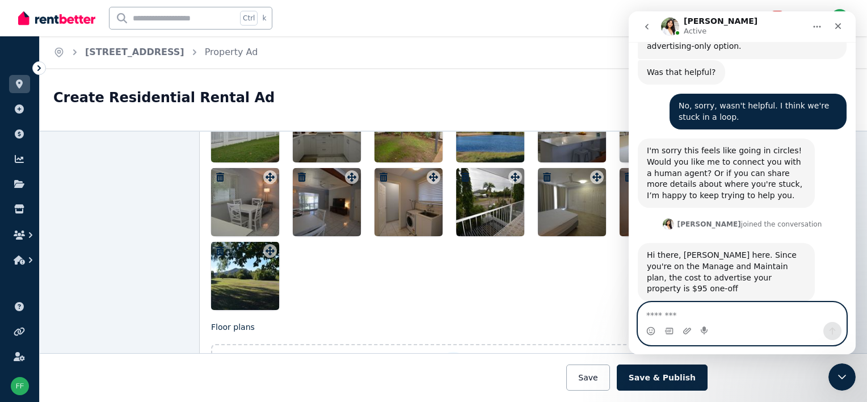
scroll to position [1920, 0]
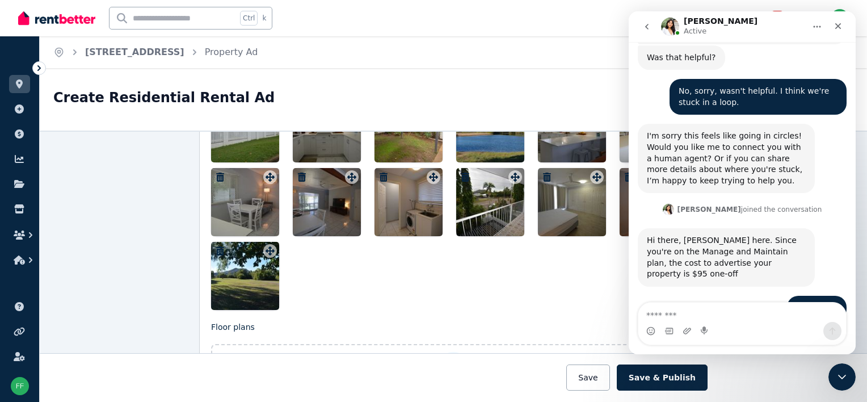
click at [525, 297] on div at bounding box center [453, 202] width 484 height 216
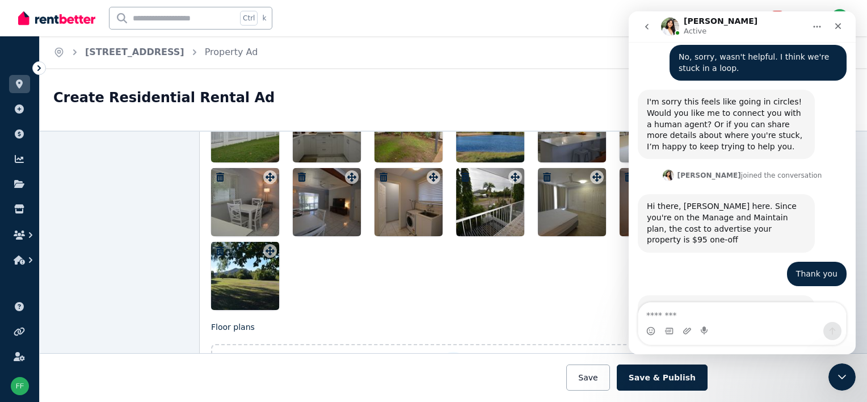
scroll to position [1954, 0]
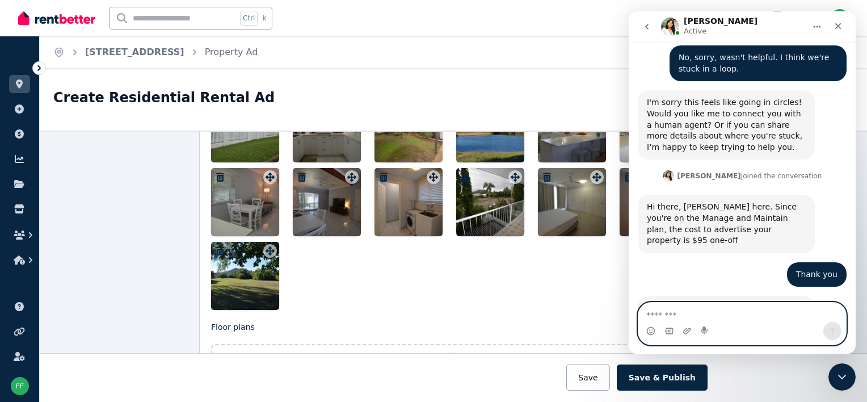
click at [656, 314] on textarea "Message…" at bounding box center [742, 311] width 208 height 19
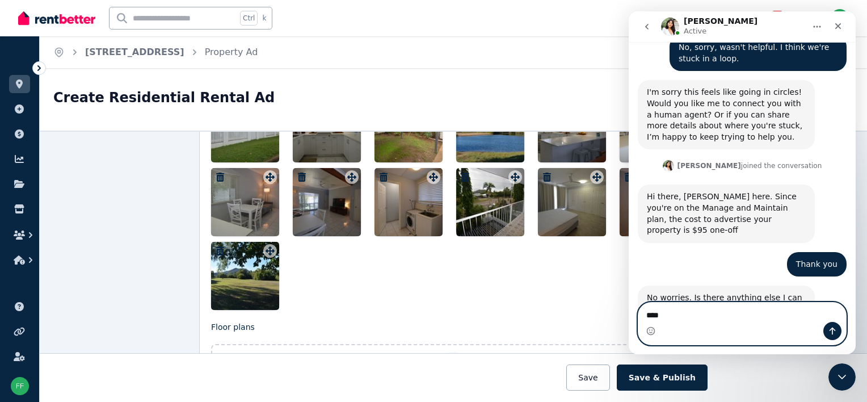
scroll to position [1997, 0]
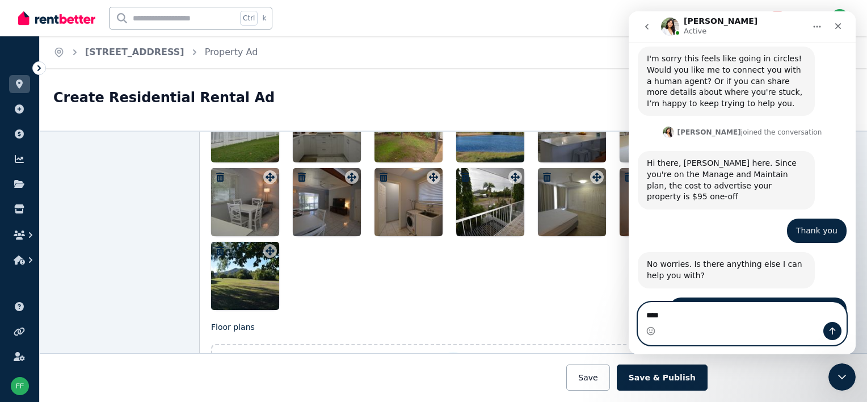
type textarea "***"
click at [837, 332] on button "Send a message…" at bounding box center [832, 331] width 18 height 18
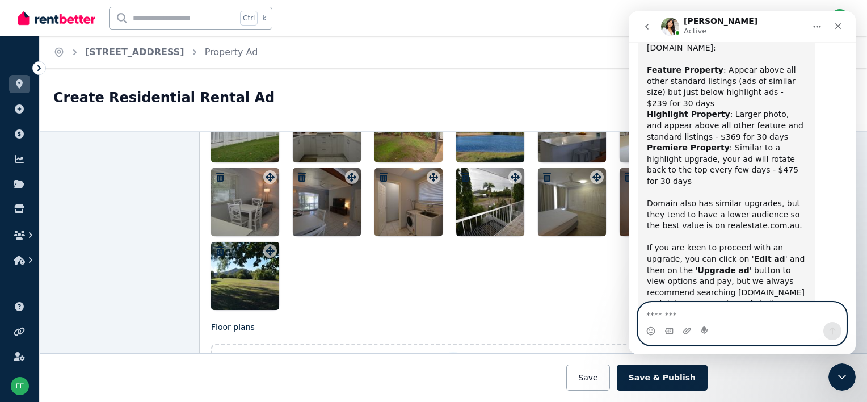
scroll to position [2405, 0]
click at [665, 312] on textarea "Message…" at bounding box center [742, 311] width 208 height 19
type textarea "**********"
click at [832, 328] on icon "Send a message…" at bounding box center [832, 330] width 6 height 7
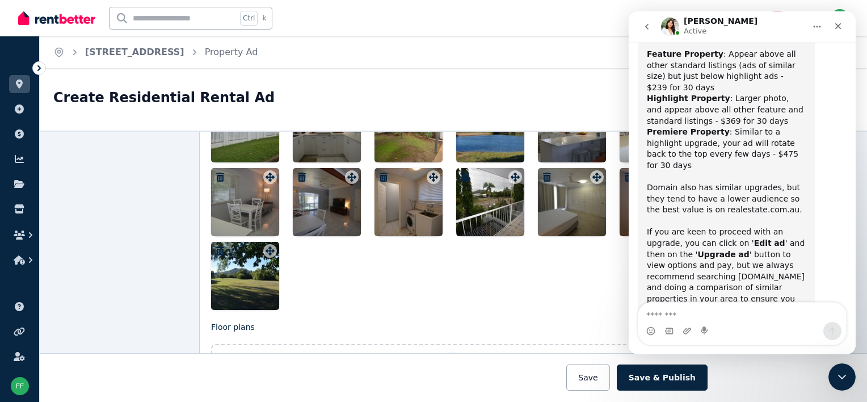
click at [647, 25] on icon "go back" at bounding box center [646, 27] width 3 height 6
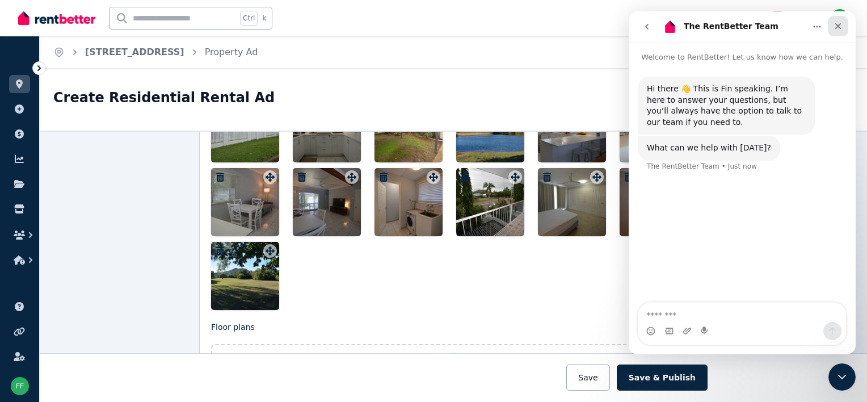
click at [836, 26] on icon "Close" at bounding box center [837, 26] width 9 height 9
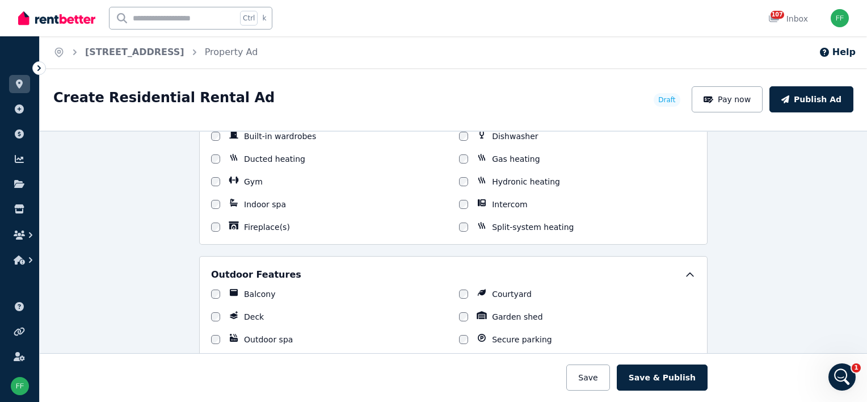
scroll to position [964, 0]
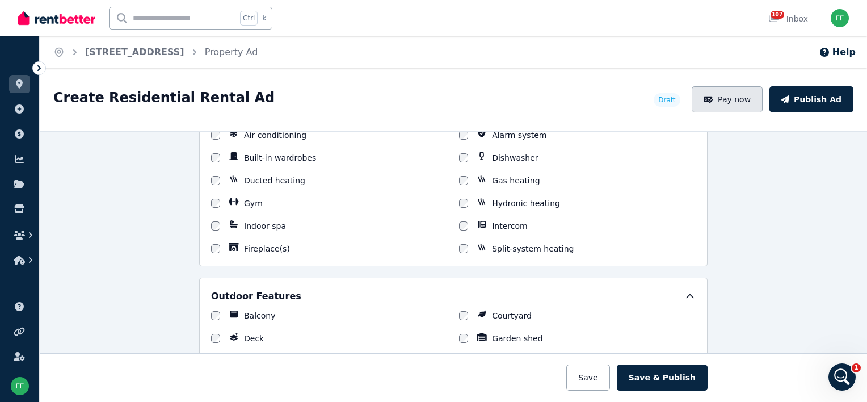
click at [725, 104] on button "Pay now" at bounding box center [726, 99] width 71 height 26
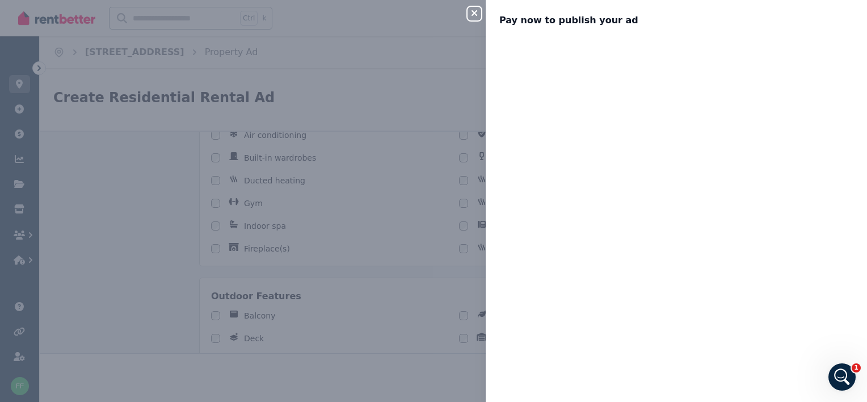
click at [474, 14] on icon "button" at bounding box center [474, 13] width 6 height 6
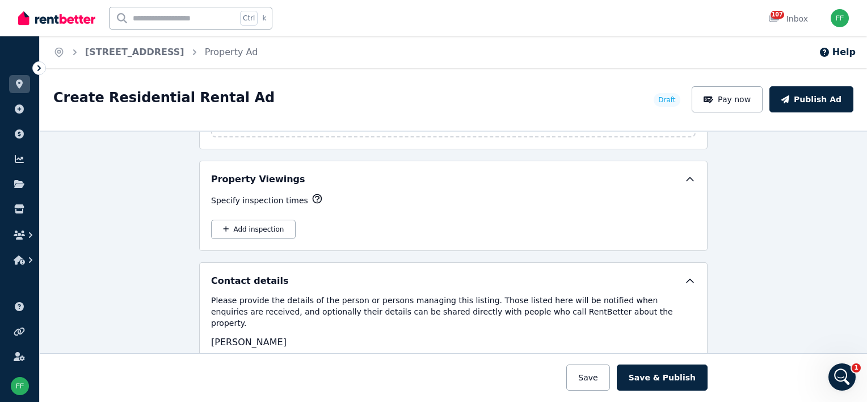
scroll to position [1815, 0]
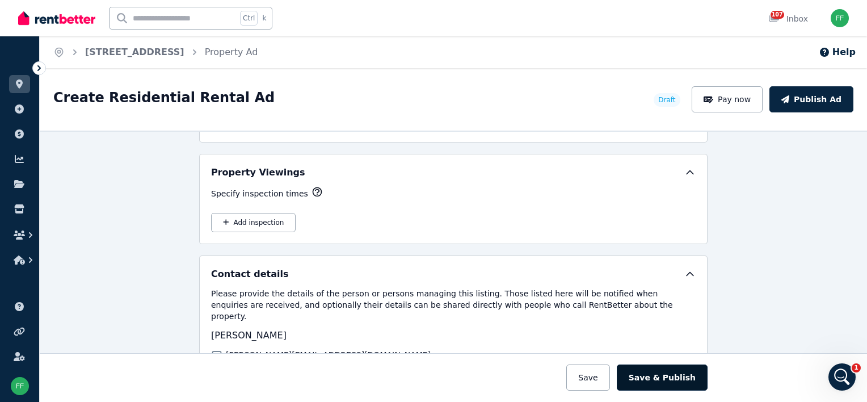
click at [647, 381] on button "Save & Publish" at bounding box center [661, 377] width 91 height 26
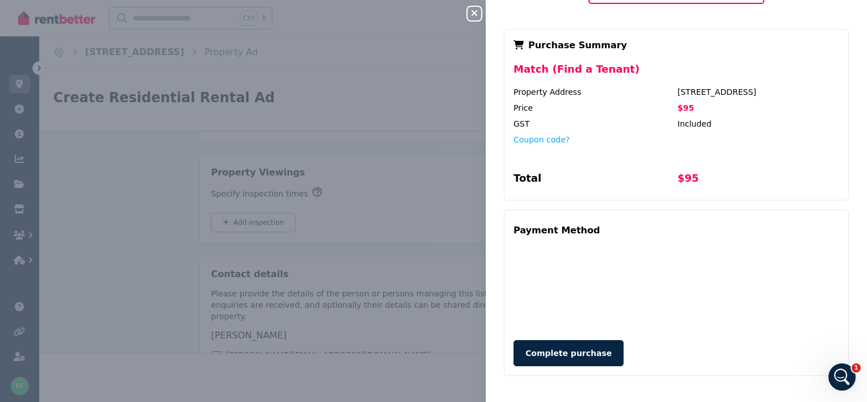
scroll to position [0, 0]
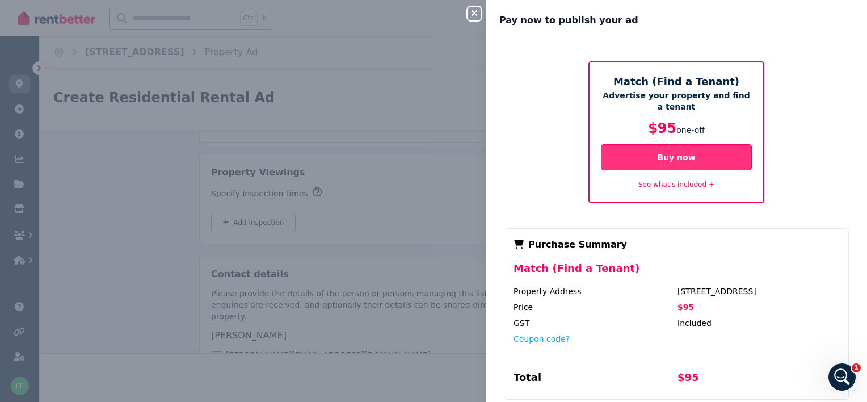
click at [642, 157] on button "Buy now" at bounding box center [676, 157] width 151 height 26
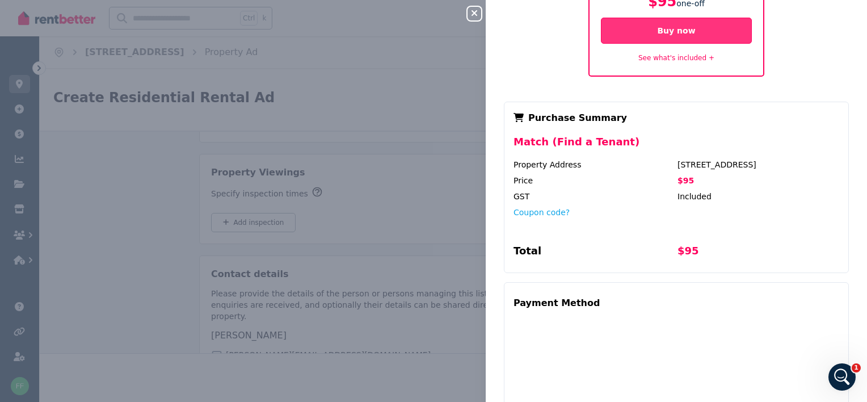
scroll to position [199, 0]
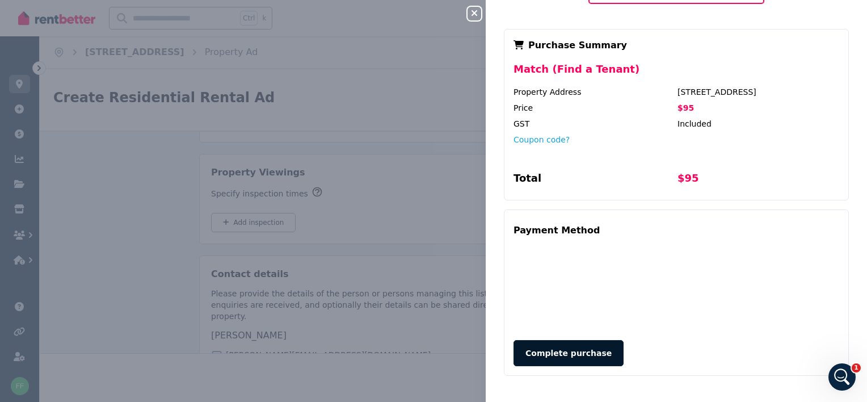
click at [568, 352] on button "Complete purchase" at bounding box center [568, 353] width 110 height 26
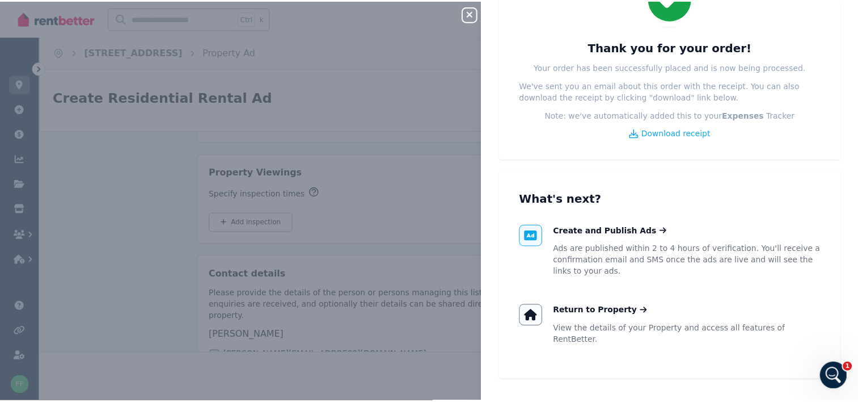
scroll to position [77, 0]
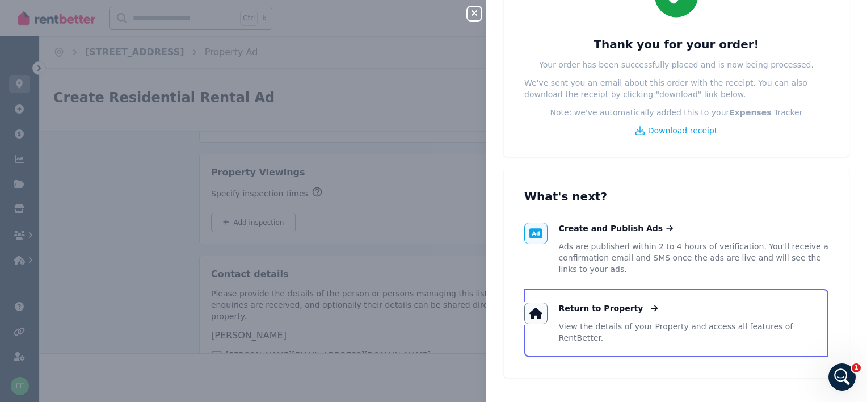
click at [585, 309] on span "Return to Property" at bounding box center [601, 307] width 85 height 11
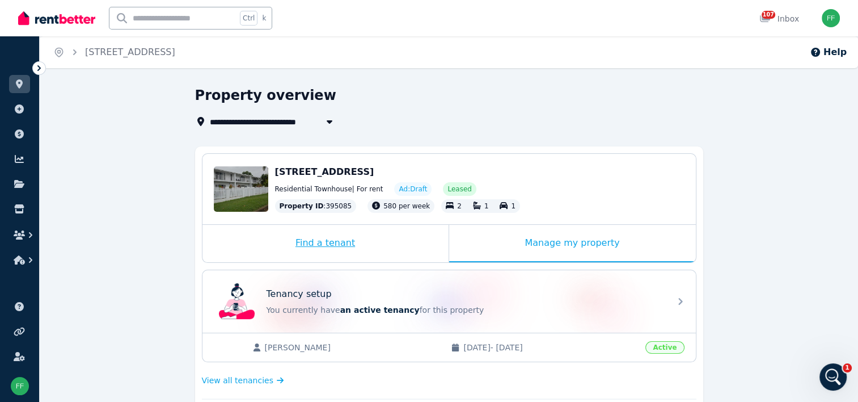
click at [373, 247] on div "Find a tenant" at bounding box center [325, 243] width 246 height 37
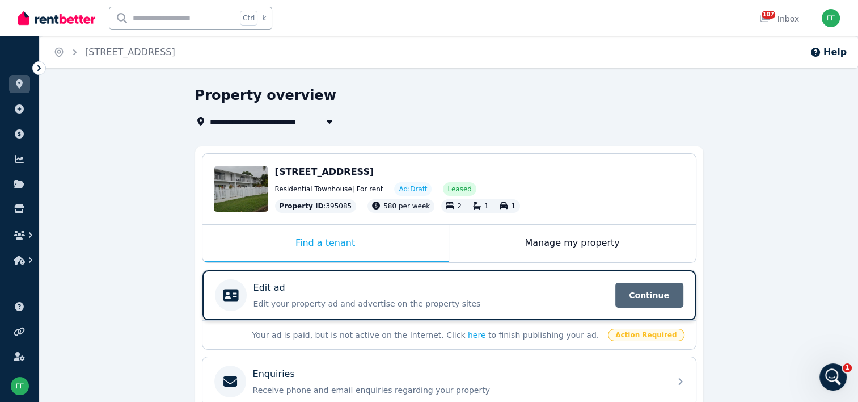
click at [622, 297] on span "Continue" at bounding box center [649, 294] width 68 height 25
select select "***"
select select "**********"
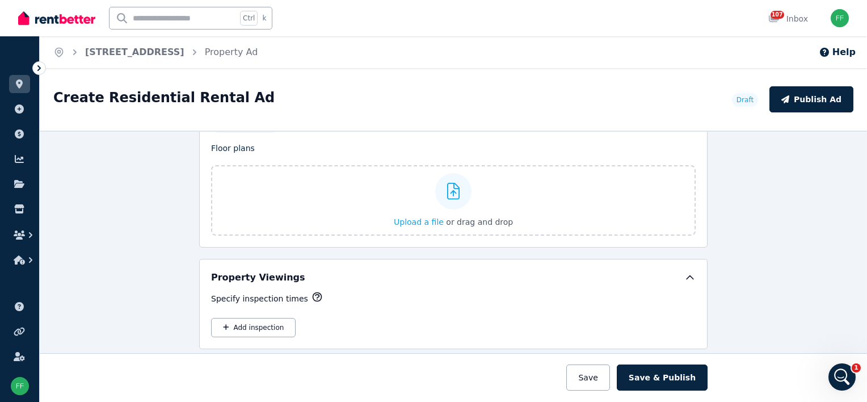
scroll to position [1758, 0]
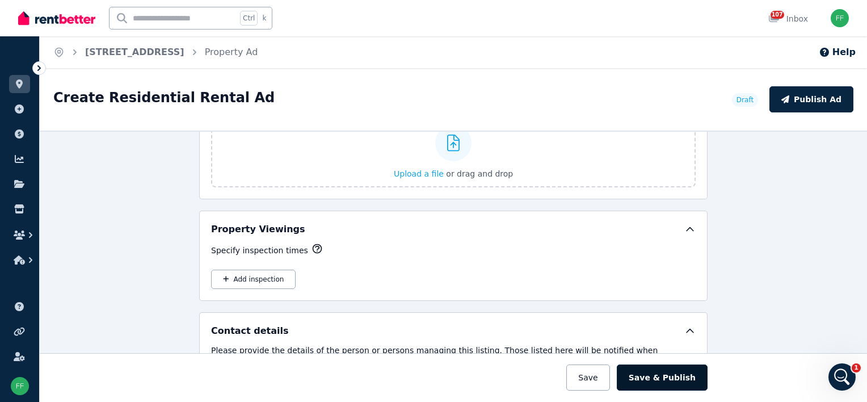
click at [656, 379] on button "Save & Publish" at bounding box center [661, 377] width 91 height 26
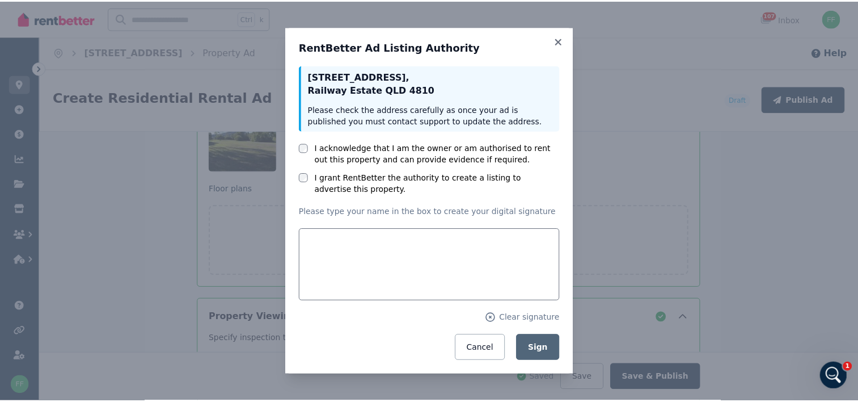
scroll to position [1847, 0]
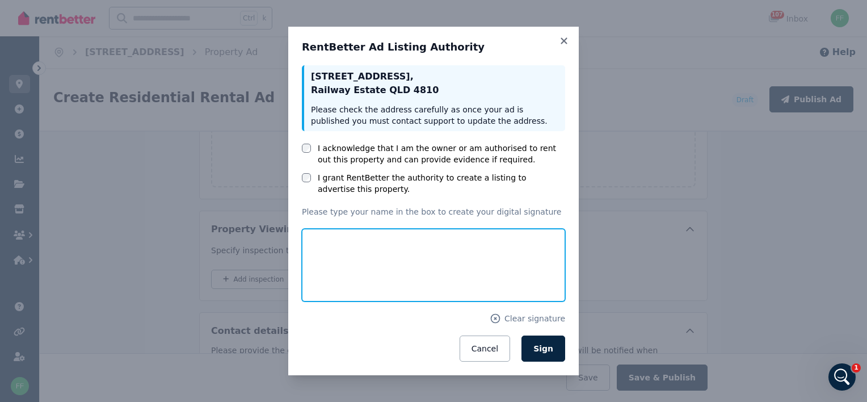
click at [353, 263] on input "text" at bounding box center [433, 265] width 263 height 73
type input "**********"
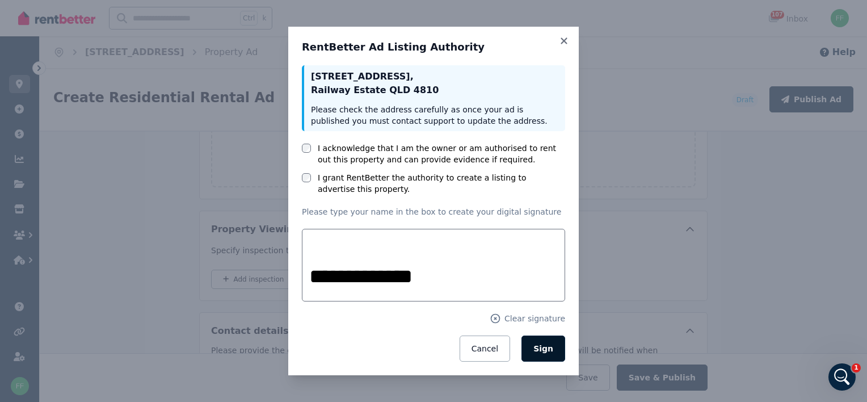
click at [547, 348] on span "Sign" at bounding box center [543, 348] width 20 height 9
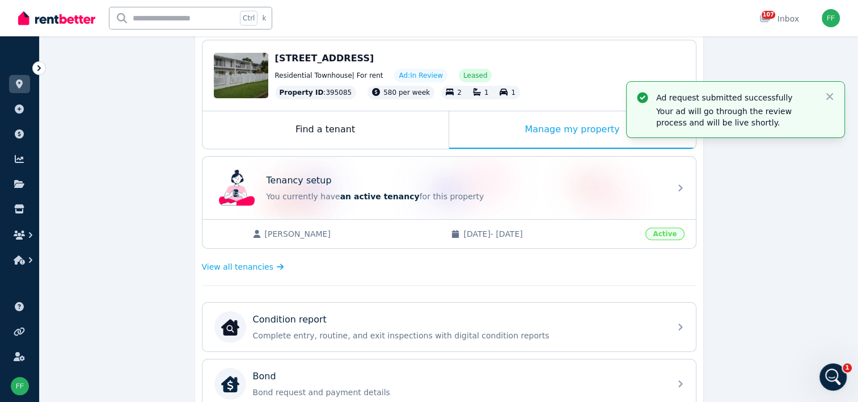
scroll to position [170, 0]
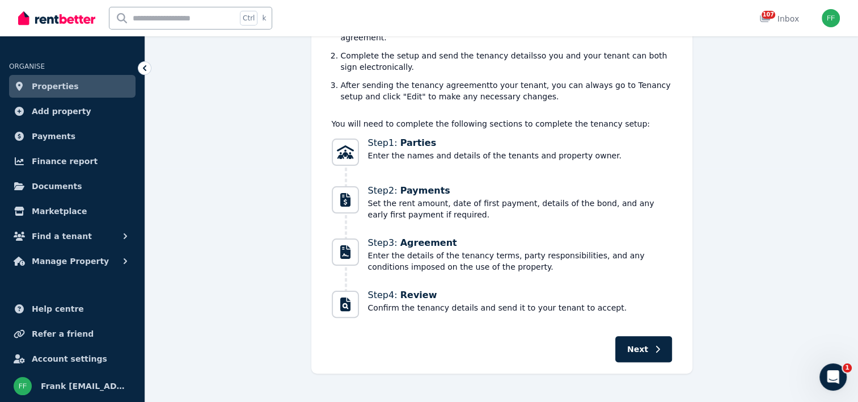
scroll to position [234, 0]
click at [628, 335] on button "Next" at bounding box center [643, 348] width 57 height 26
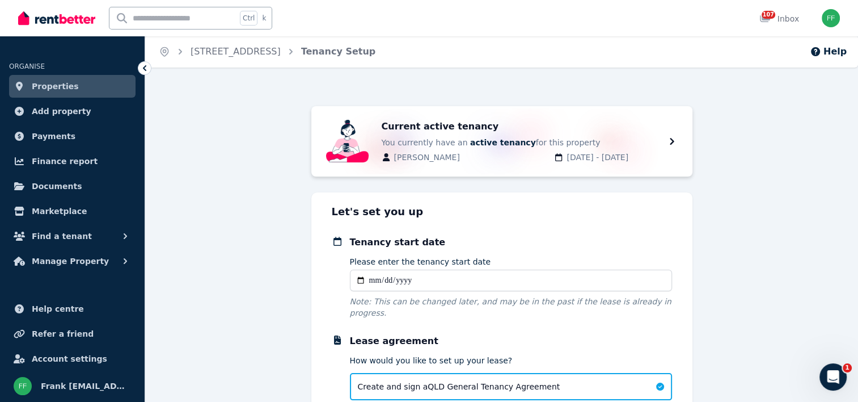
scroll to position [0, 0]
click at [243, 112] on div "Current active tenancy You currently have an active tenancy for this property D…" at bounding box center [501, 297] width 713 height 381
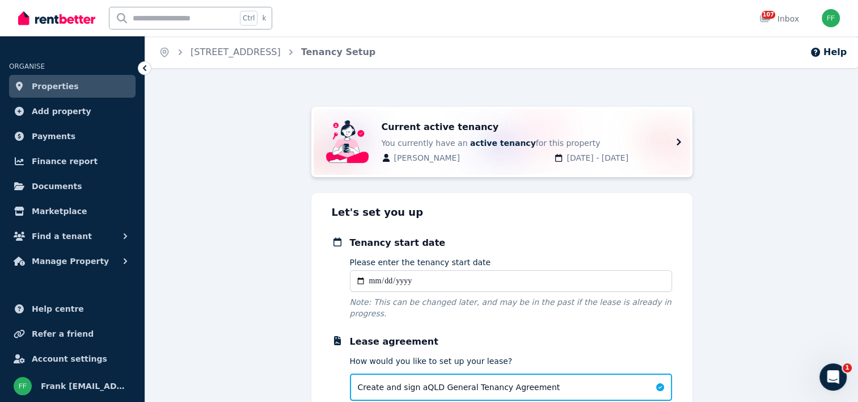
click at [415, 156] on span "[PERSON_NAME]" at bounding box center [471, 157] width 154 height 11
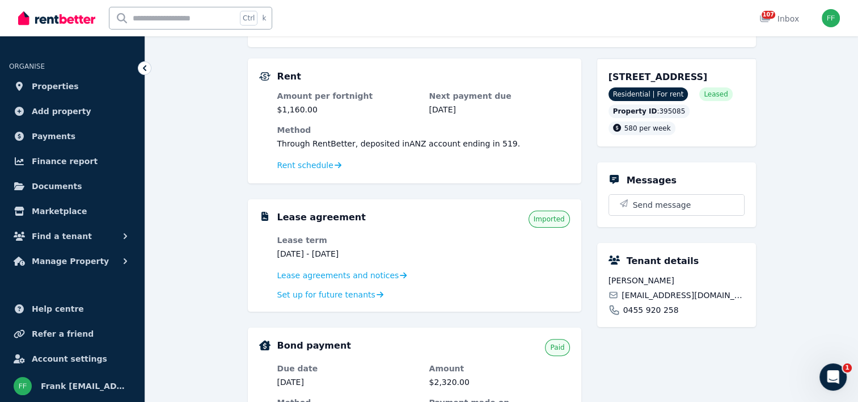
scroll to position [227, 0]
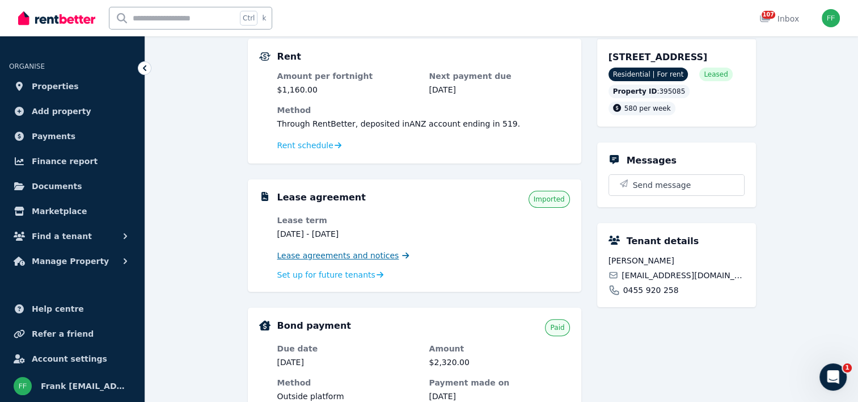
click at [383, 255] on link "Lease agreements and notices" at bounding box center [343, 255] width 132 height 11
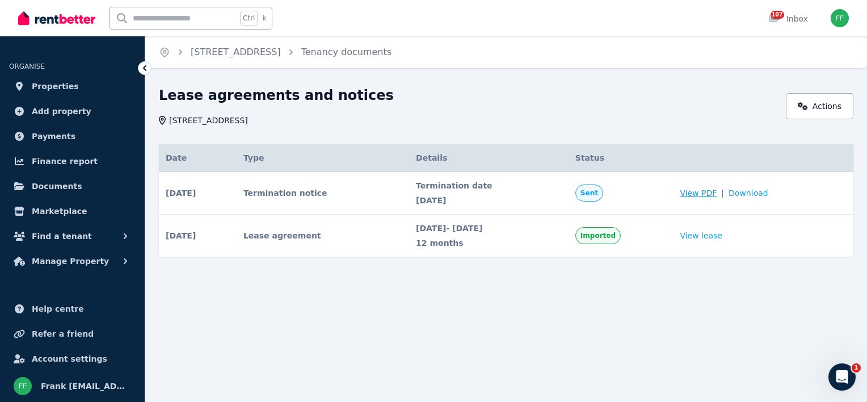
click at [713, 195] on span "View PDF" at bounding box center [697, 192] width 37 height 11
